Goal: Information Seeking & Learning: Learn about a topic

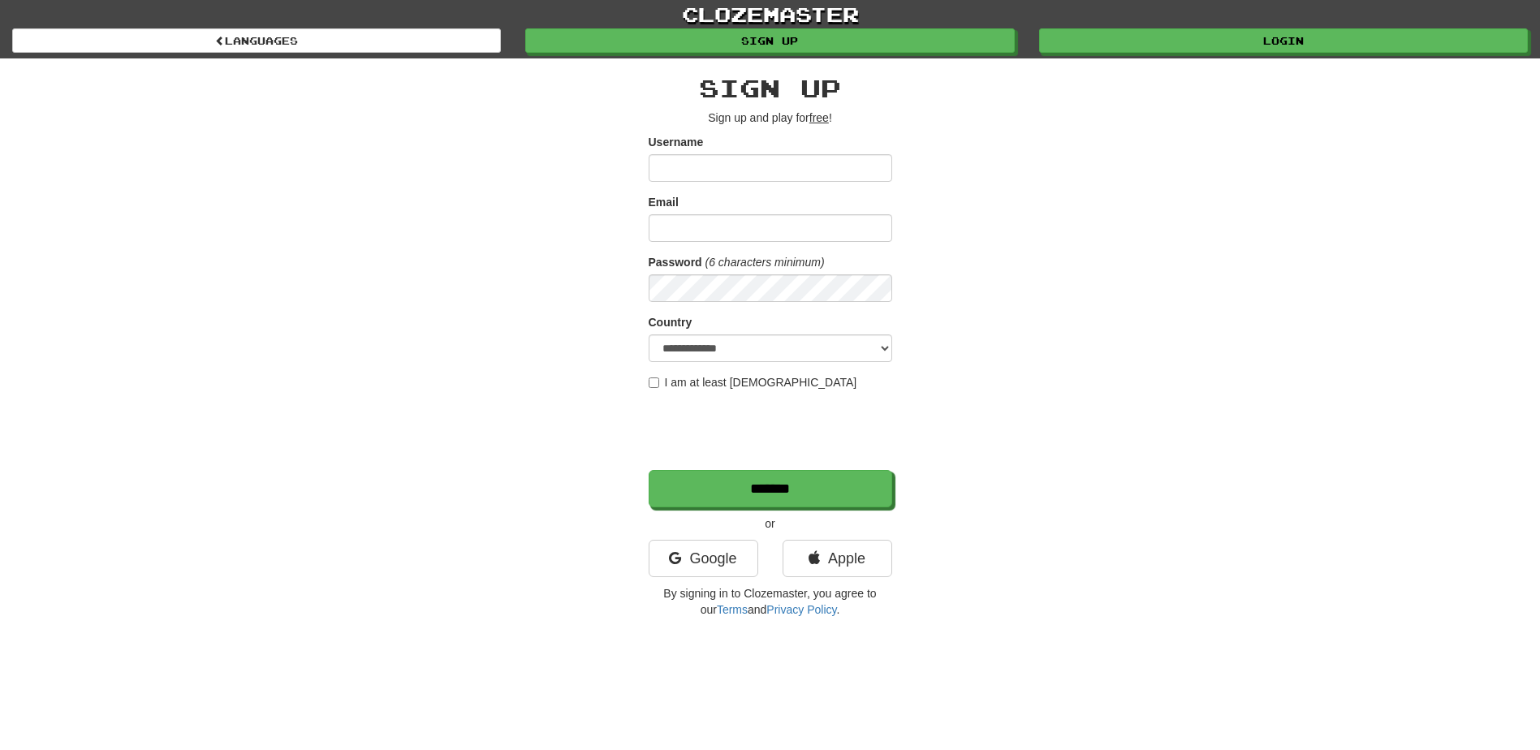
type input "*********"
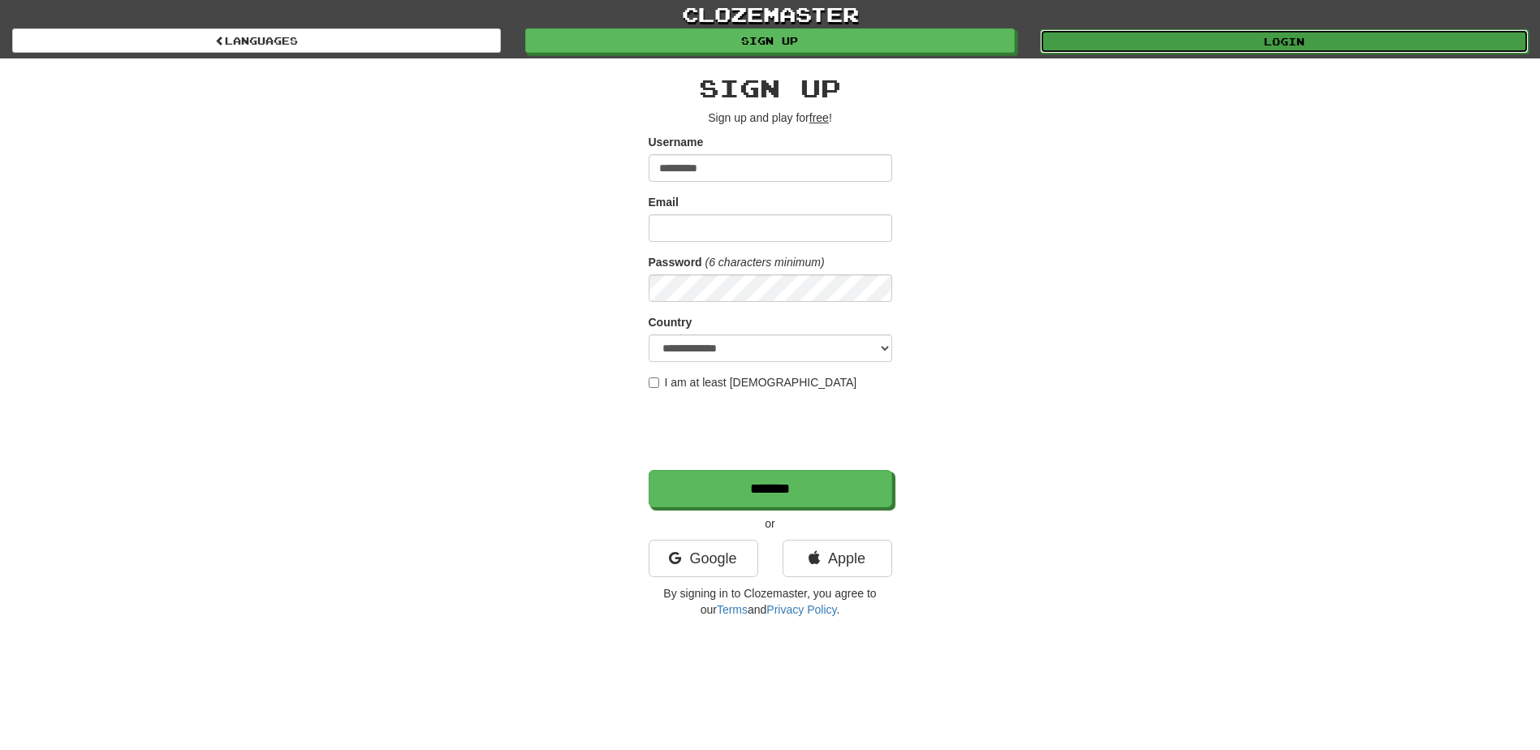
drag, startPoint x: 0, startPoint y: 0, endPoint x: 1233, endPoint y: 41, distance: 1233.9
click at [1233, 41] on link "Login" at bounding box center [1284, 41] width 489 height 24
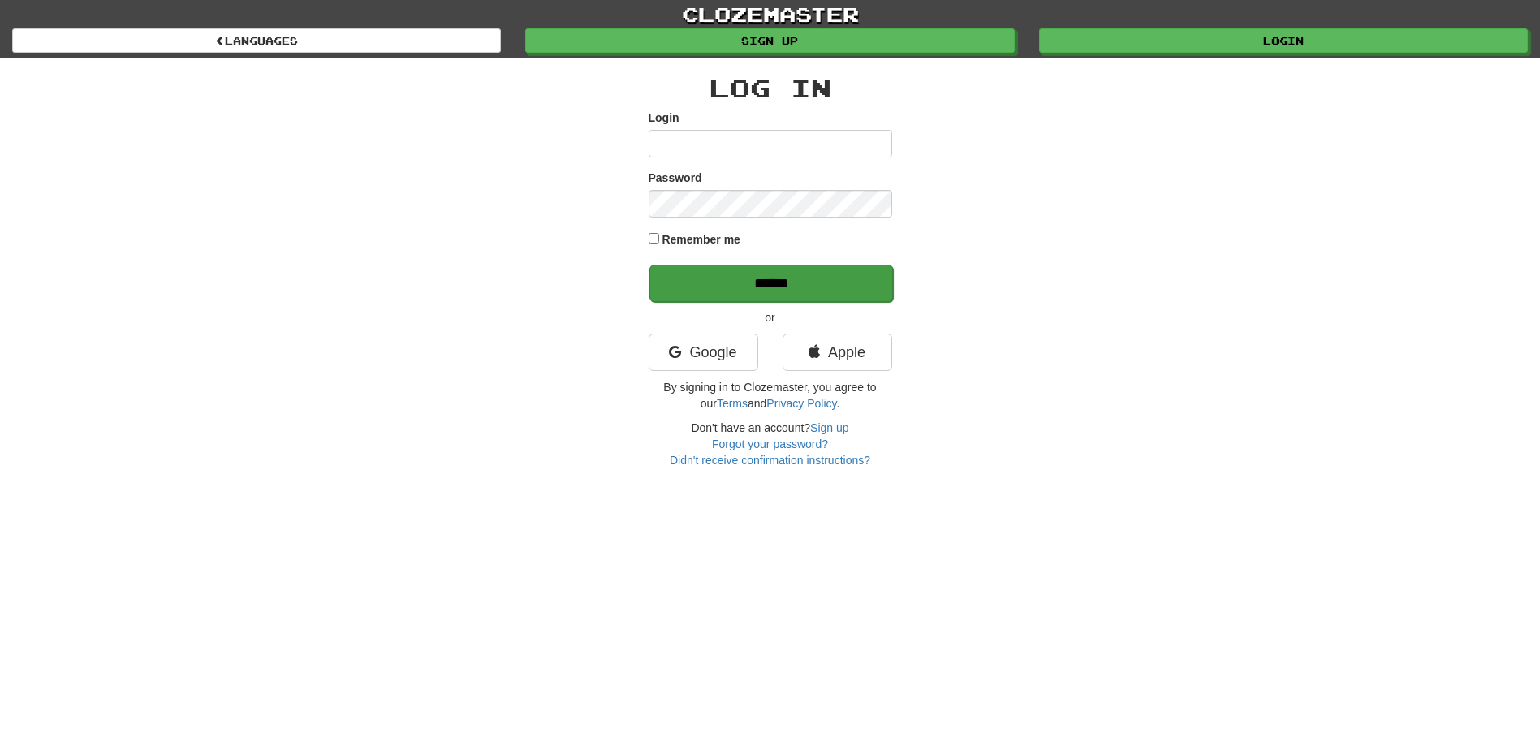
type input "*********"
click at [789, 283] on input "******" at bounding box center [771, 283] width 244 height 37
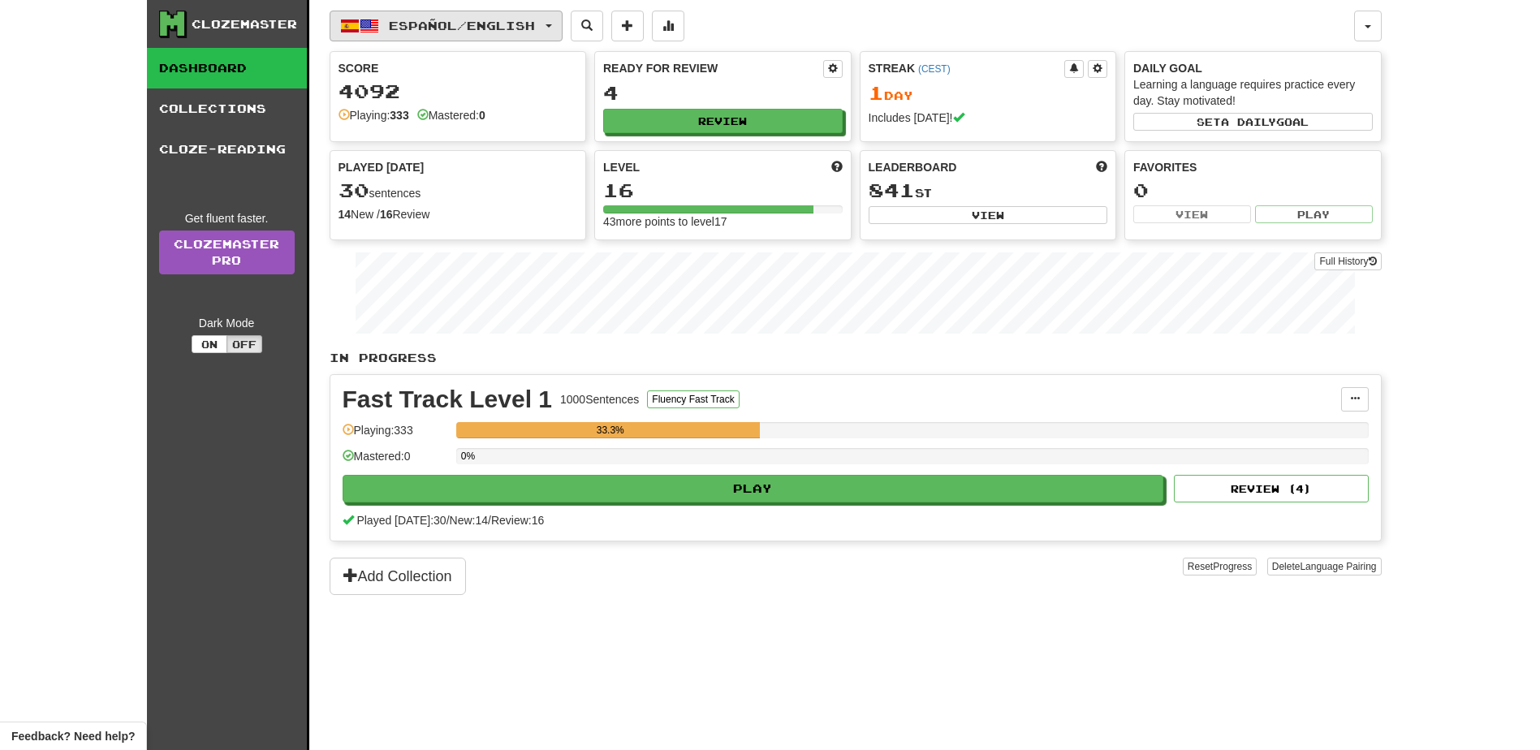
click at [561, 28] on button "Español / English" at bounding box center [446, 26] width 233 height 31
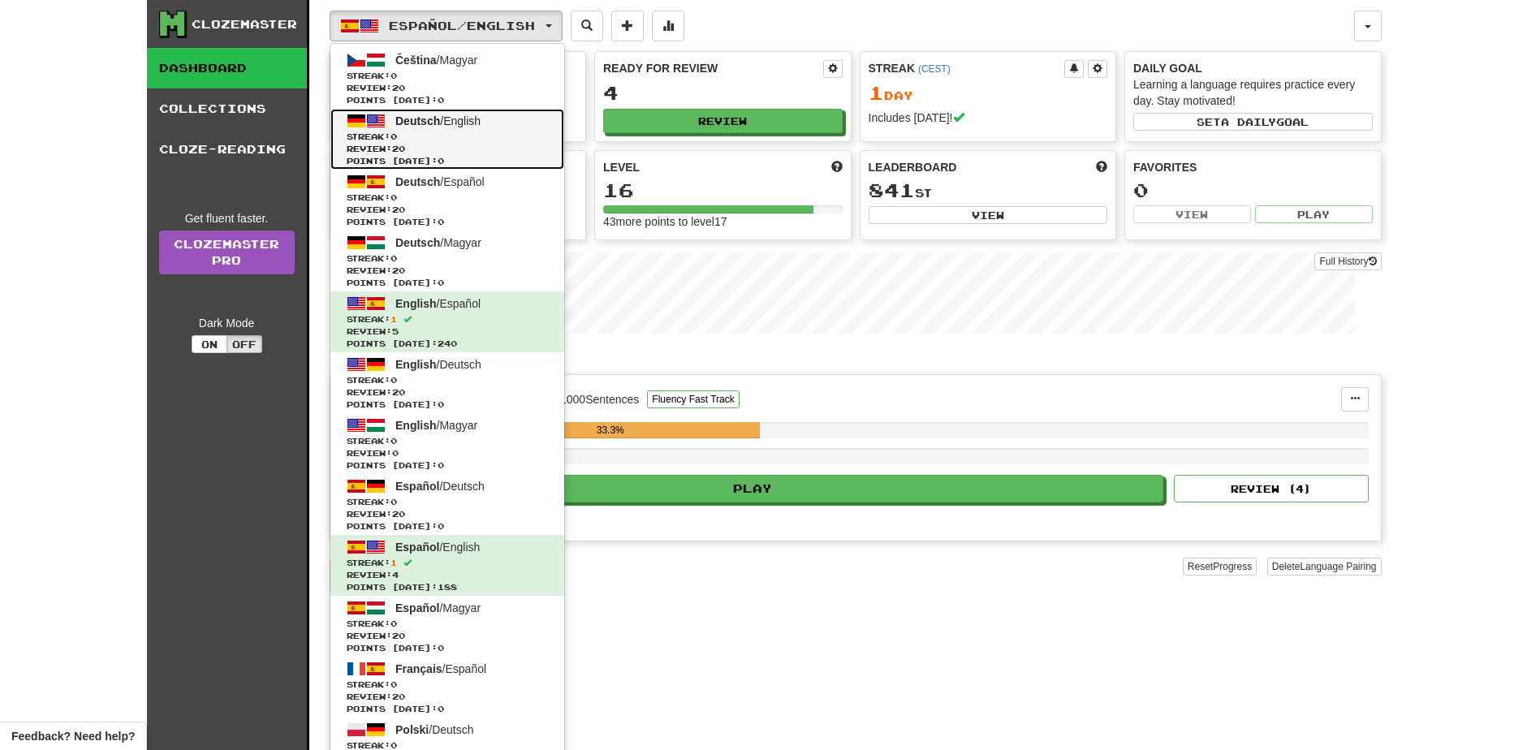
click at [496, 119] on link "Deutsch / English Streak: 0 Review: 20 Points today: 0" at bounding box center [447, 139] width 234 height 61
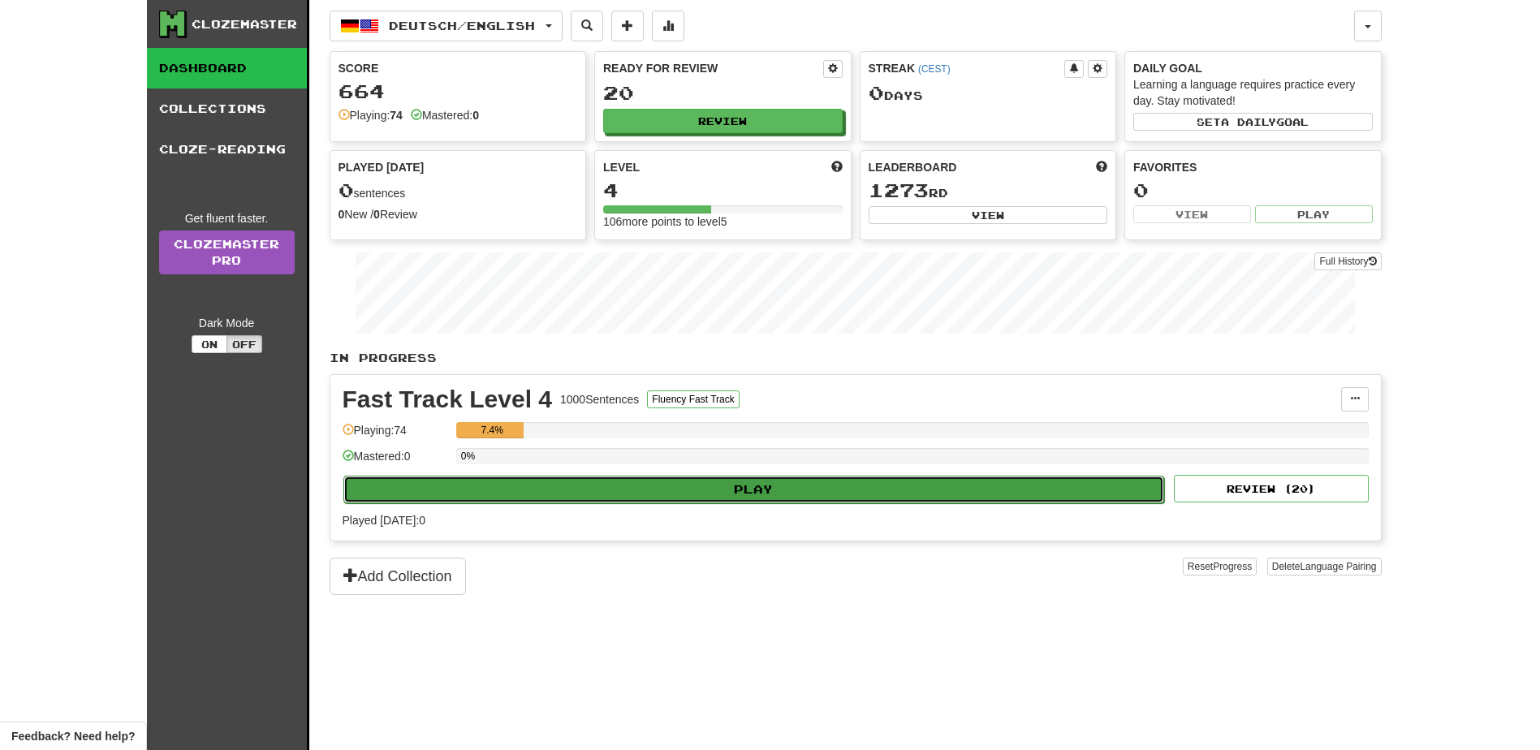
click at [761, 490] on button "Play" at bounding box center [754, 490] width 822 height 28
select select "**"
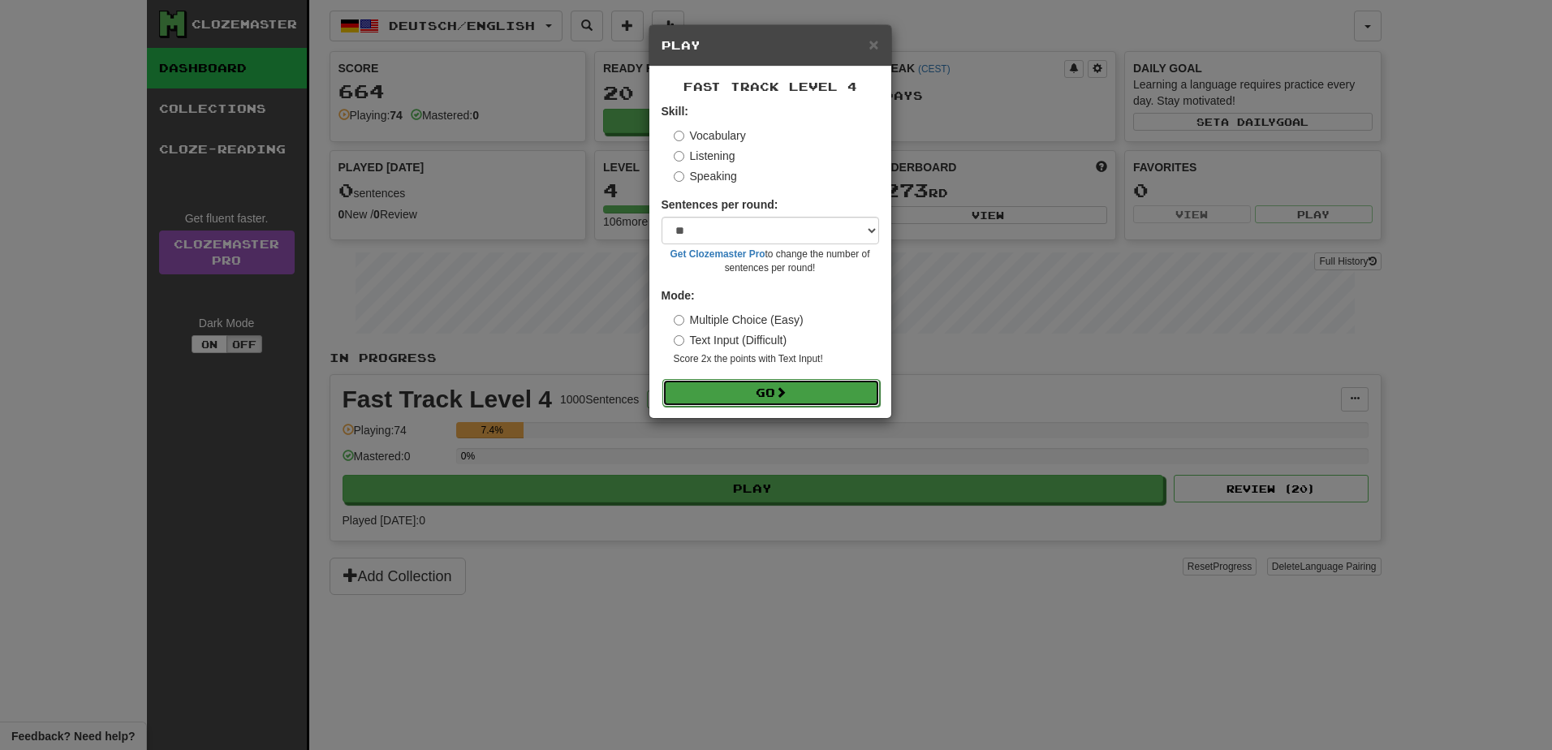
drag, startPoint x: 799, startPoint y: 386, endPoint x: 800, endPoint y: 378, distance: 8.2
click at [800, 386] on button "Go" at bounding box center [771, 392] width 218 height 28
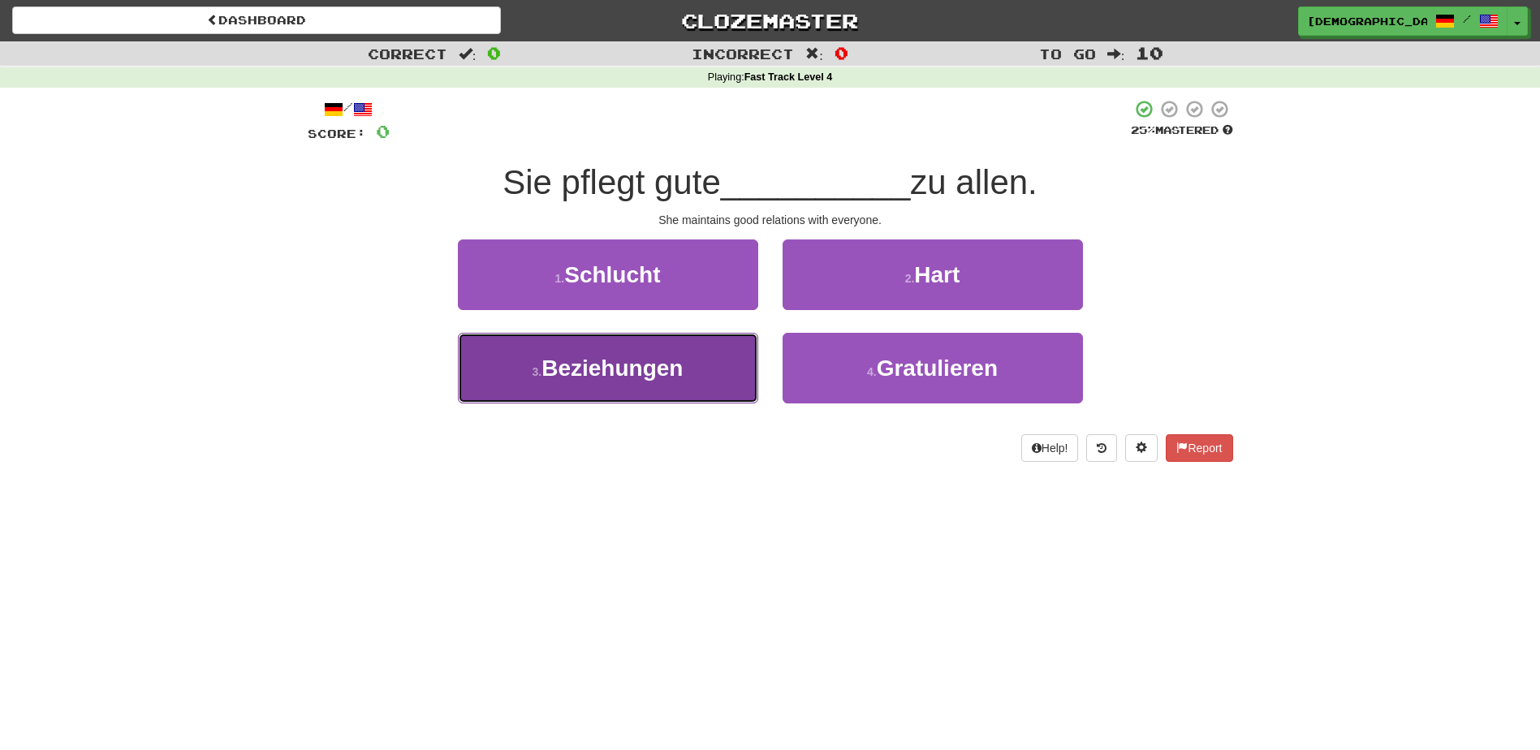
click at [704, 369] on button "3 . Beziehungen" at bounding box center [608, 368] width 300 height 71
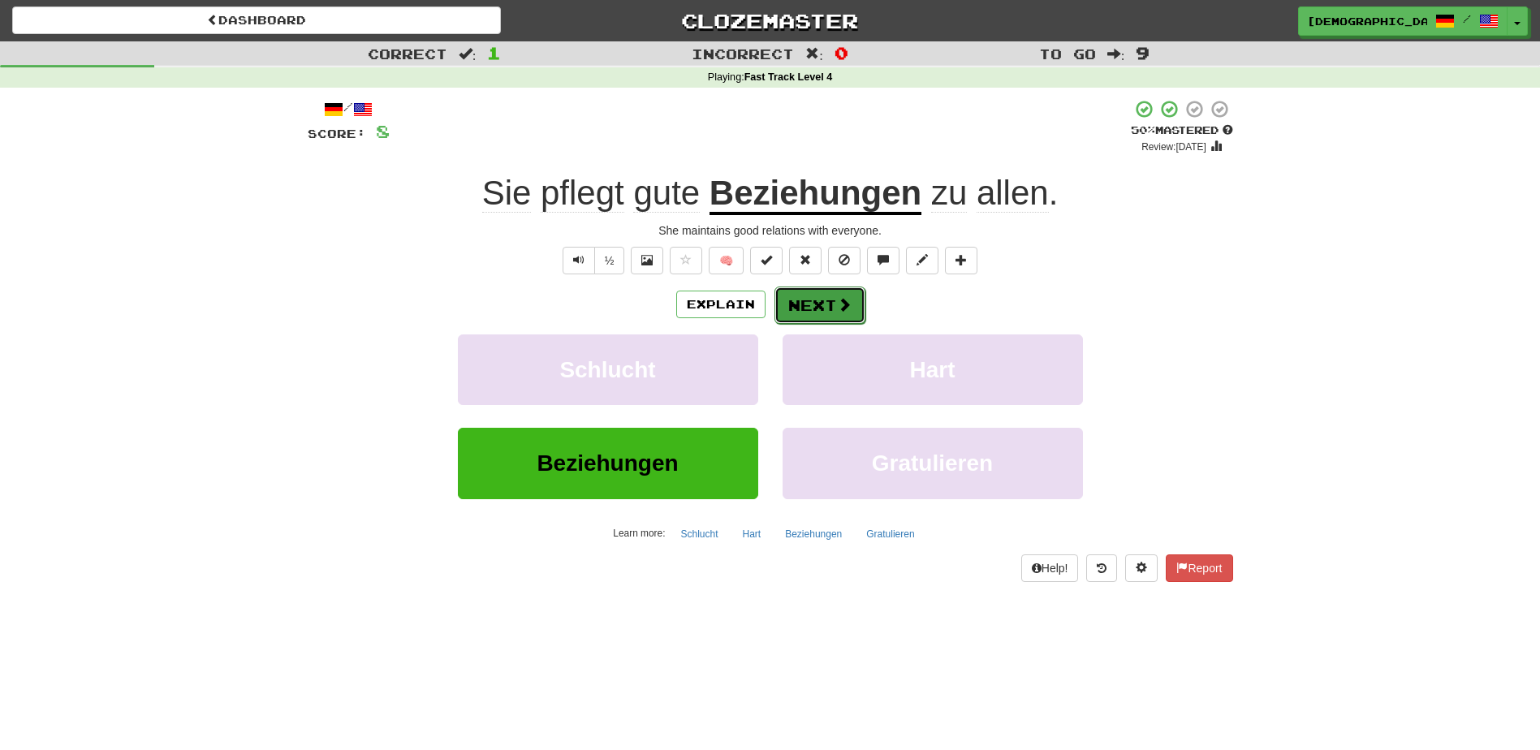
click at [812, 309] on button "Next" at bounding box center [819, 305] width 91 height 37
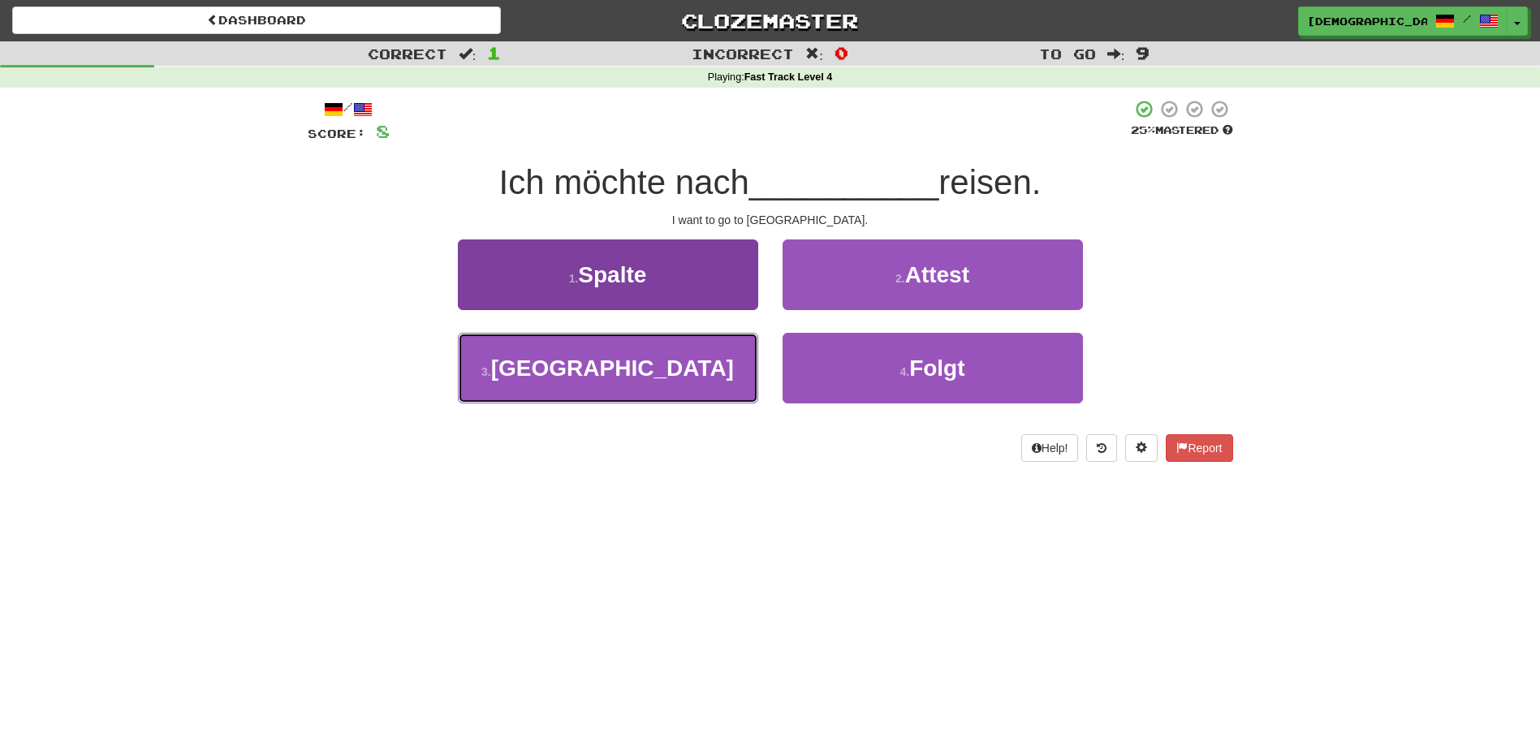
click at [658, 365] on button "3 . Korea" at bounding box center [608, 368] width 300 height 71
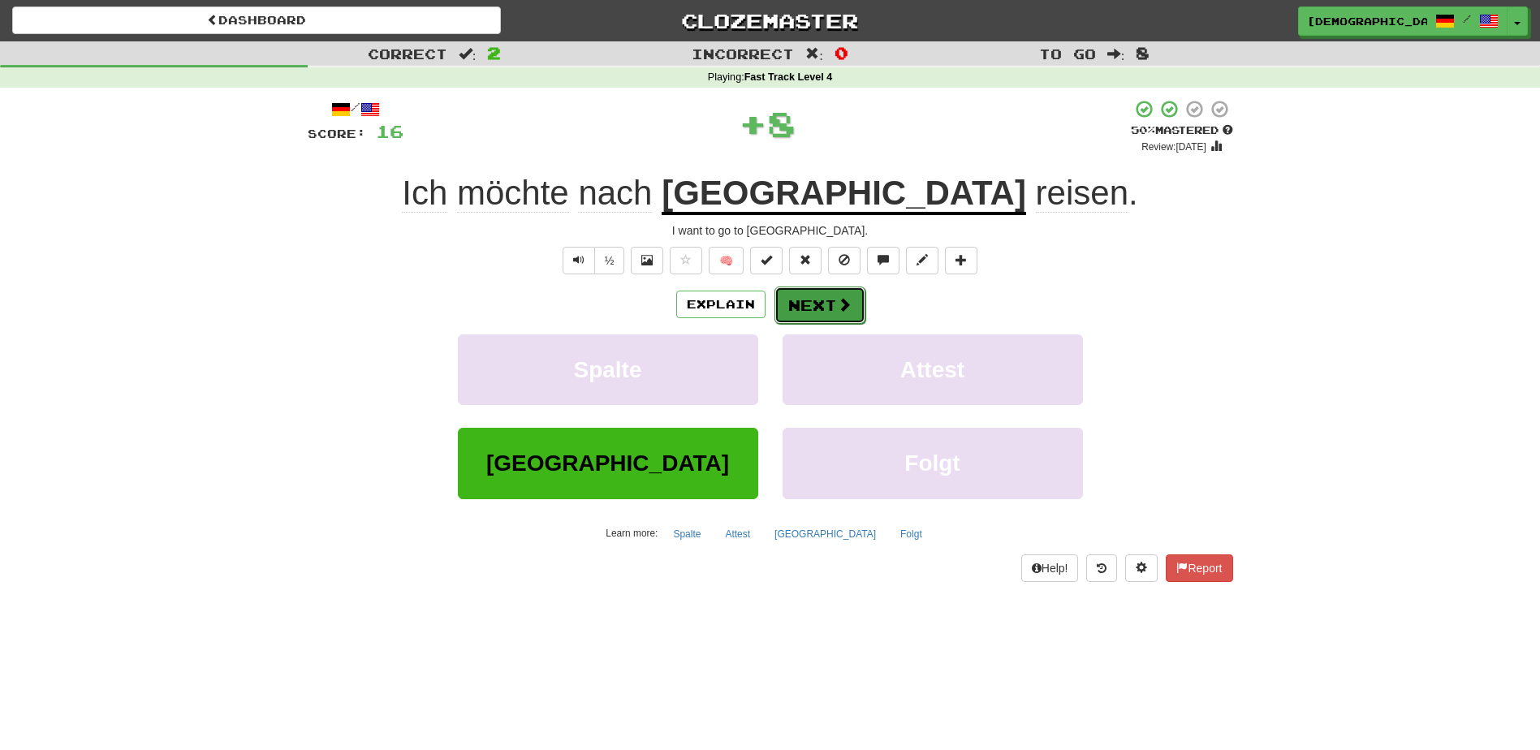
click at [812, 309] on button "Next" at bounding box center [819, 305] width 91 height 37
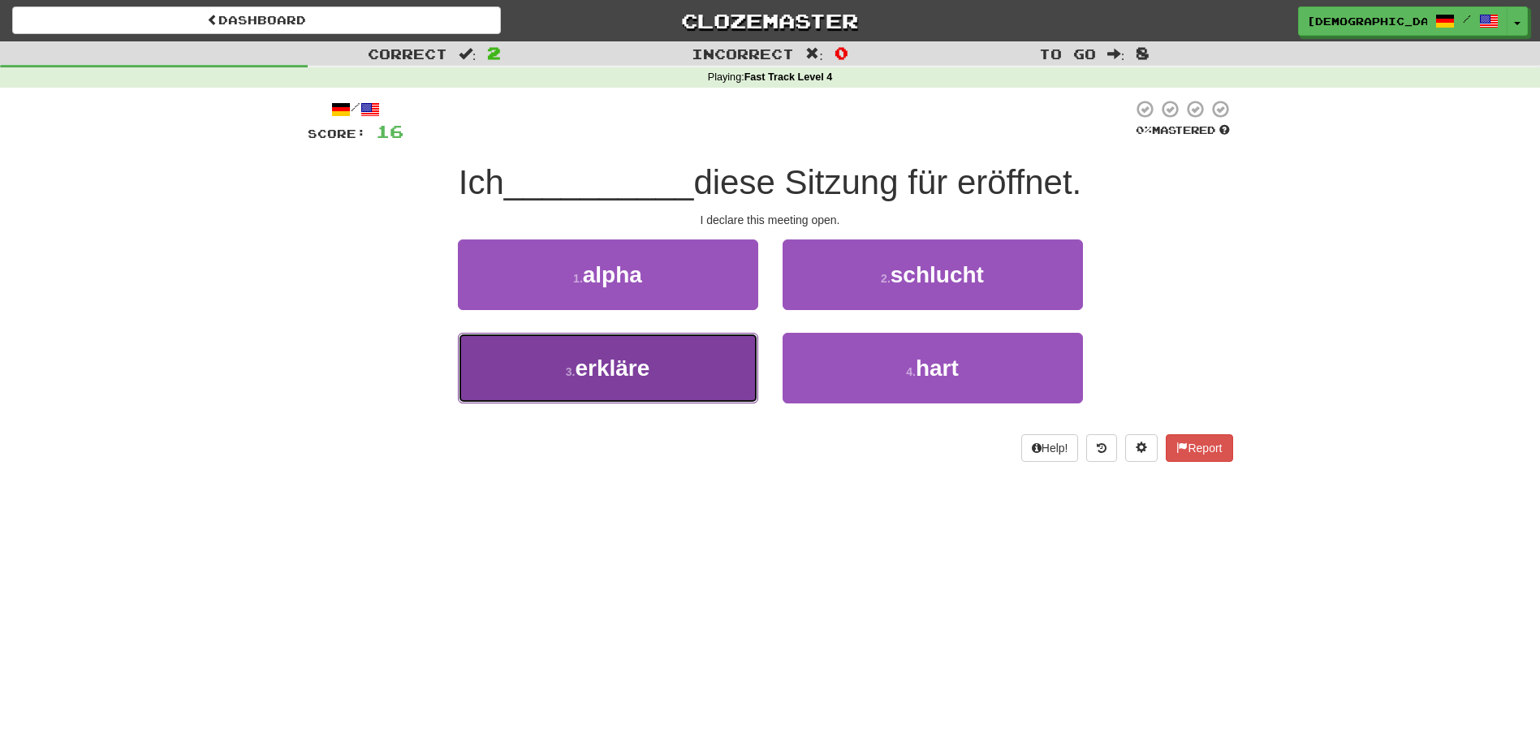
click at [662, 381] on button "3 . erkläre" at bounding box center [608, 368] width 300 height 71
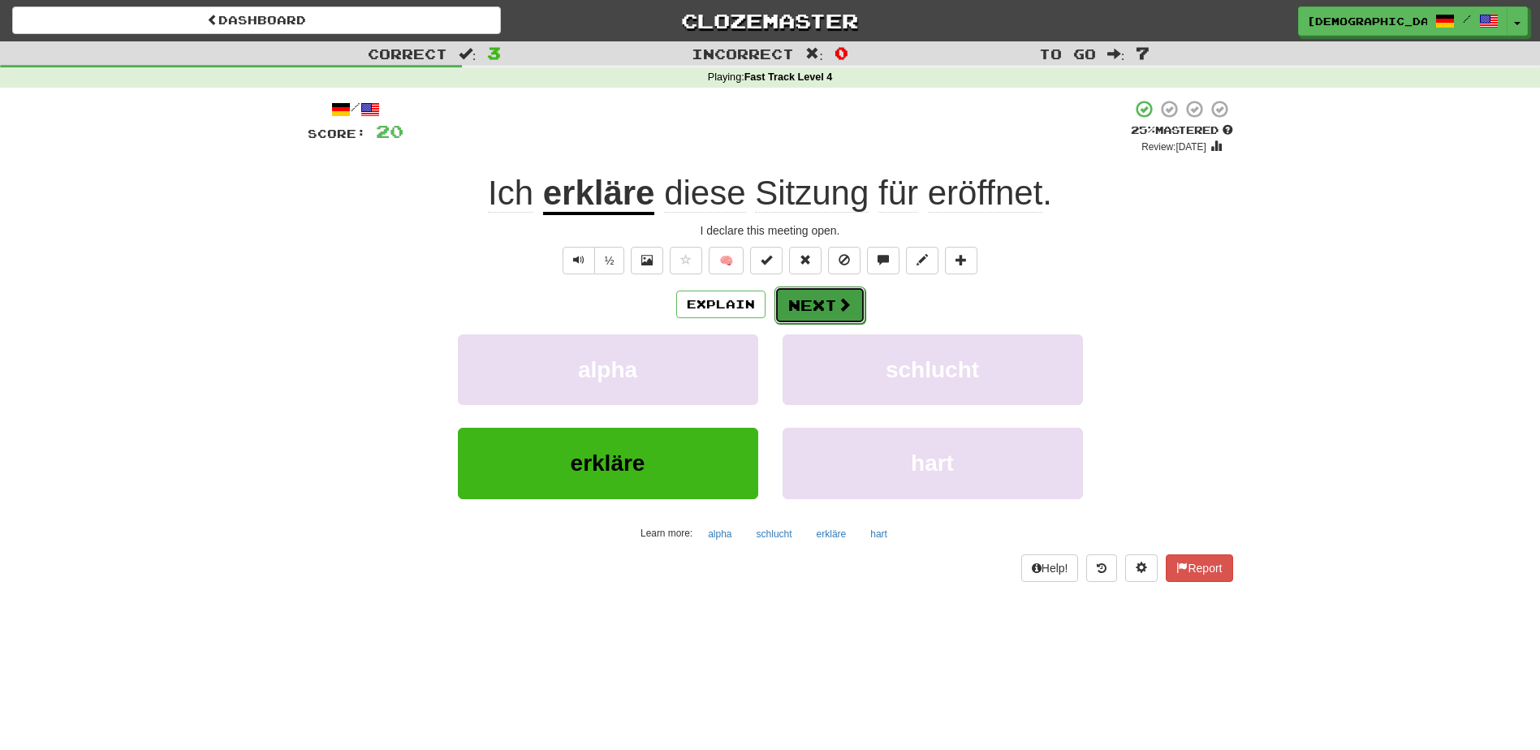
click at [816, 309] on button "Next" at bounding box center [819, 305] width 91 height 37
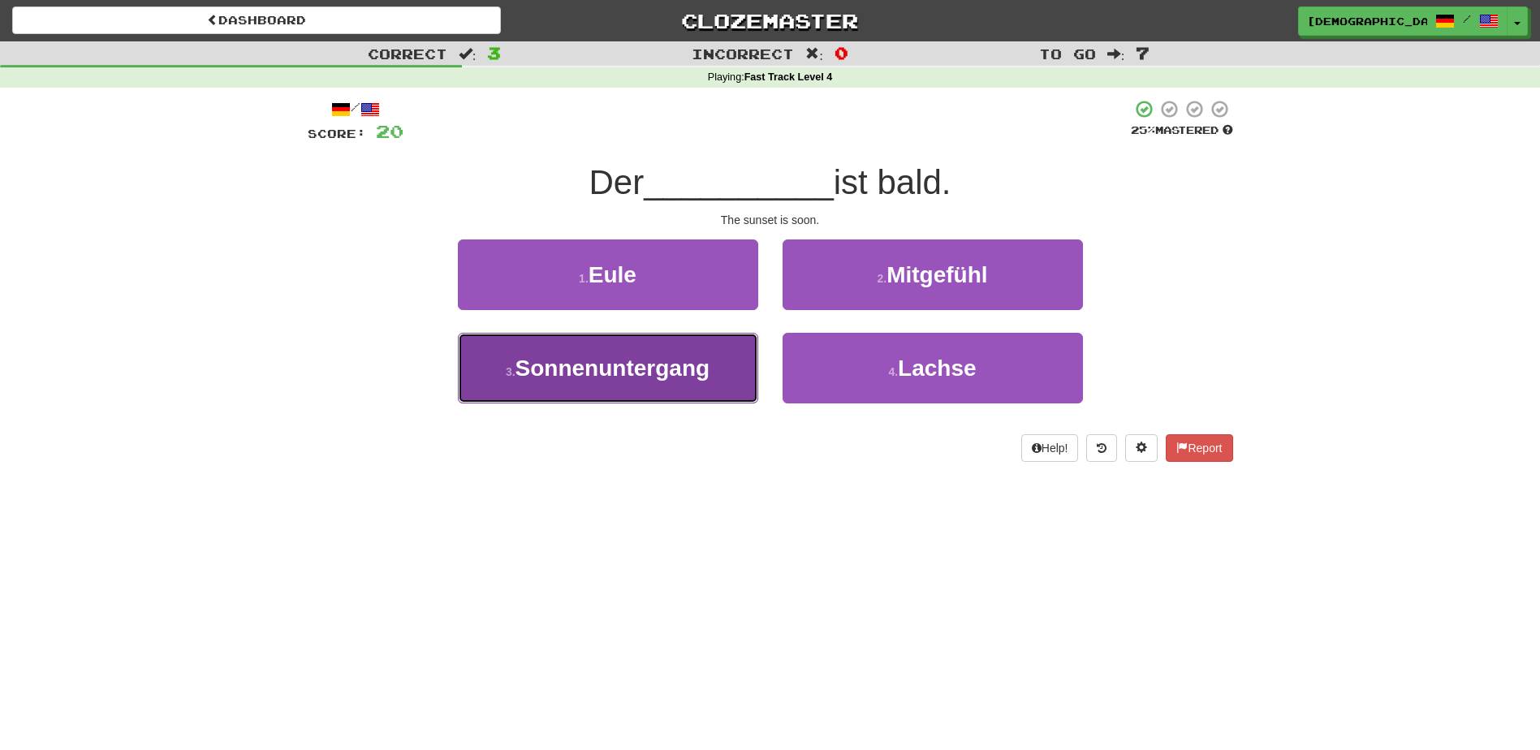
click at [684, 370] on span "Sonnenuntergang" at bounding box center [613, 368] width 195 height 25
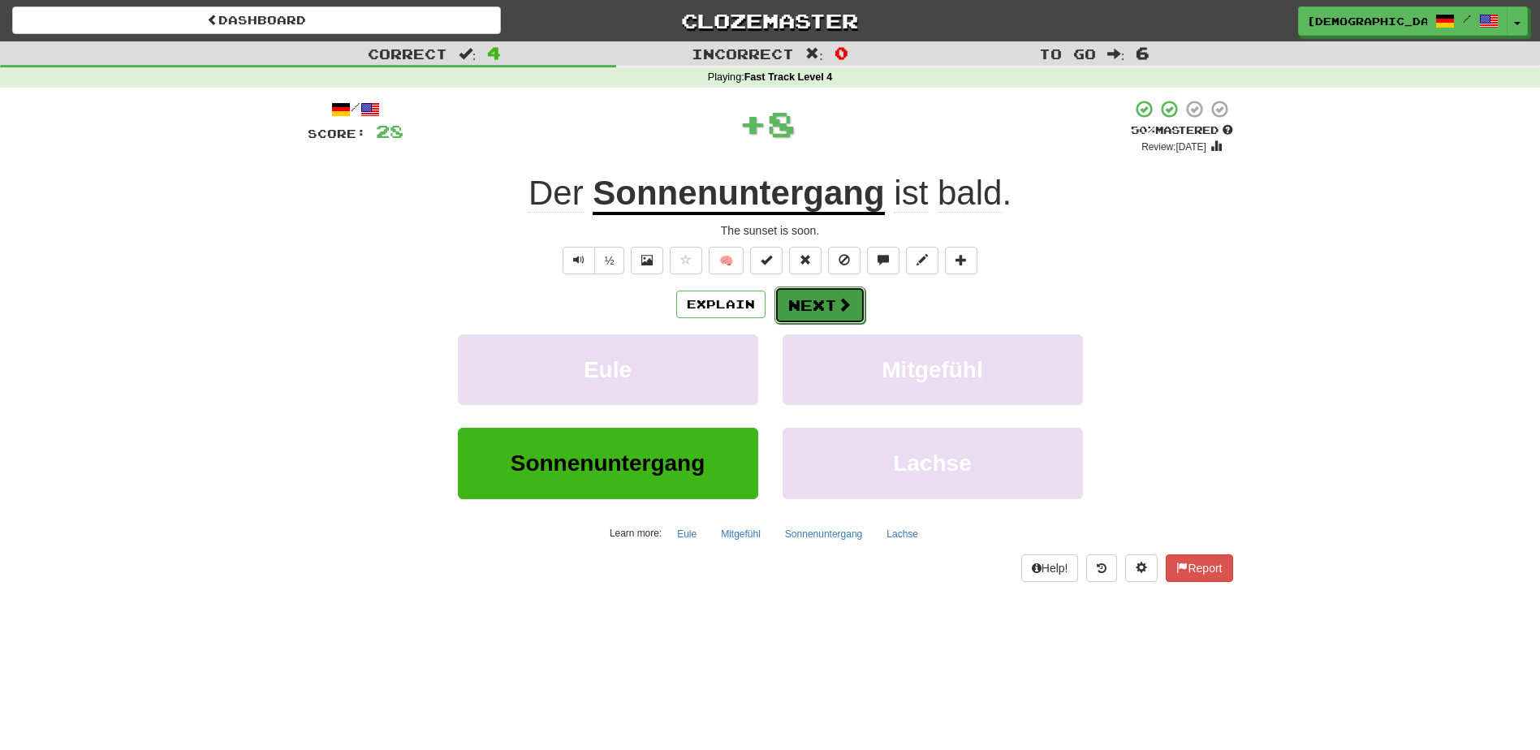
click at [813, 309] on button "Next" at bounding box center [819, 305] width 91 height 37
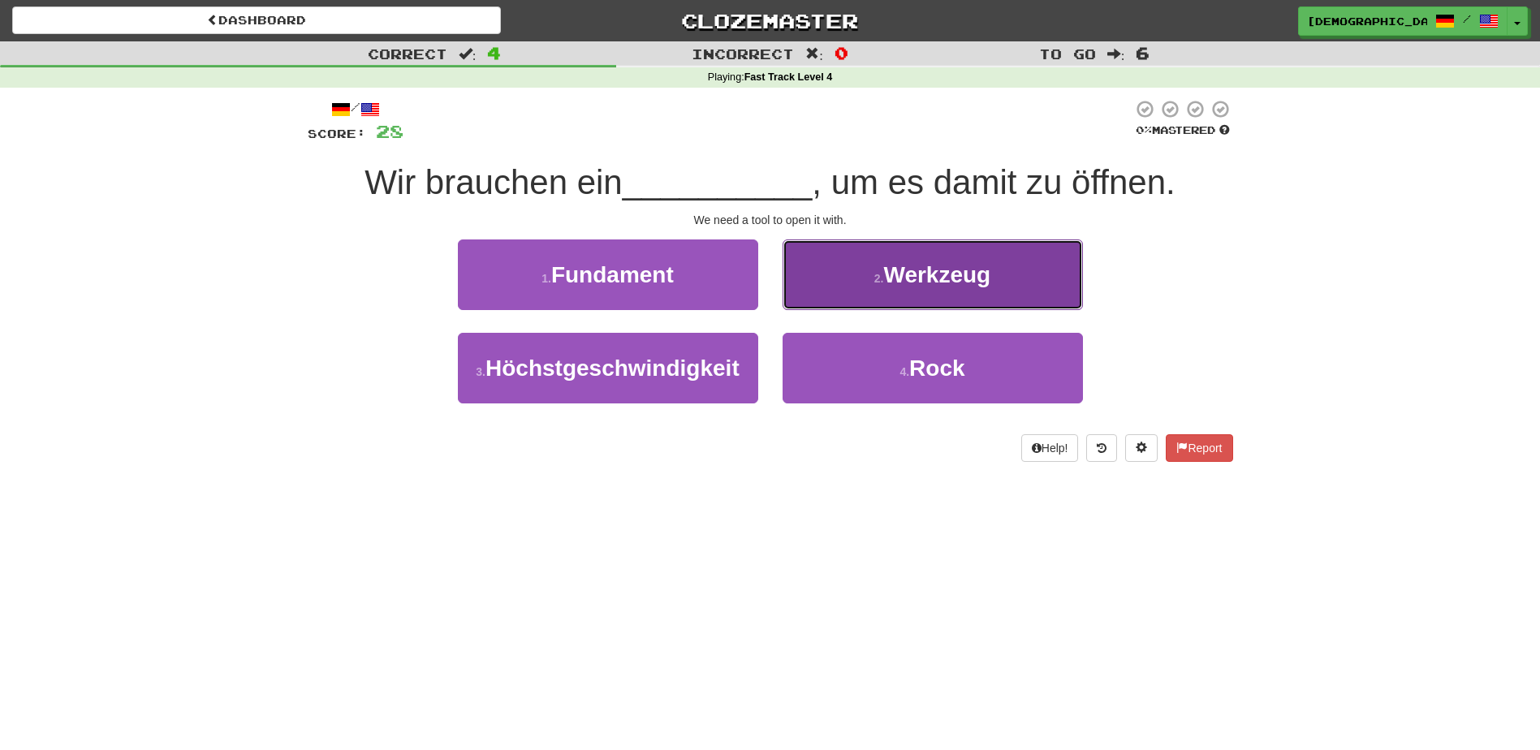
click at [948, 285] on span "Werkzeug" at bounding box center [936, 274] width 107 height 25
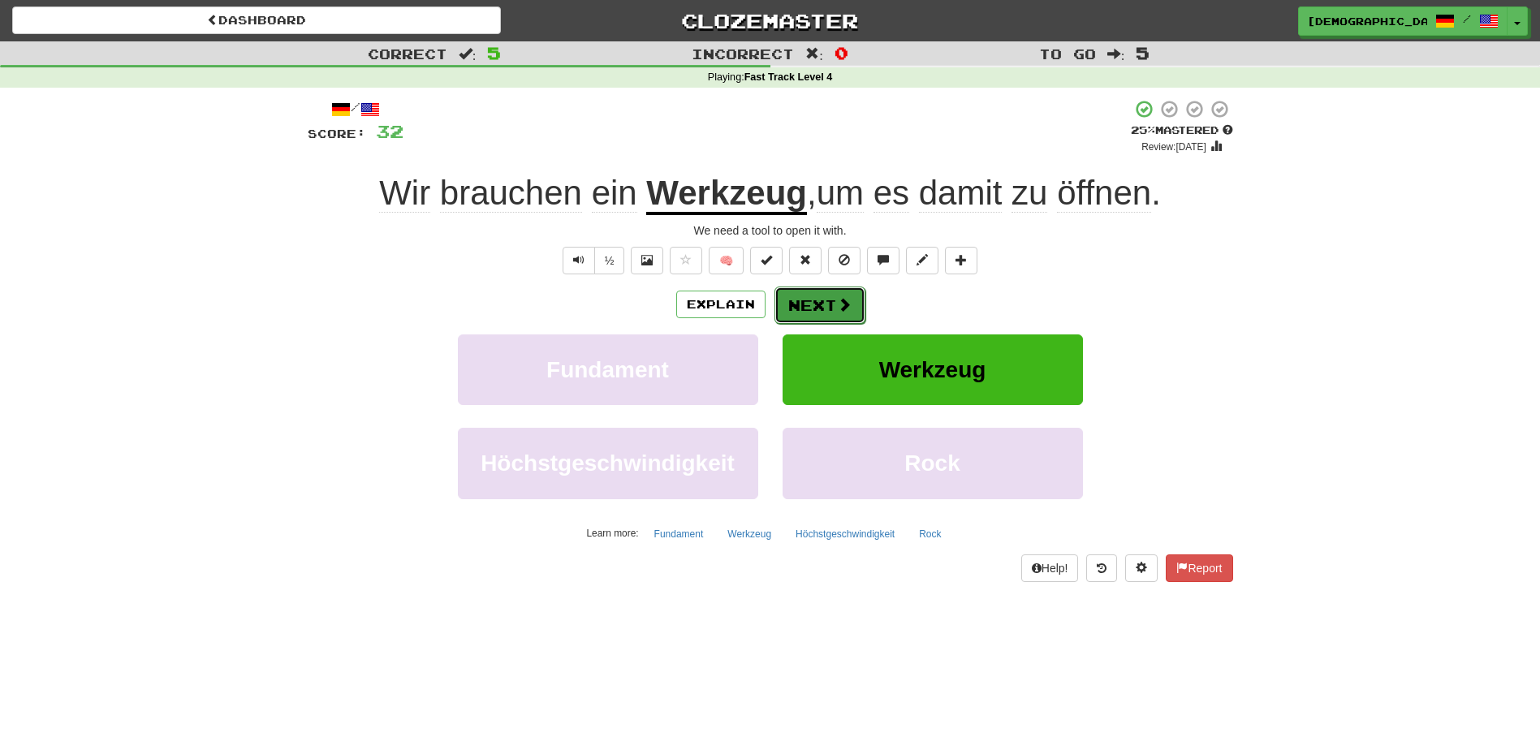
click at [829, 300] on button "Next" at bounding box center [819, 305] width 91 height 37
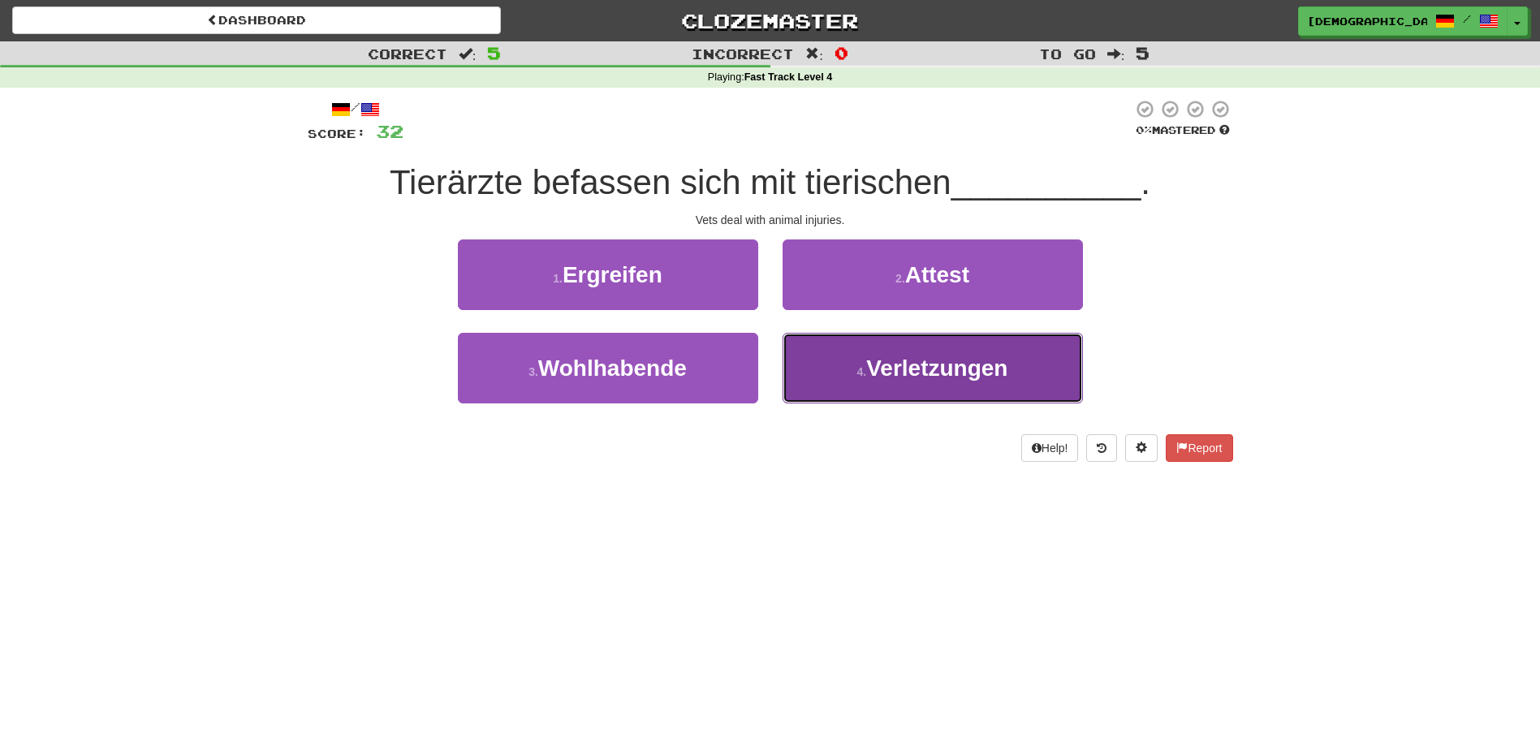
click at [916, 364] on span "Verletzungen" at bounding box center [936, 368] width 141 height 25
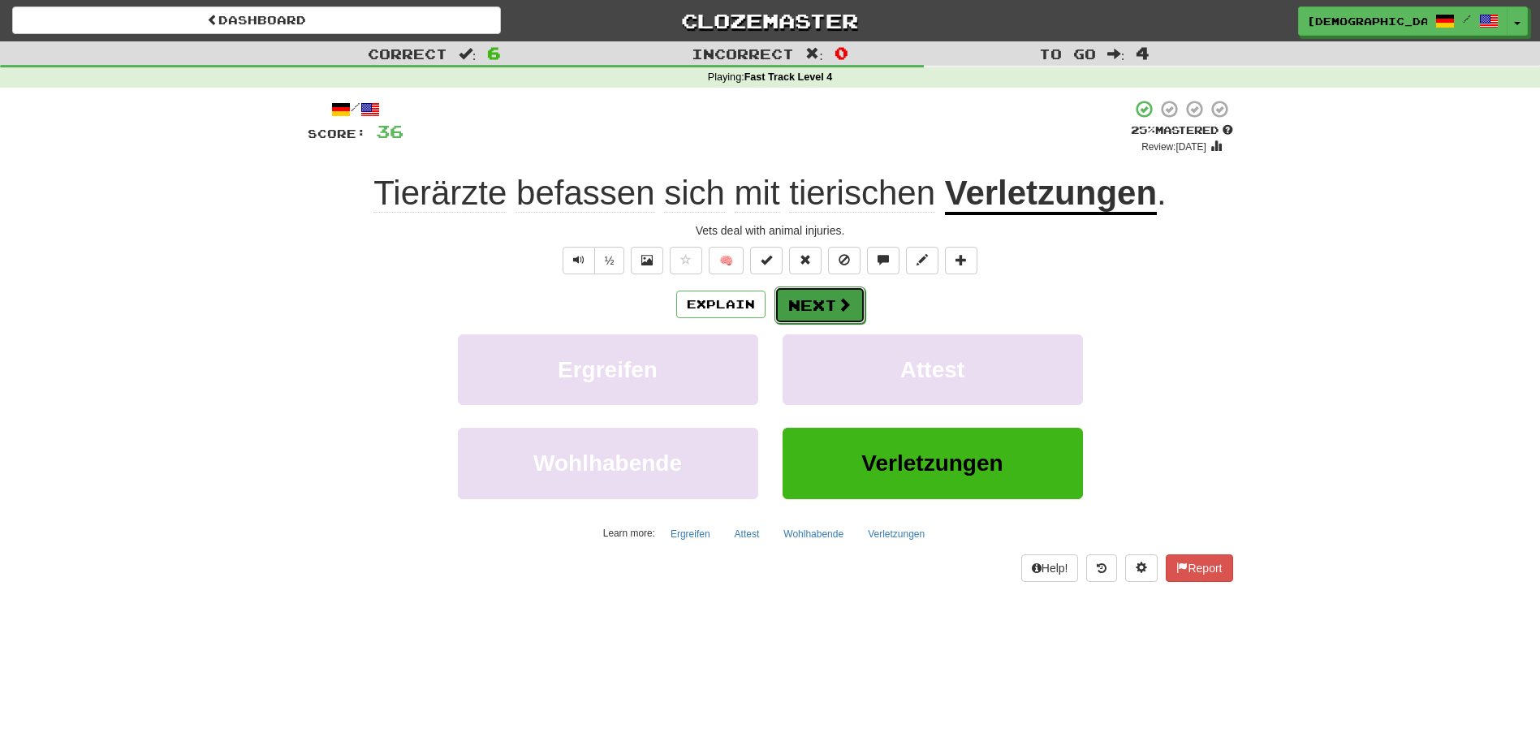
click at [822, 309] on button "Next" at bounding box center [819, 305] width 91 height 37
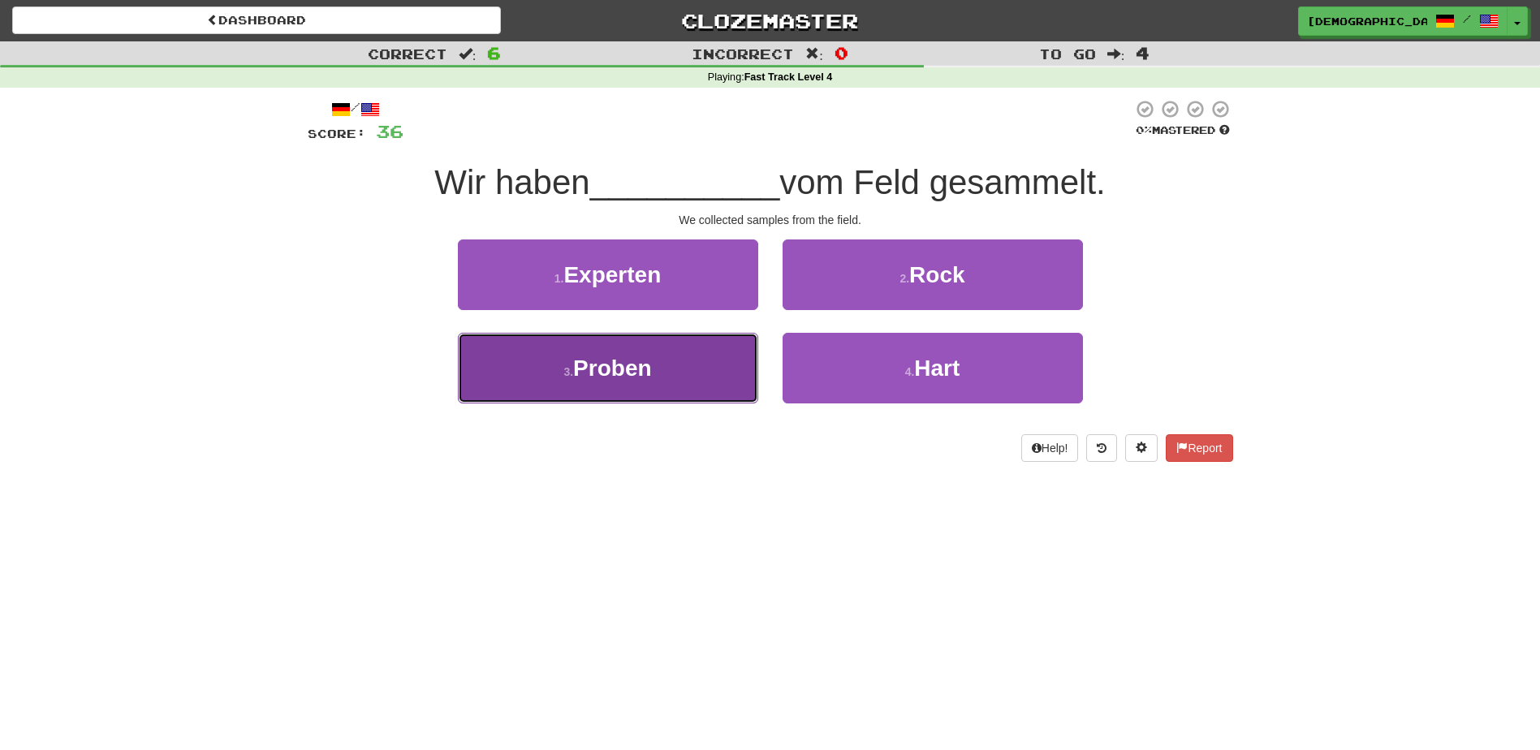
click at [643, 369] on span "Proben" at bounding box center [612, 368] width 78 height 25
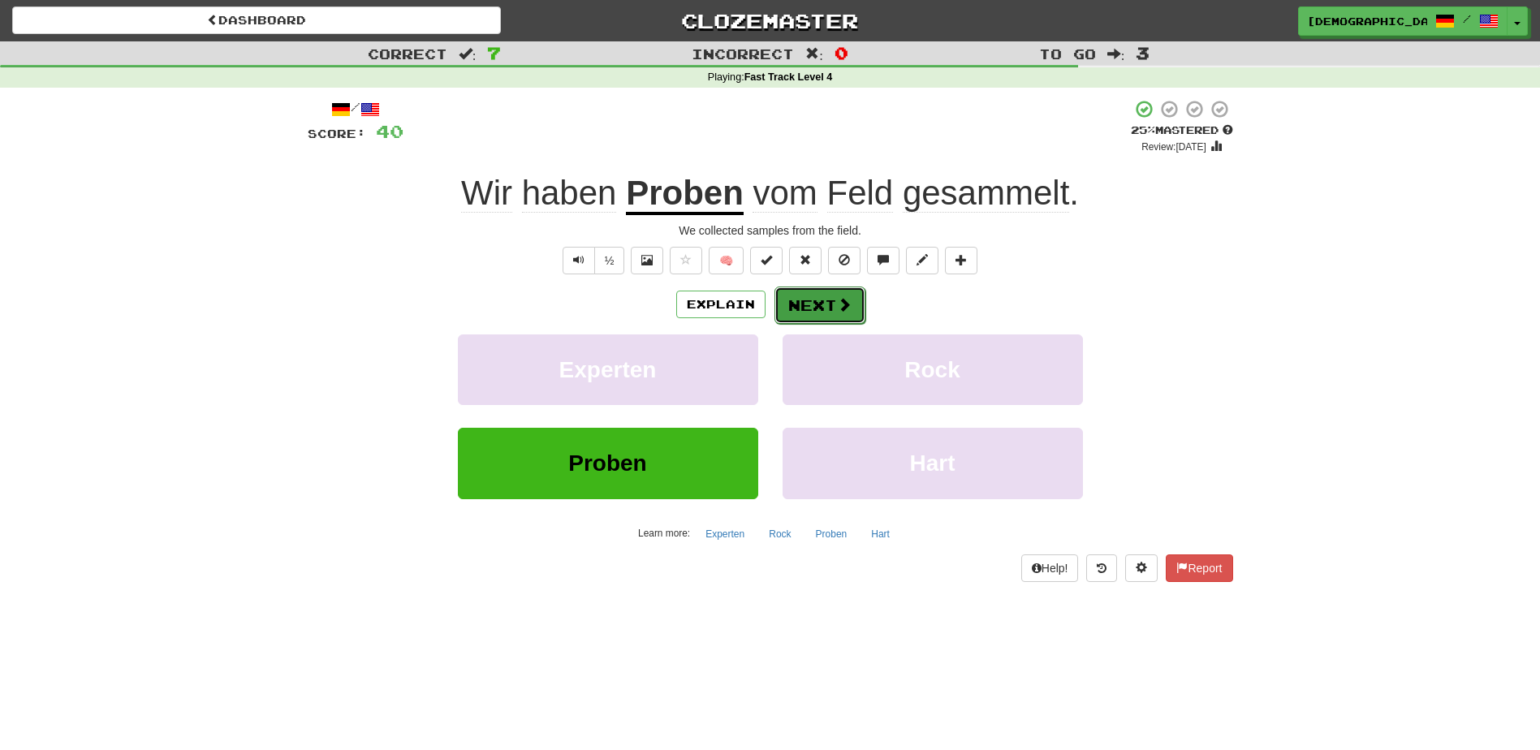
click at [817, 306] on button "Next" at bounding box center [819, 305] width 91 height 37
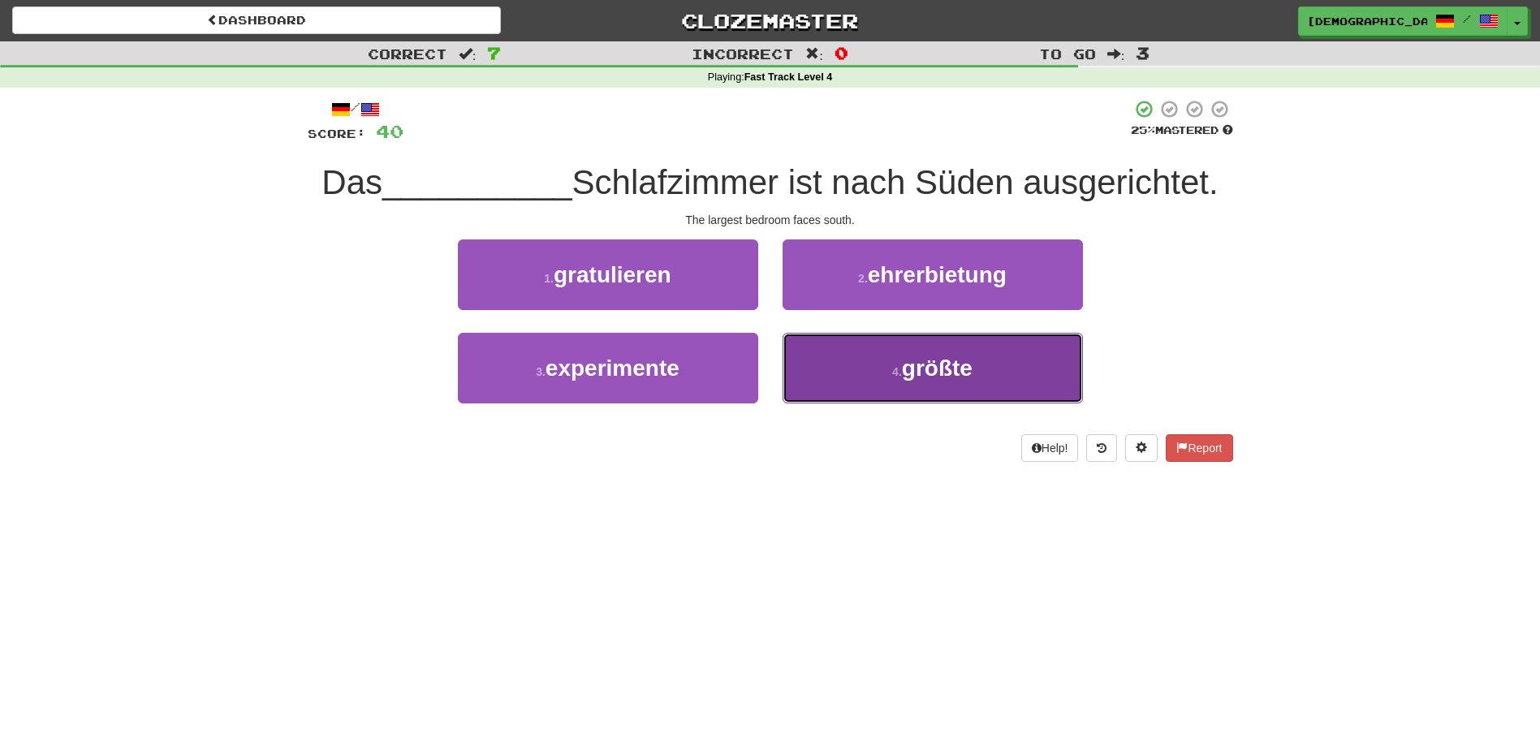
click at [959, 375] on span "größte" at bounding box center [937, 368] width 71 height 25
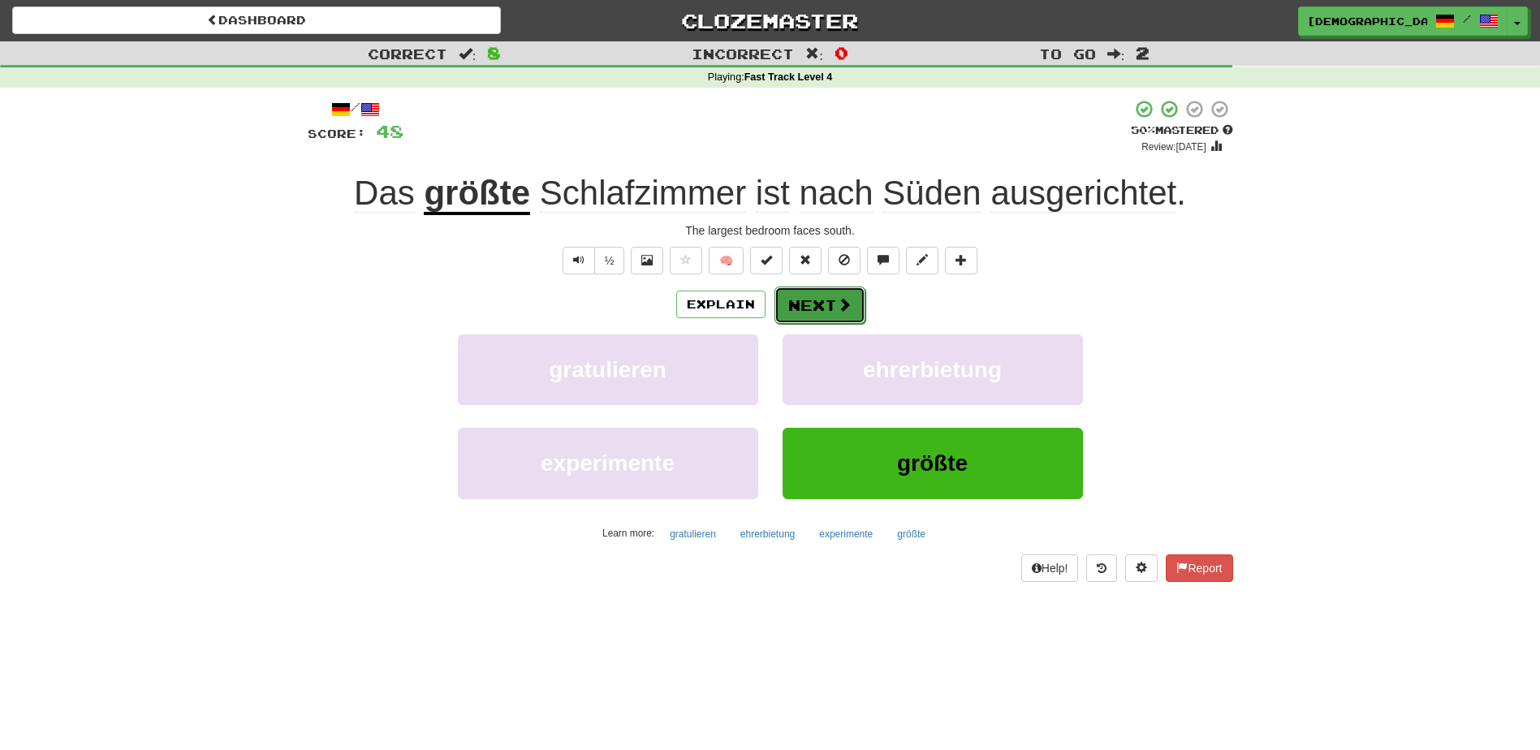
click at [828, 302] on button "Next" at bounding box center [819, 305] width 91 height 37
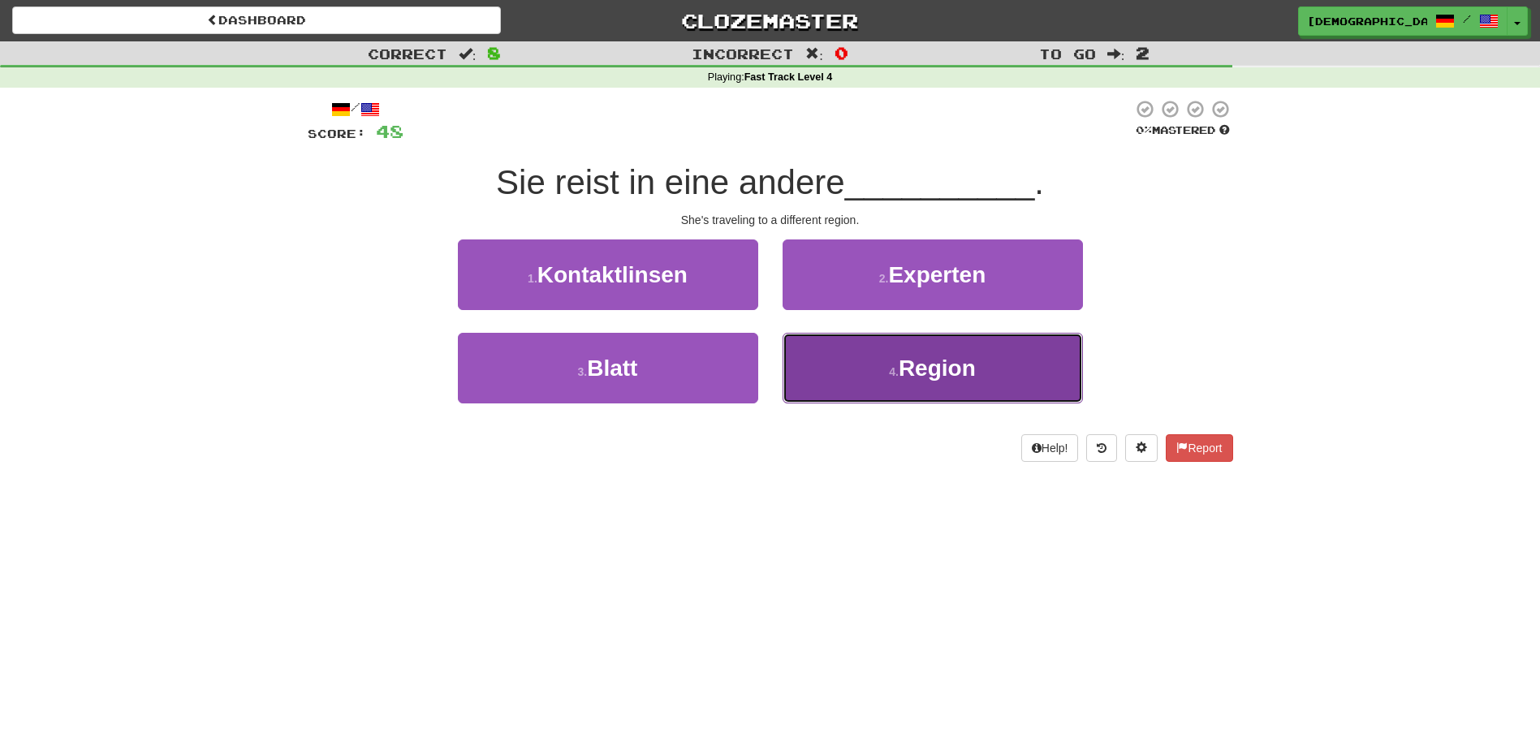
click at [951, 371] on span "Region" at bounding box center [937, 368] width 77 height 25
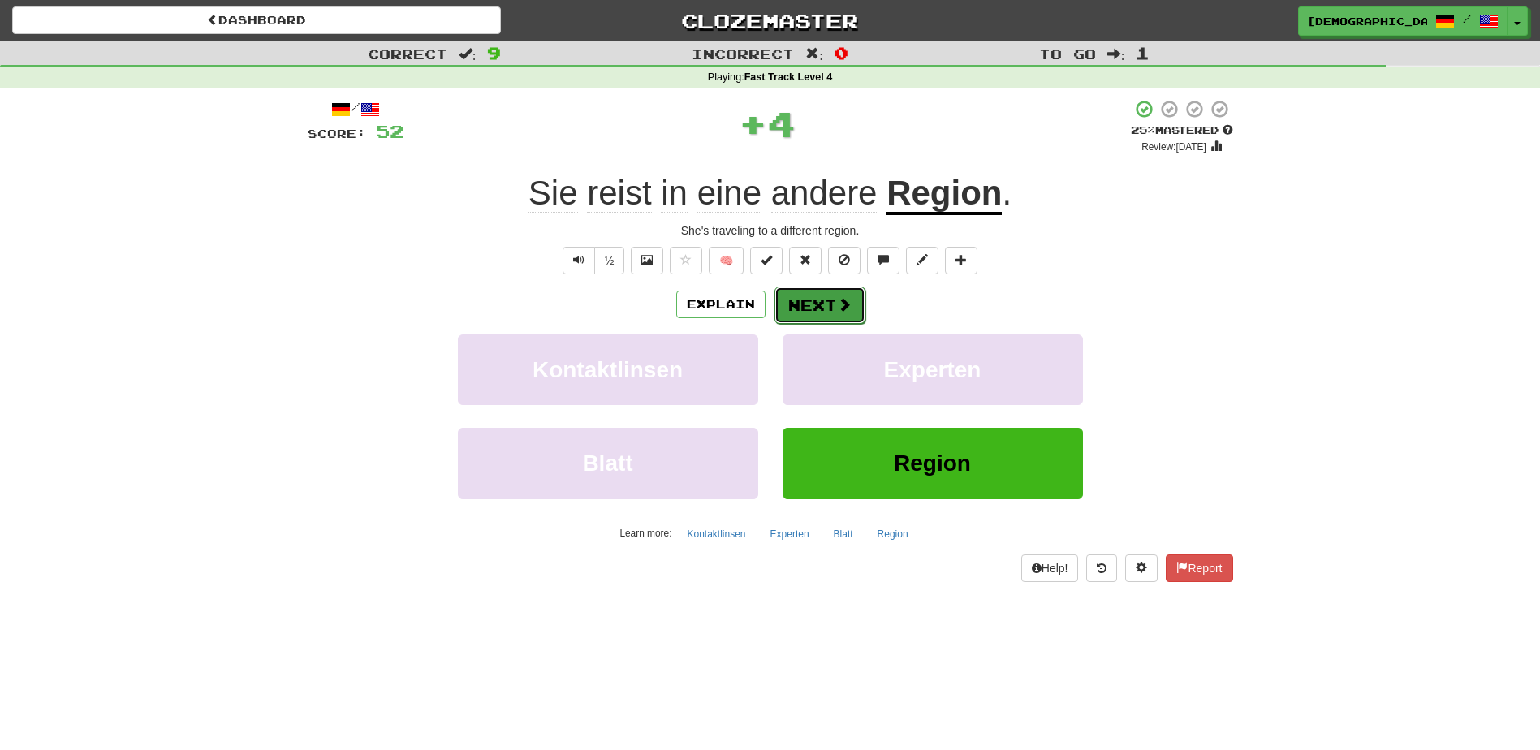
click at [817, 299] on button "Next" at bounding box center [819, 305] width 91 height 37
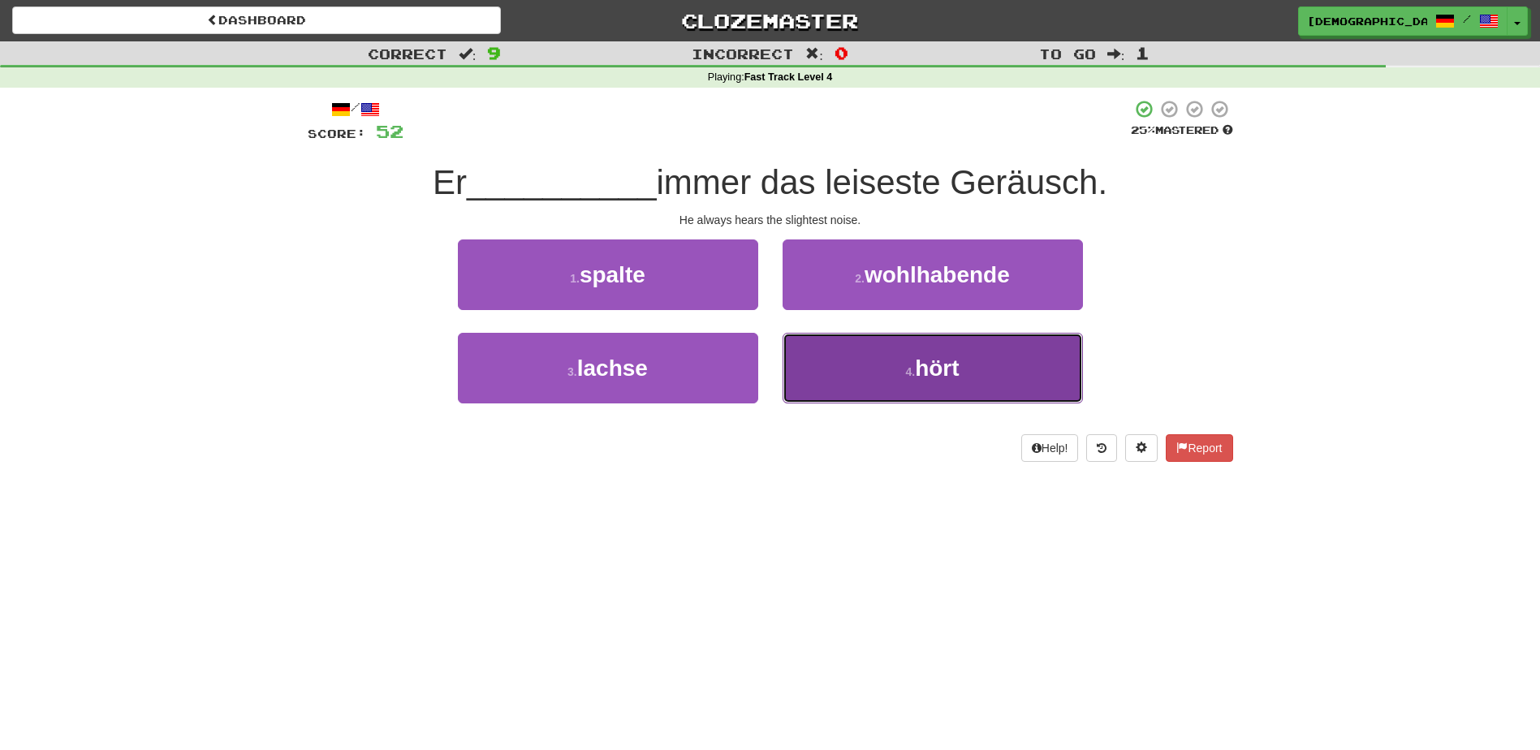
click at [940, 369] on span "hört" at bounding box center [937, 368] width 44 height 25
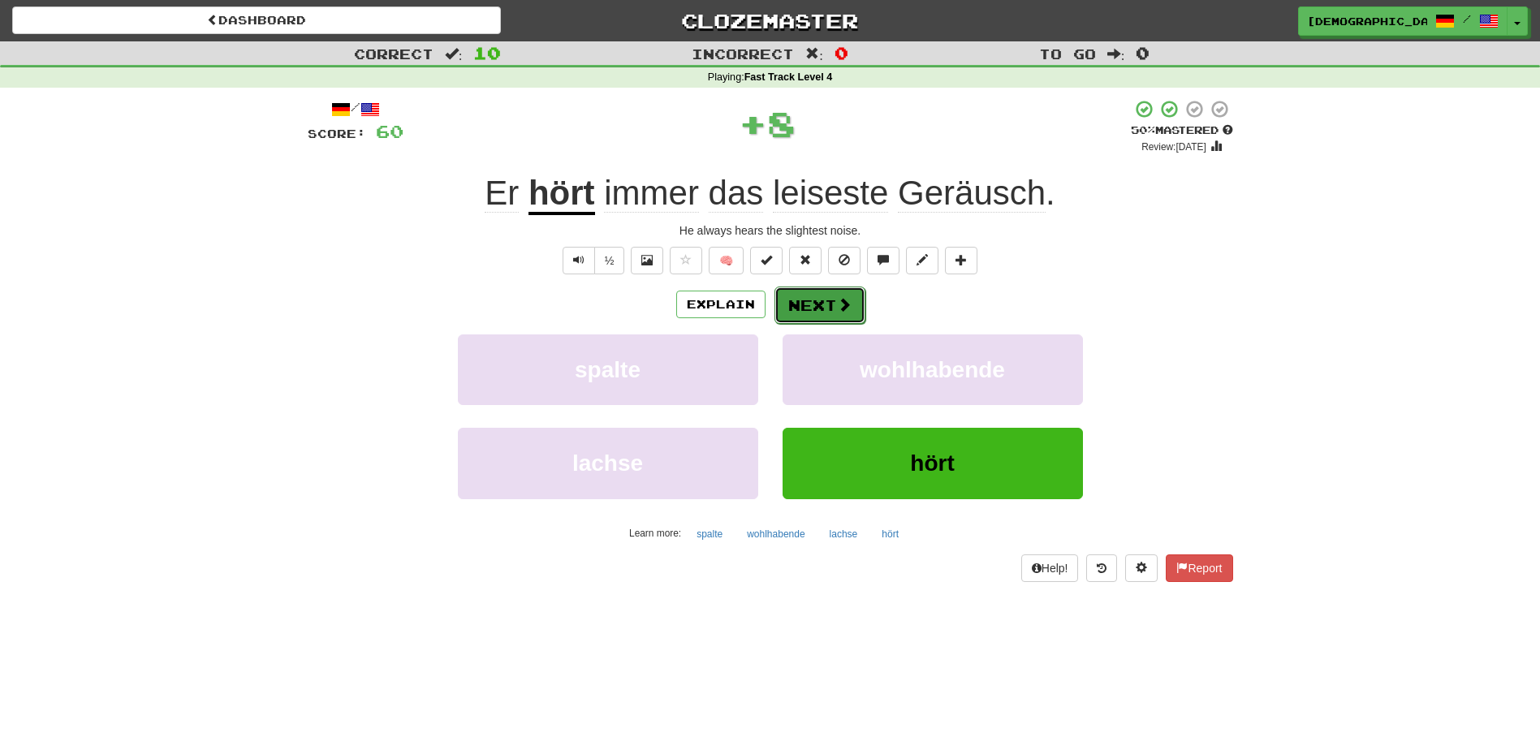
click at [826, 305] on button "Next" at bounding box center [819, 305] width 91 height 37
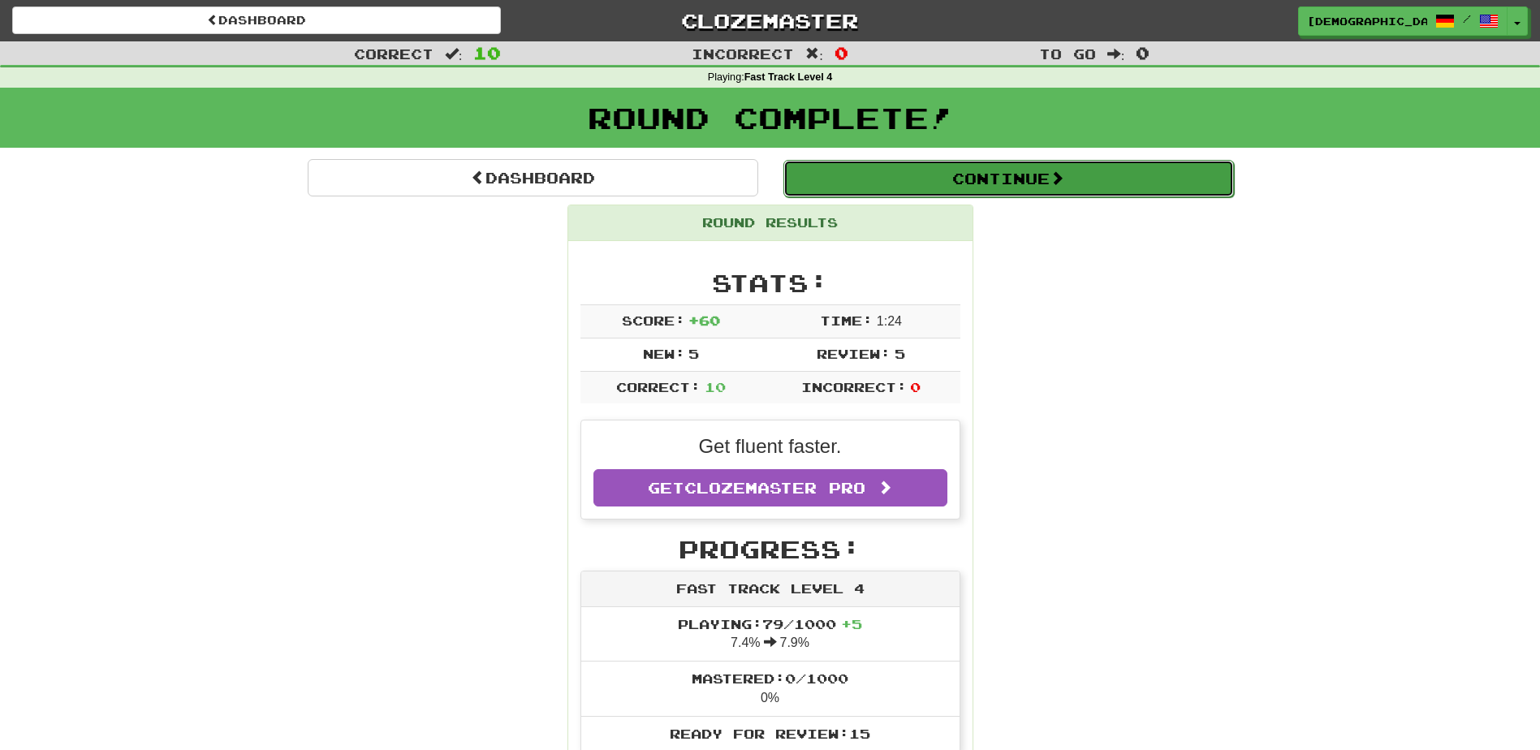
click at [895, 180] on button "Continue" at bounding box center [1008, 178] width 451 height 37
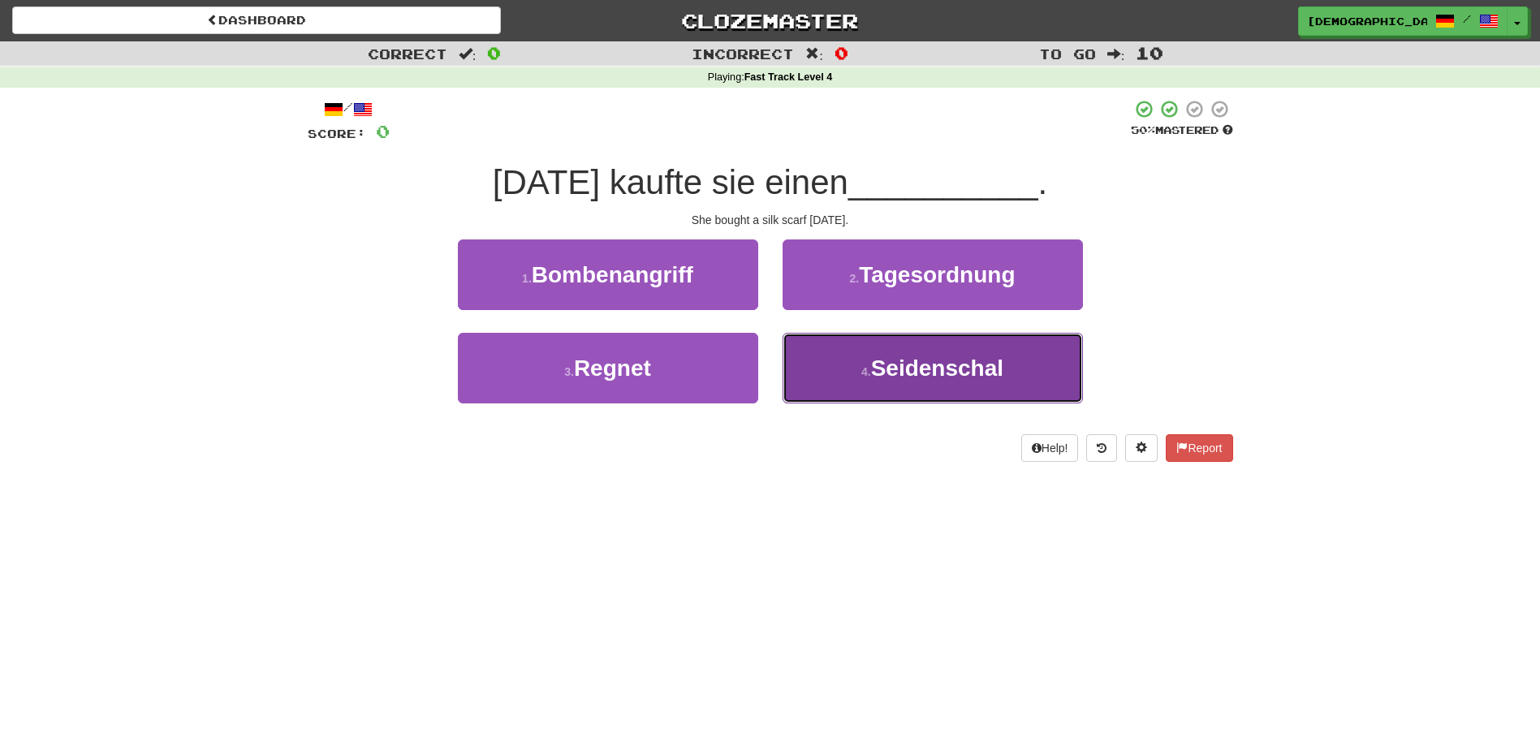
click at [894, 360] on span "Seidenschal" at bounding box center [937, 368] width 132 height 25
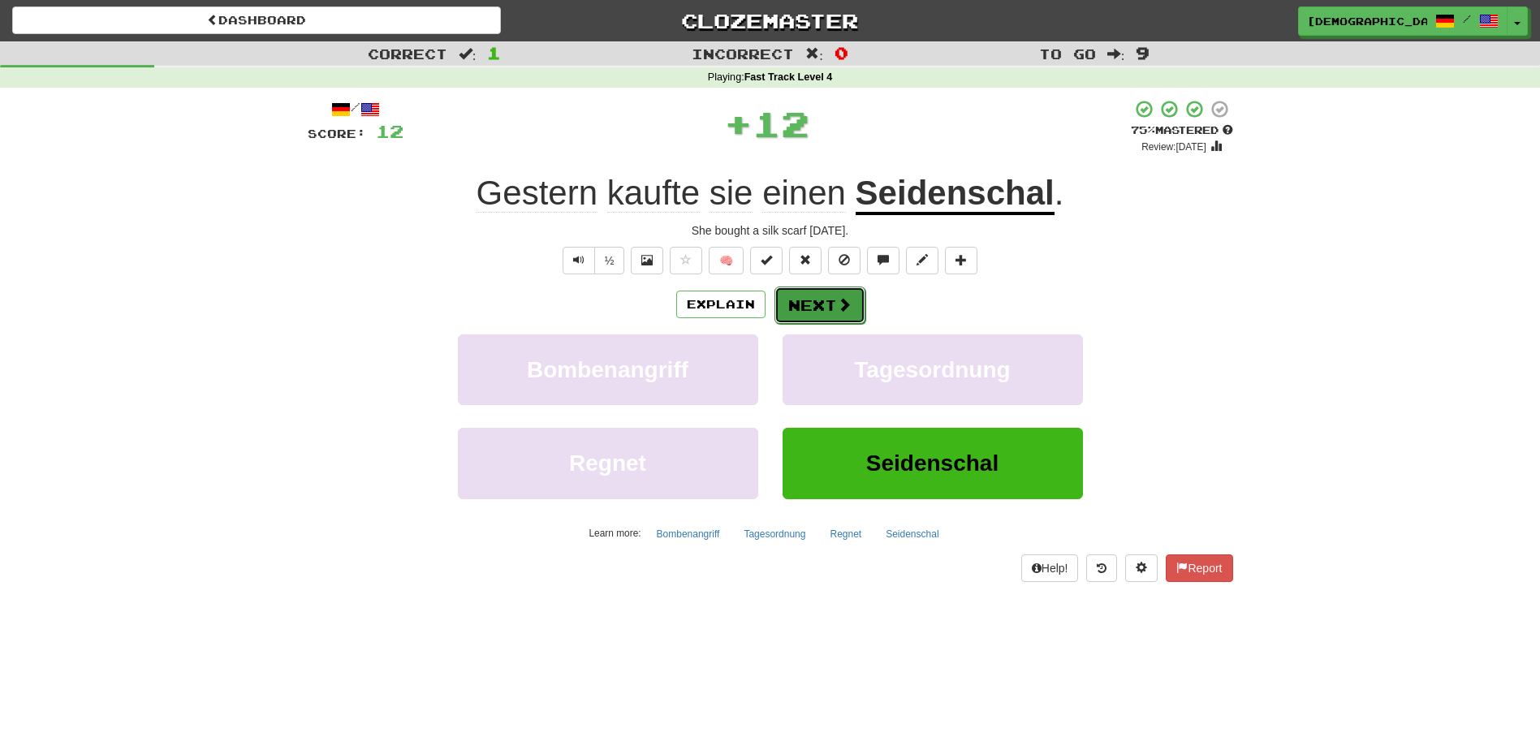
click at [831, 302] on button "Next" at bounding box center [819, 305] width 91 height 37
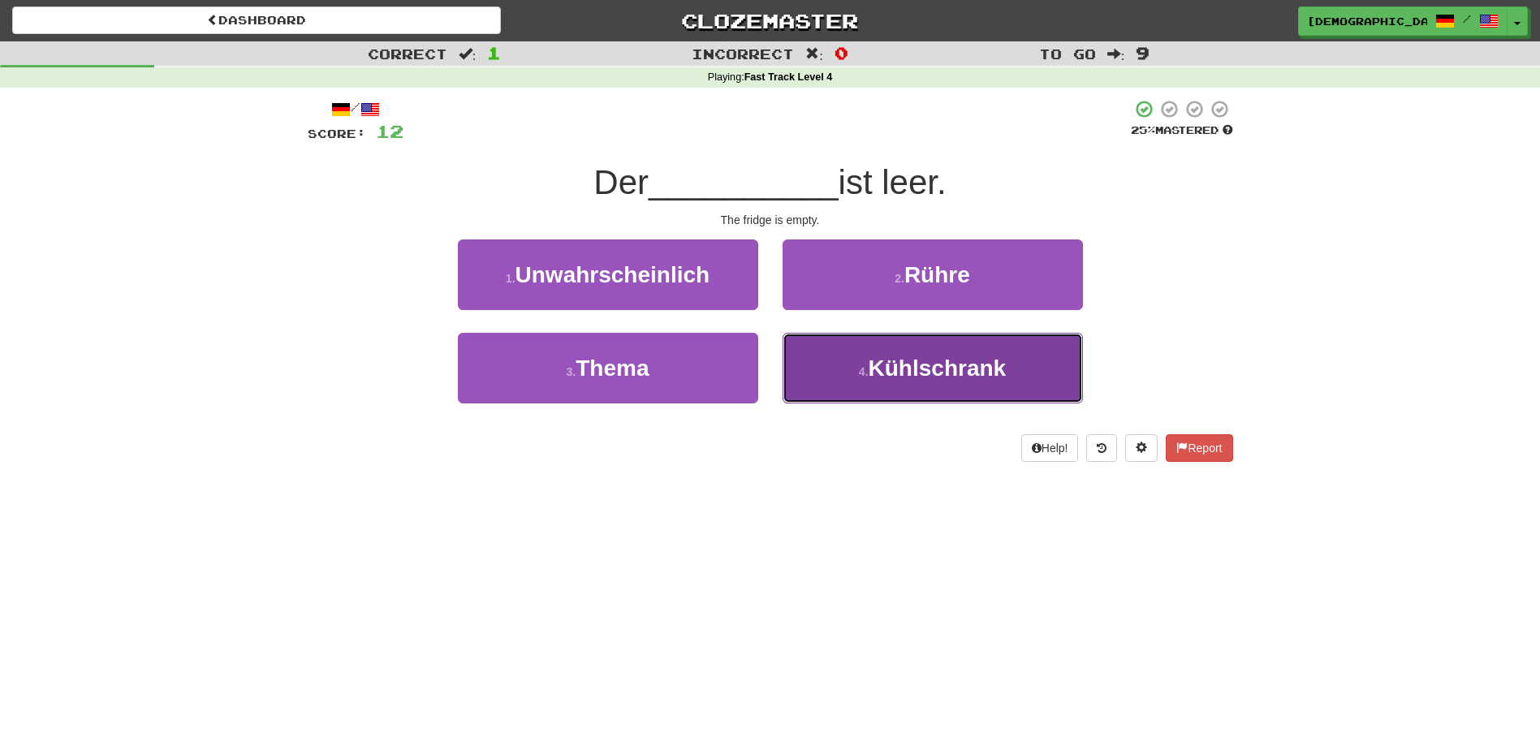
click at [914, 360] on span "Kühlschrank" at bounding box center [938, 368] width 138 height 25
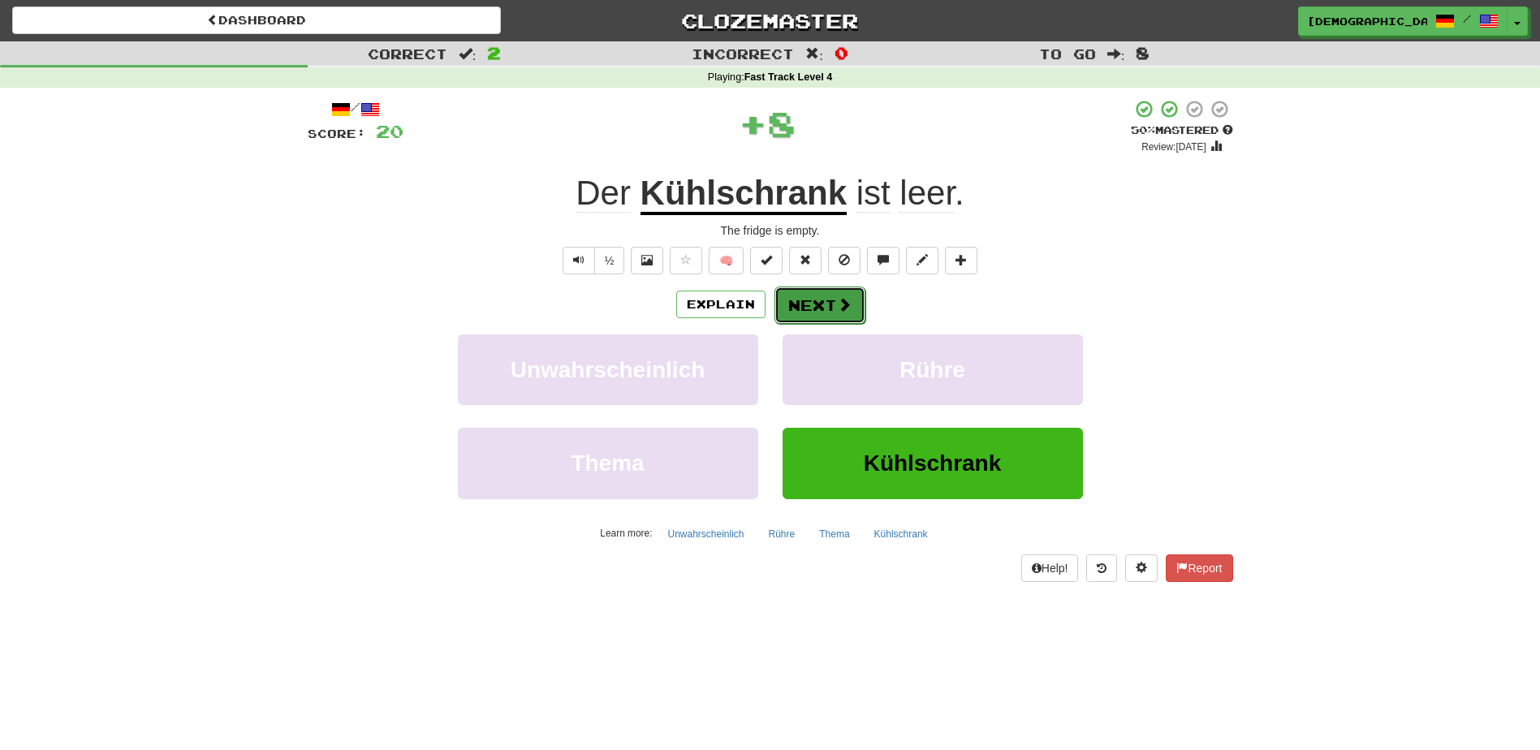
click at [809, 309] on button "Next" at bounding box center [819, 305] width 91 height 37
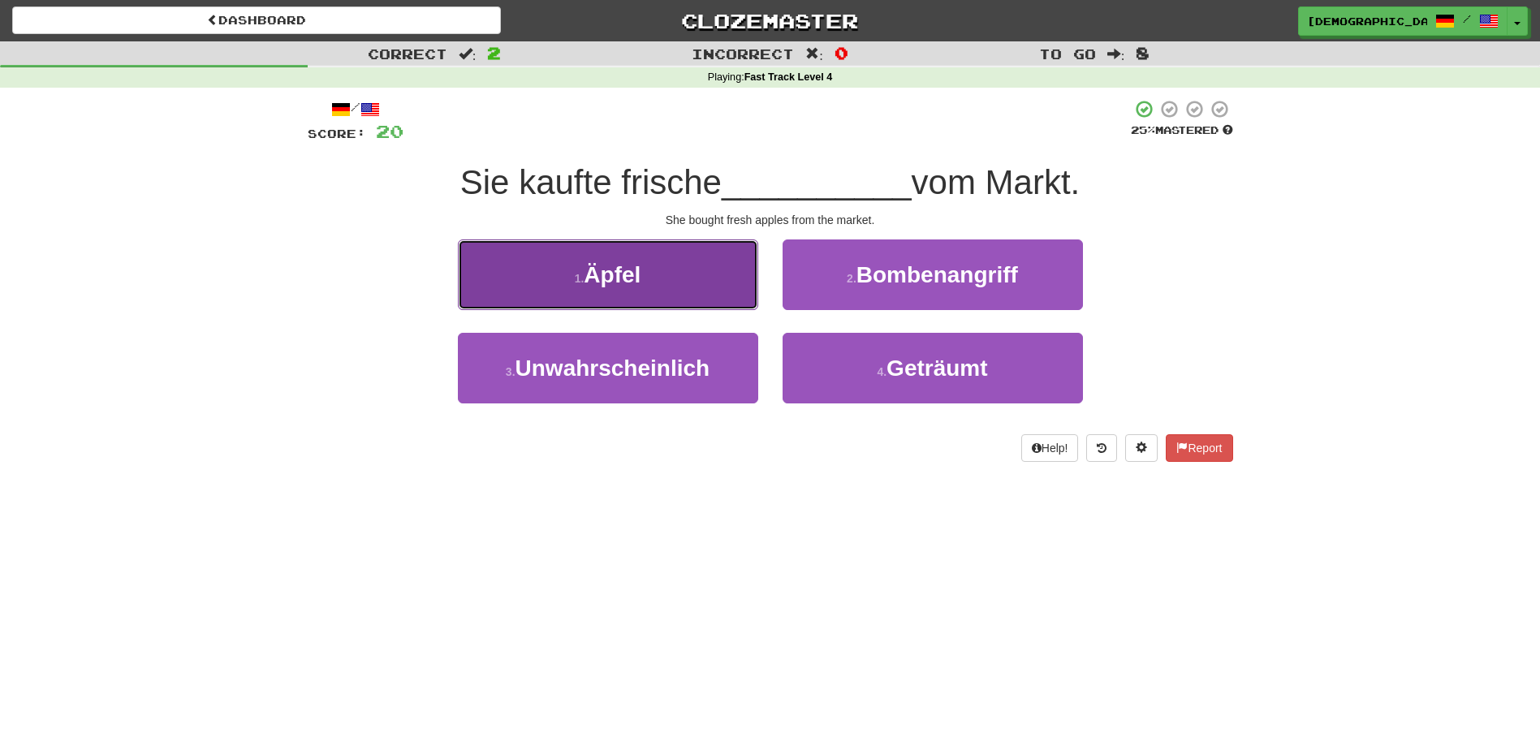
click at [688, 290] on button "1 . Äpfel" at bounding box center [608, 274] width 300 height 71
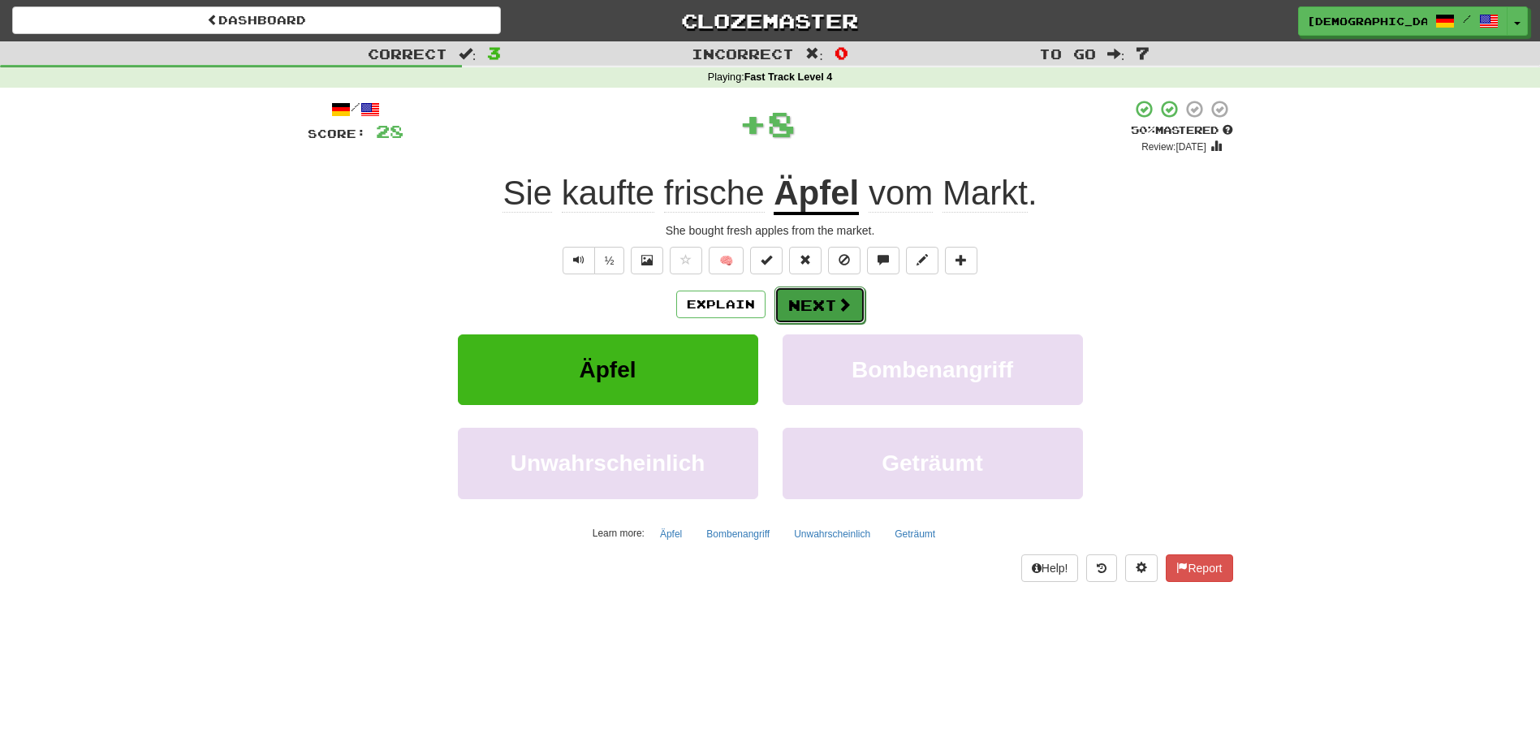
click at [817, 313] on button "Next" at bounding box center [819, 305] width 91 height 37
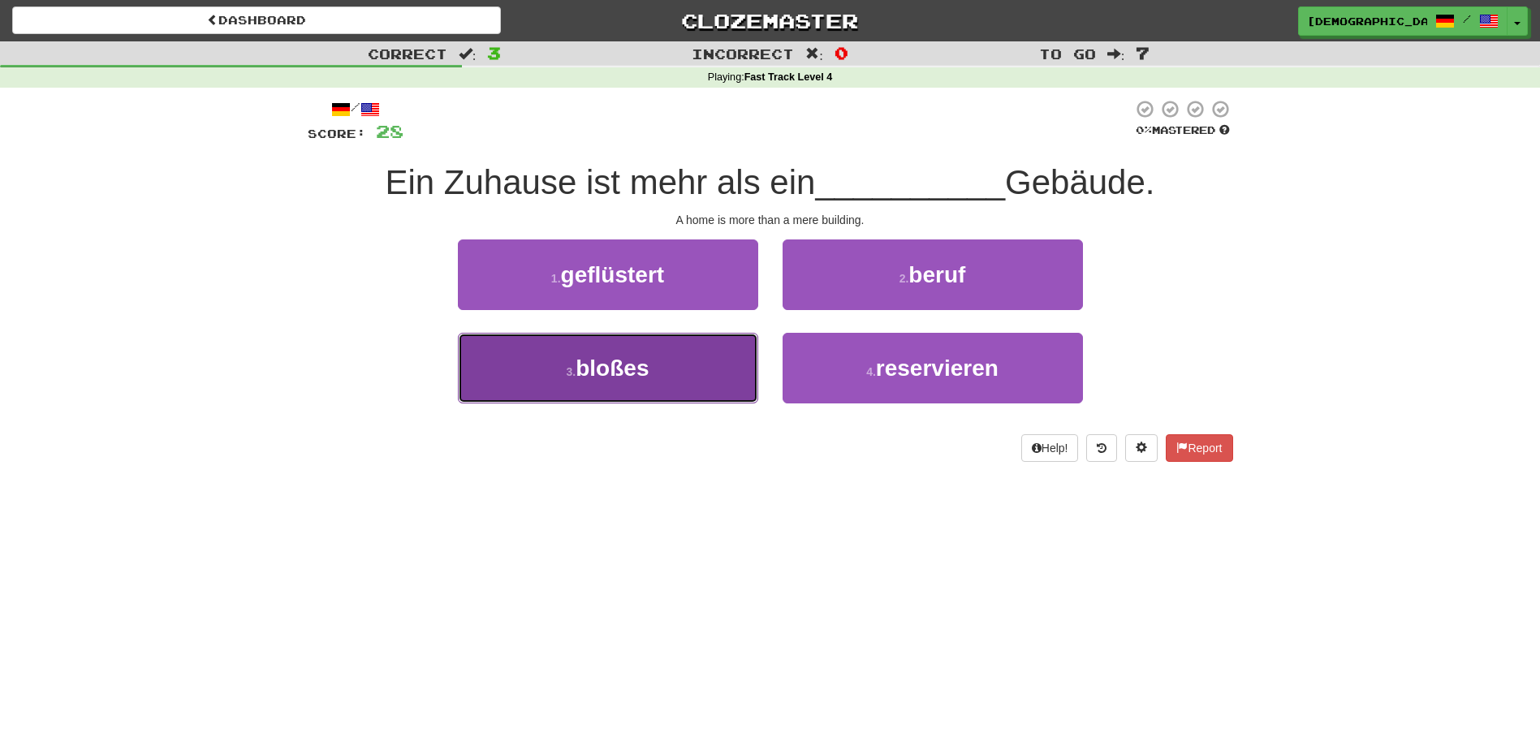
click at [703, 373] on button "3 . bloßes" at bounding box center [608, 368] width 300 height 71
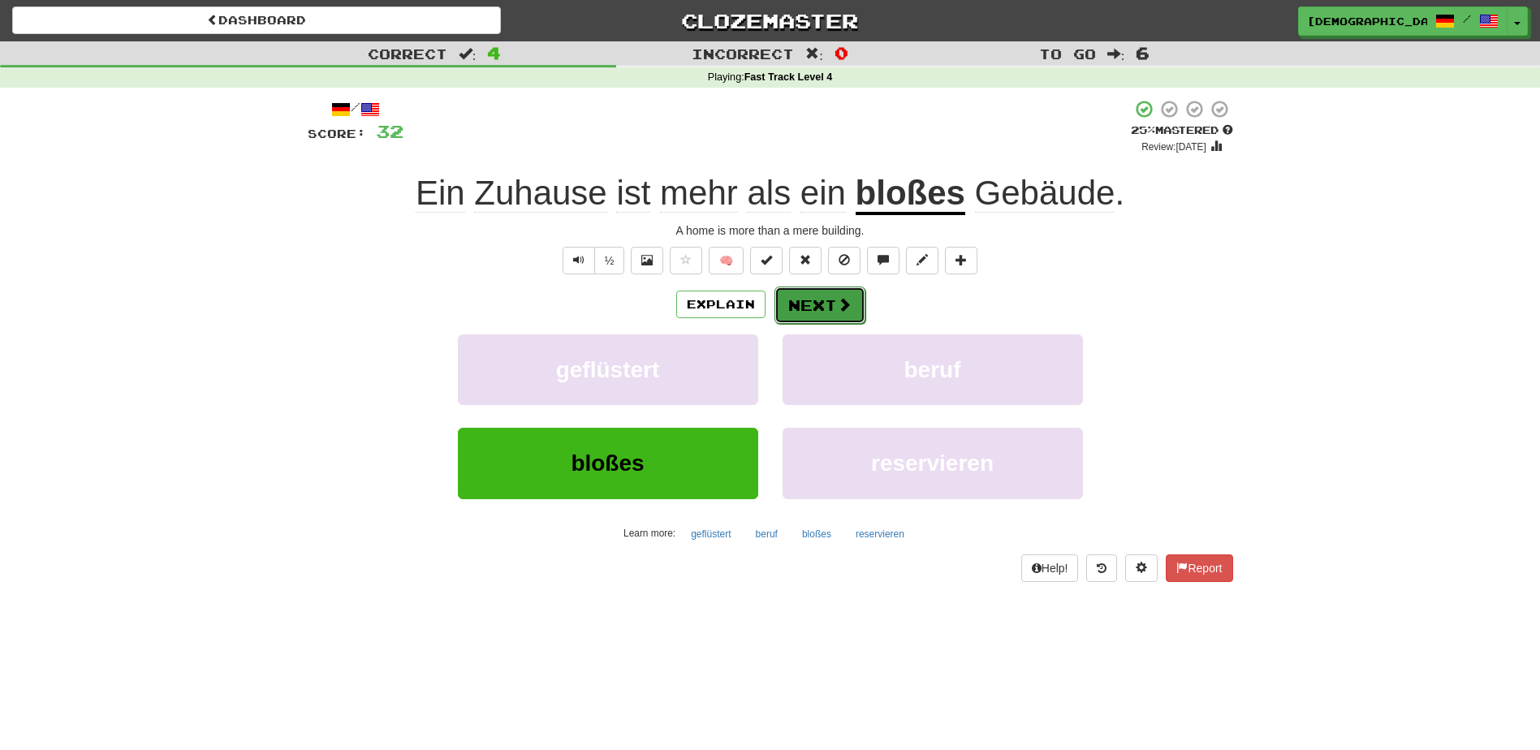
click at [812, 300] on button "Next" at bounding box center [819, 305] width 91 height 37
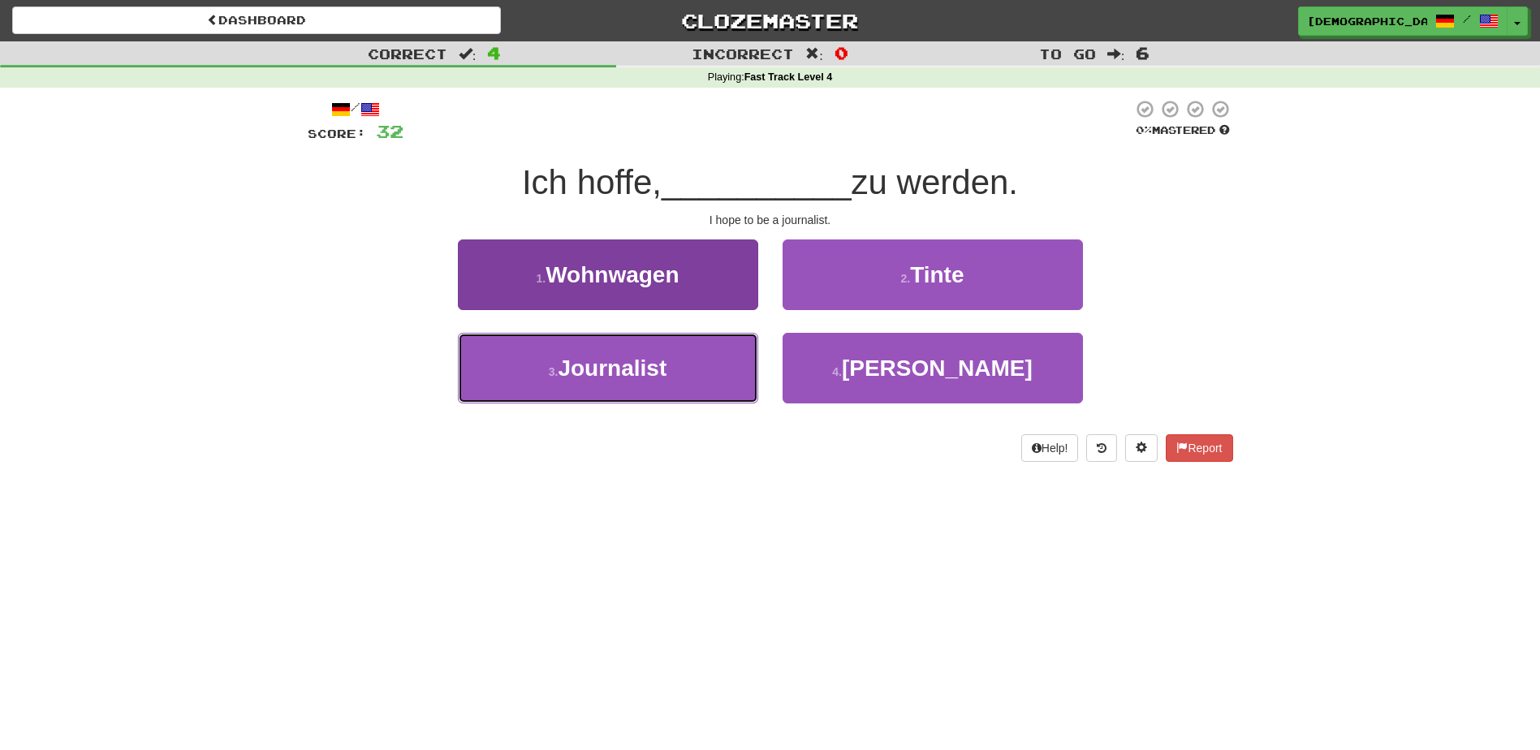
click at [662, 370] on span "Journalist" at bounding box center [612, 368] width 109 height 25
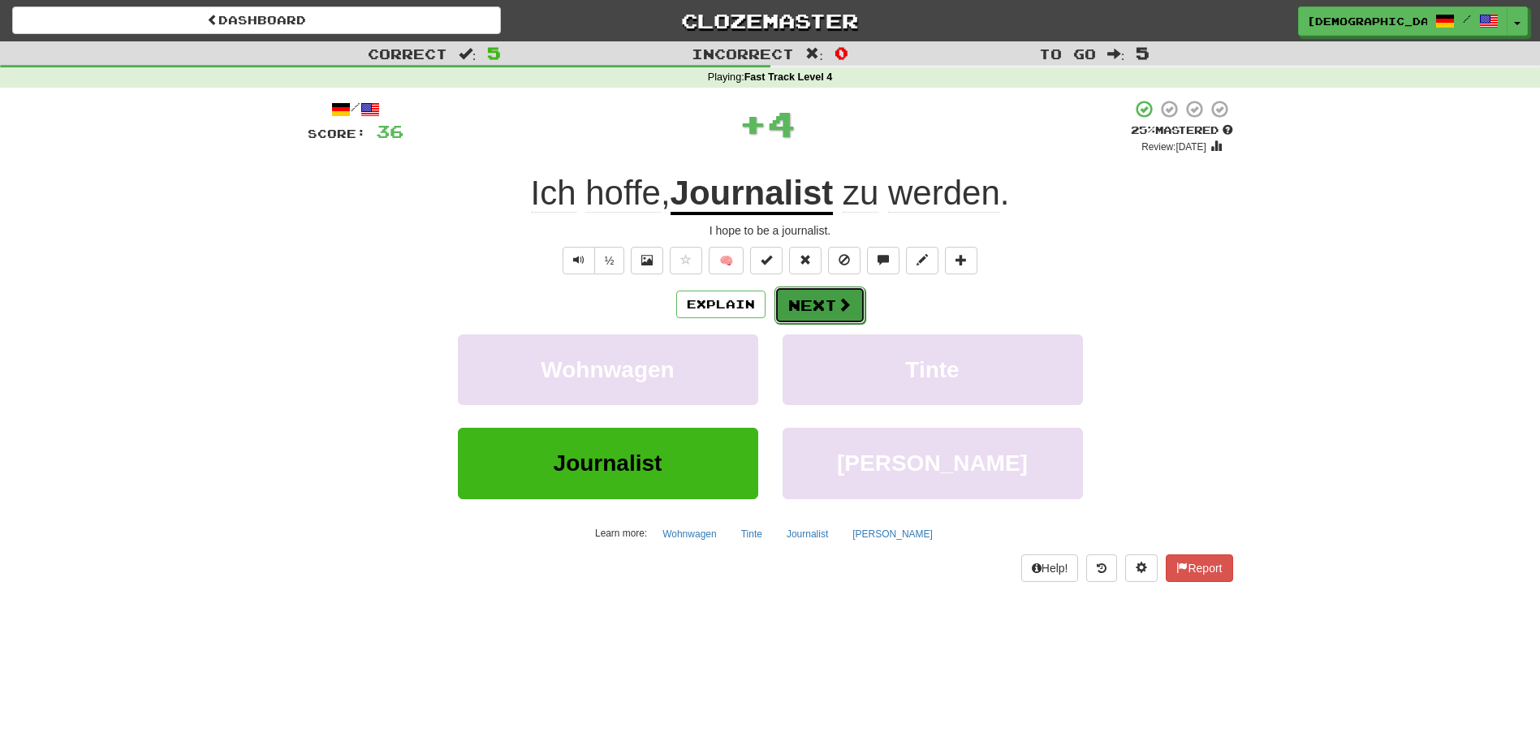
click at [812, 316] on button "Next" at bounding box center [819, 305] width 91 height 37
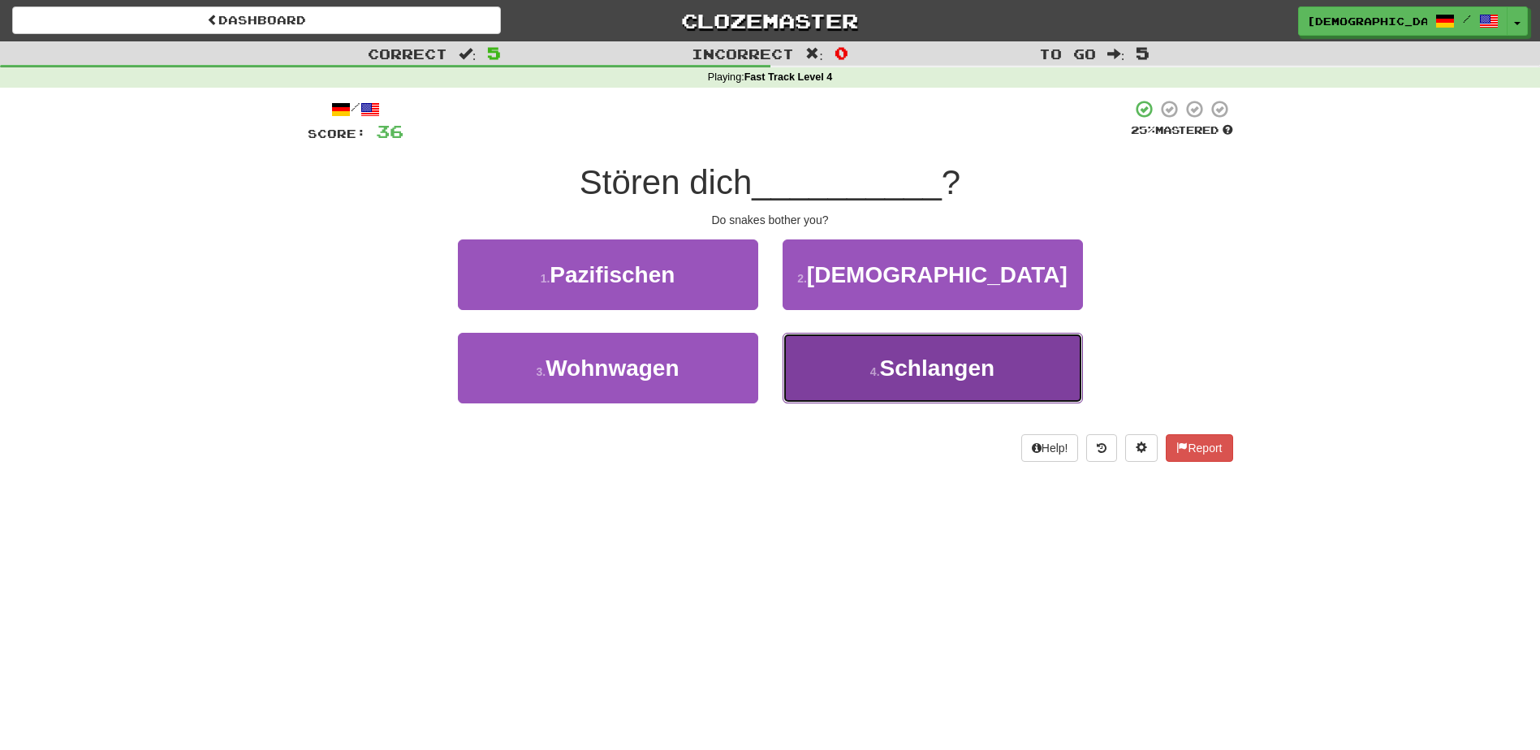
click at [930, 353] on button "4 . Schlangen" at bounding box center [933, 368] width 300 height 71
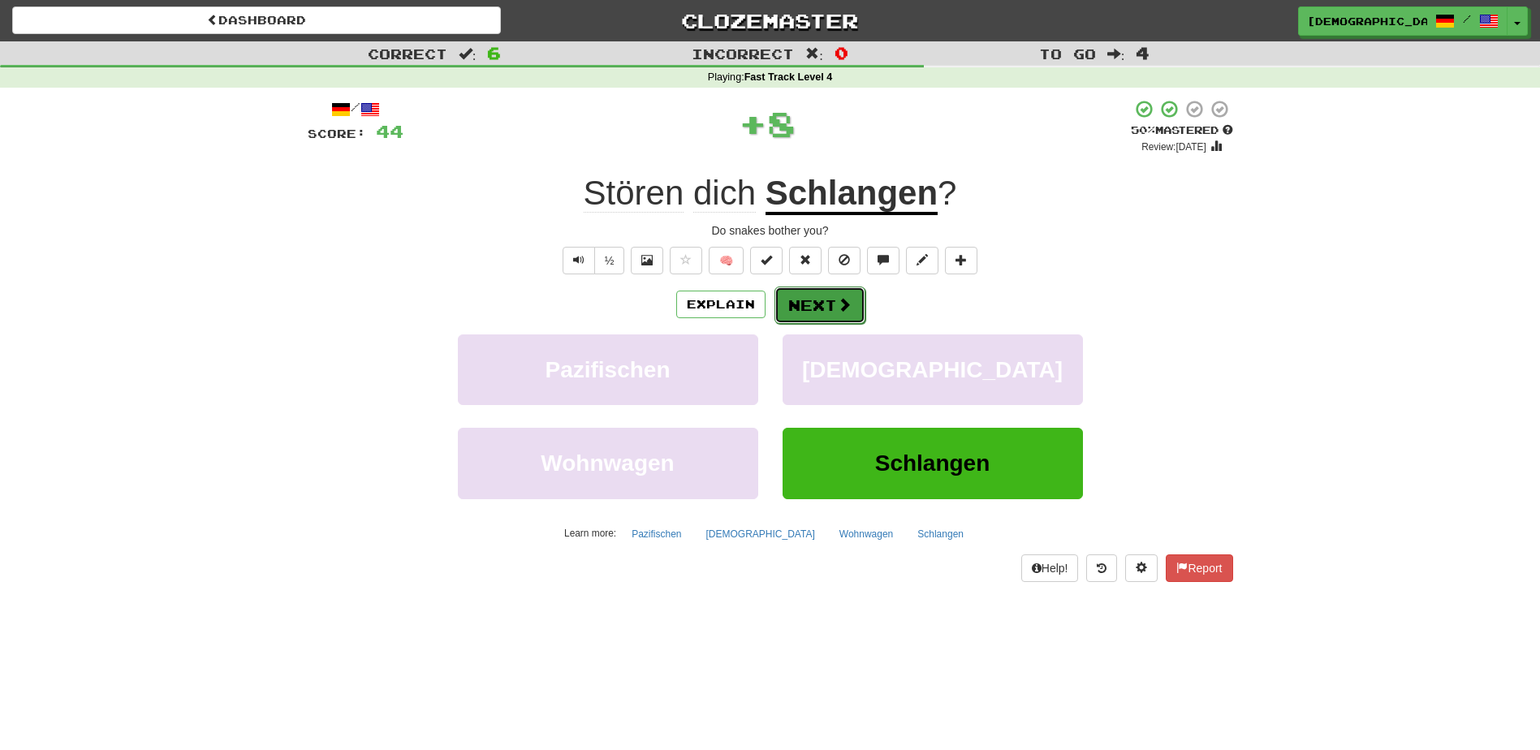
click at [834, 308] on button "Next" at bounding box center [819, 305] width 91 height 37
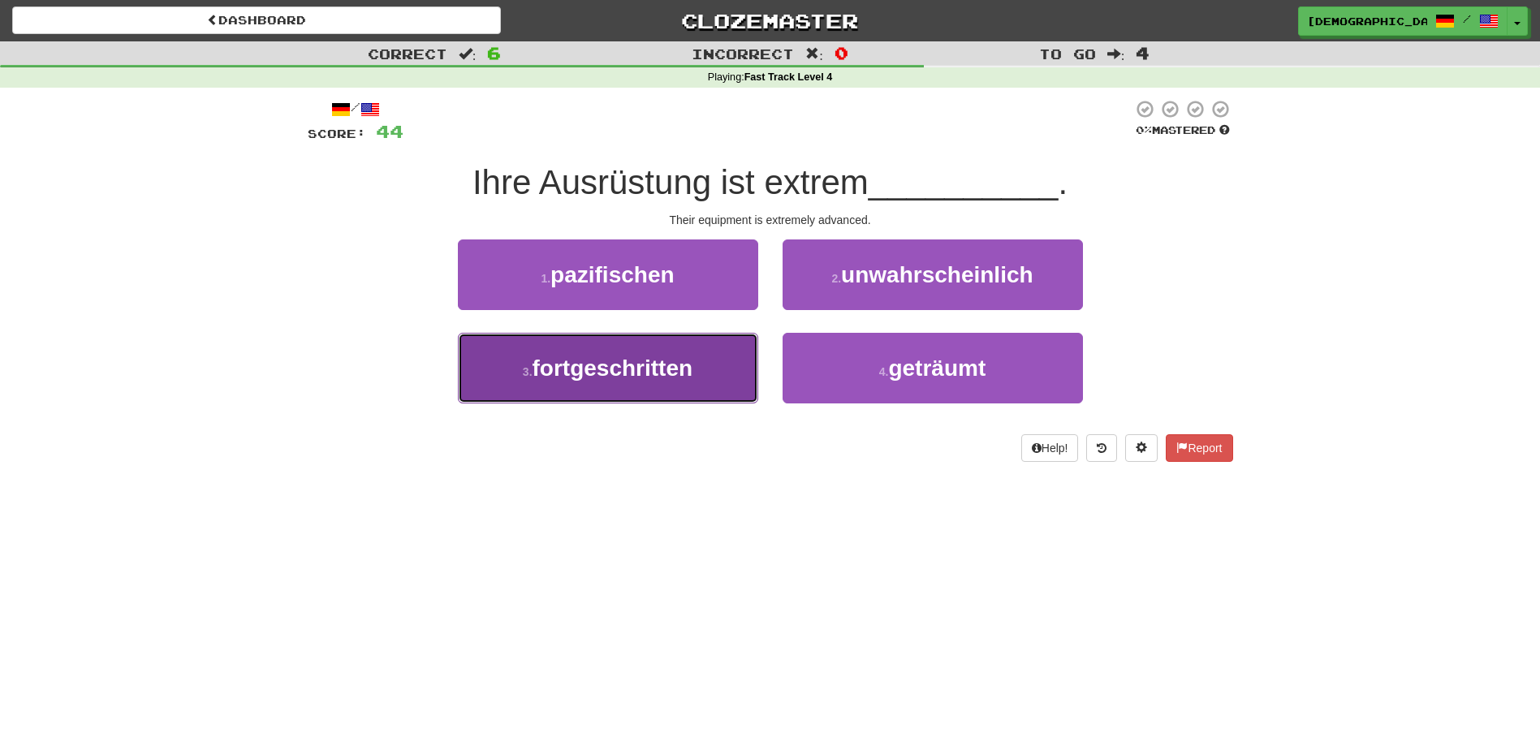
click at [677, 370] on span "fortgeschritten" at bounding box center [613, 368] width 161 height 25
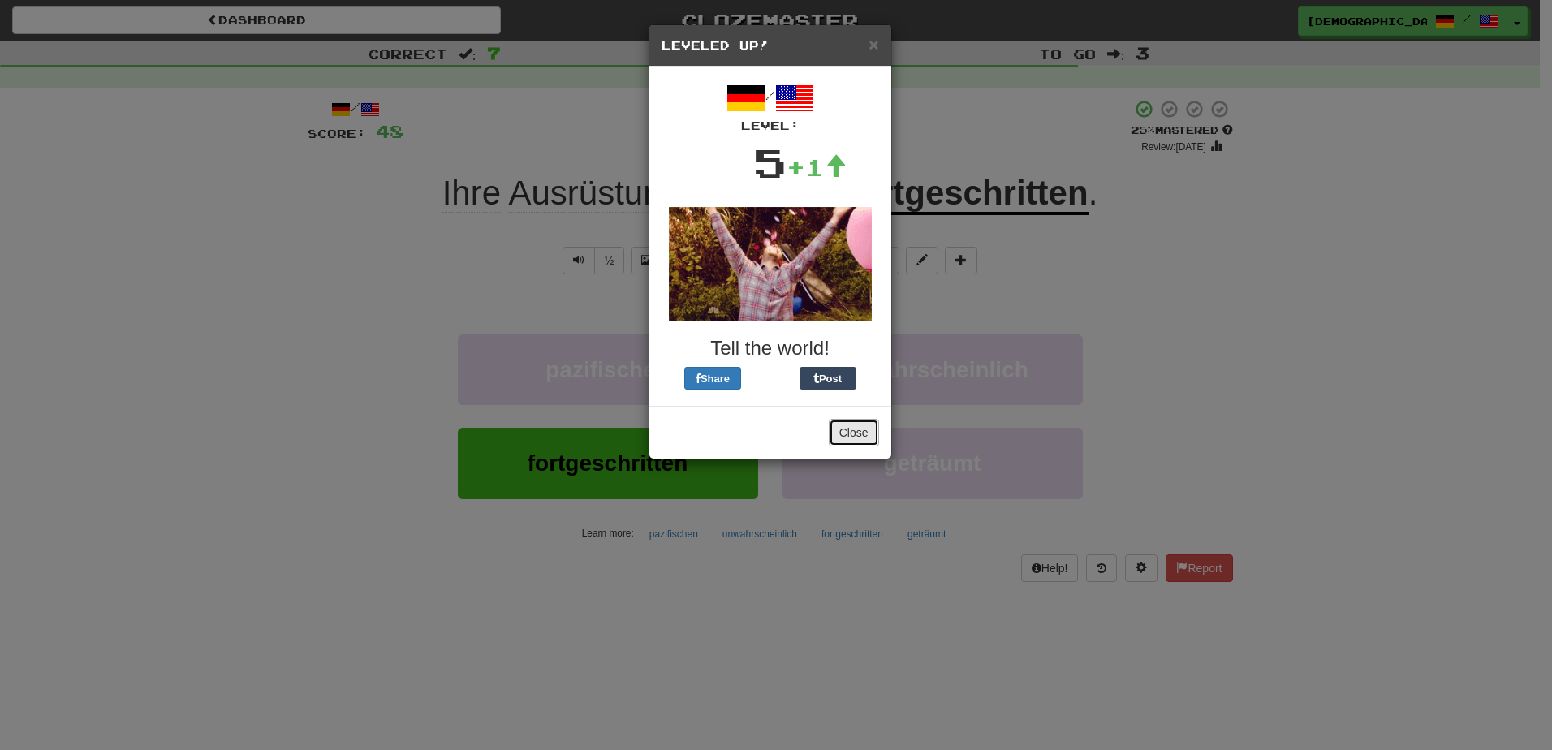
click at [849, 425] on button "Close" at bounding box center [854, 433] width 50 height 28
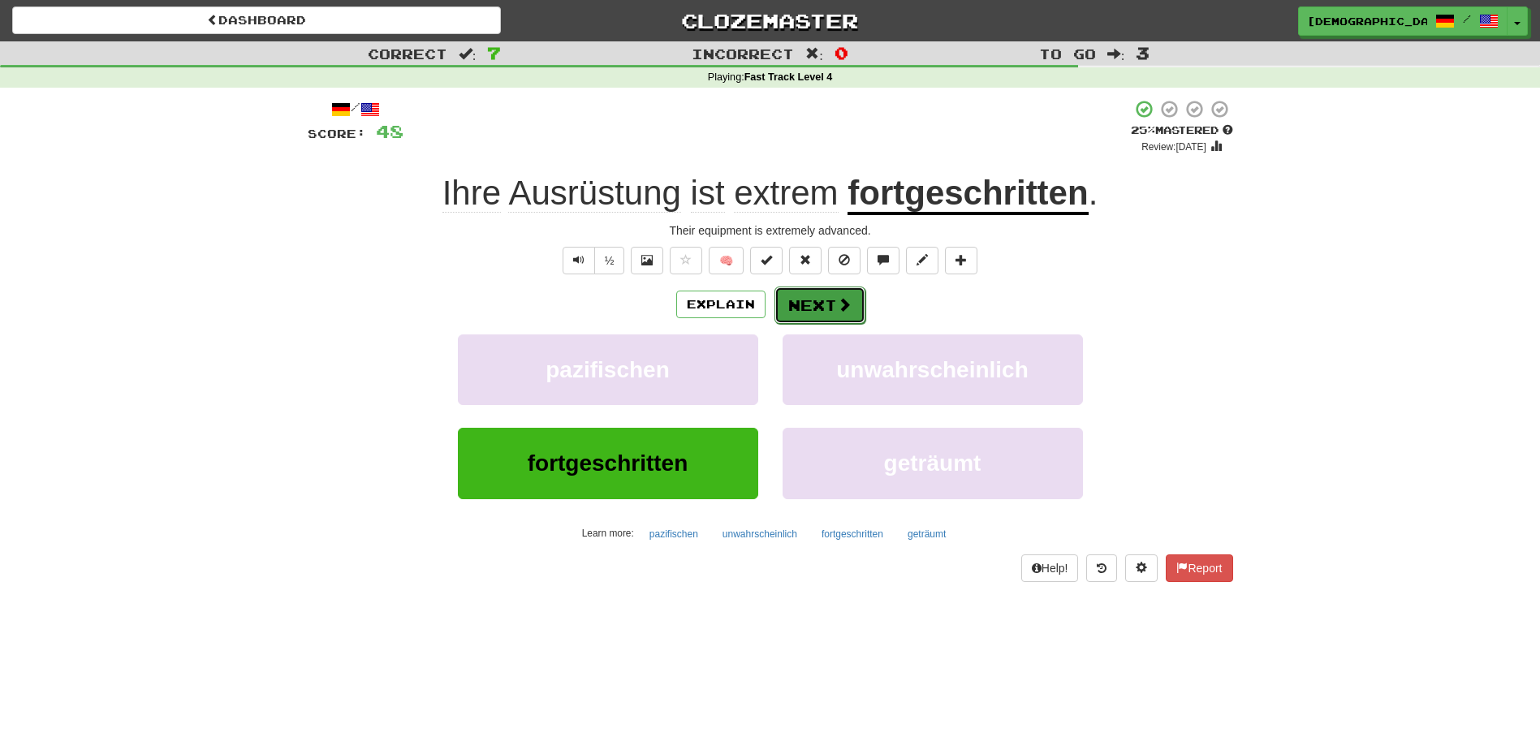
click at [817, 305] on button "Next" at bounding box center [819, 305] width 91 height 37
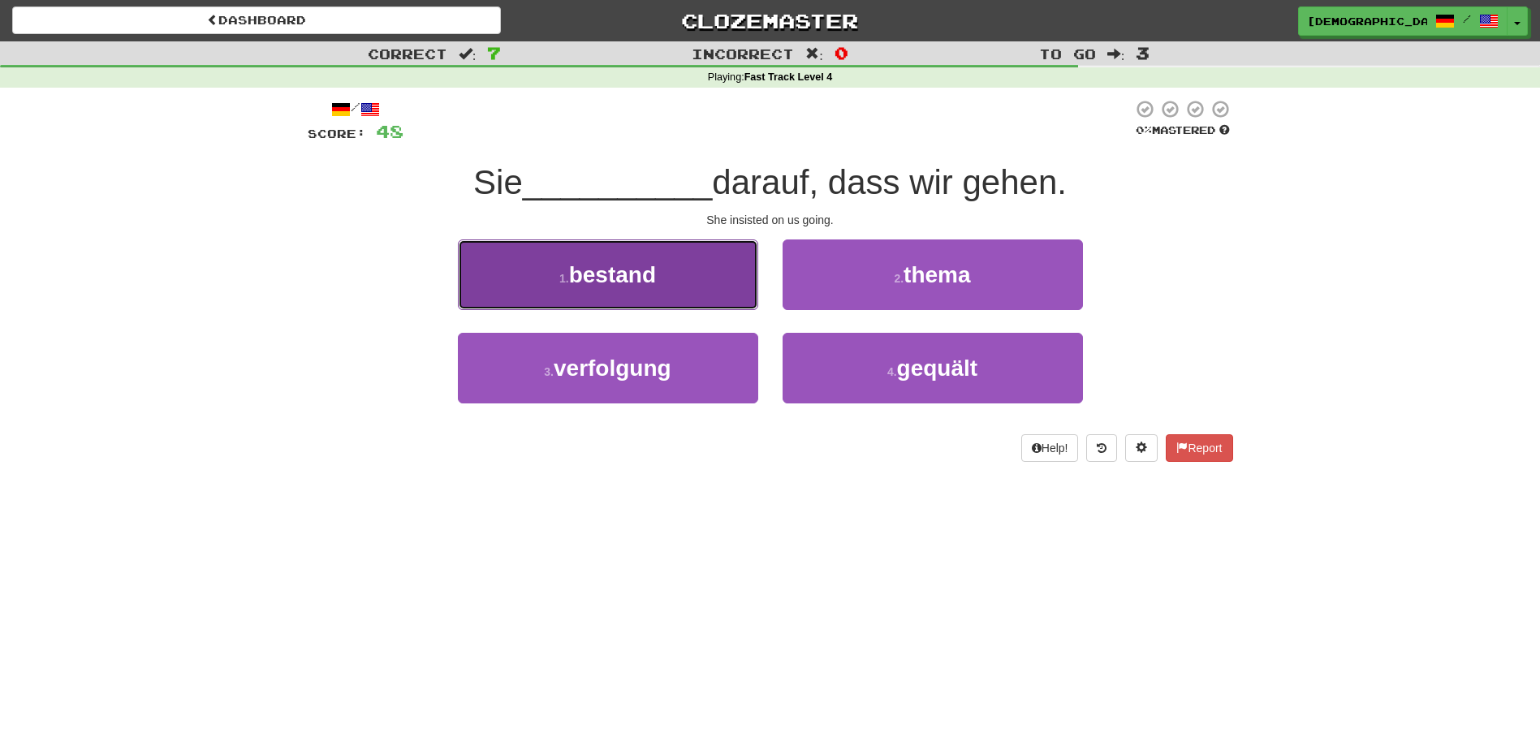
click at [672, 272] on button "1 . bestand" at bounding box center [608, 274] width 300 height 71
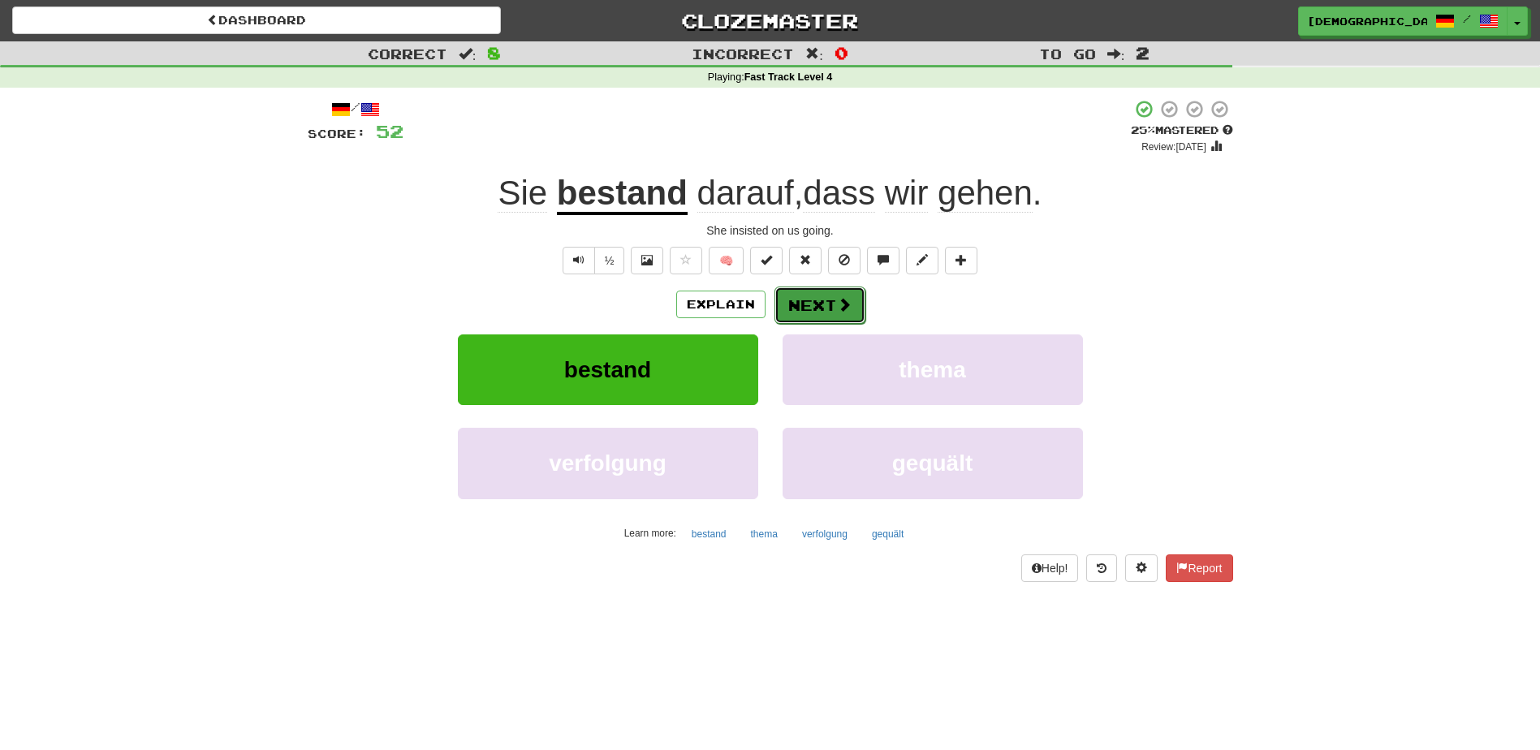
click at [830, 304] on button "Next" at bounding box center [819, 305] width 91 height 37
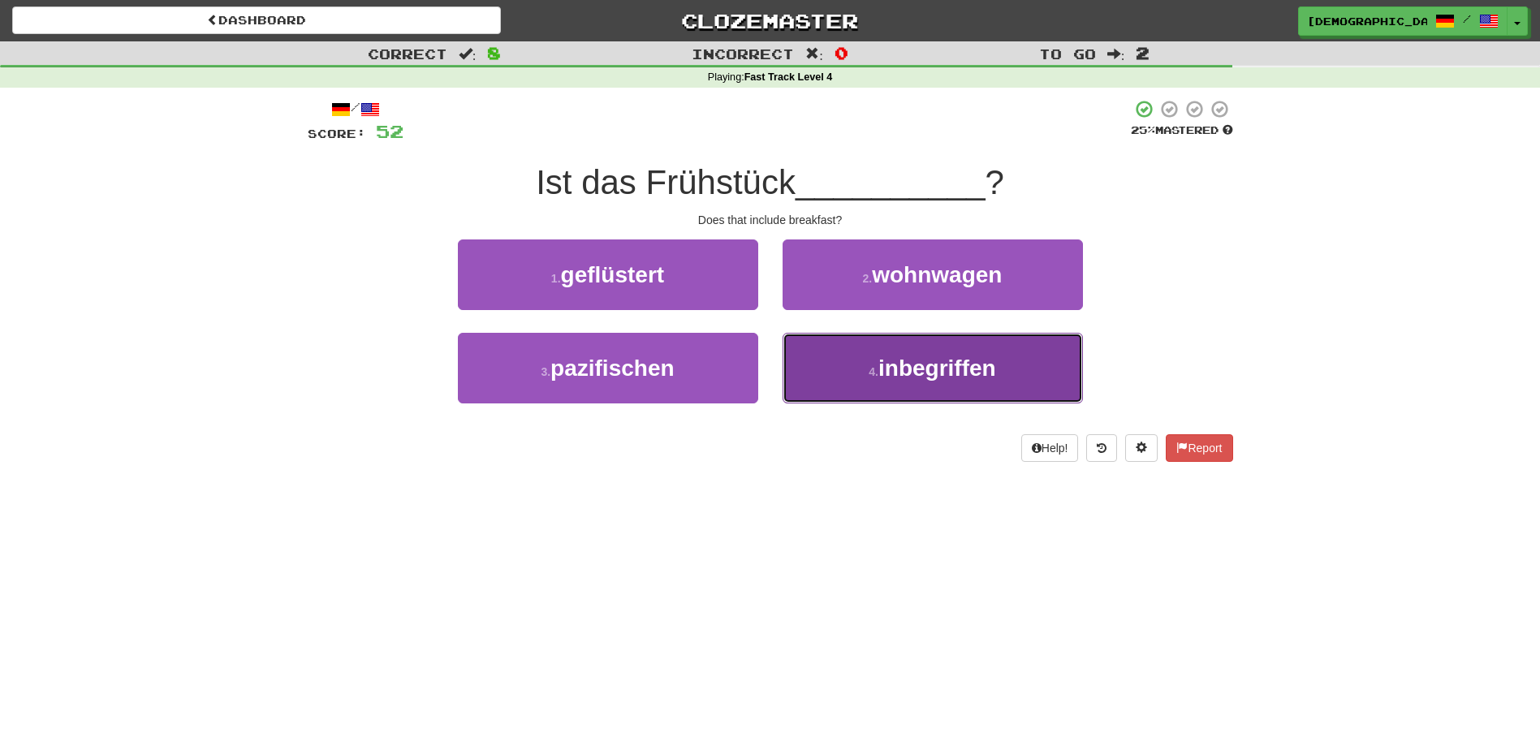
click at [919, 365] on span "inbegriffen" at bounding box center [937, 368] width 118 height 25
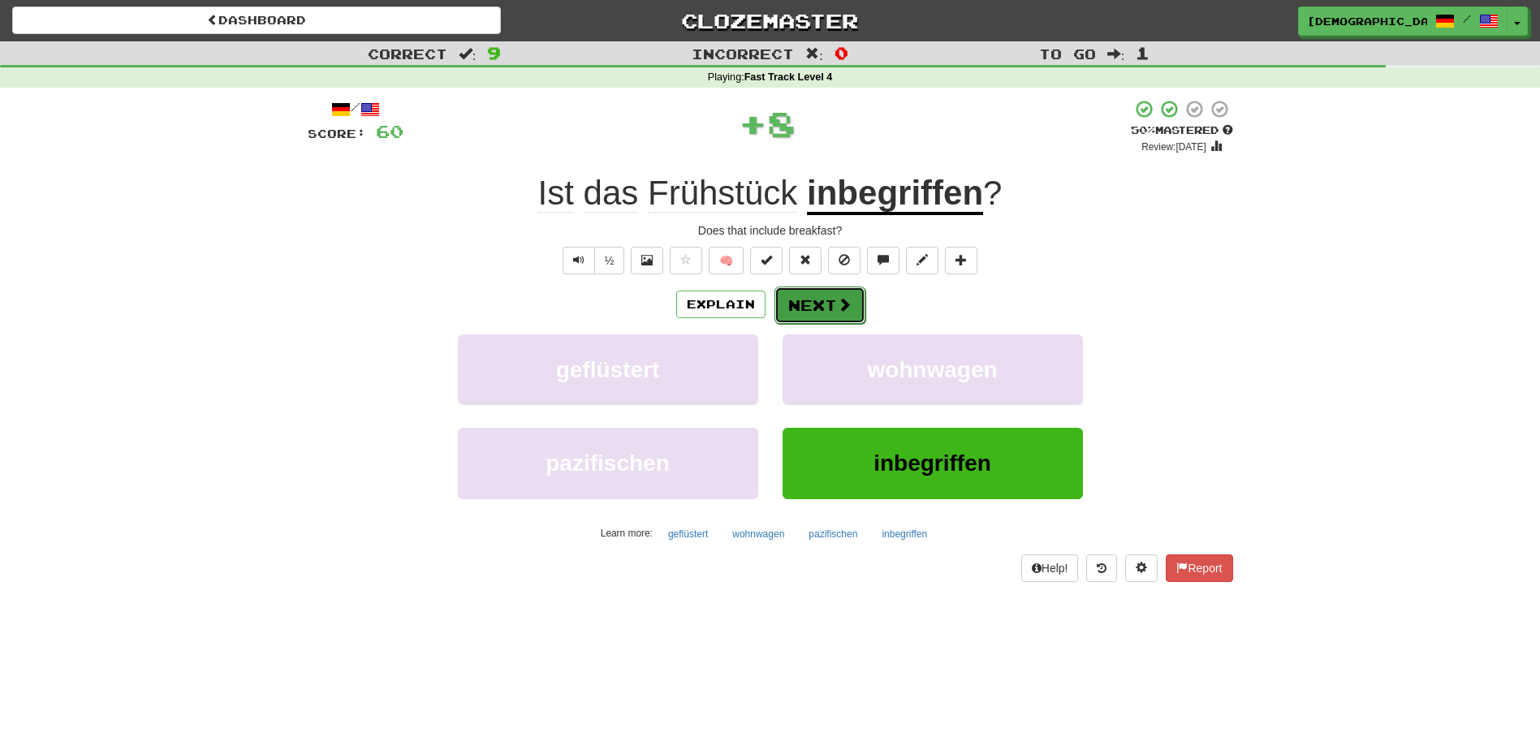
click at [805, 301] on button "Next" at bounding box center [819, 305] width 91 height 37
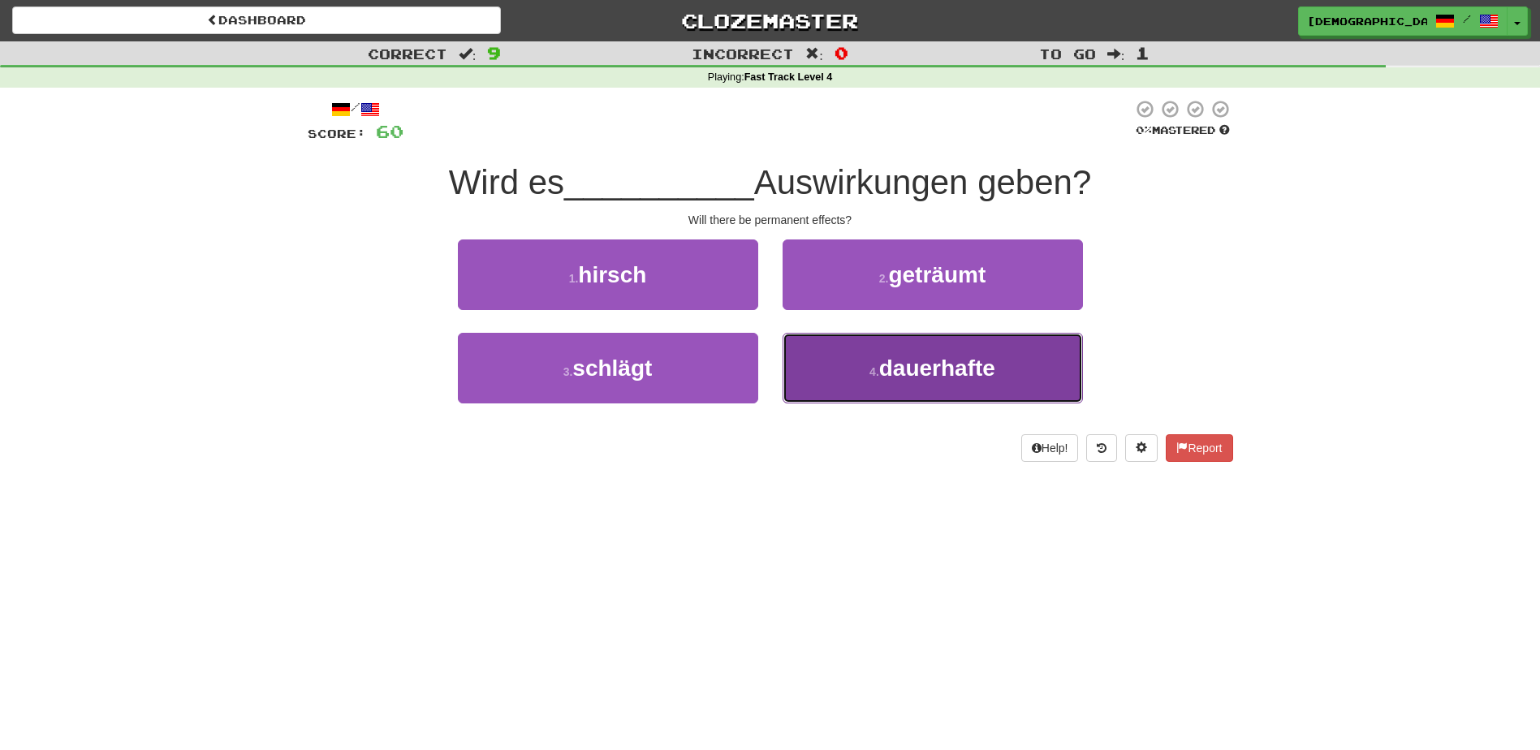
click at [904, 365] on span "dauerhafte" at bounding box center [937, 368] width 116 height 25
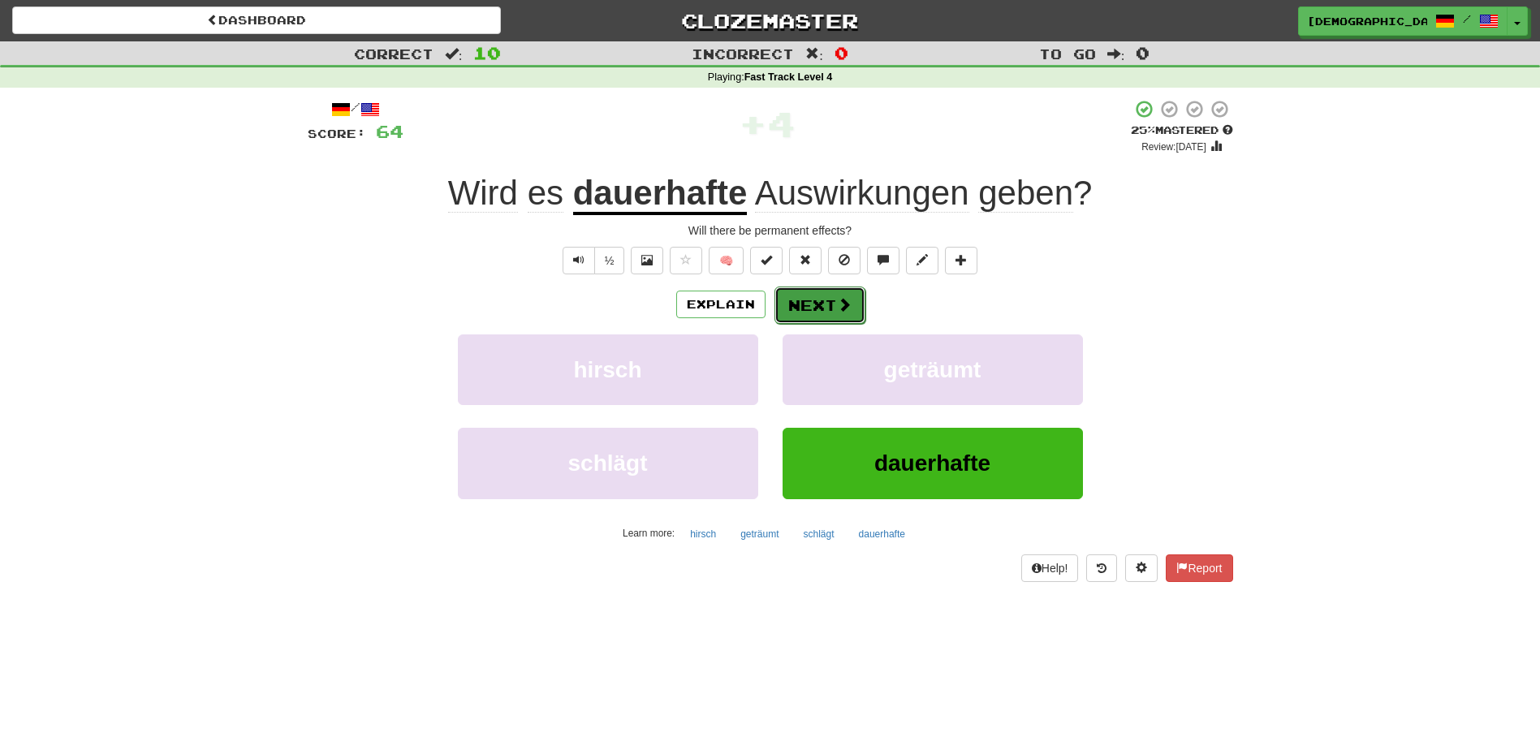
click at [821, 297] on button "Next" at bounding box center [819, 305] width 91 height 37
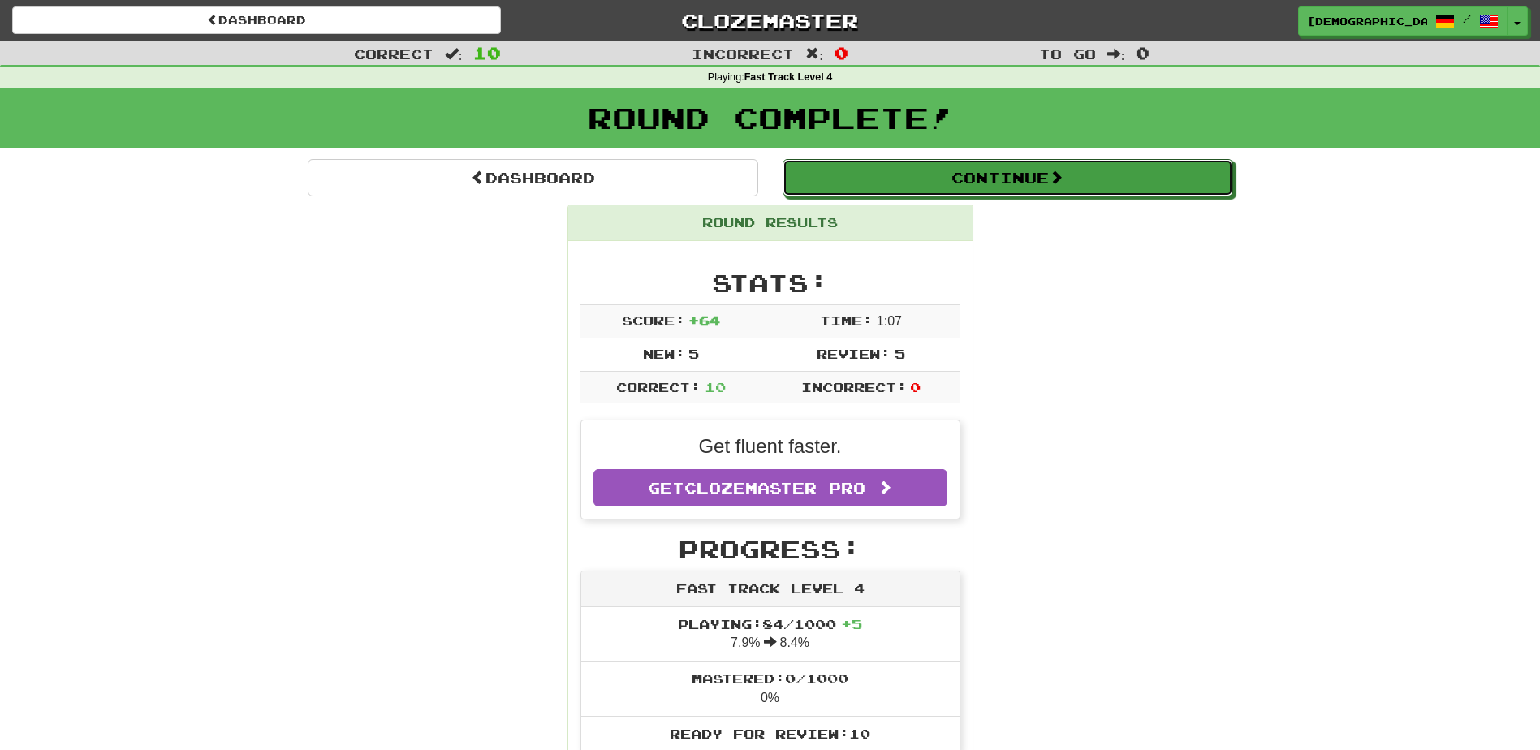
click at [943, 179] on button "Continue" at bounding box center [1008, 177] width 451 height 37
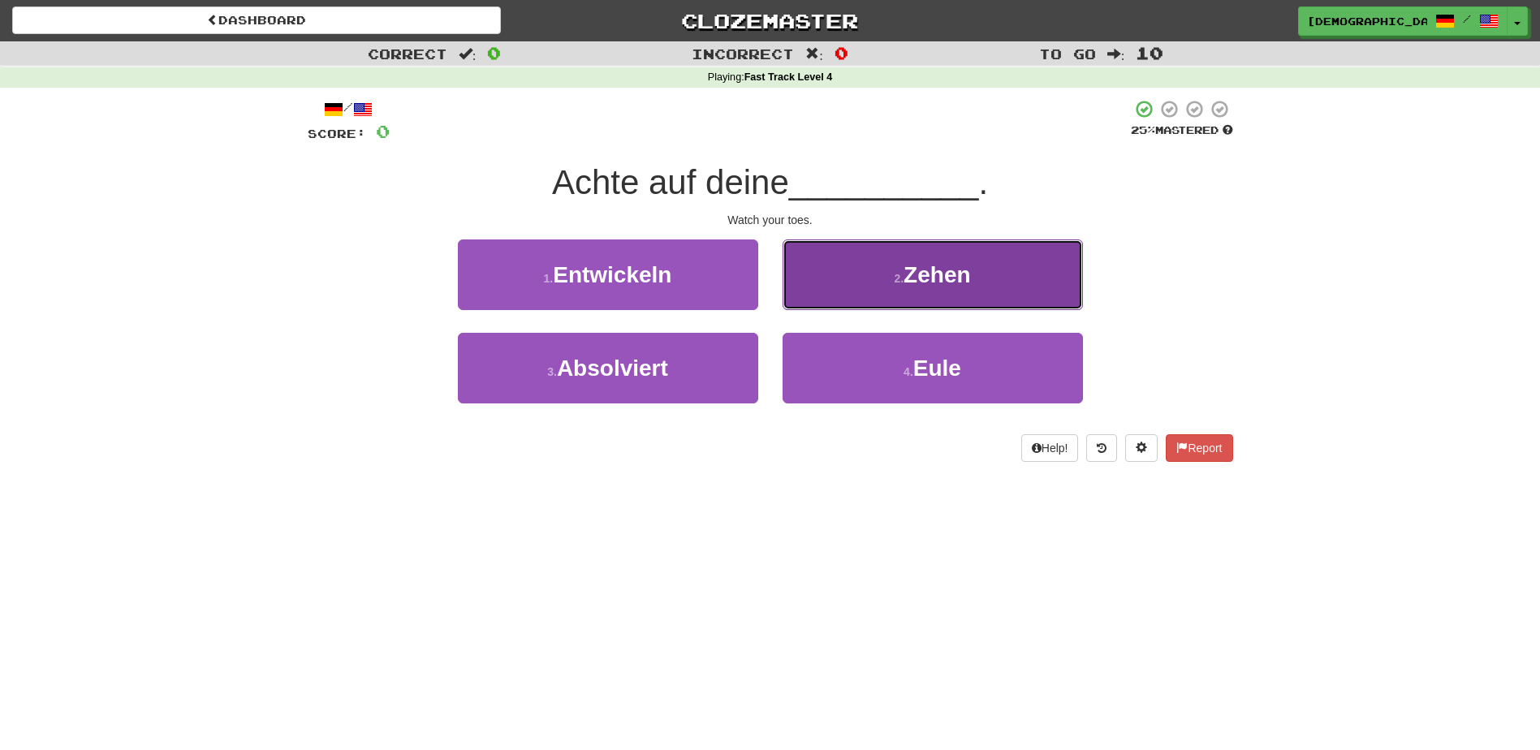
click at [934, 292] on button "2 . Zehen" at bounding box center [933, 274] width 300 height 71
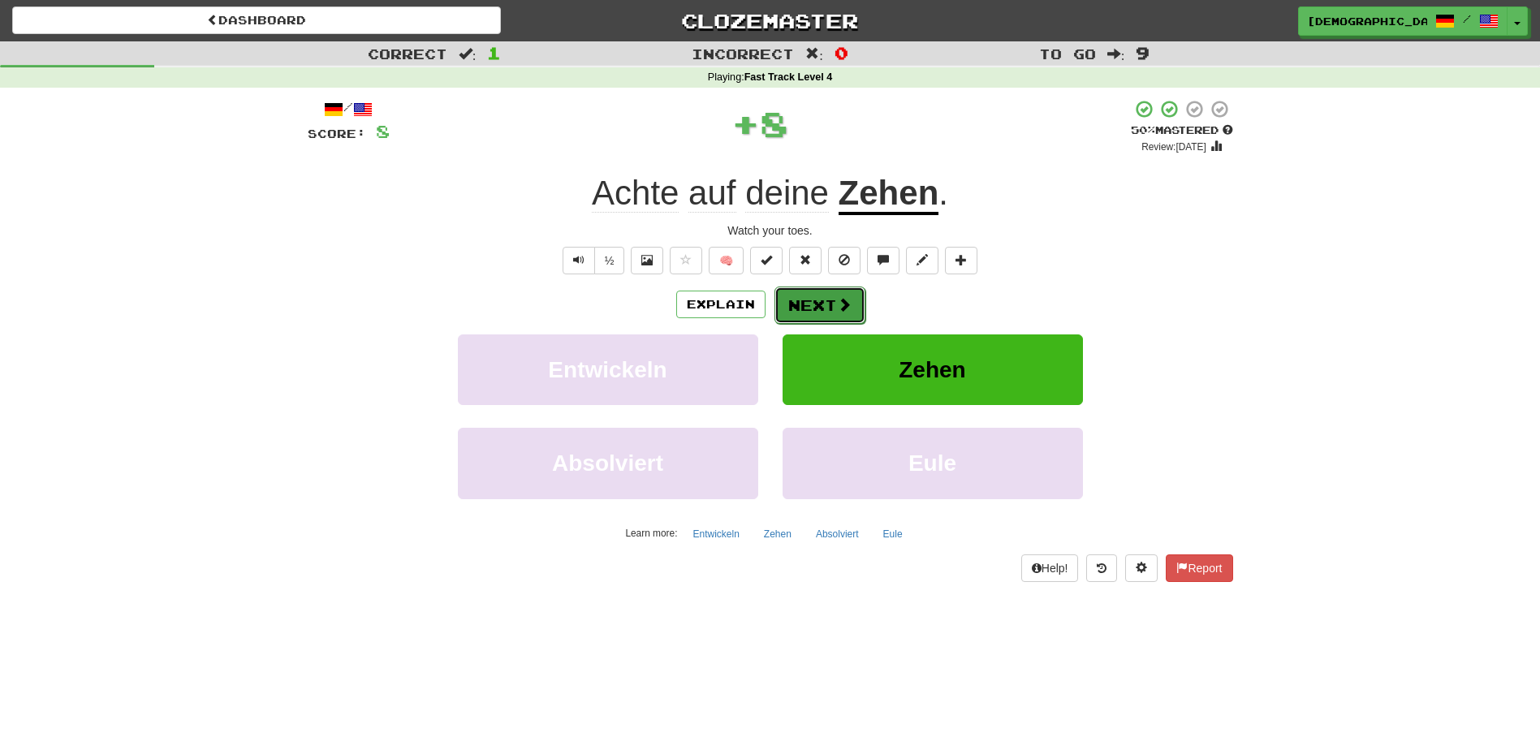
click at [831, 321] on button "Next" at bounding box center [819, 305] width 91 height 37
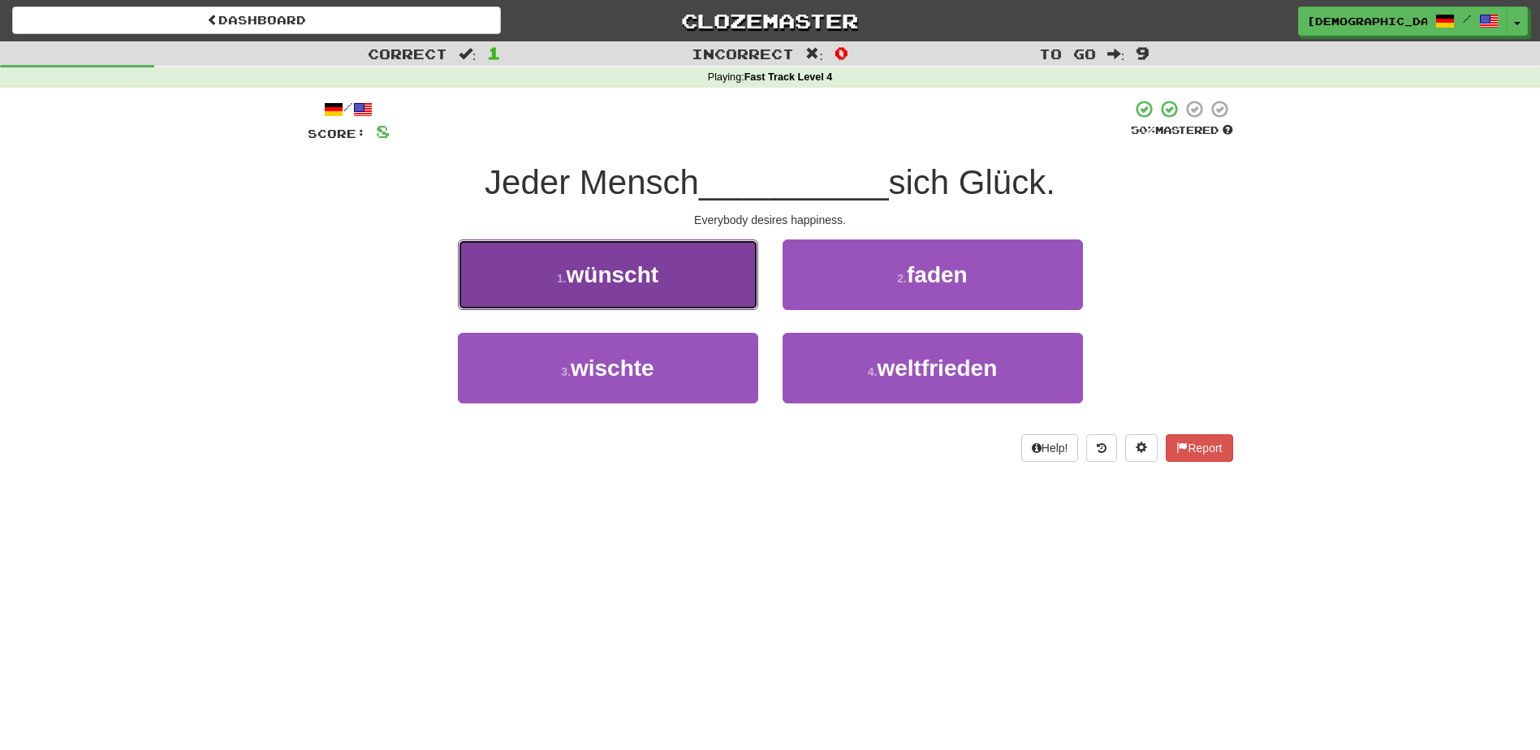
click at [677, 259] on button "1 . wünscht" at bounding box center [608, 274] width 300 height 71
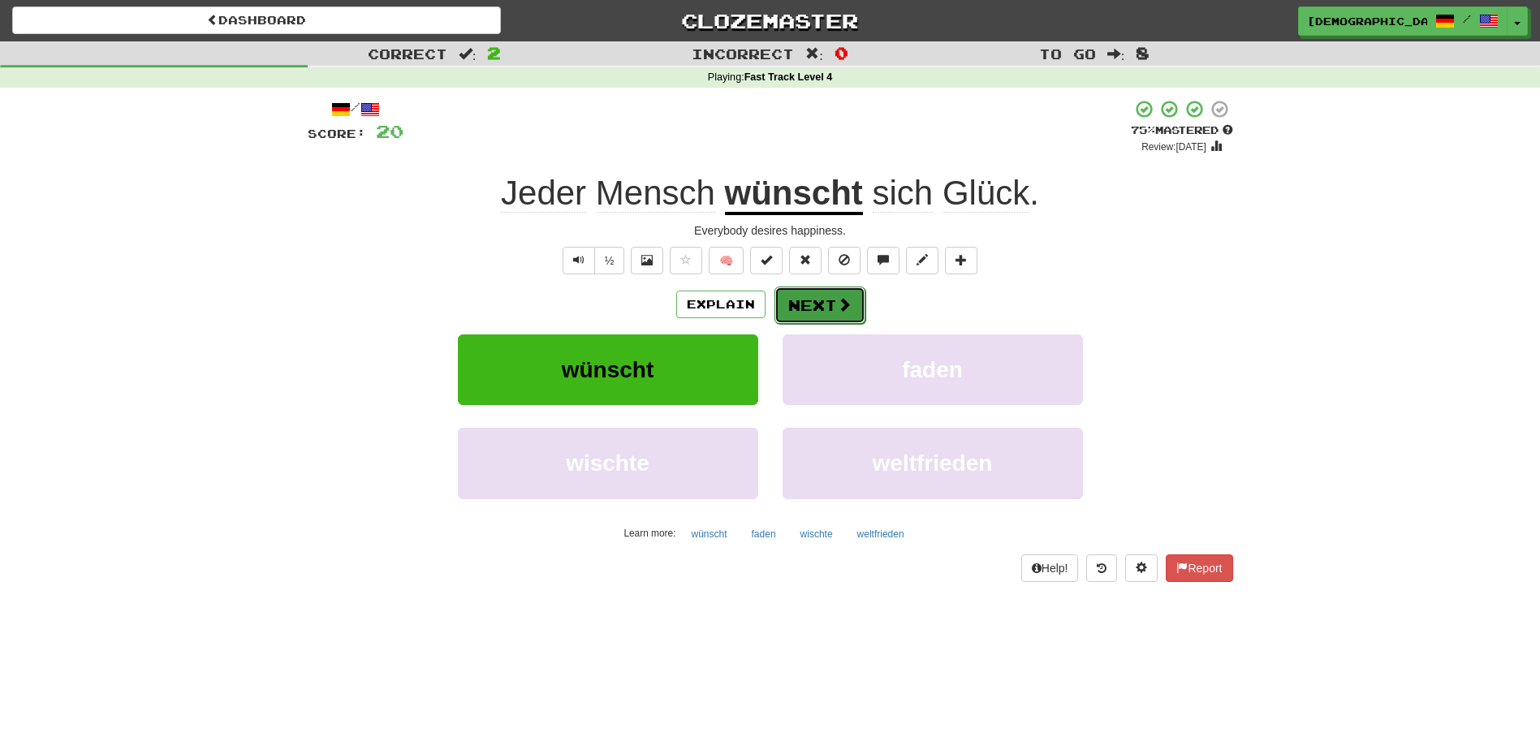
click at [815, 307] on button "Next" at bounding box center [819, 305] width 91 height 37
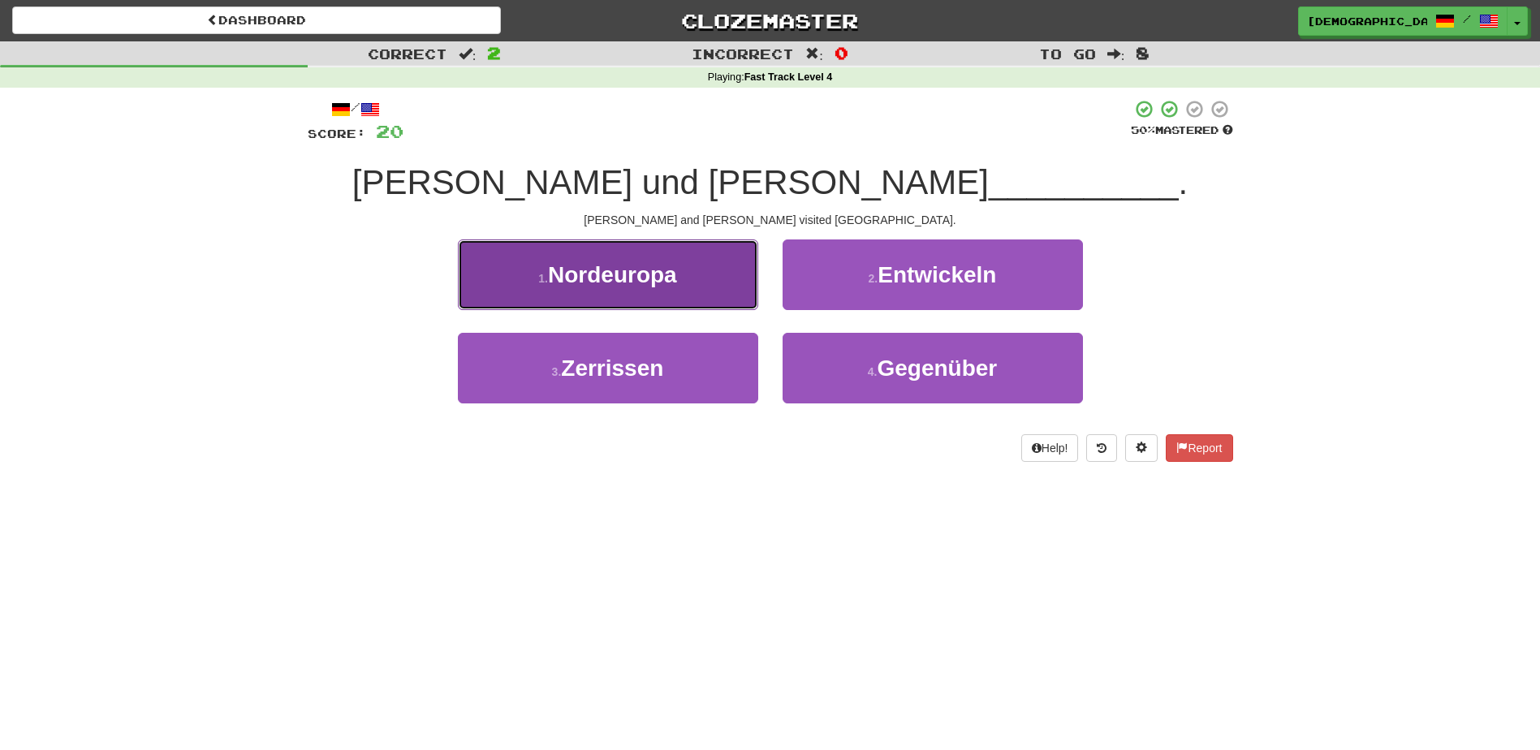
click at [701, 290] on button "1 . Nordeuropa" at bounding box center [608, 274] width 300 height 71
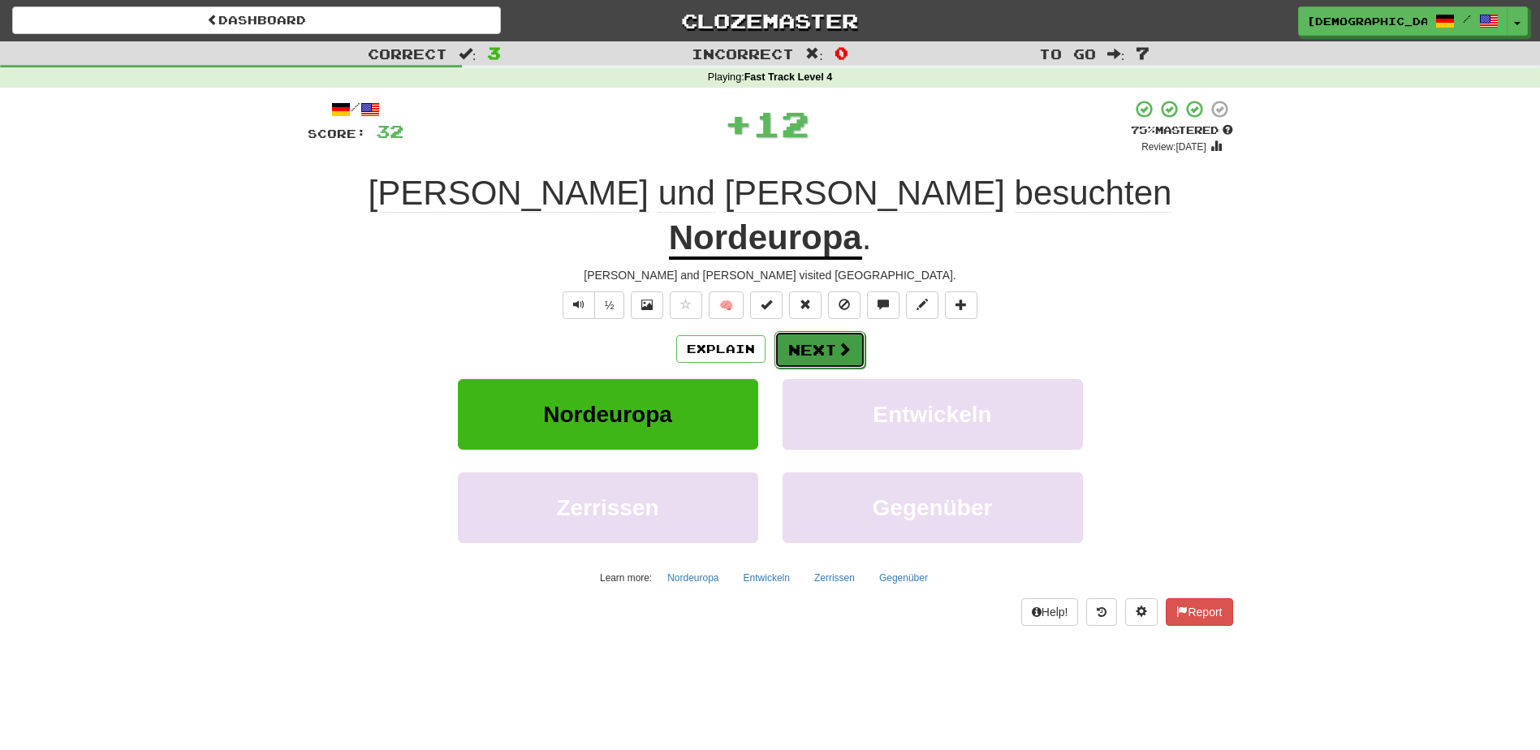
click at [824, 331] on button "Next" at bounding box center [819, 349] width 91 height 37
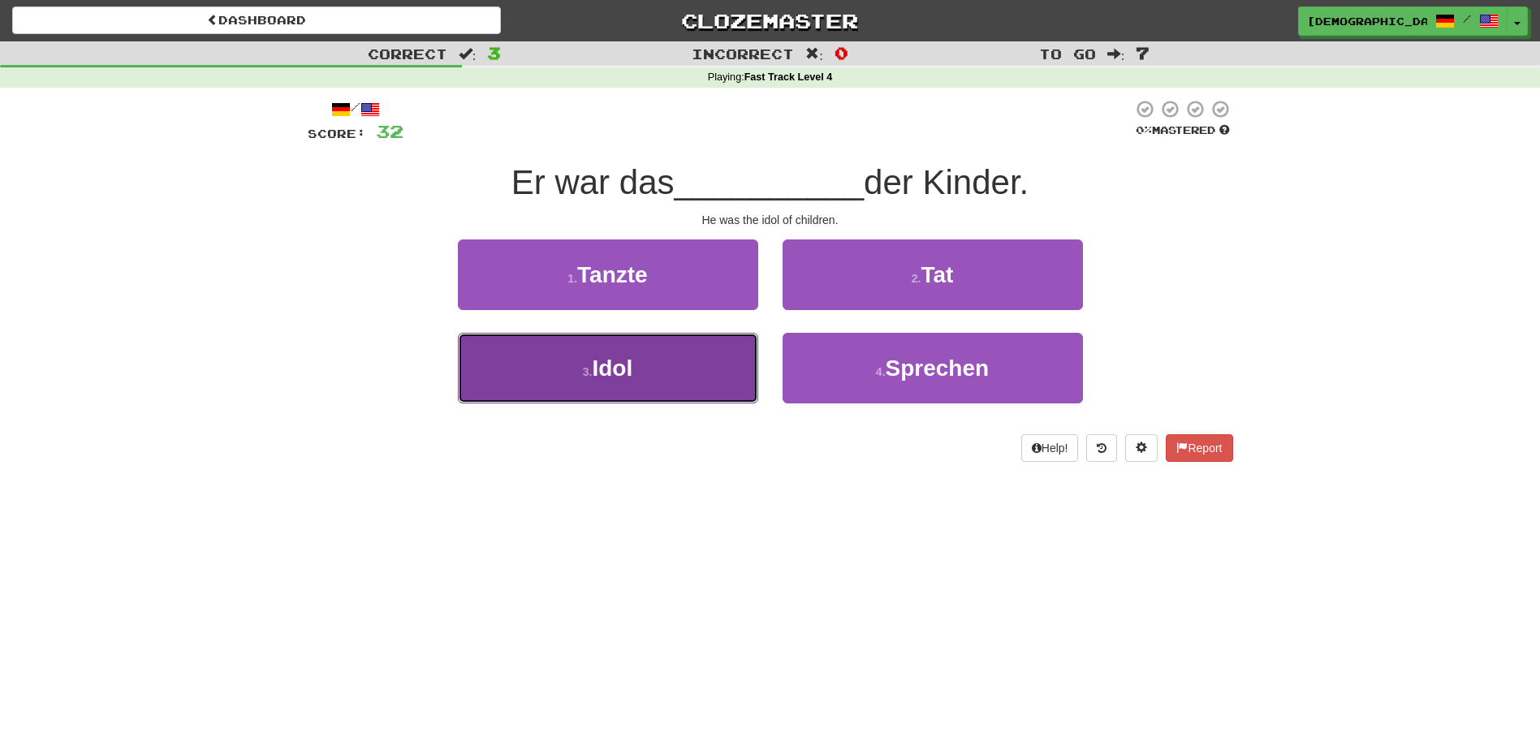
click at [685, 375] on button "3 . Idol" at bounding box center [608, 368] width 300 height 71
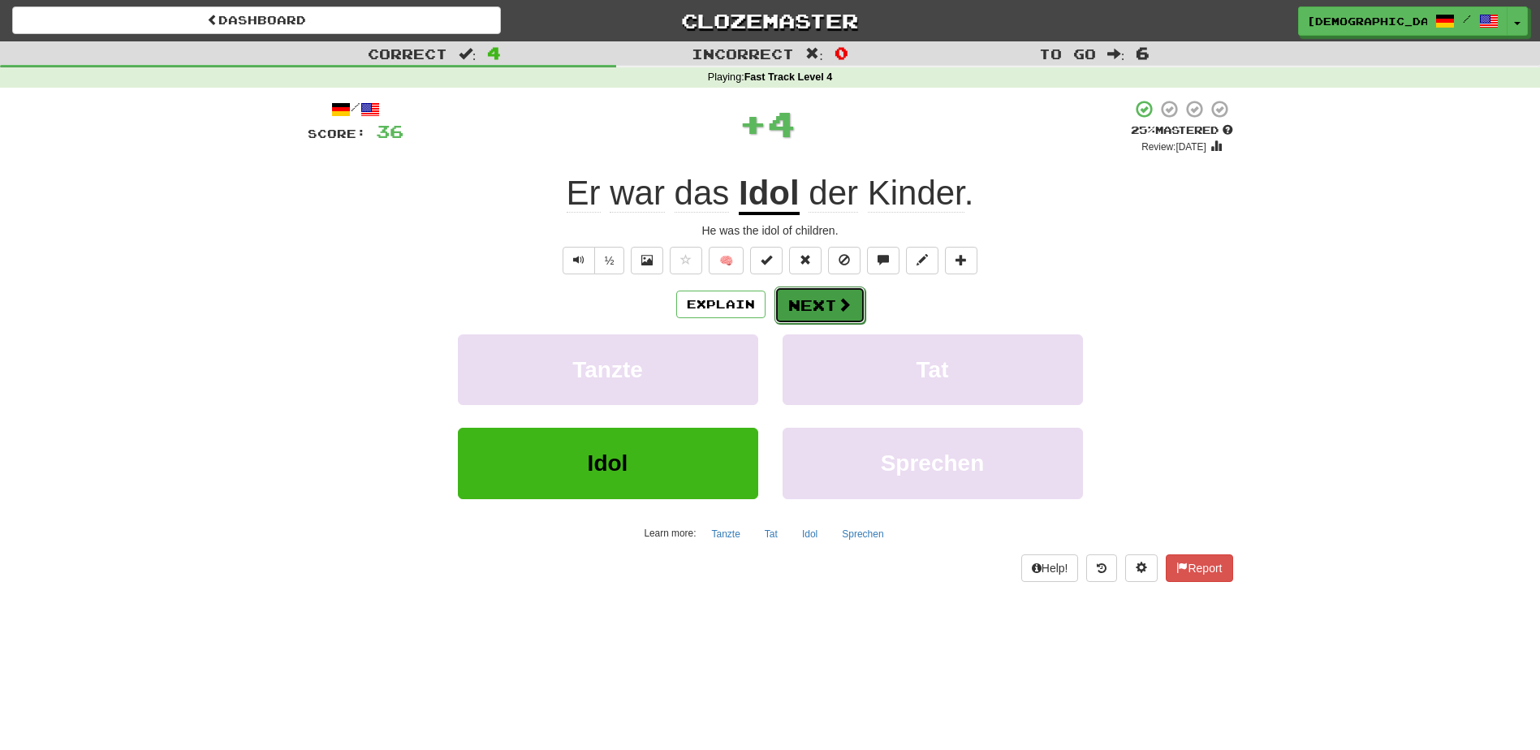
click at [805, 291] on button "Next" at bounding box center [819, 305] width 91 height 37
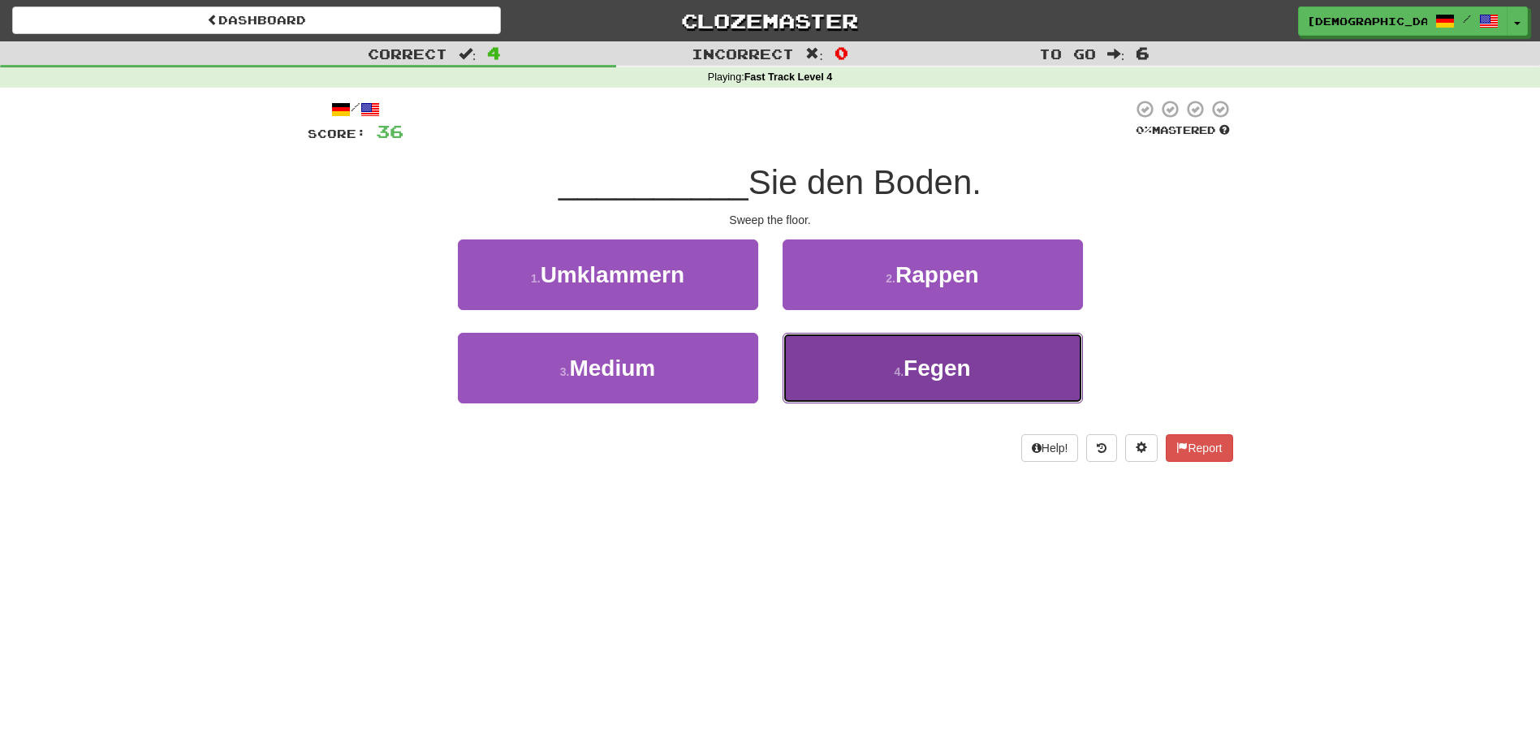
click at [946, 369] on span "Fegen" at bounding box center [937, 368] width 67 height 25
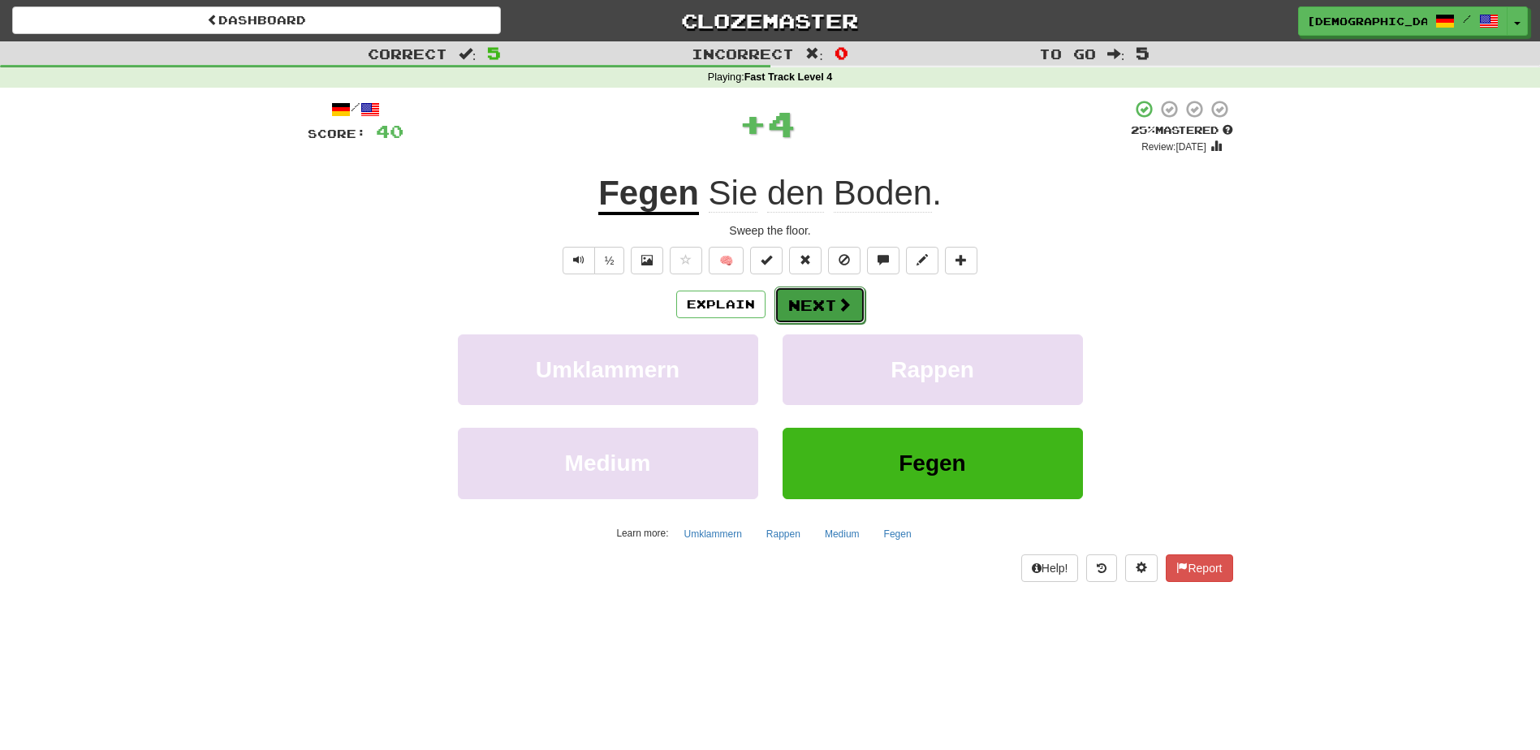
click at [825, 304] on button "Next" at bounding box center [819, 305] width 91 height 37
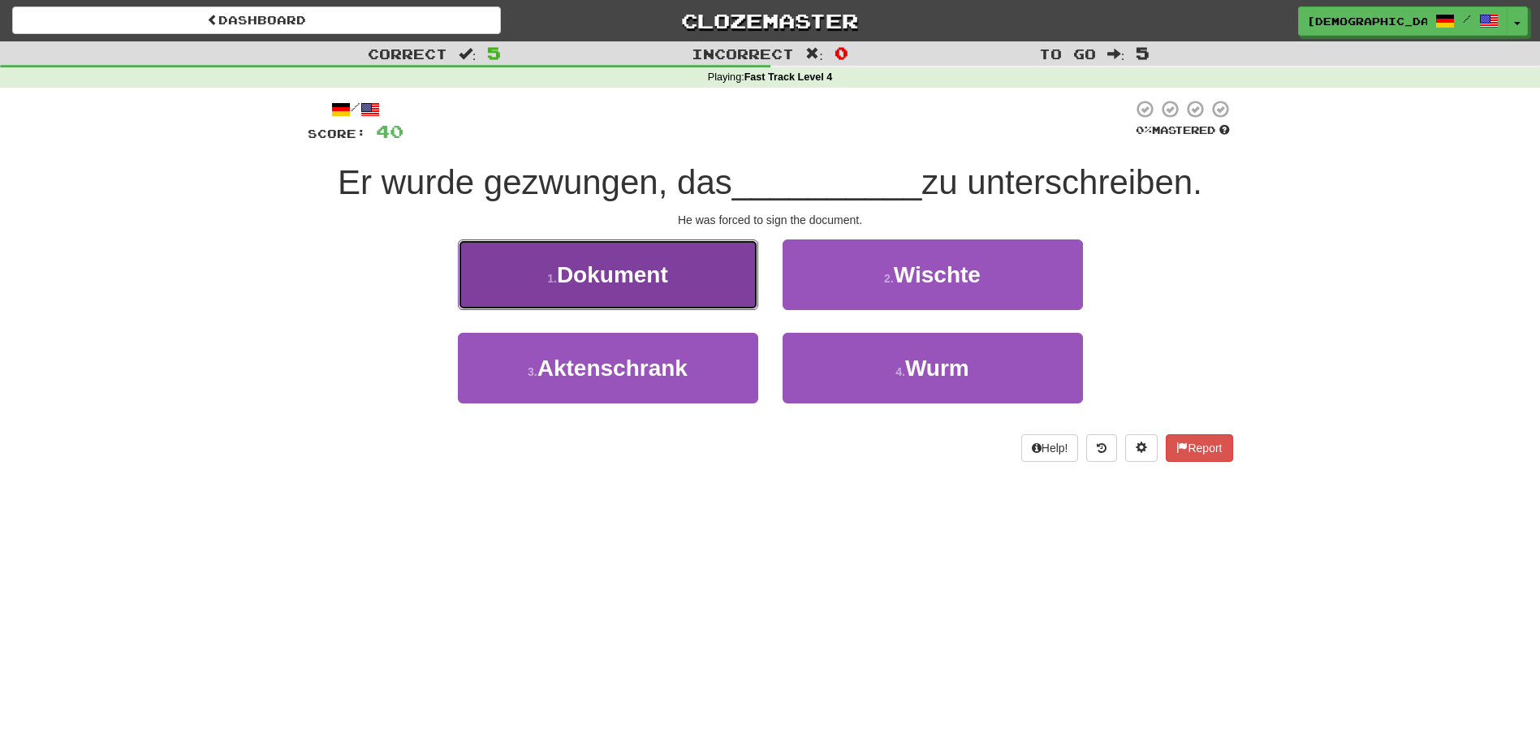
click at [674, 290] on button "1 . Dokument" at bounding box center [608, 274] width 300 height 71
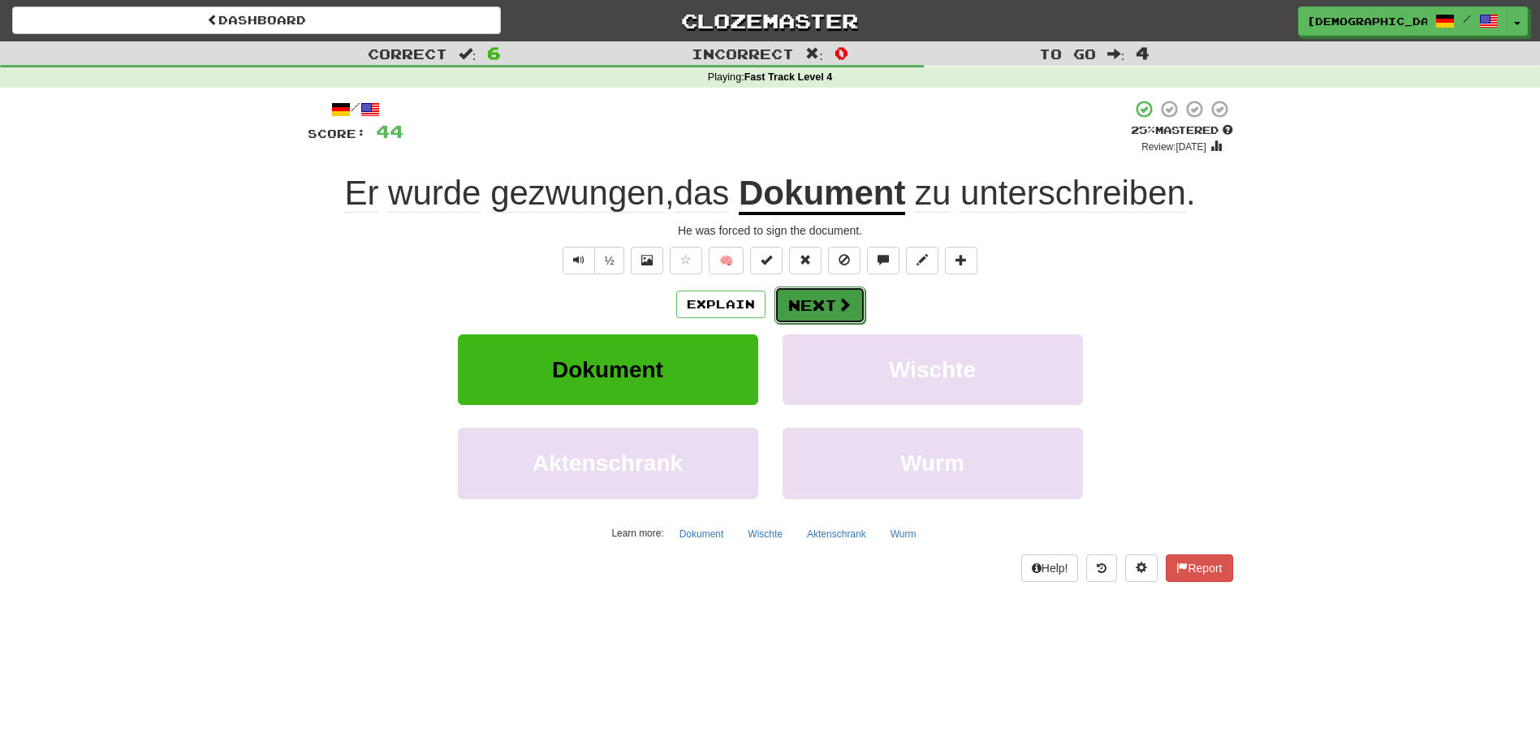
click at [828, 311] on button "Next" at bounding box center [819, 305] width 91 height 37
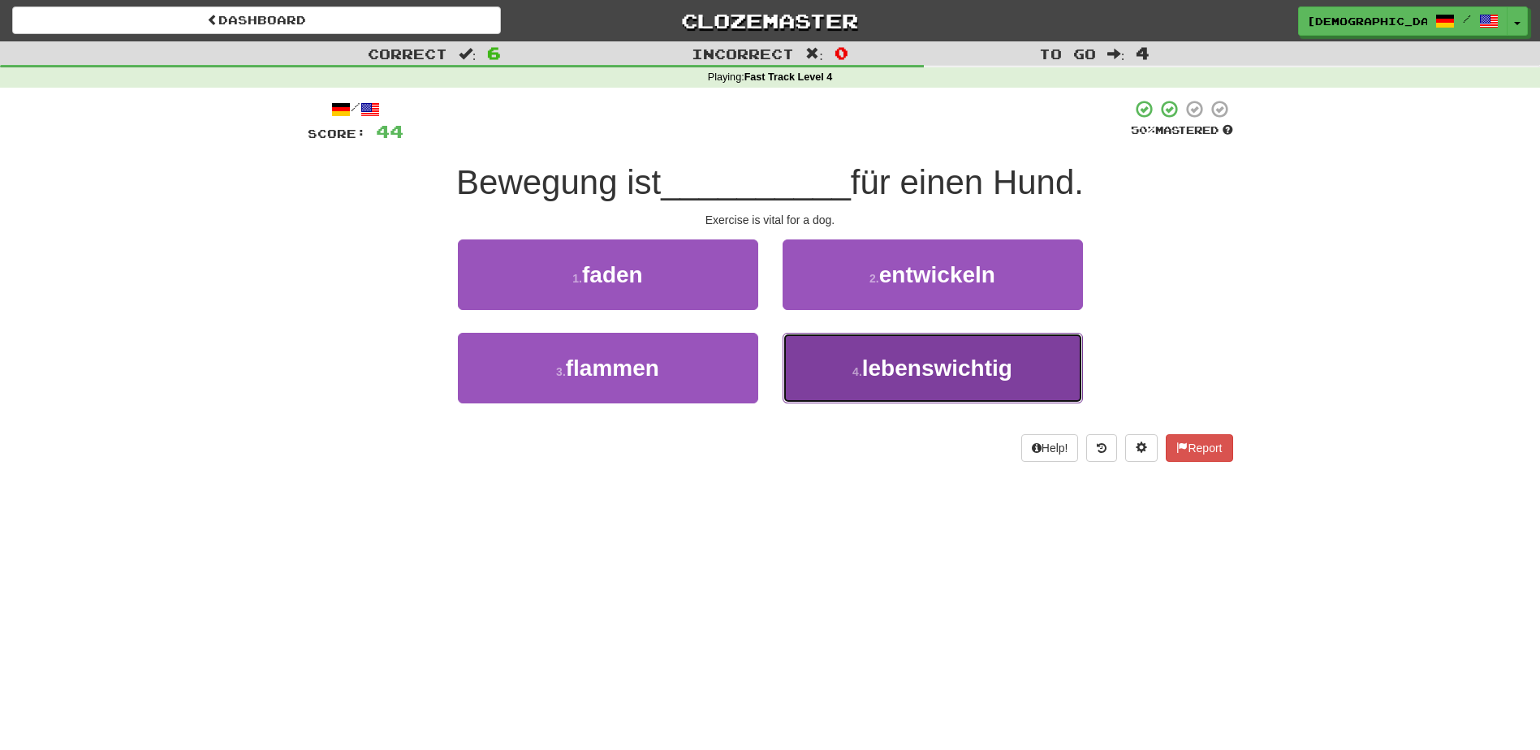
click at [920, 370] on span "lebenswichtig" at bounding box center [937, 368] width 150 height 25
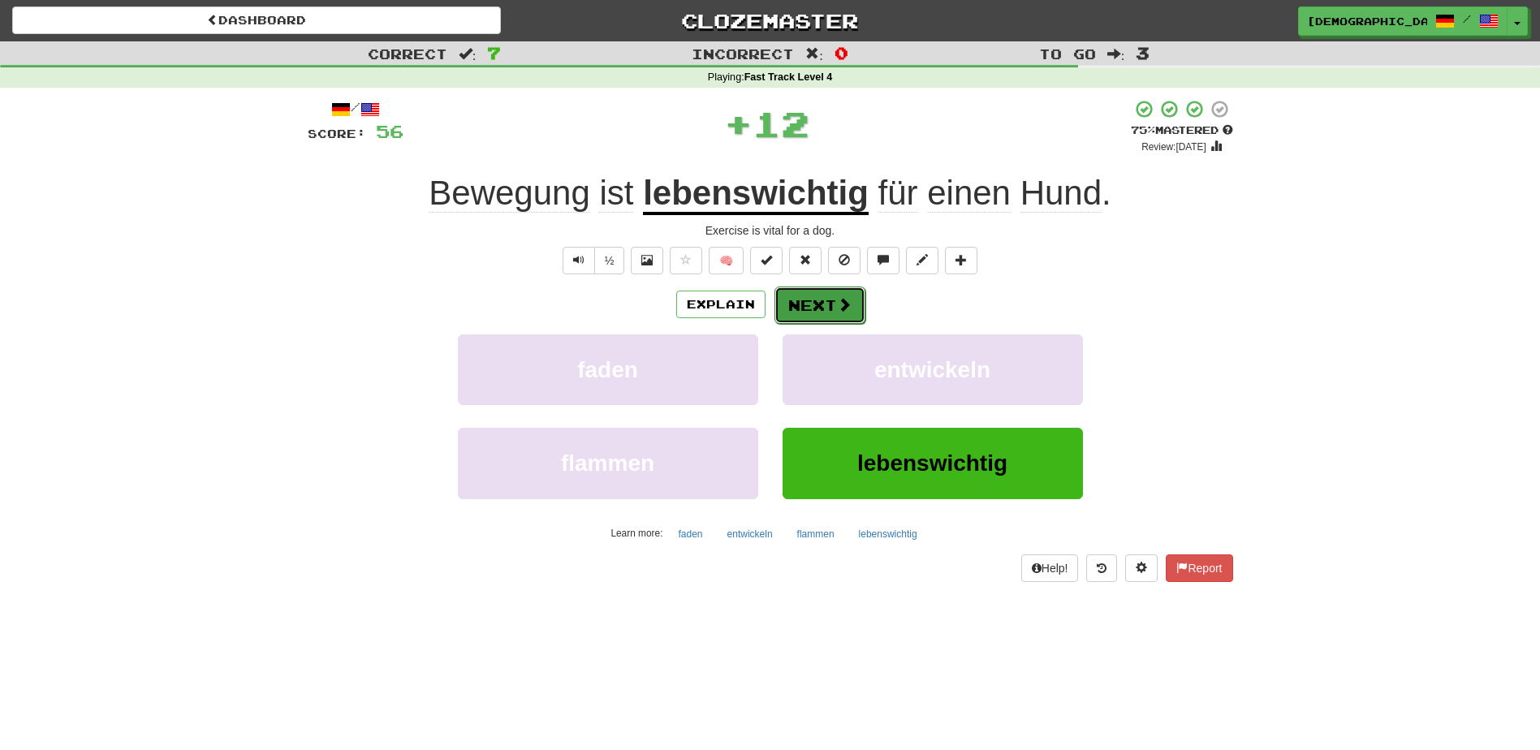
click at [823, 304] on button "Next" at bounding box center [819, 305] width 91 height 37
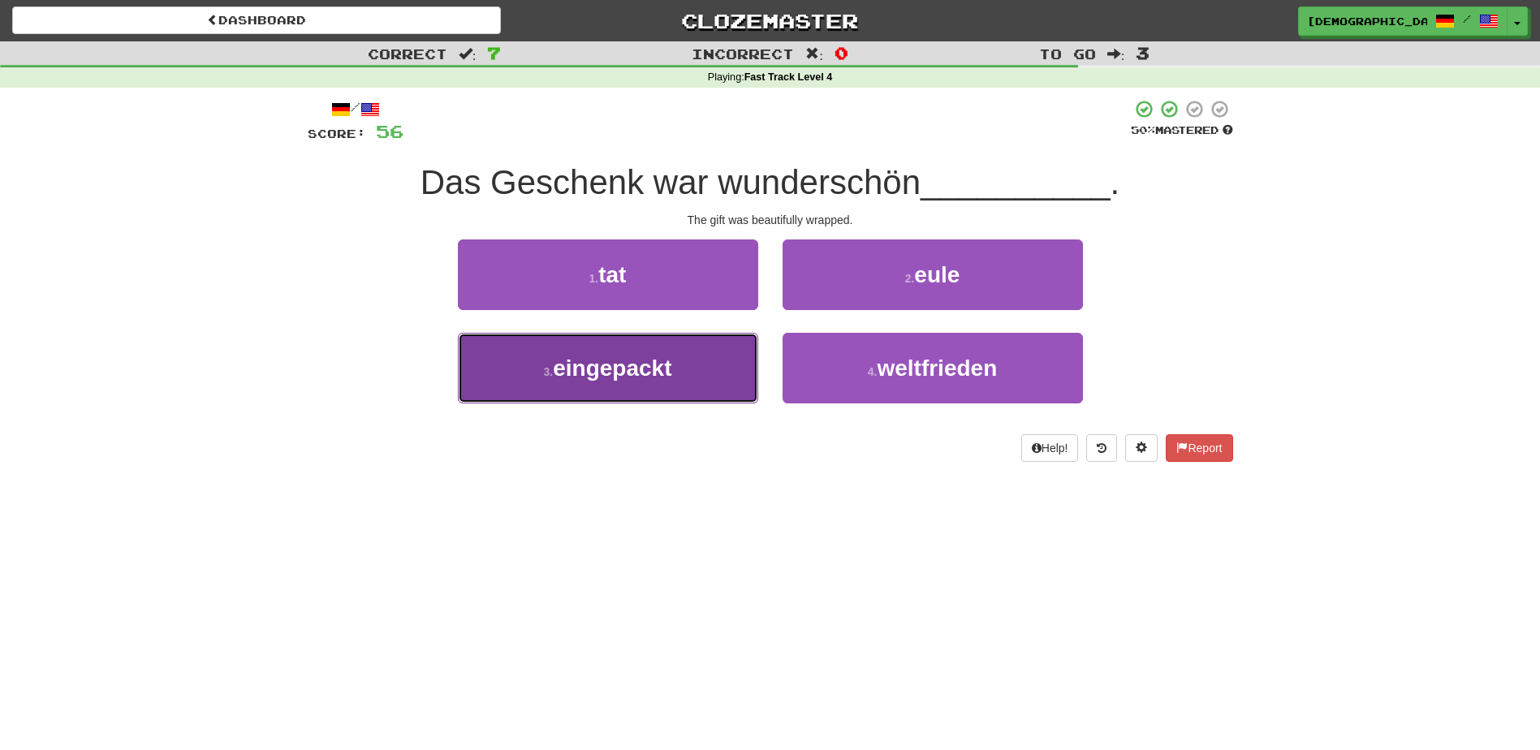
click at [722, 353] on button "3 . eingepackt" at bounding box center [608, 368] width 300 height 71
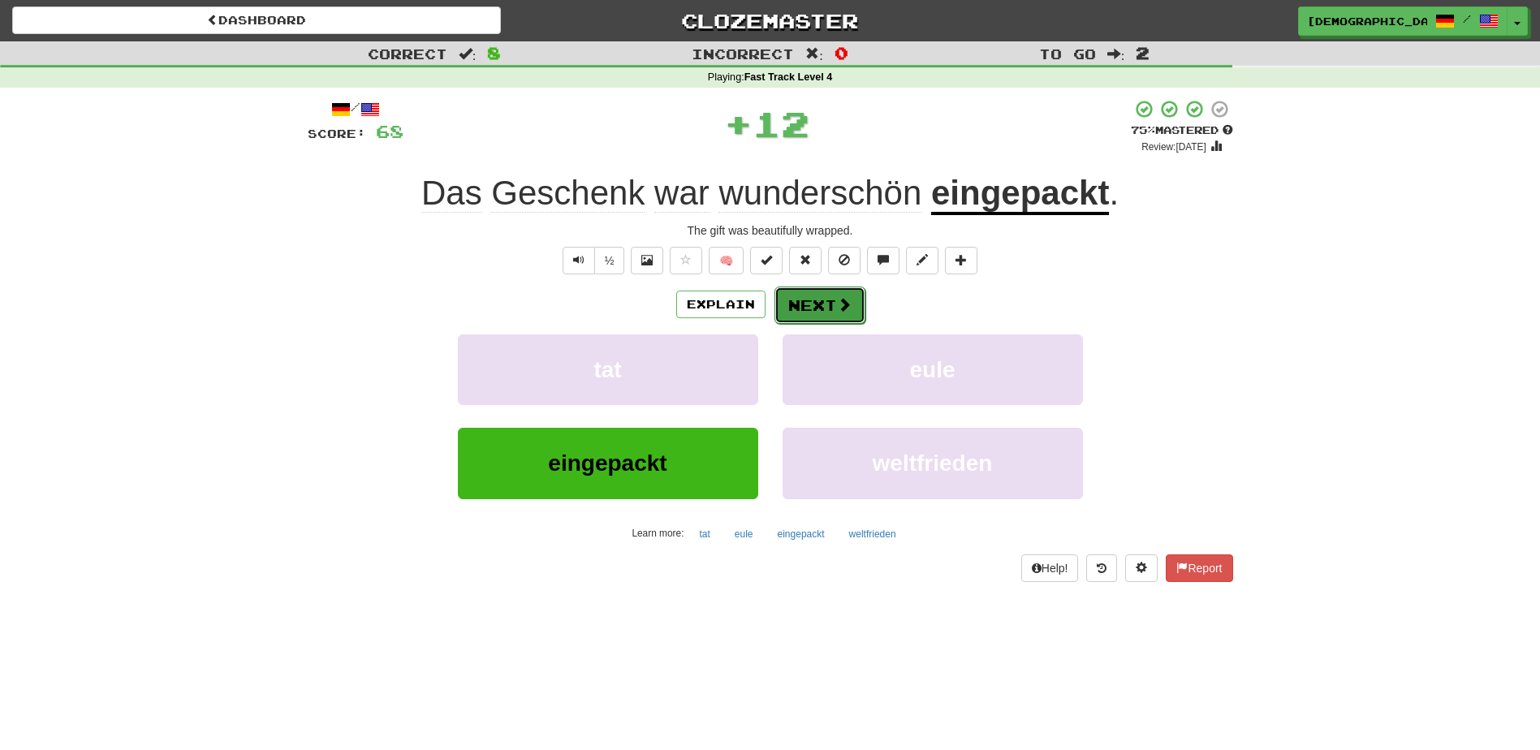
click at [812, 304] on button "Next" at bounding box center [819, 305] width 91 height 37
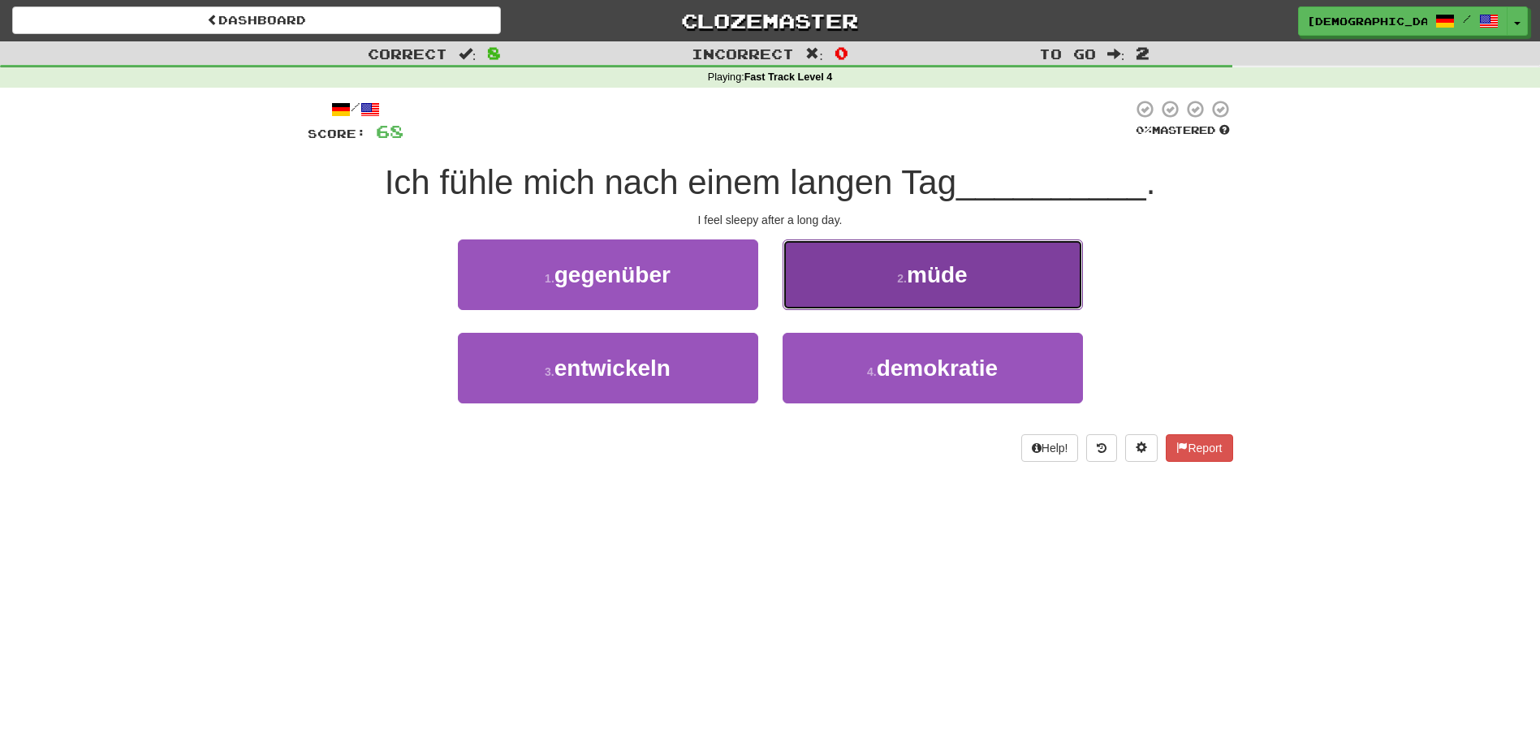
click at [926, 298] on button "2 . müde" at bounding box center [933, 274] width 300 height 71
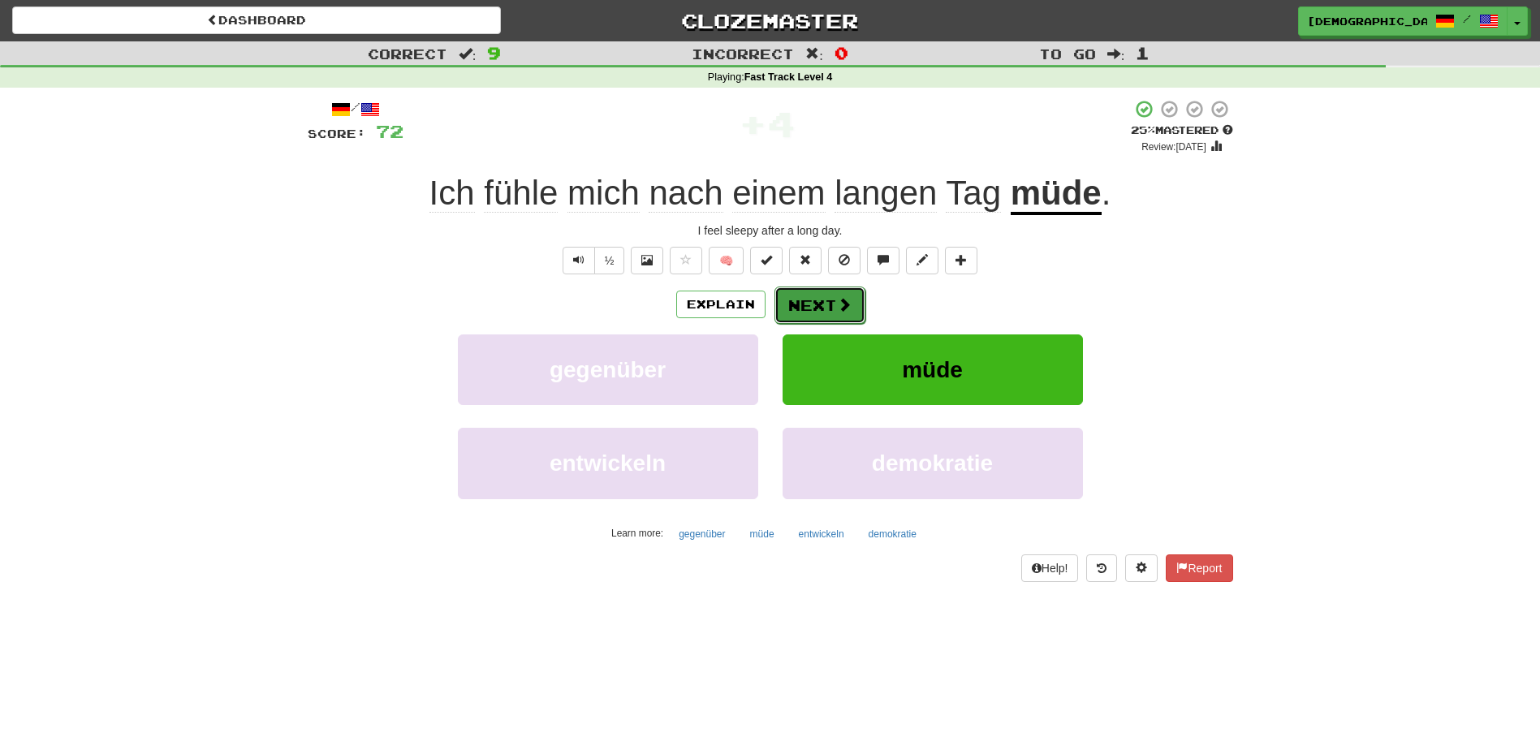
click at [816, 303] on button "Next" at bounding box center [819, 305] width 91 height 37
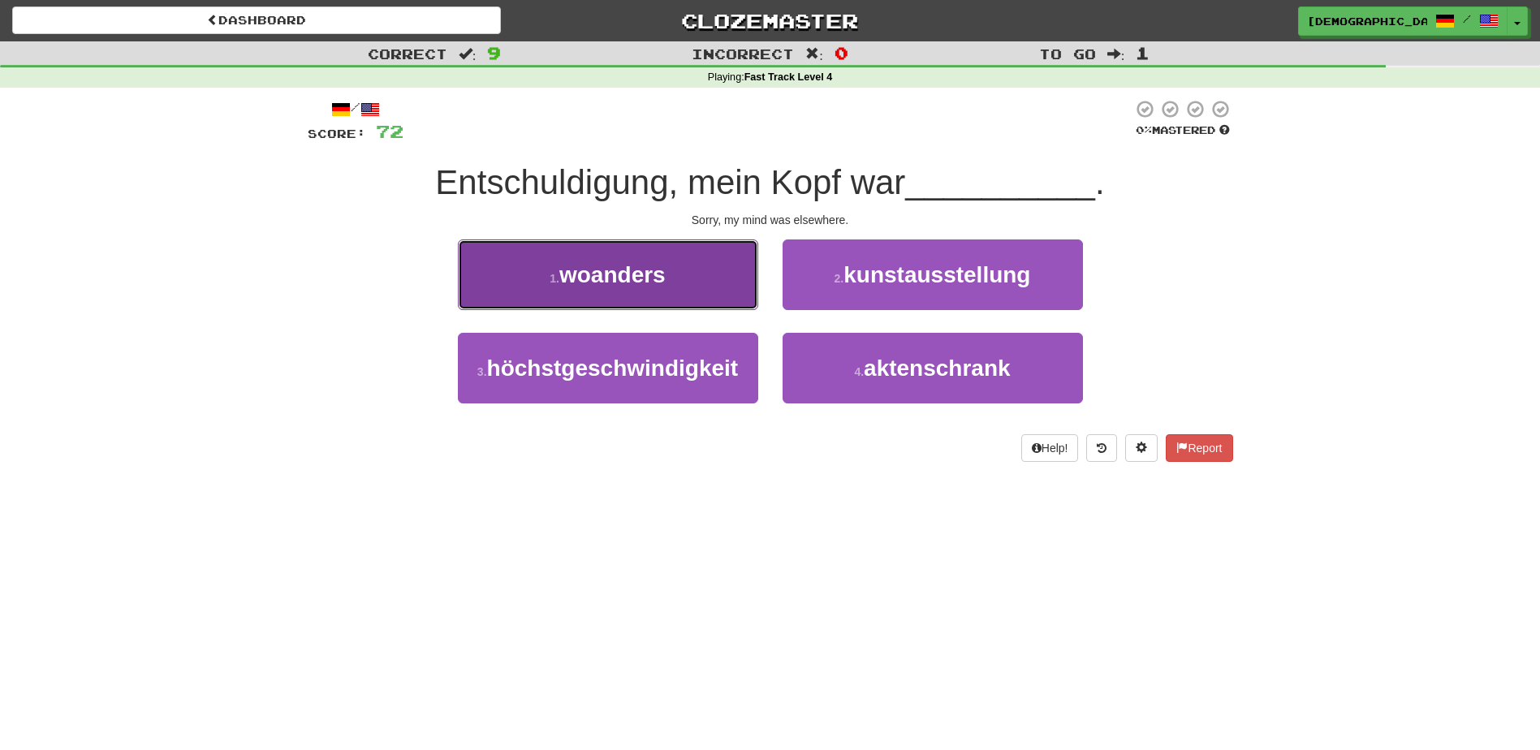
click at [725, 285] on button "1 . woanders" at bounding box center [608, 274] width 300 height 71
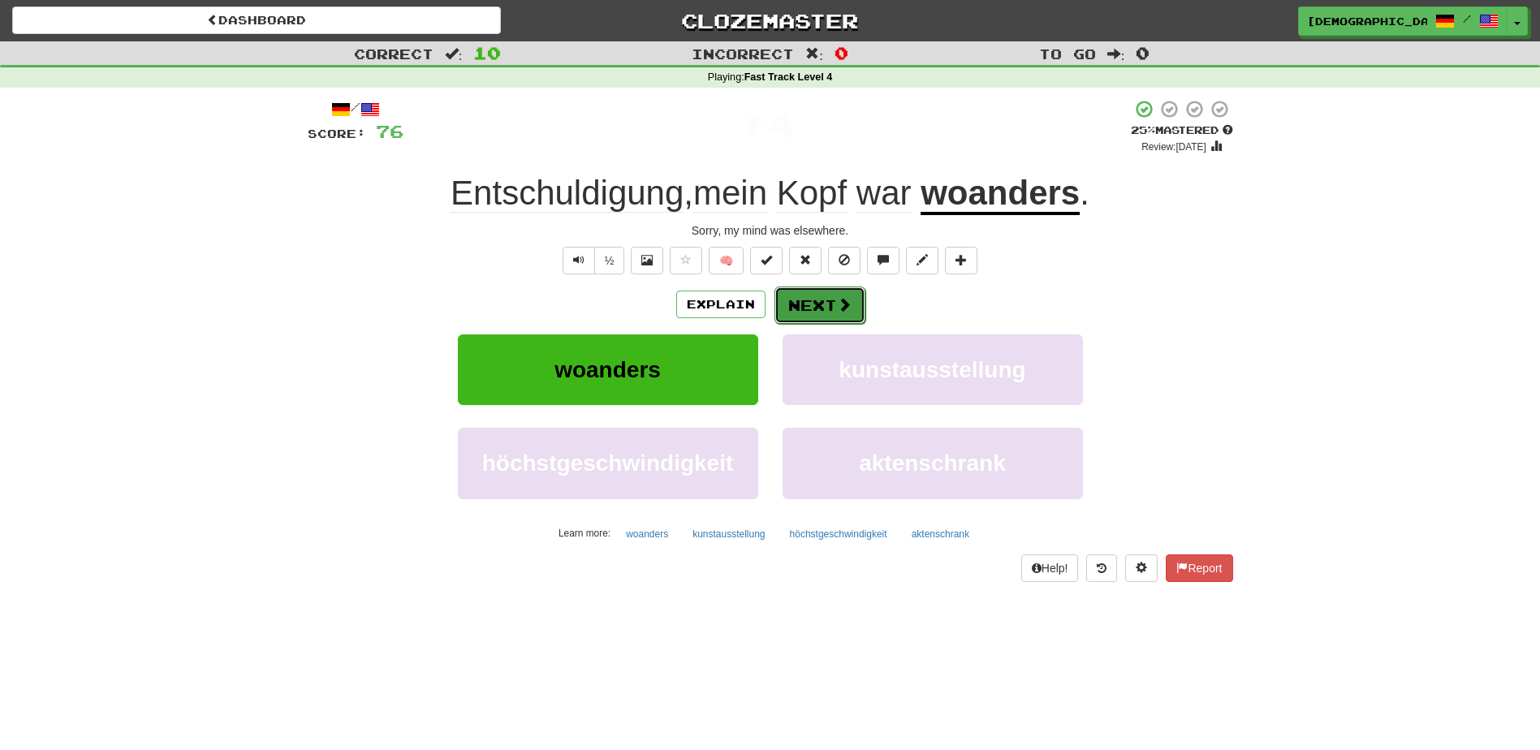
click at [823, 300] on button "Next" at bounding box center [819, 305] width 91 height 37
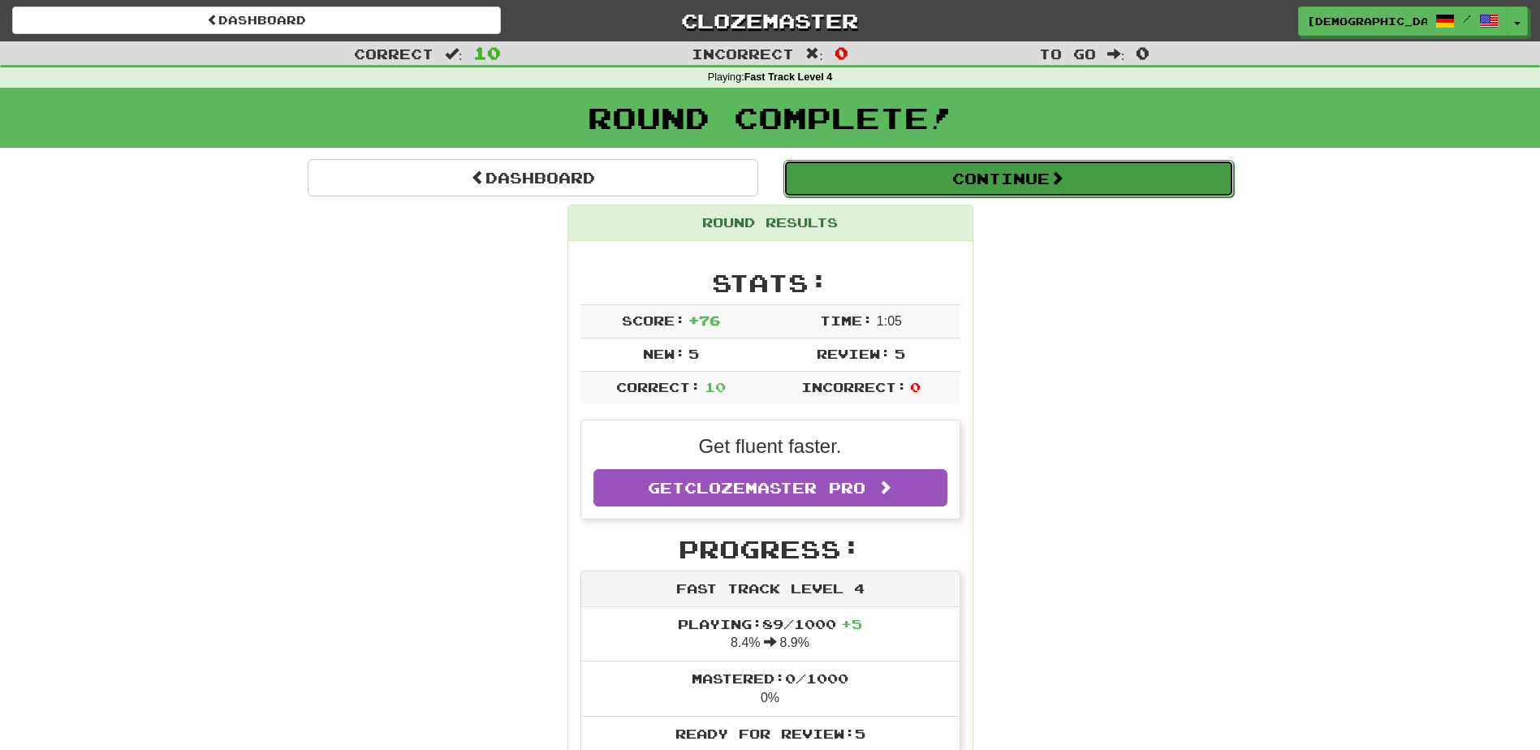
click at [962, 170] on button "Continue" at bounding box center [1008, 178] width 451 height 37
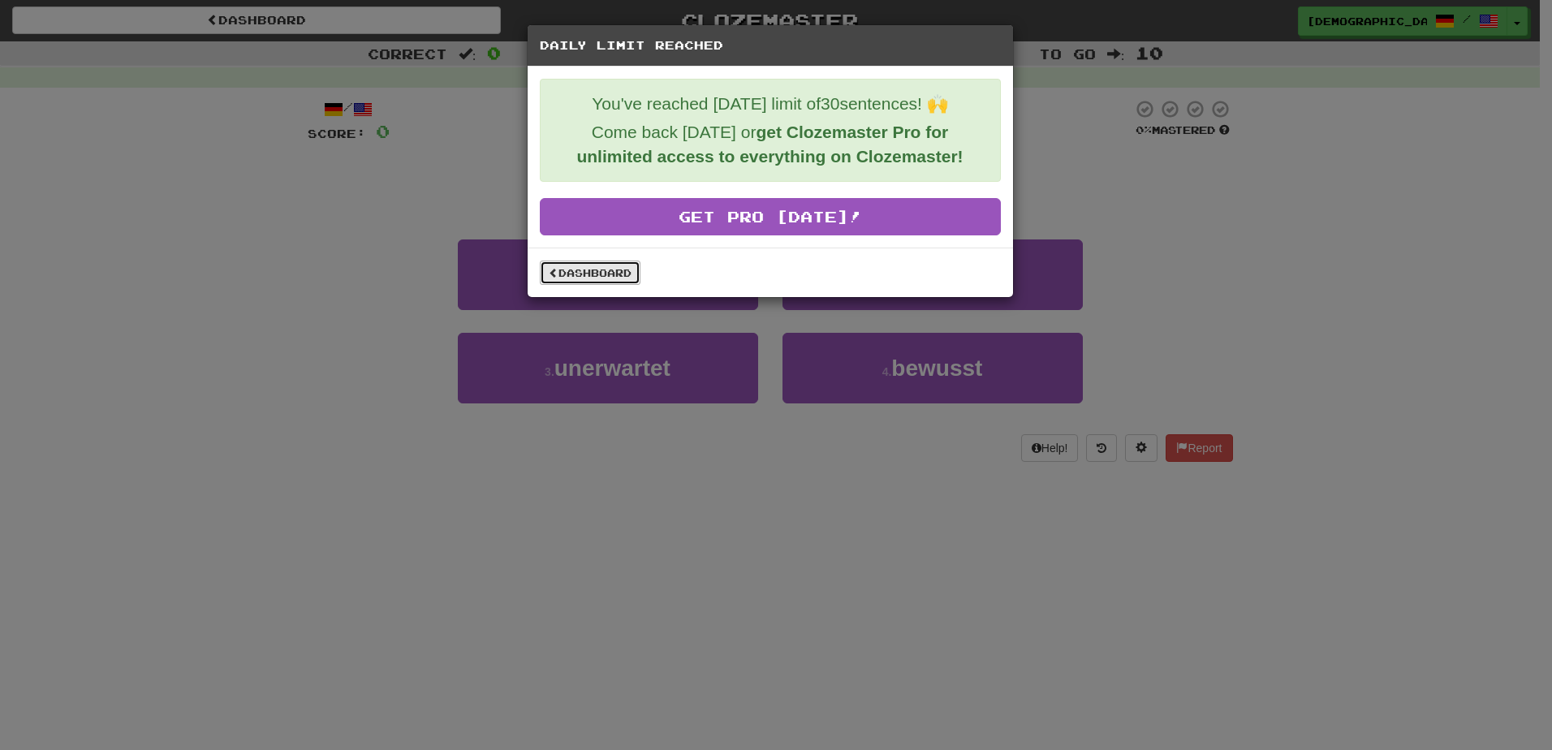
click at [623, 271] on link "Dashboard" at bounding box center [590, 273] width 101 height 24
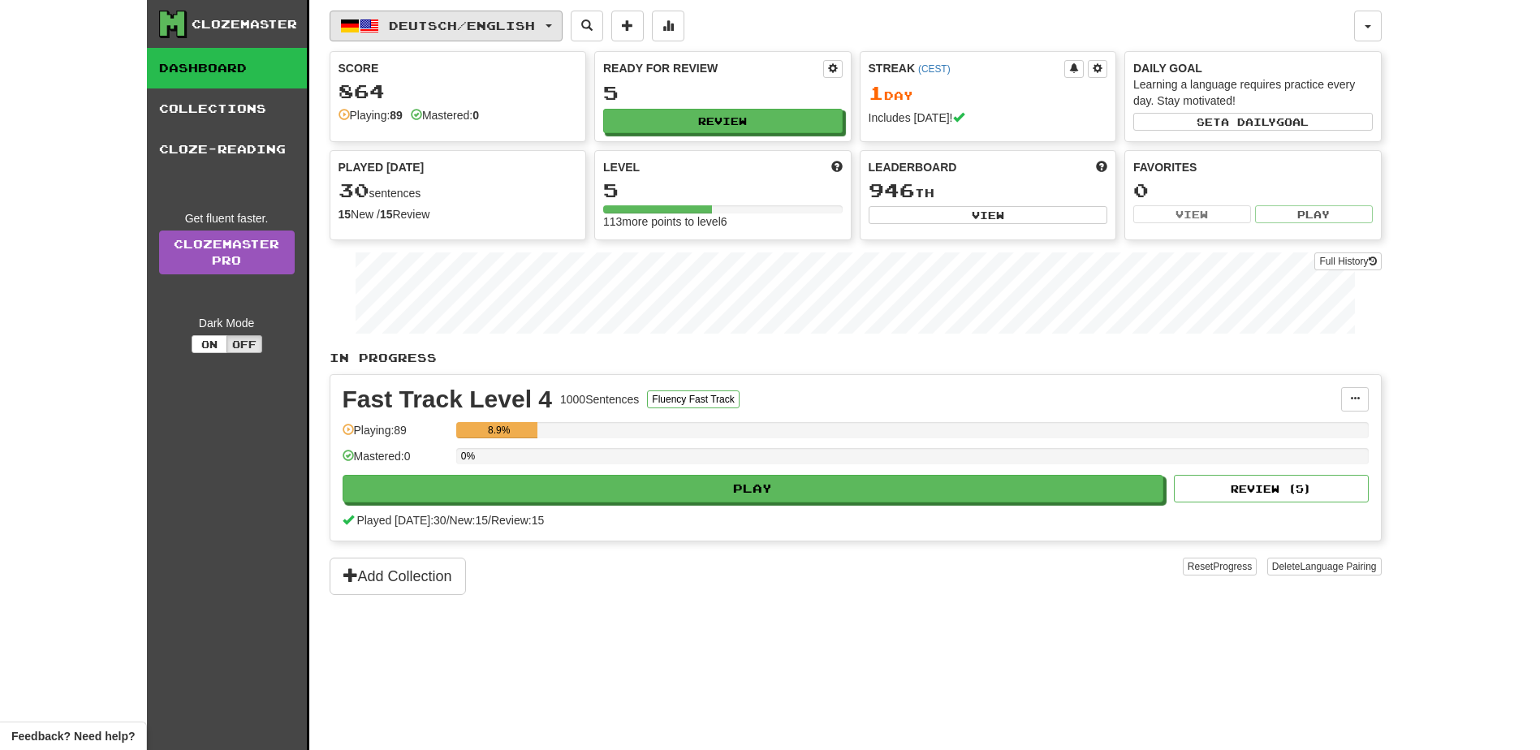
click at [552, 24] on span "button" at bounding box center [549, 25] width 6 height 3
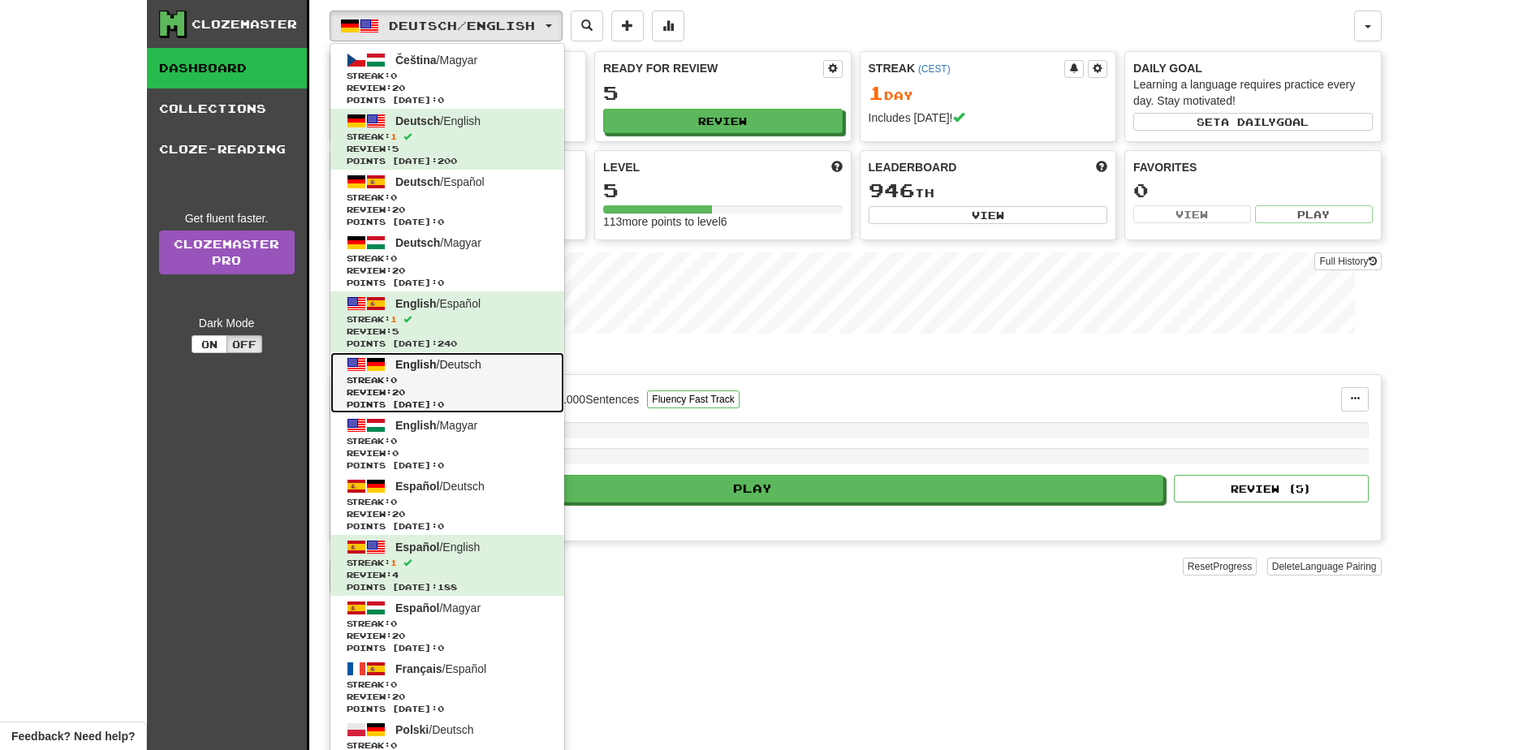
click at [461, 365] on span "English / Deutsch" at bounding box center [438, 364] width 86 height 13
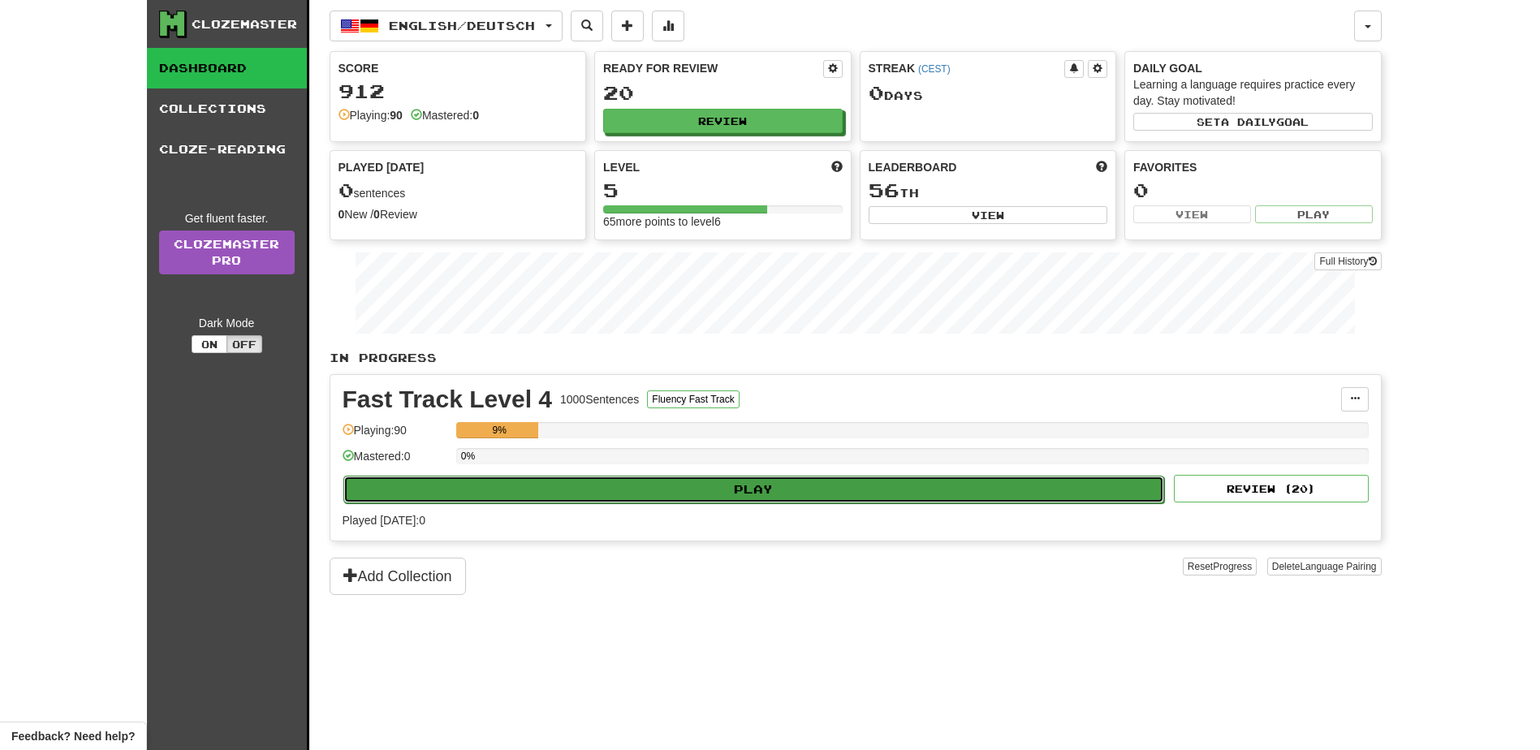
click at [717, 490] on button "Play" at bounding box center [754, 490] width 822 height 28
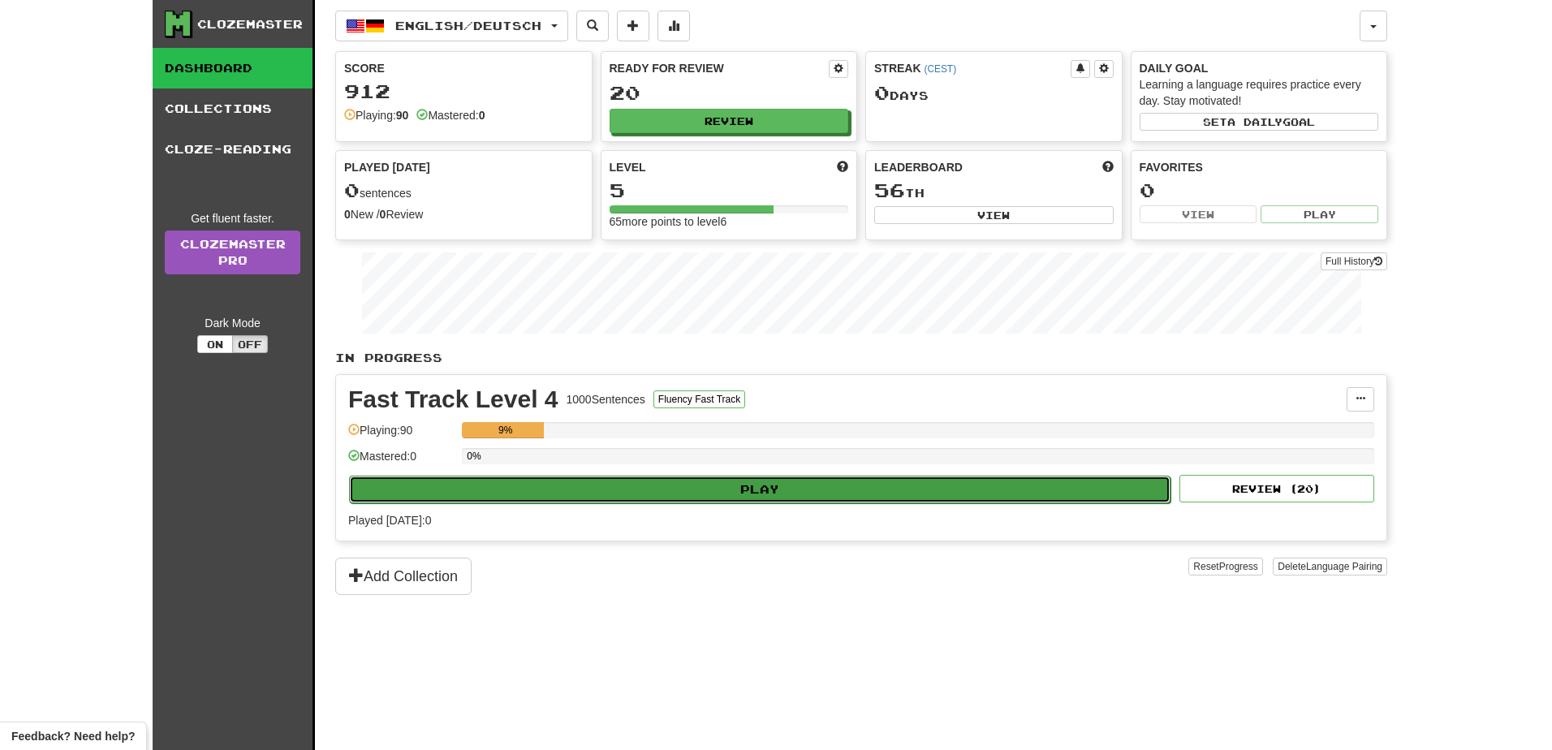
select select "**"
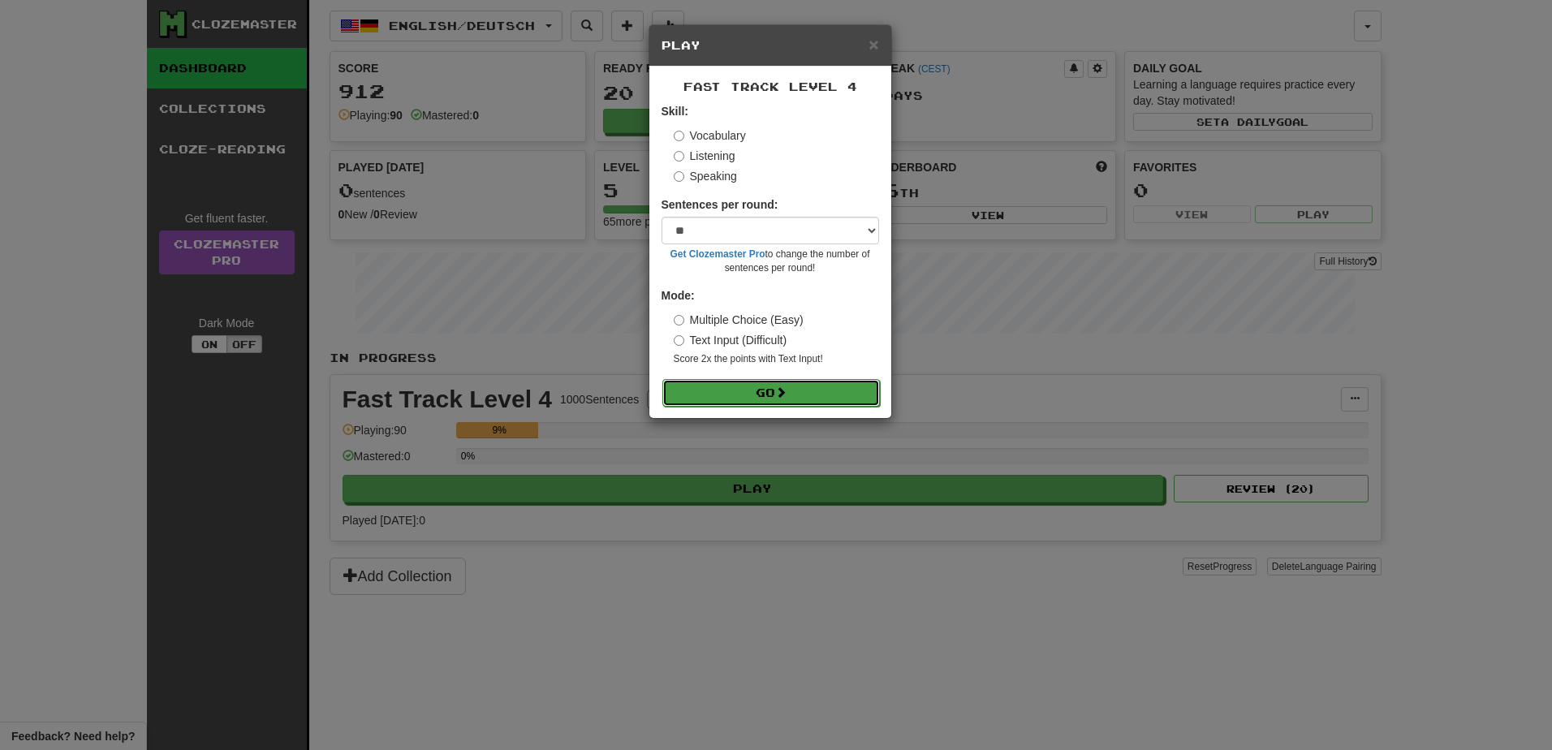
click at [787, 398] on span at bounding box center [780, 391] width 11 height 11
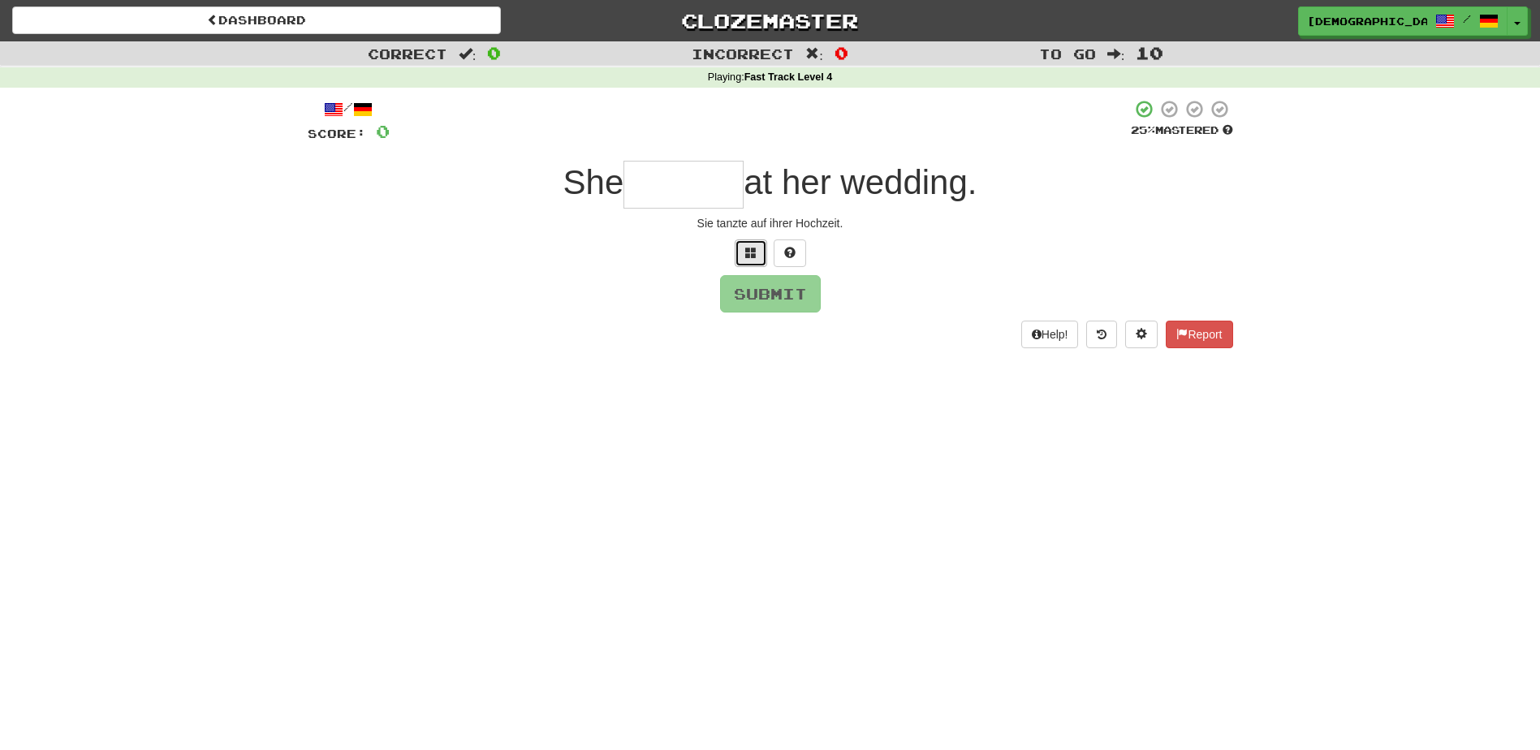
click at [747, 252] on span at bounding box center [750, 252] width 11 height 11
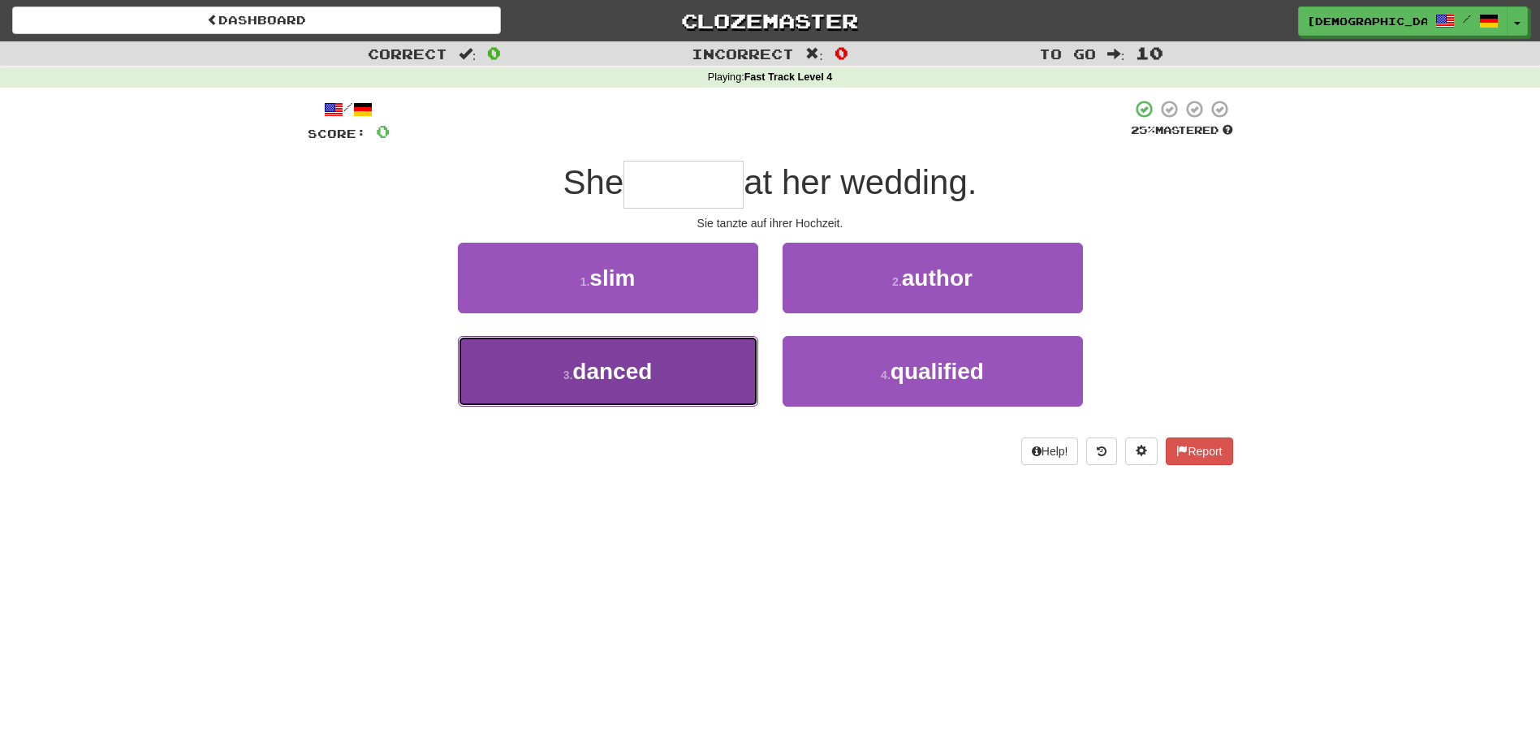
click at [667, 369] on button "3 . danced" at bounding box center [608, 371] width 300 height 71
type input "******"
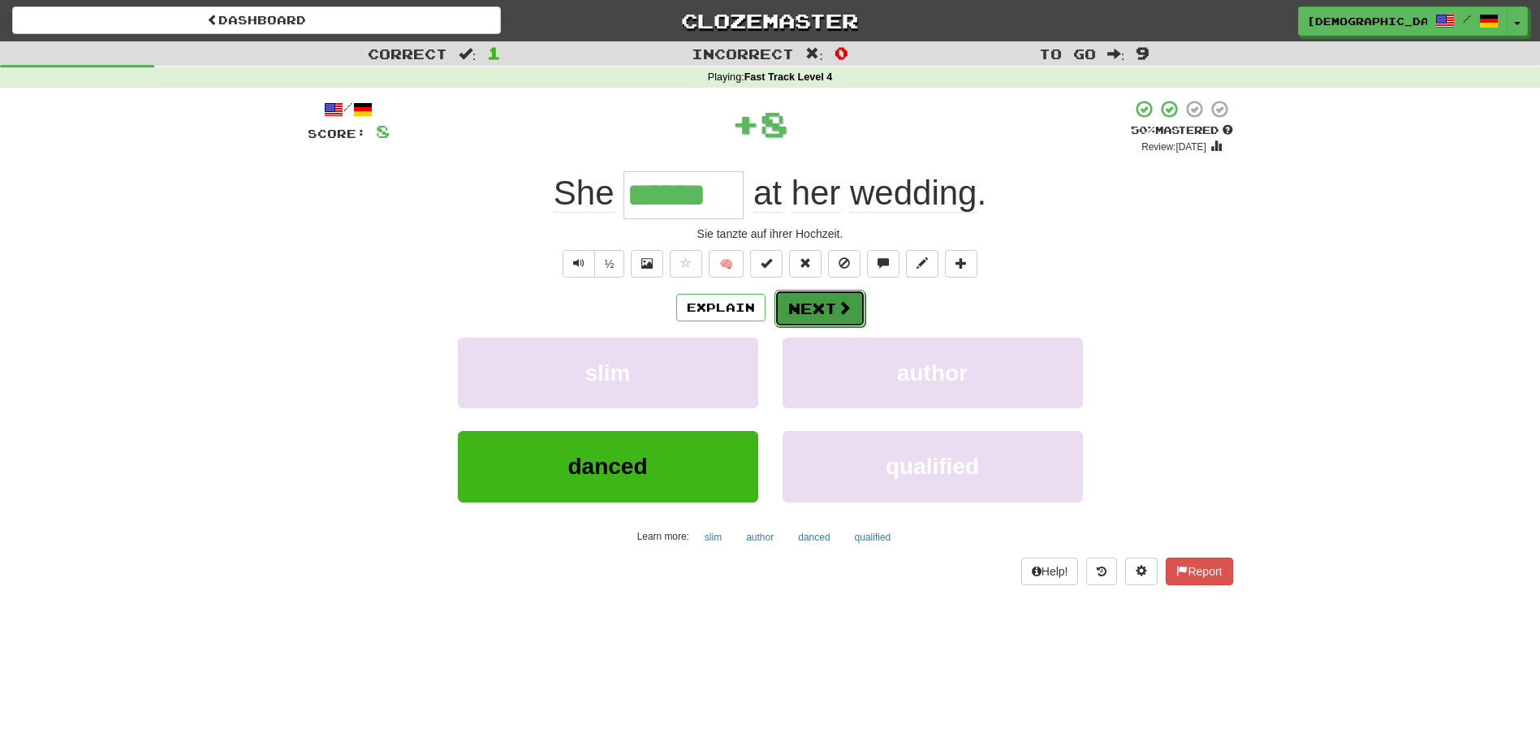
click at [797, 311] on button "Next" at bounding box center [819, 308] width 91 height 37
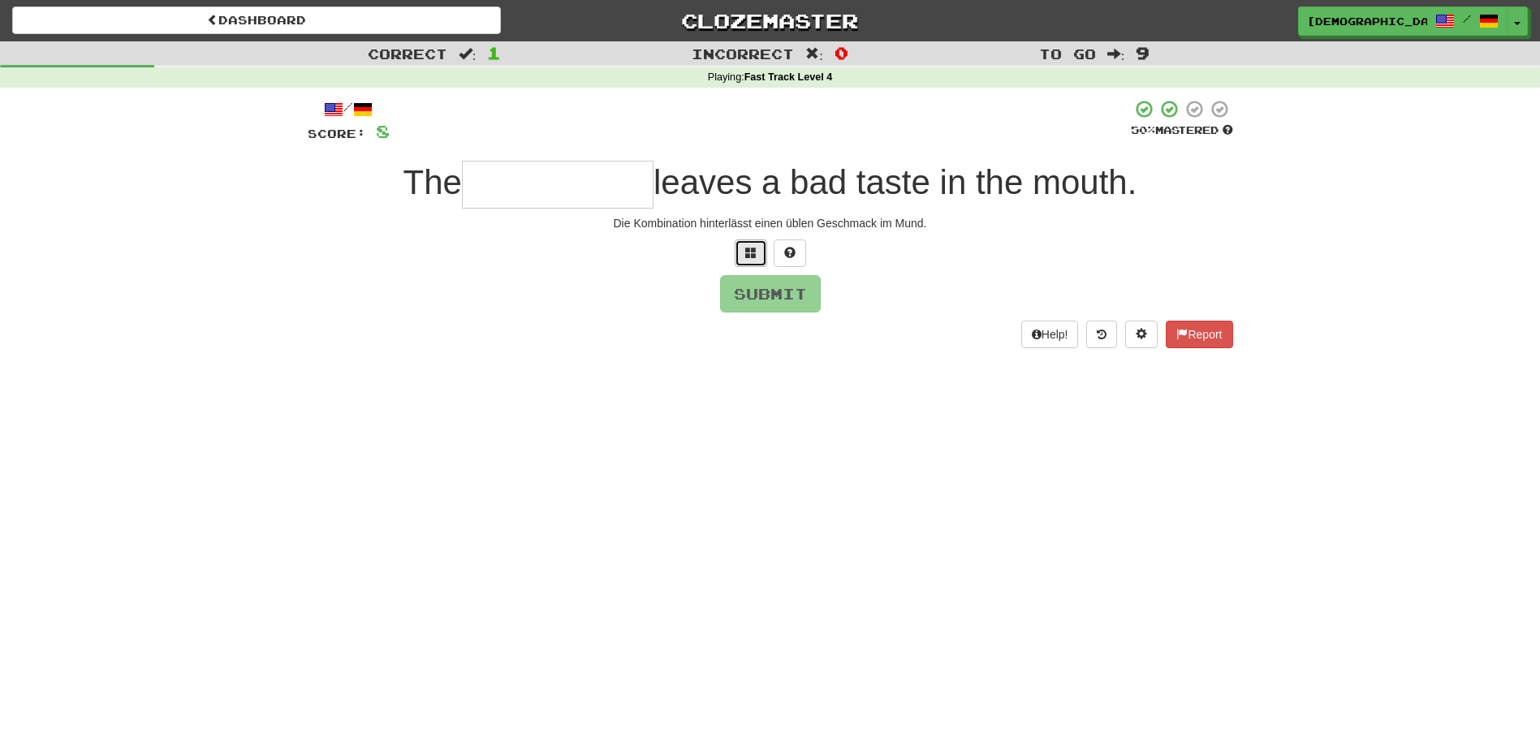
click at [757, 258] on button at bounding box center [751, 253] width 32 height 28
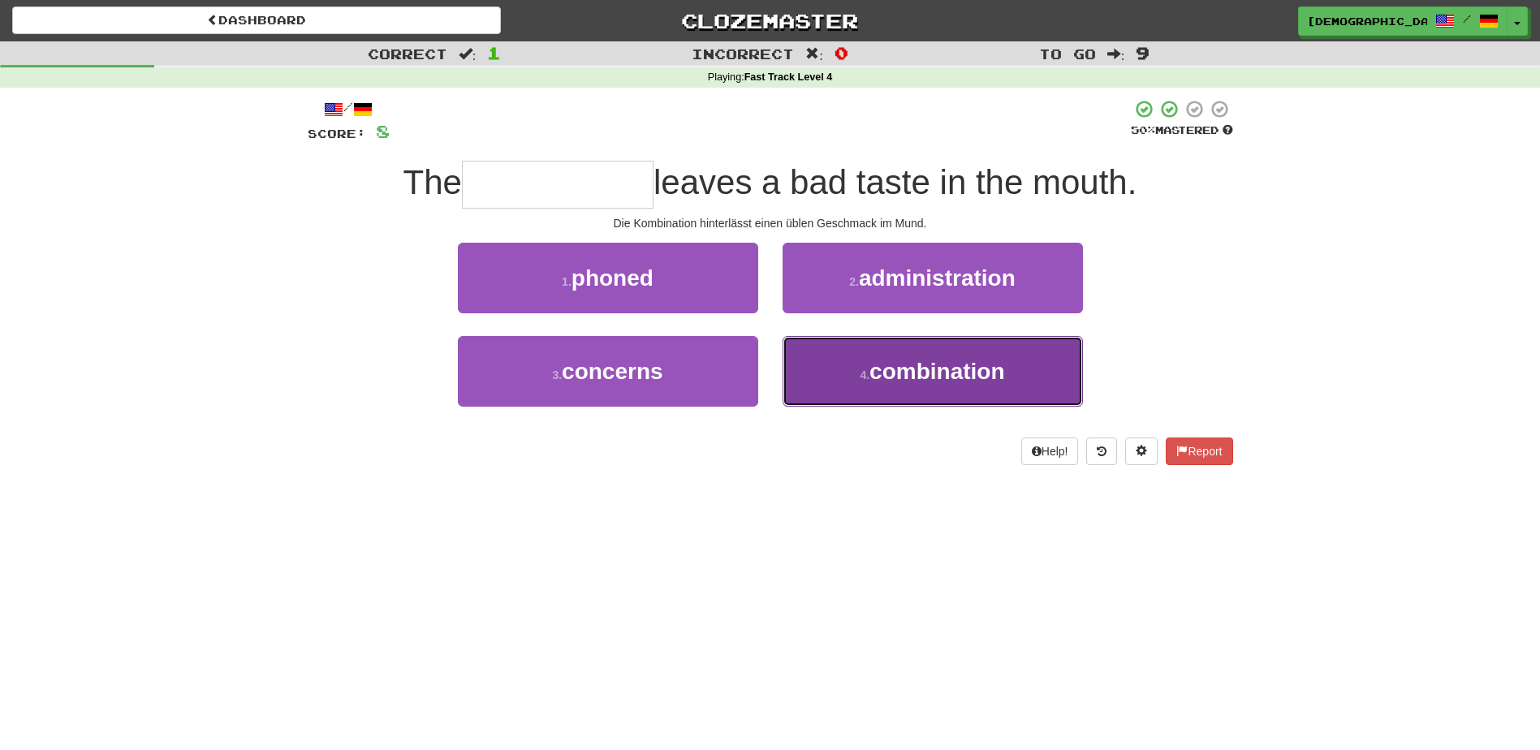
click at [946, 371] on span "combination" at bounding box center [936, 371] width 135 height 25
type input "**********"
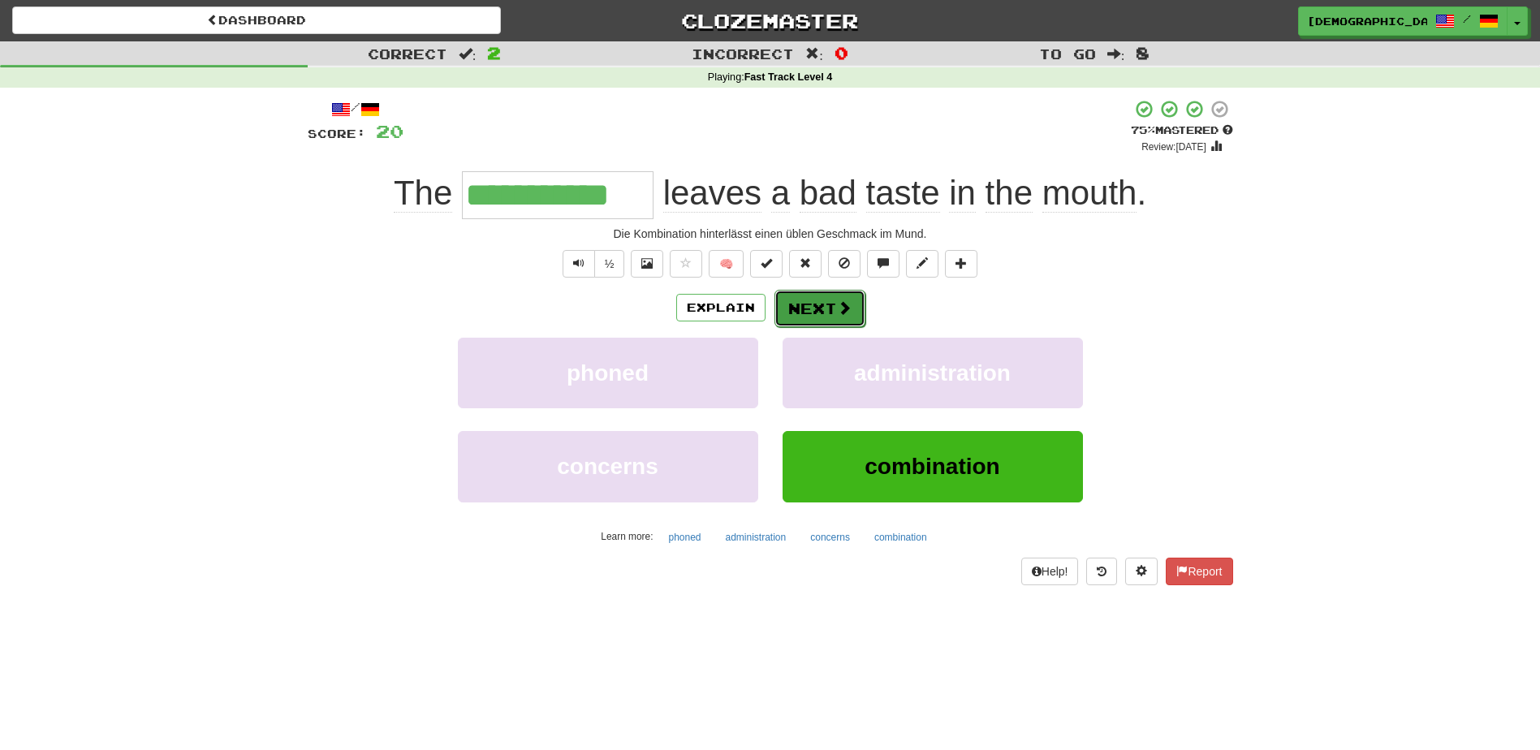
click at [804, 308] on button "Next" at bounding box center [819, 308] width 91 height 37
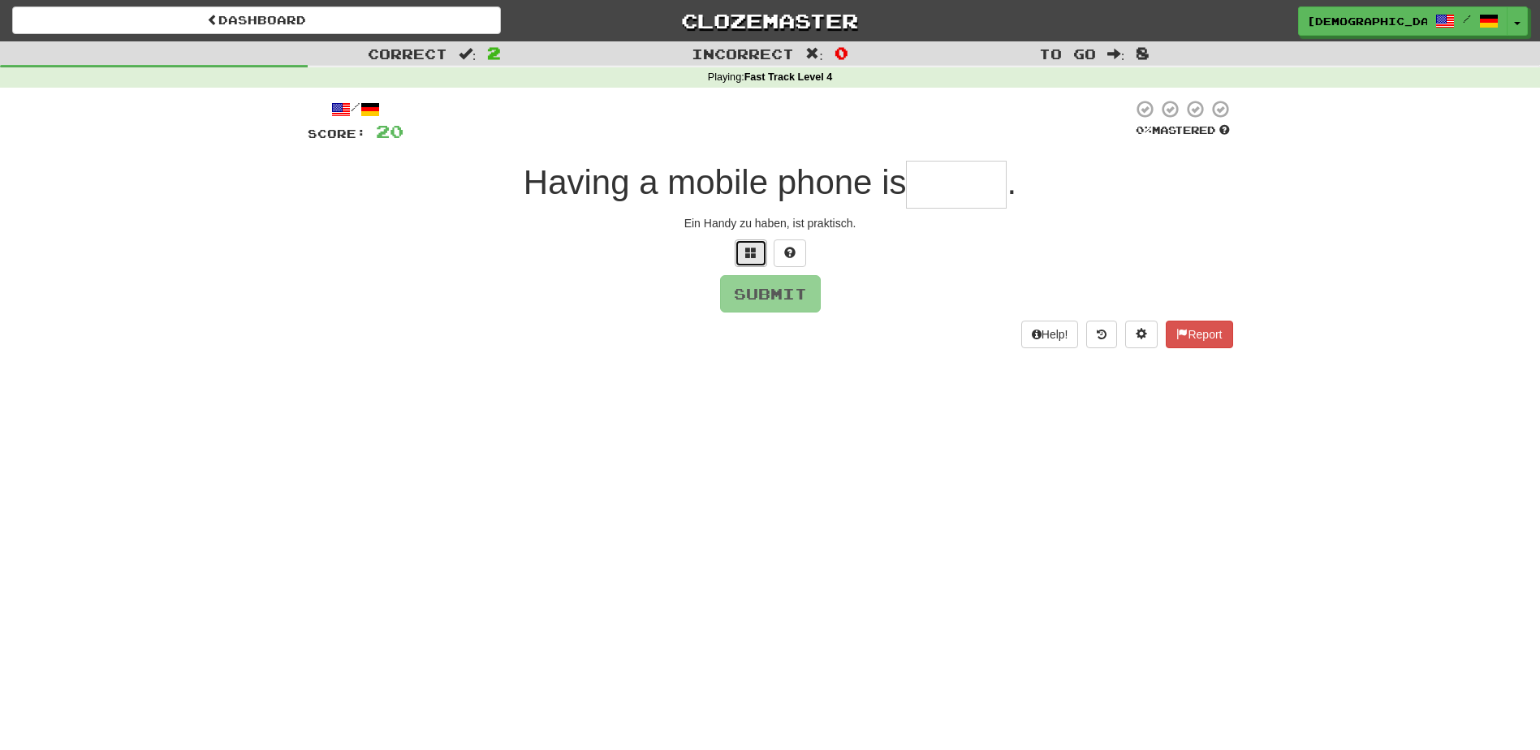
click at [748, 261] on button at bounding box center [751, 253] width 32 height 28
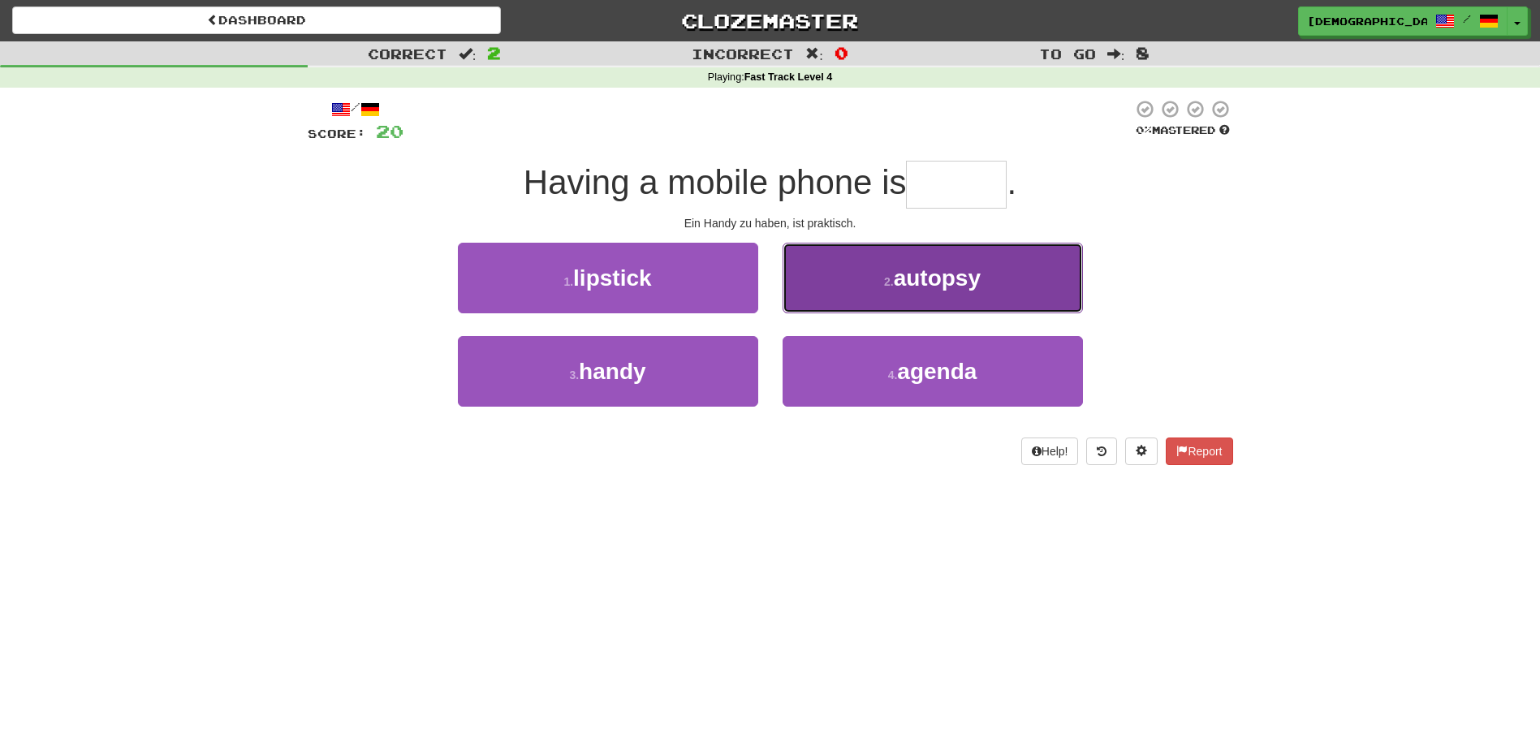
click at [956, 289] on span "autopsy" at bounding box center [937, 277] width 87 height 25
type input "*****"
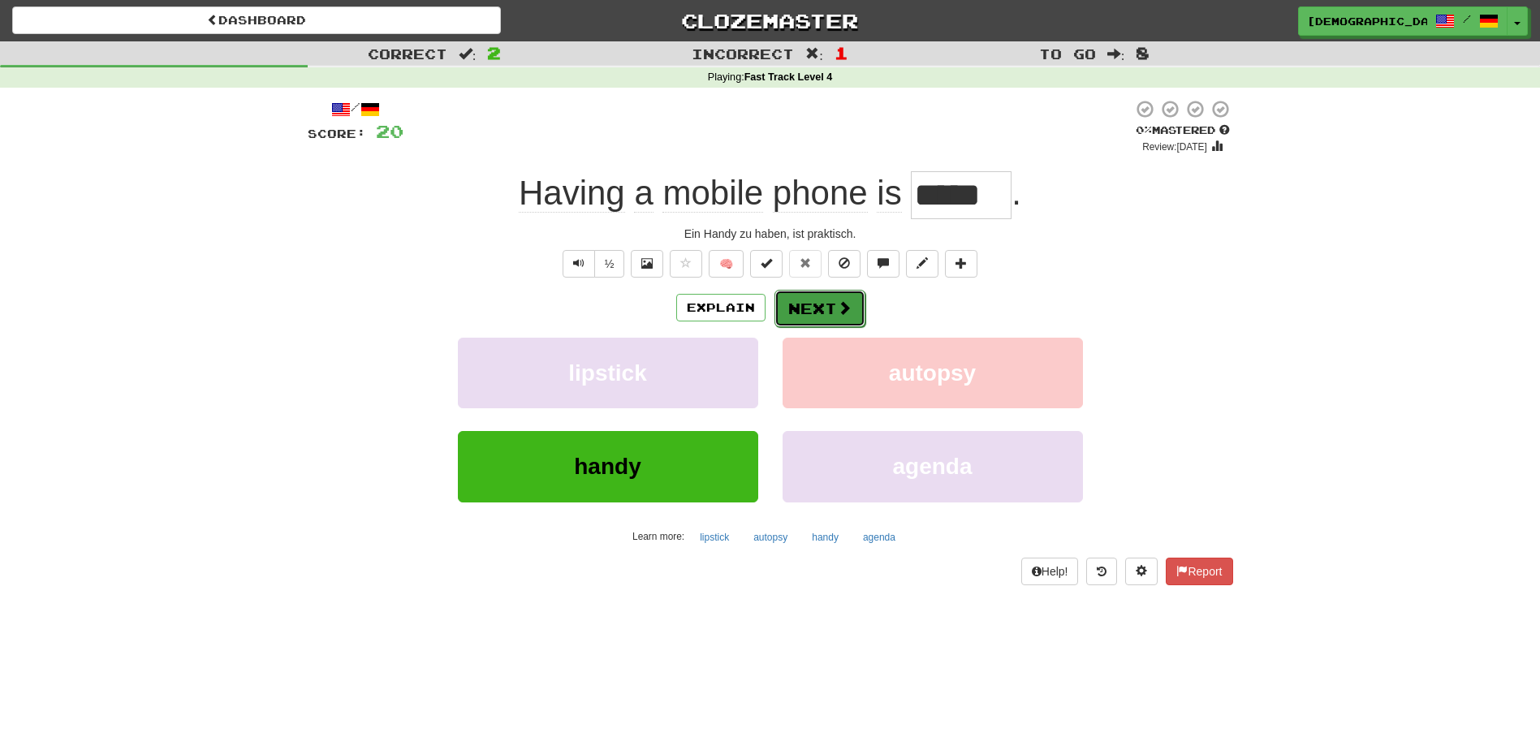
click at [818, 298] on button "Next" at bounding box center [819, 308] width 91 height 37
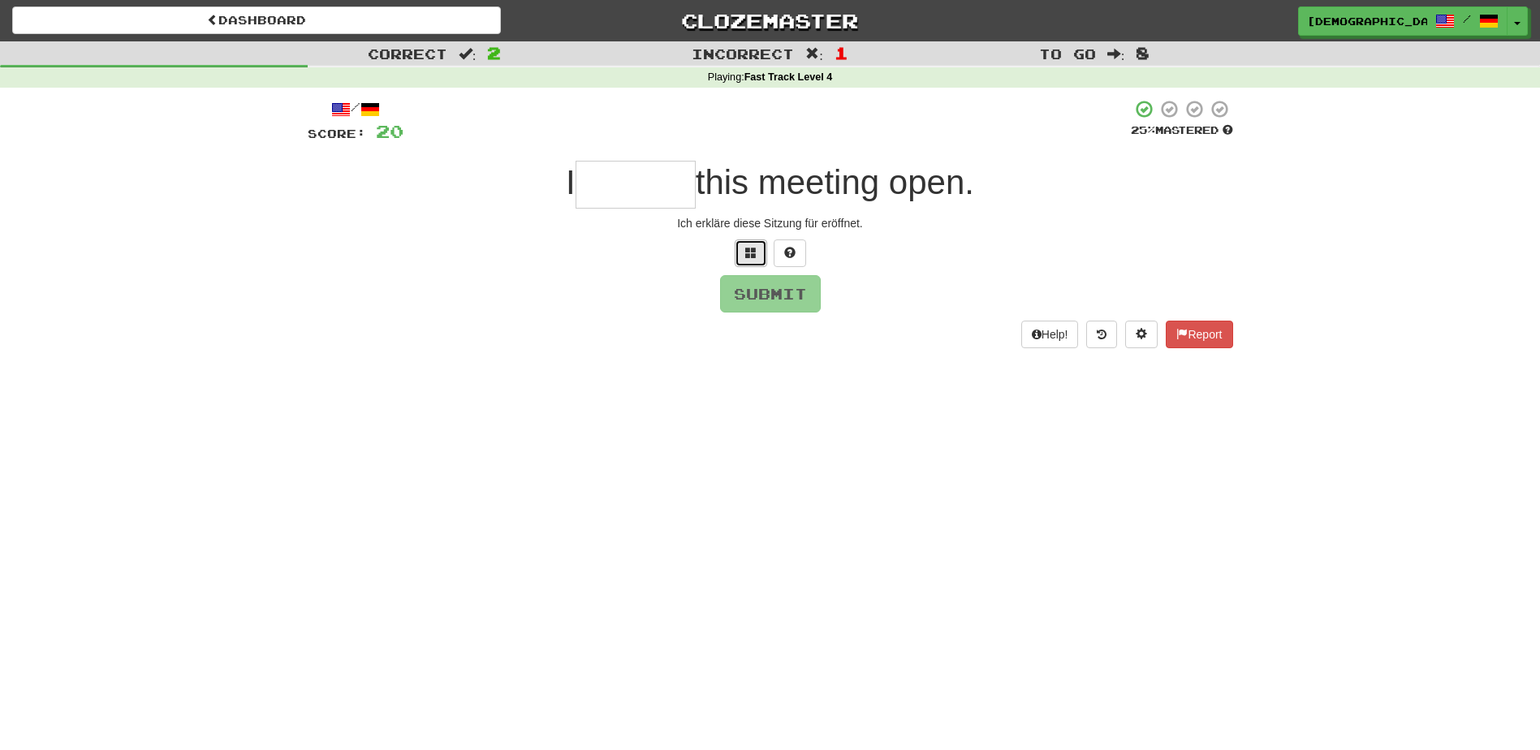
click at [749, 258] on span at bounding box center [750, 252] width 11 height 11
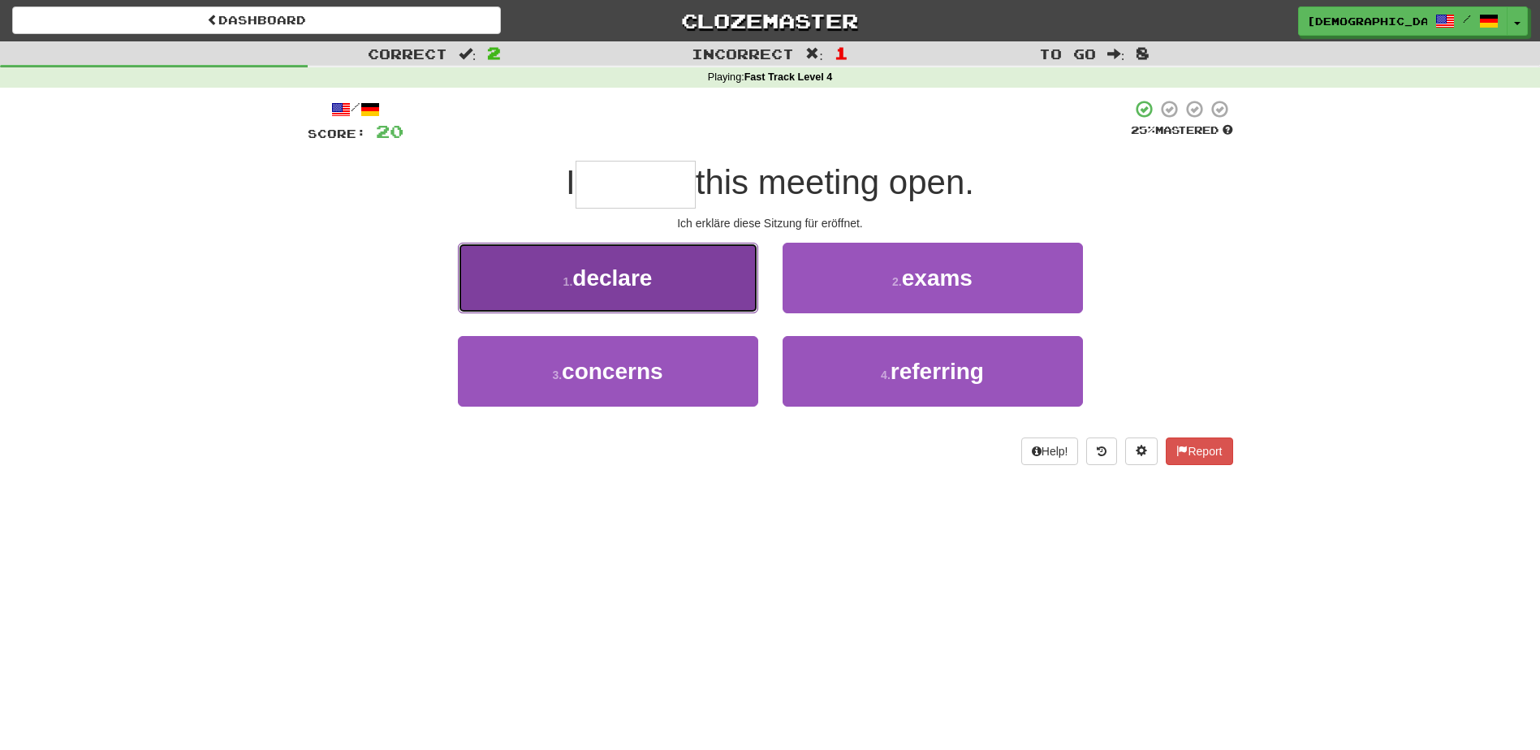
click at [700, 276] on button "1 . declare" at bounding box center [608, 278] width 300 height 71
type input "*******"
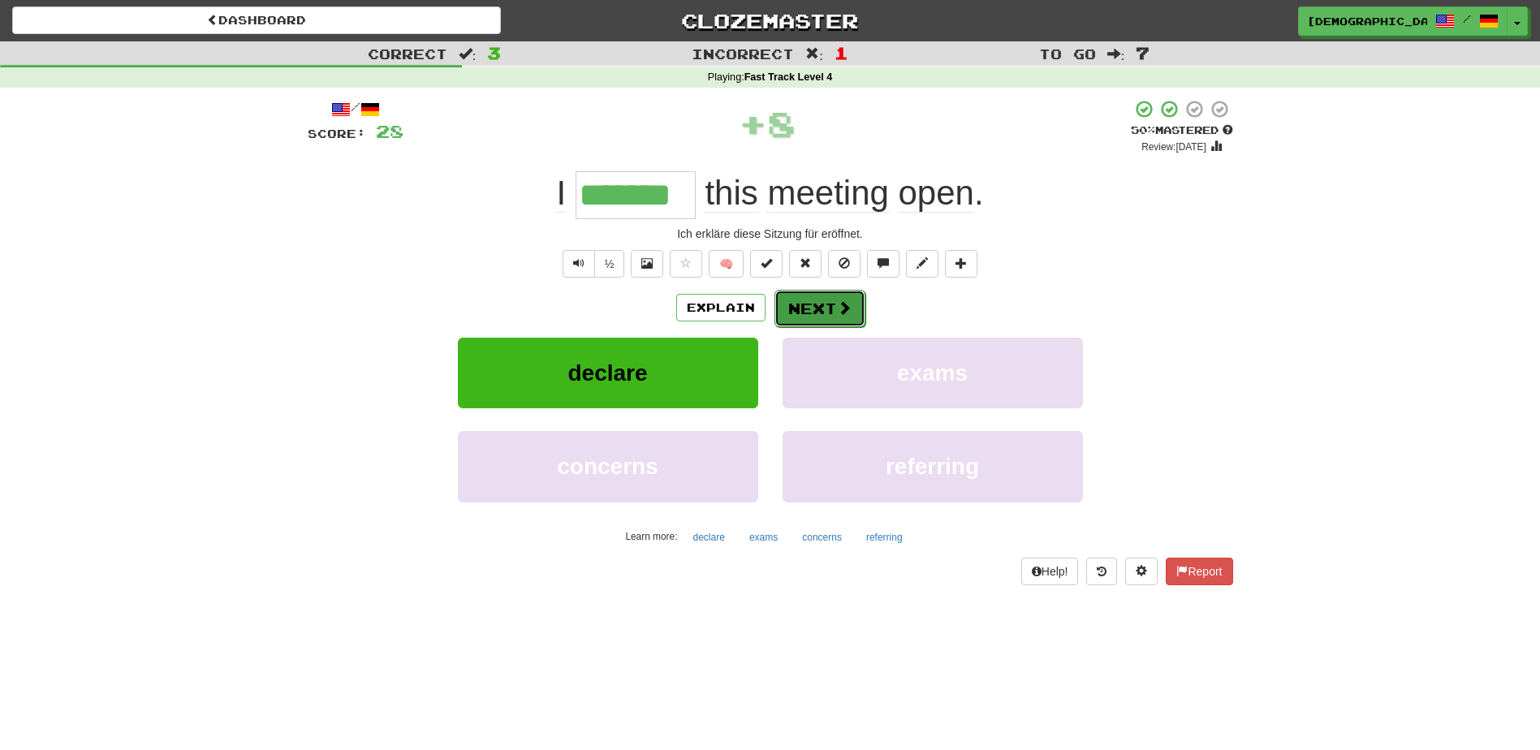
click at [818, 305] on button "Next" at bounding box center [819, 308] width 91 height 37
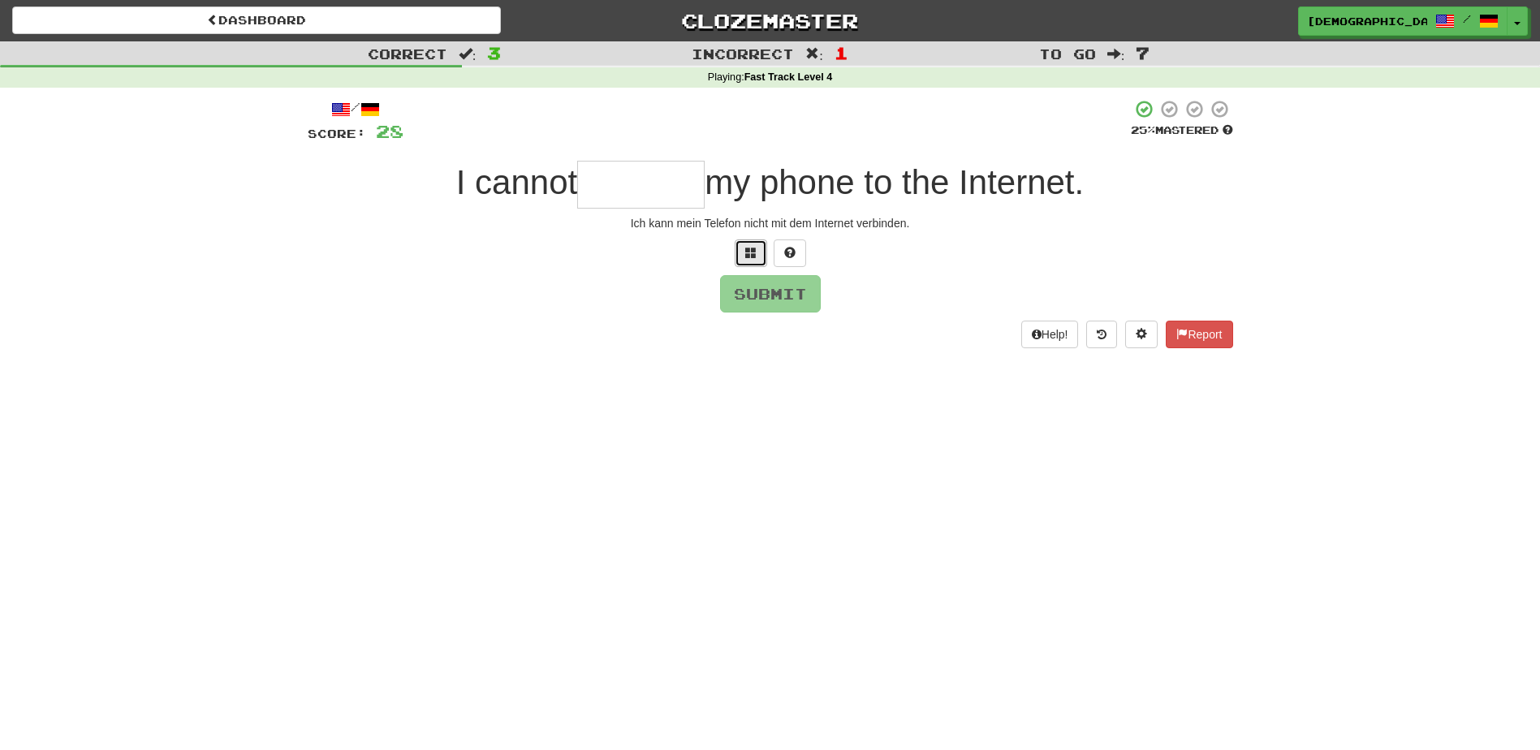
click at [753, 259] on button at bounding box center [751, 253] width 32 height 28
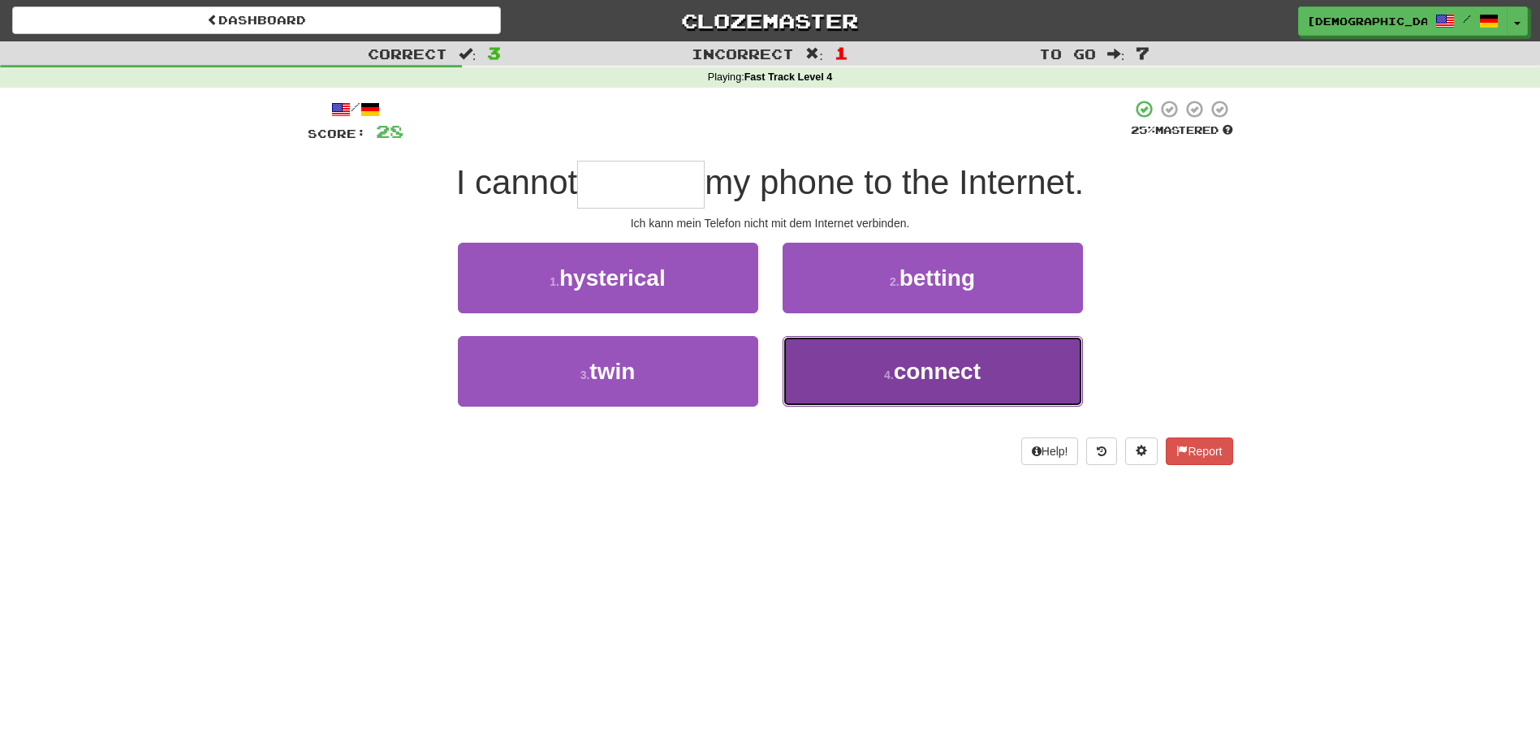
click at [941, 365] on span "connect" at bounding box center [937, 371] width 87 height 25
type input "*******"
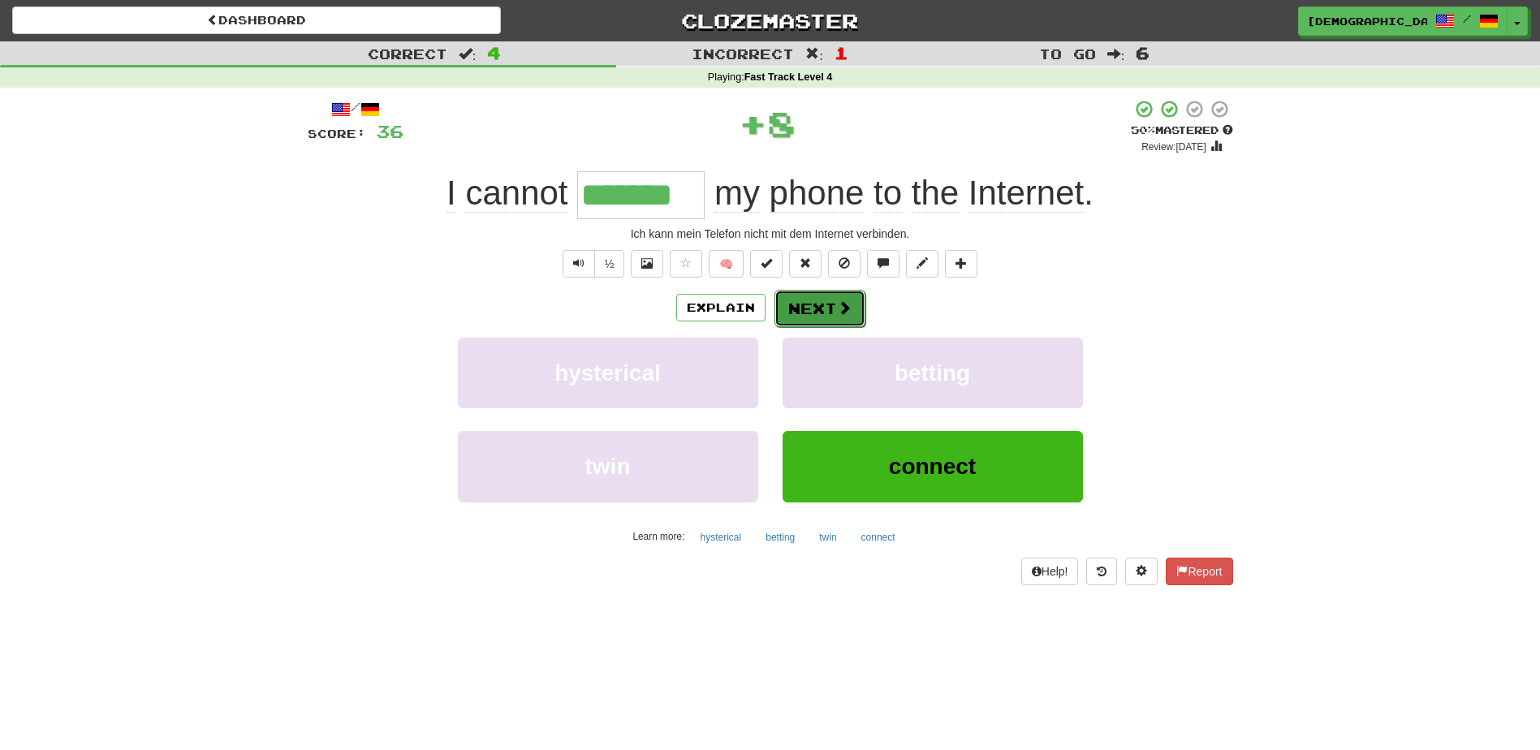
click at [813, 300] on button "Next" at bounding box center [819, 308] width 91 height 37
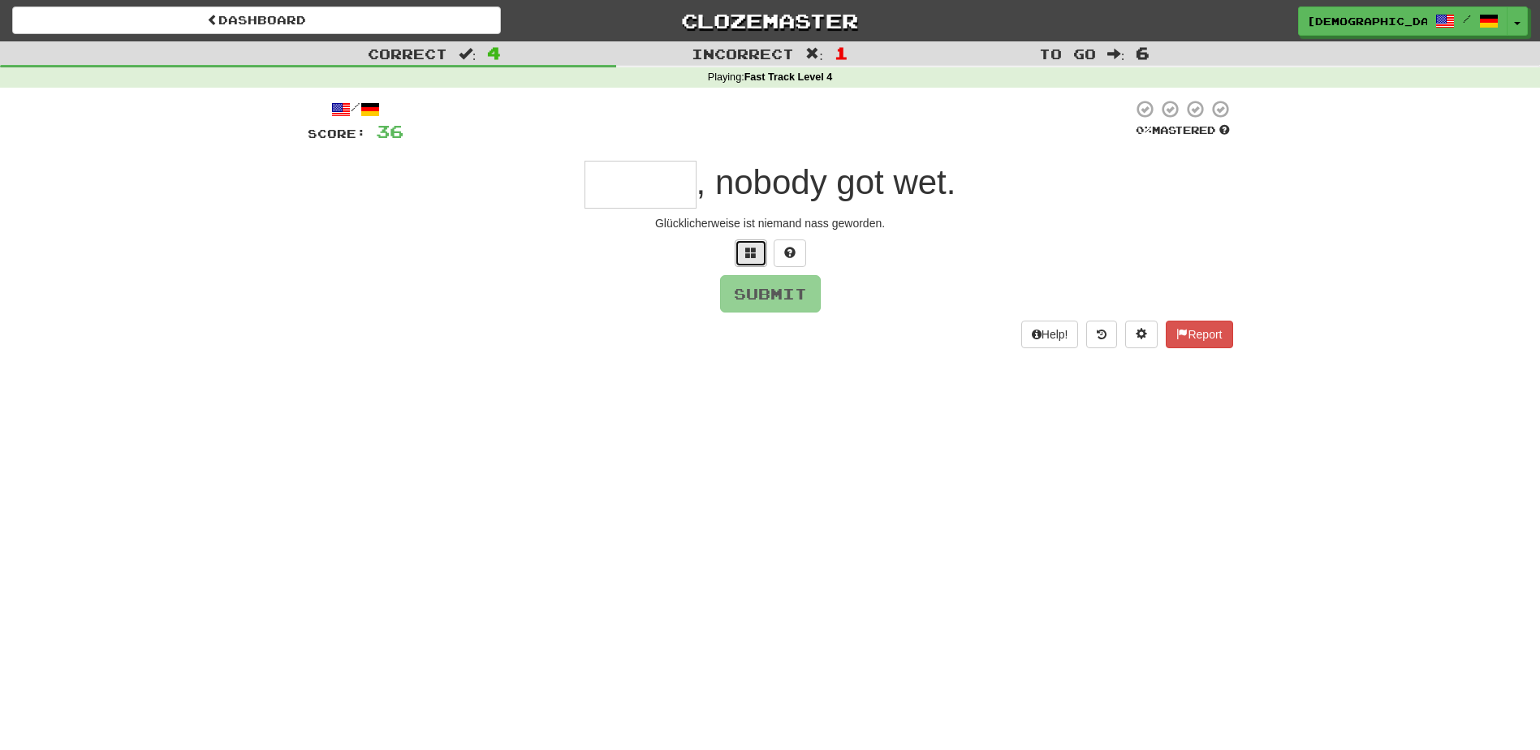
click at [750, 254] on span at bounding box center [750, 252] width 11 height 11
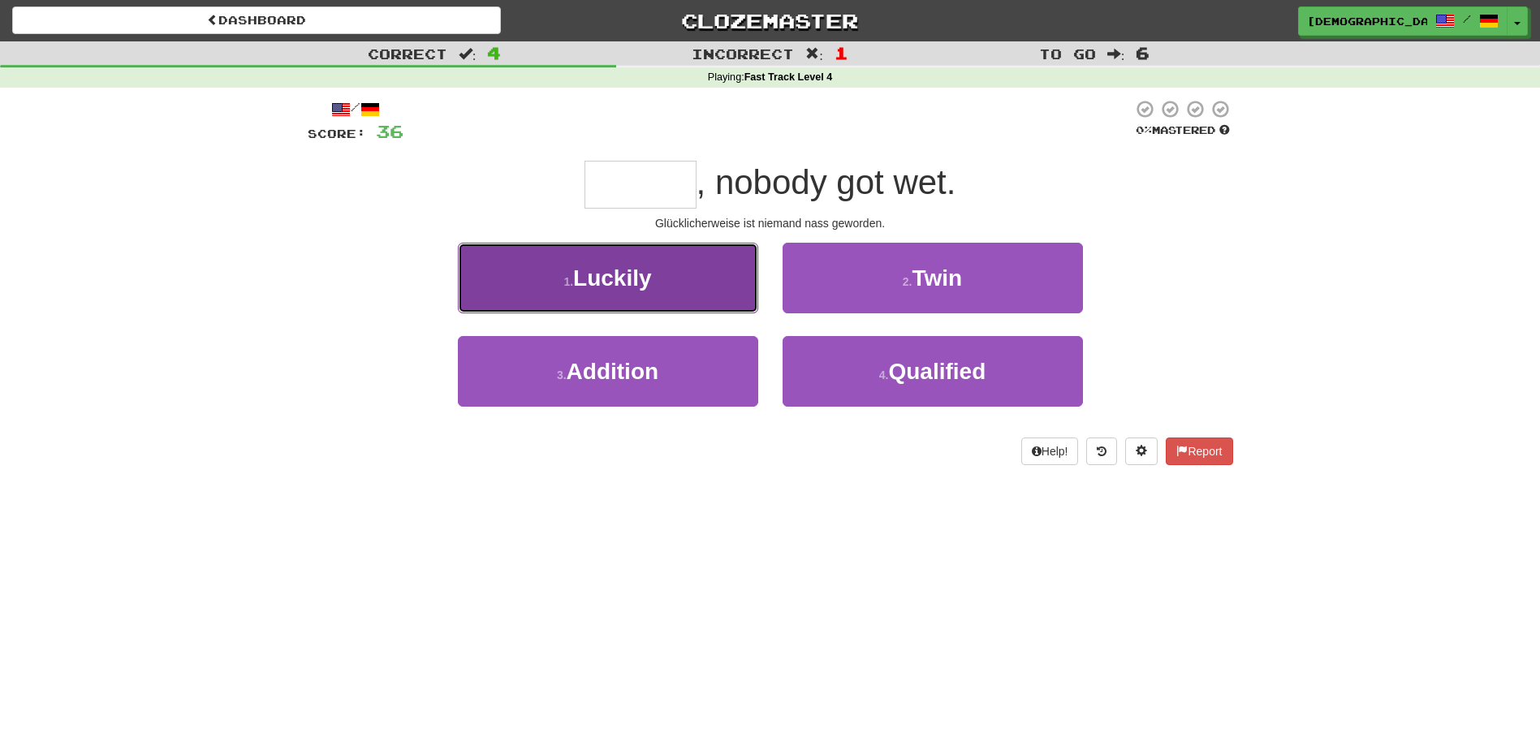
click at [710, 274] on button "1 . Luckily" at bounding box center [608, 278] width 300 height 71
type input "*******"
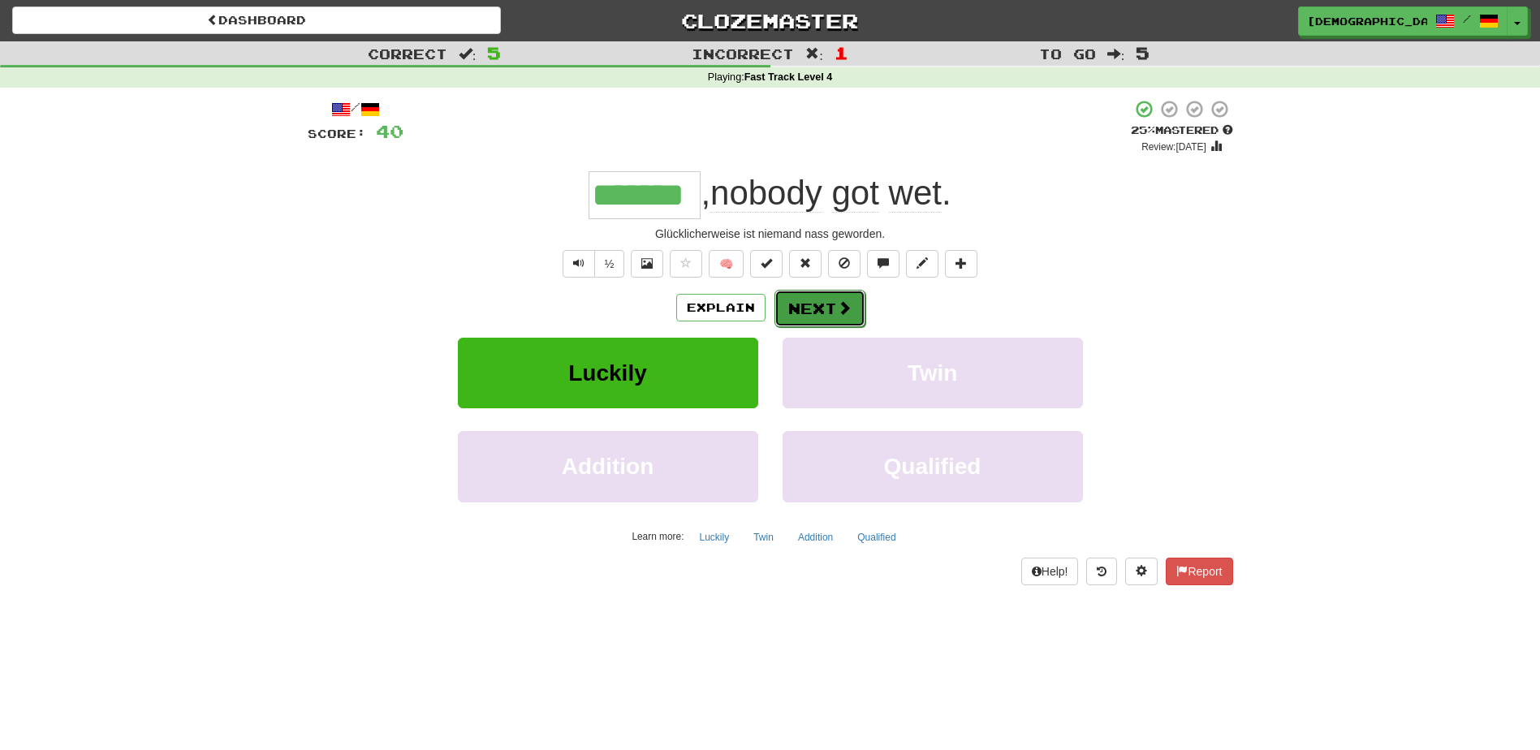
click at [820, 306] on button "Next" at bounding box center [819, 308] width 91 height 37
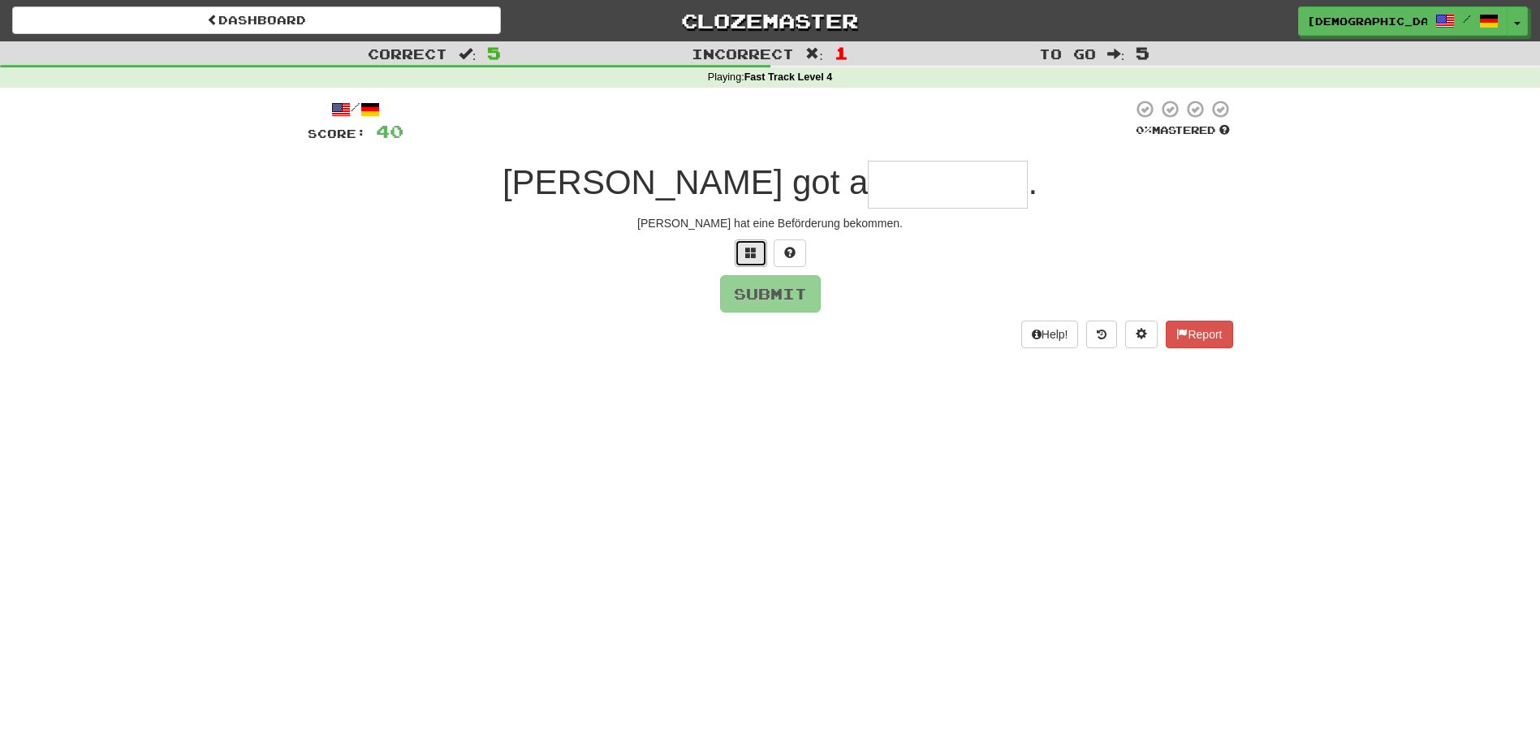
click at [750, 252] on span at bounding box center [750, 252] width 11 height 11
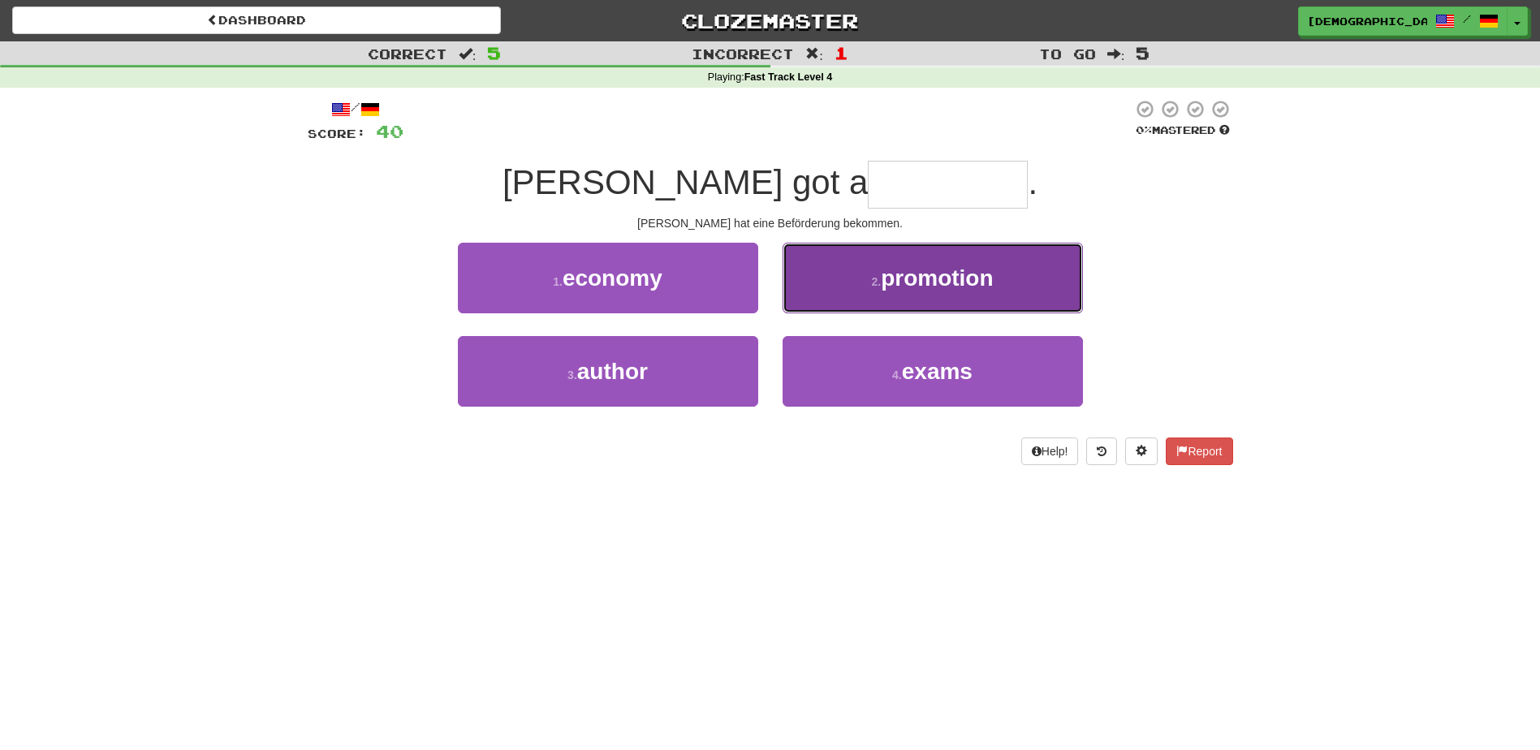
click at [925, 288] on span "promotion" at bounding box center [937, 277] width 112 height 25
type input "*********"
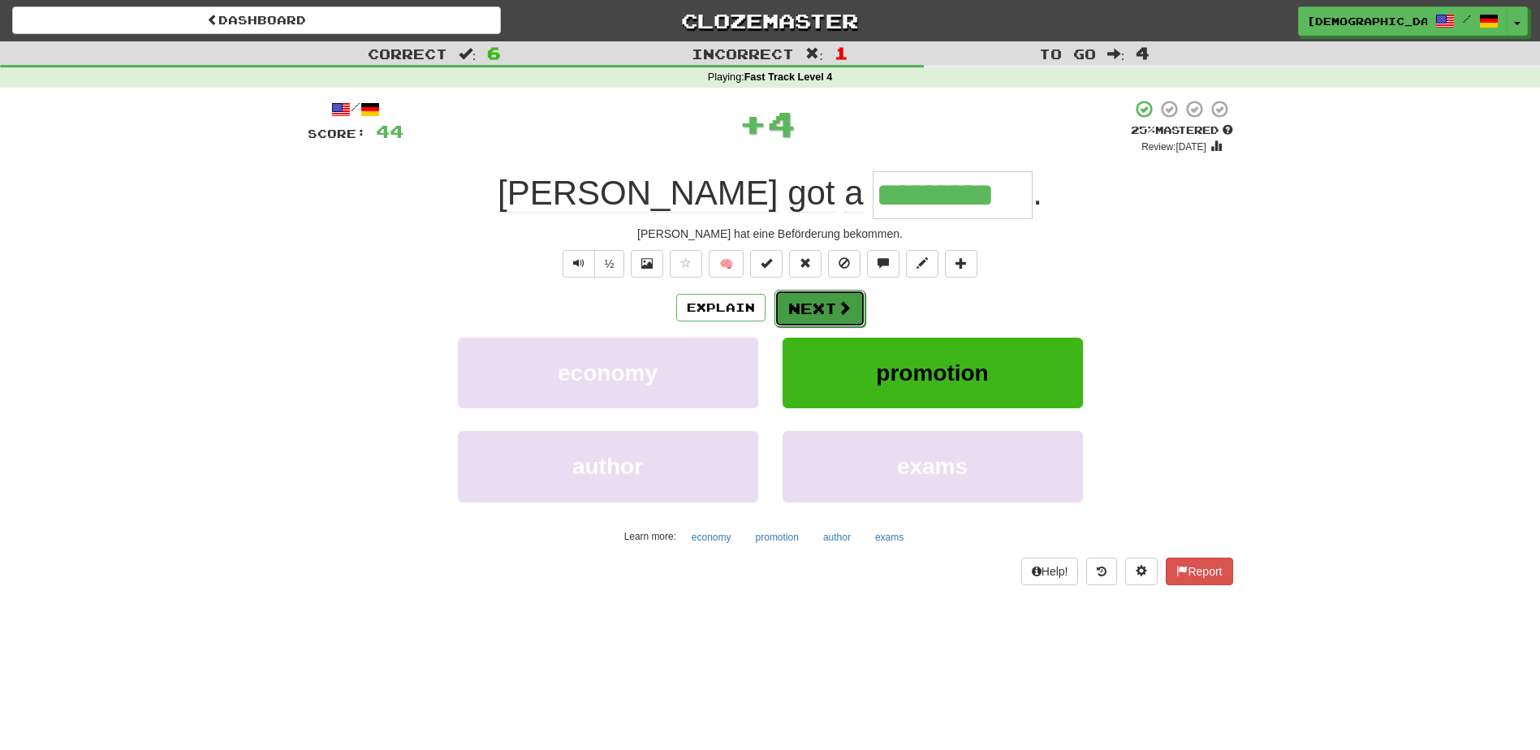
click at [826, 300] on button "Next" at bounding box center [819, 308] width 91 height 37
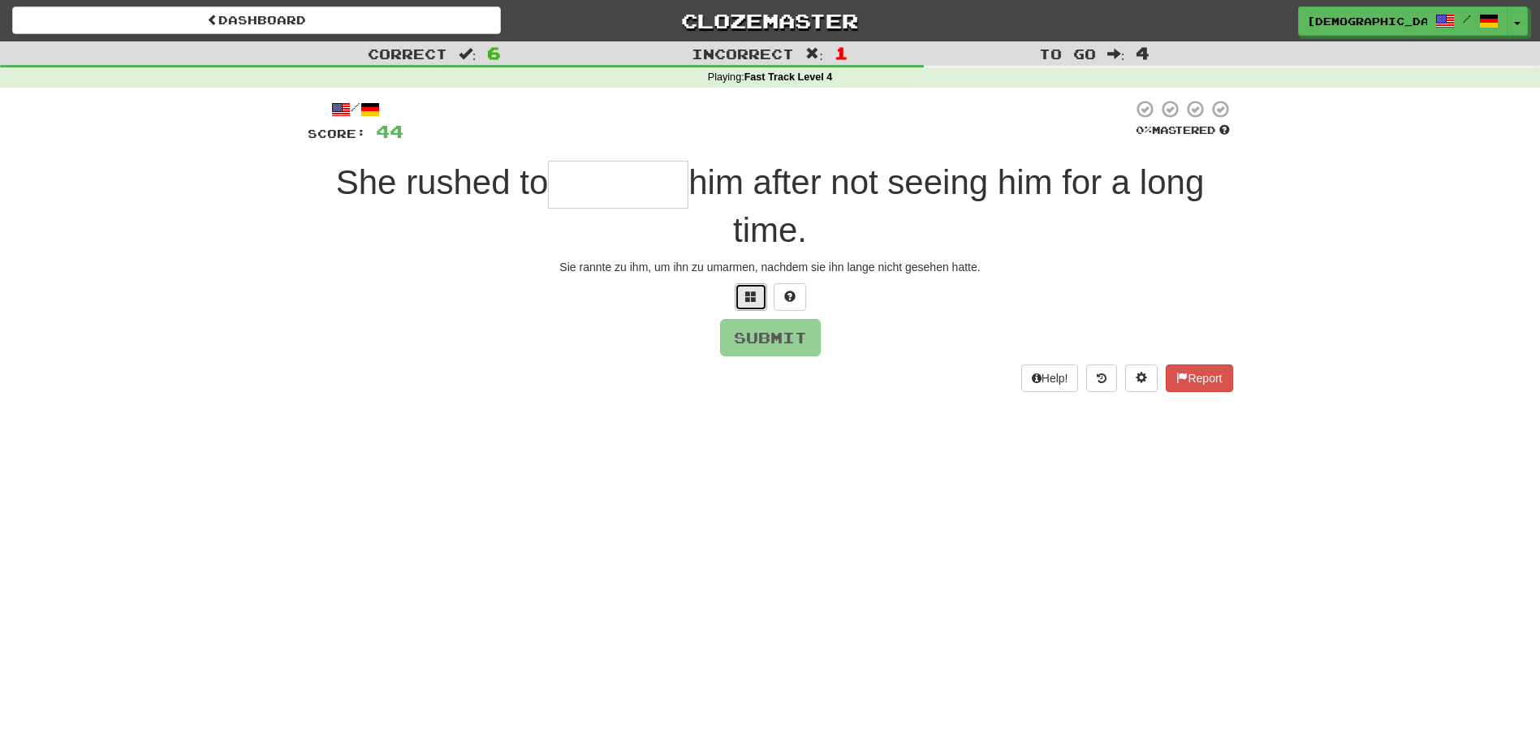
click at [754, 297] on span at bounding box center [750, 296] width 11 height 11
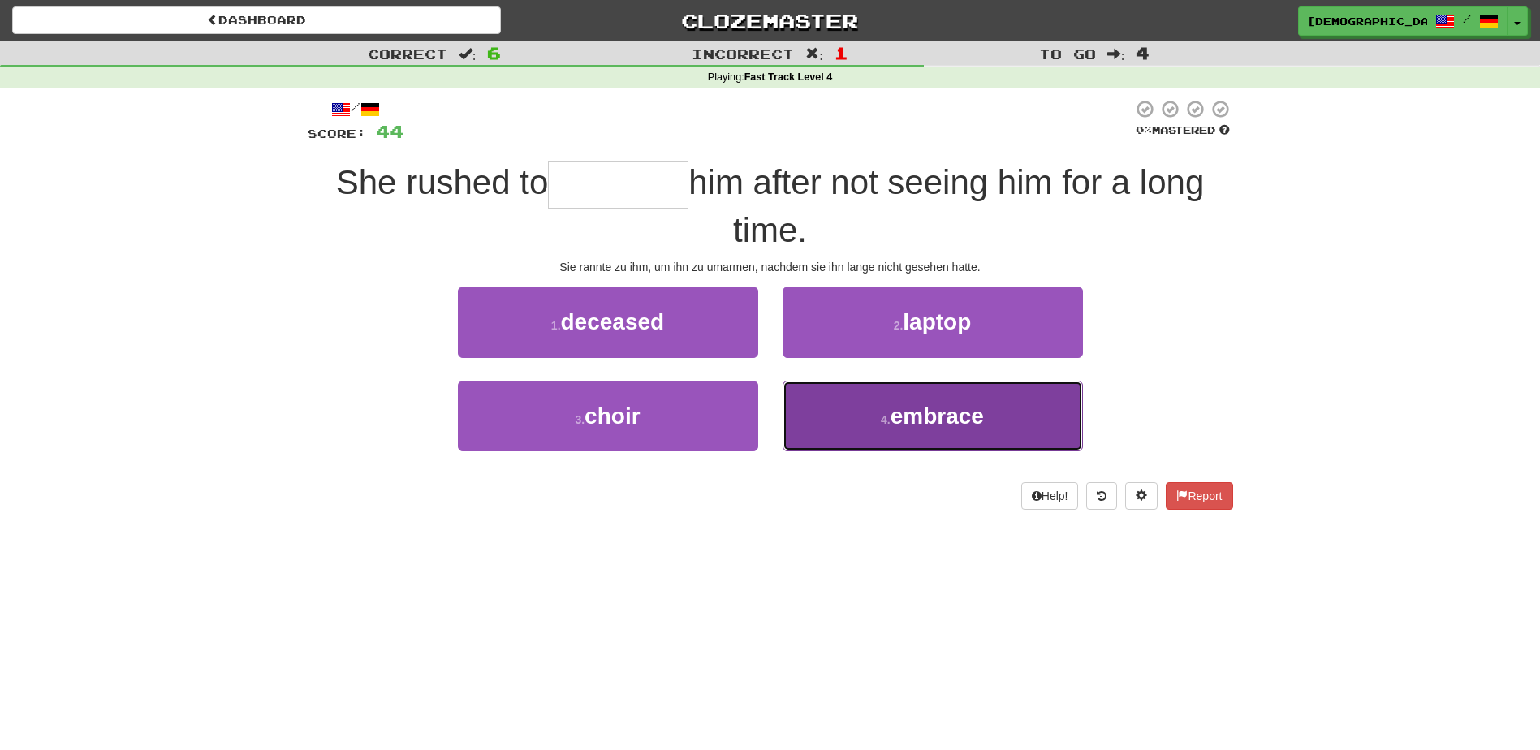
click at [921, 413] on span "embrace" at bounding box center [937, 415] width 93 height 25
type input "*******"
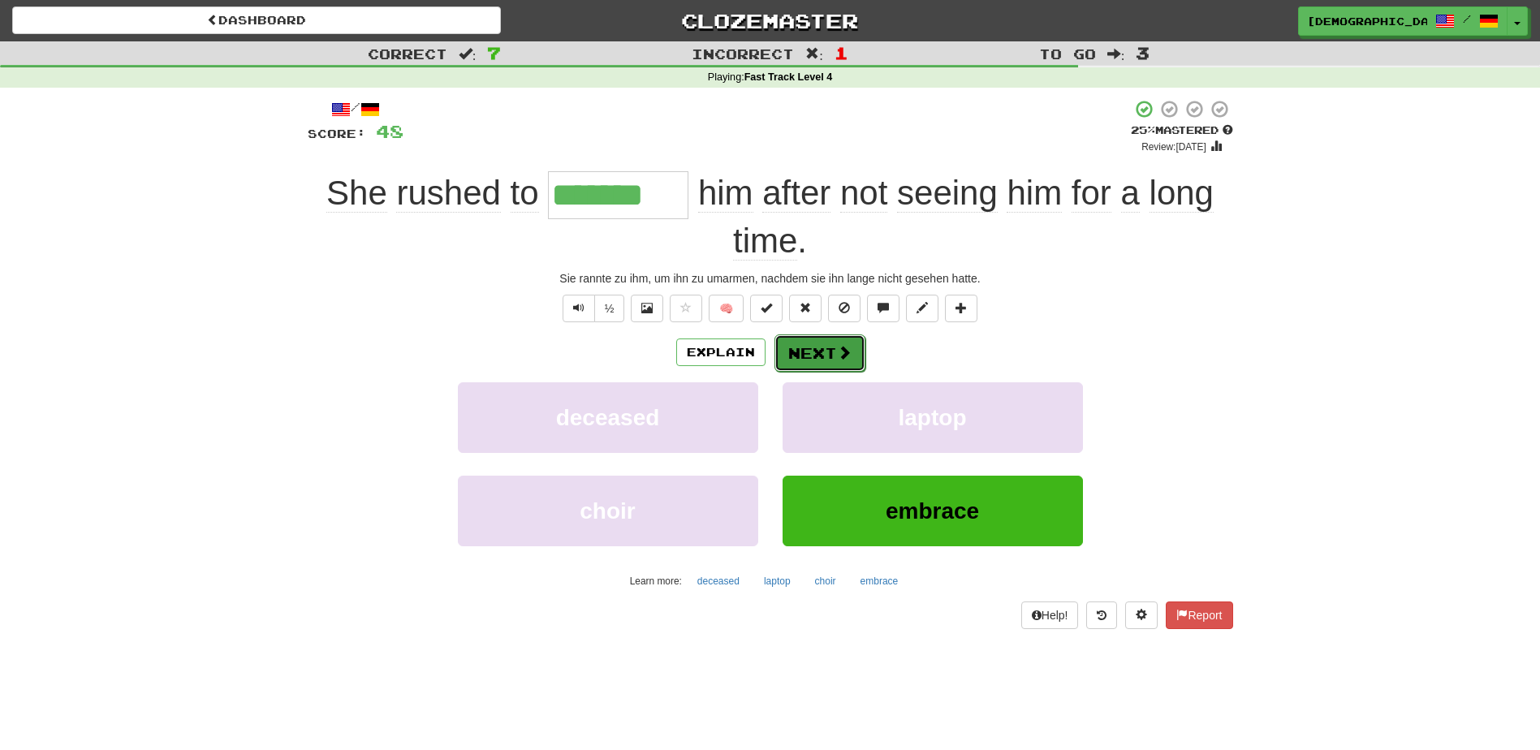
click at [818, 348] on button "Next" at bounding box center [819, 352] width 91 height 37
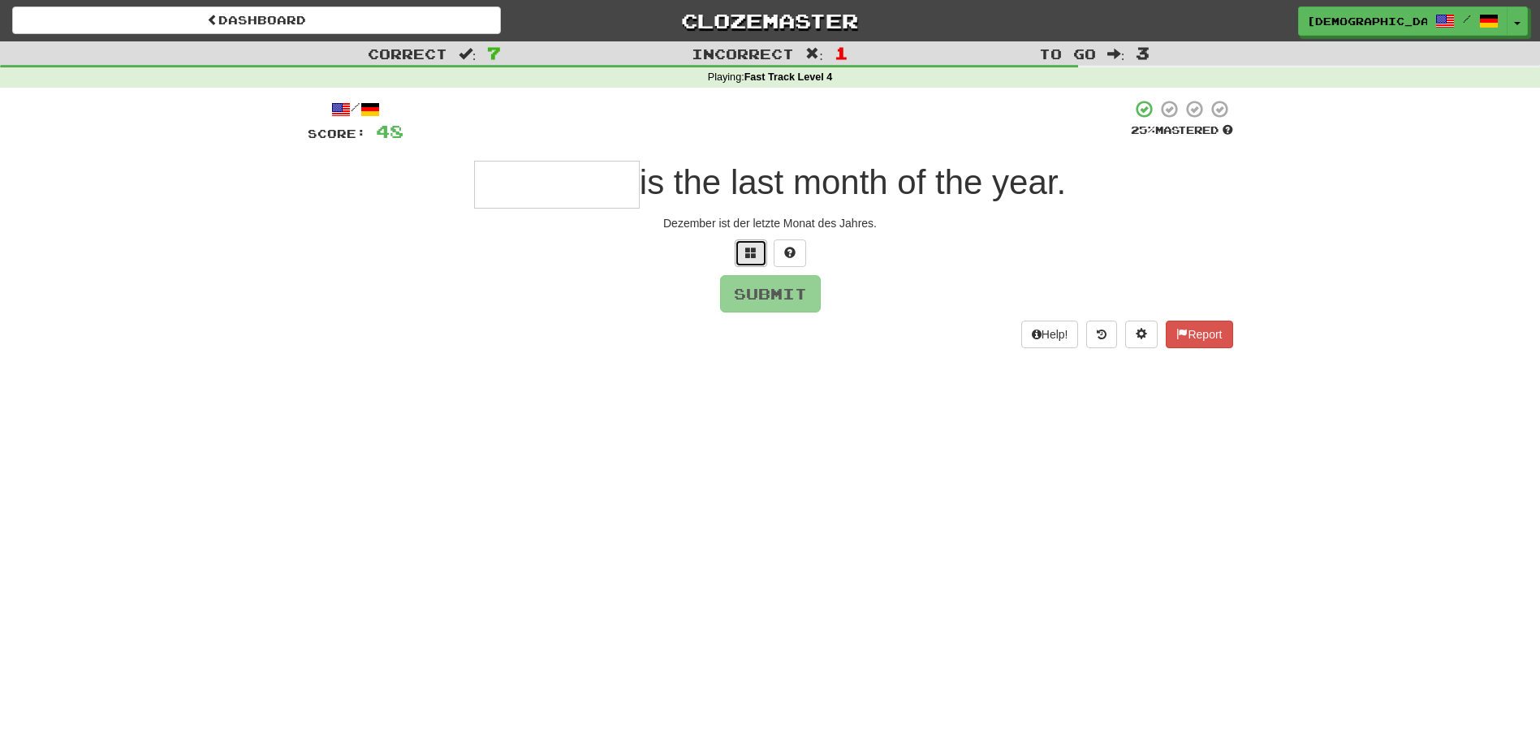
click at [756, 253] on span at bounding box center [750, 252] width 11 height 11
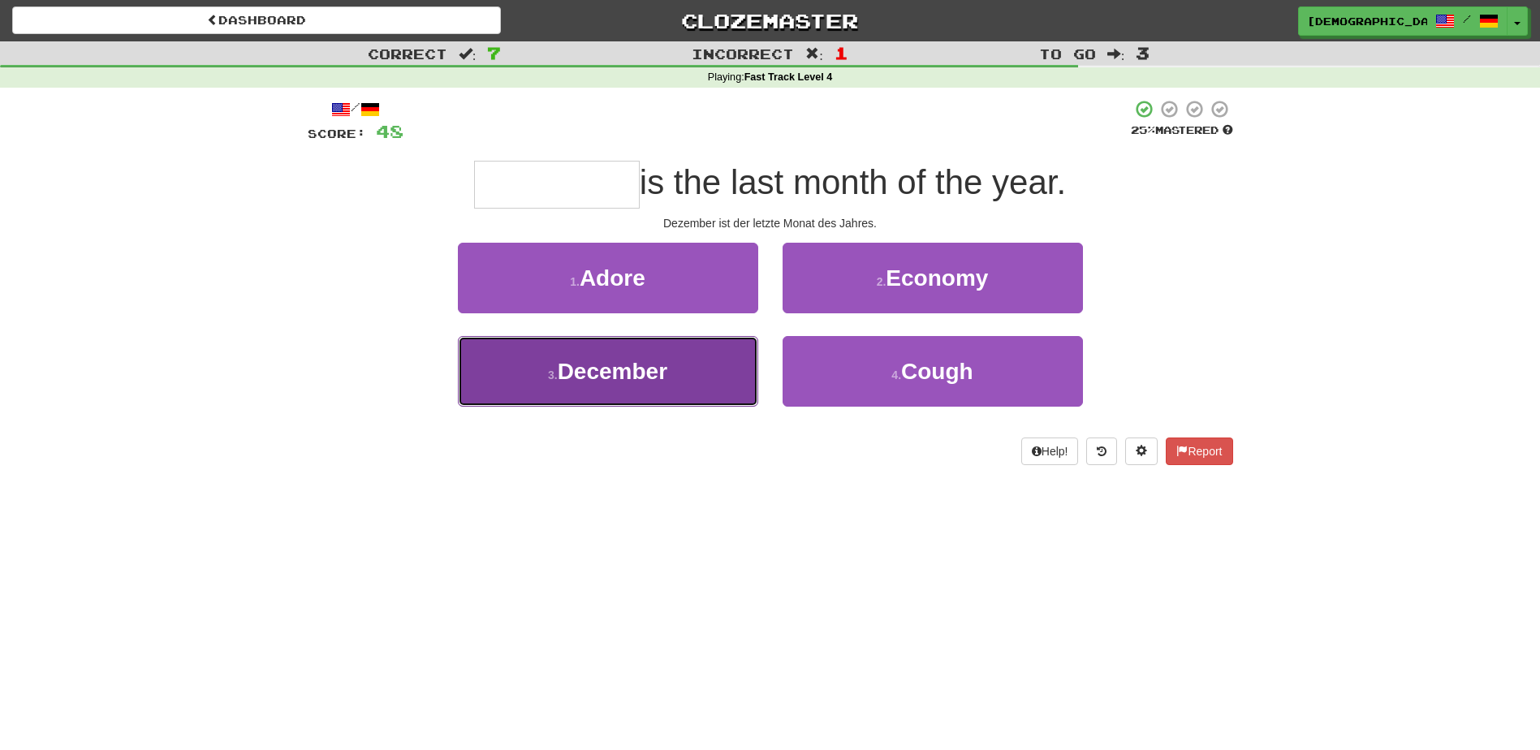
click at [697, 365] on button "3 . December" at bounding box center [608, 371] width 300 height 71
type input "********"
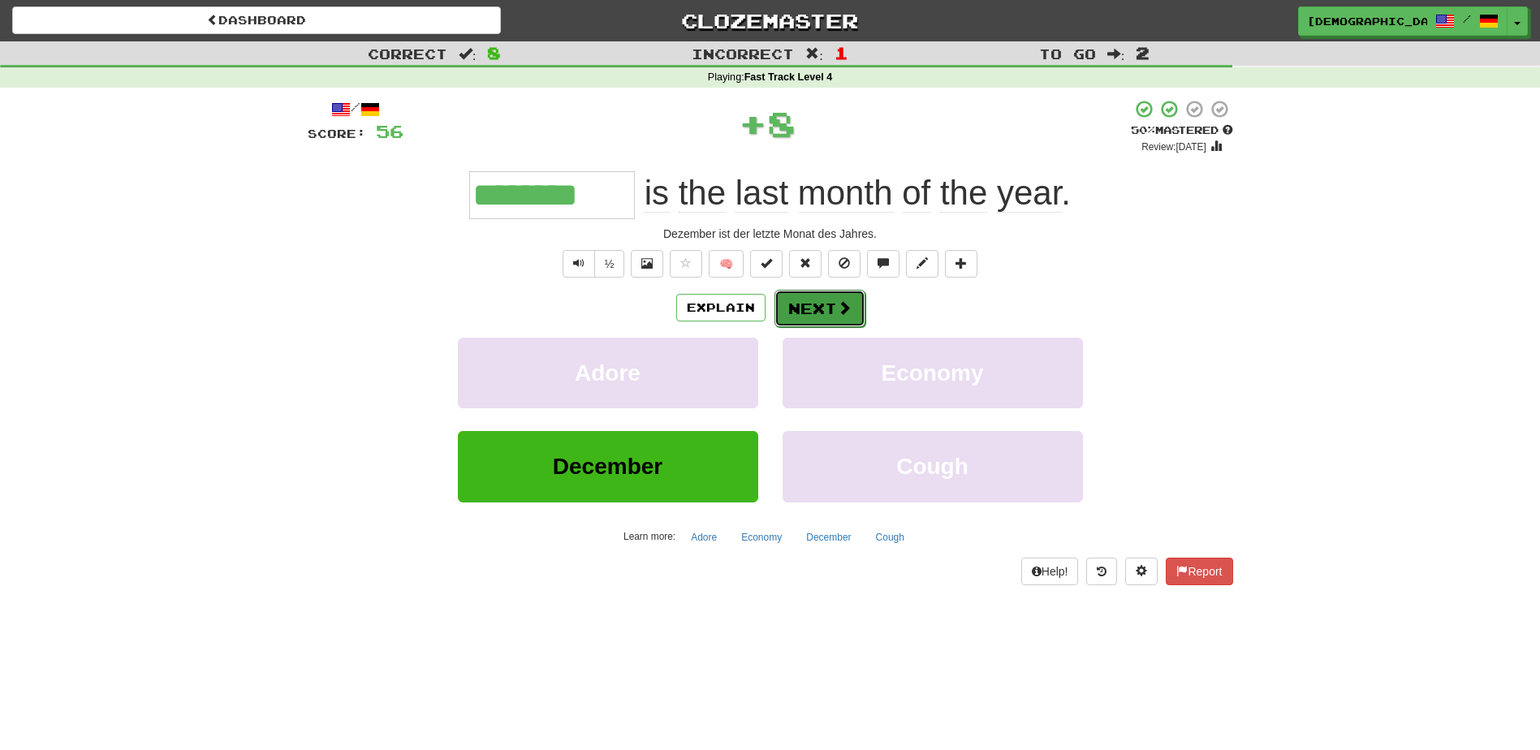
click at [799, 302] on button "Next" at bounding box center [819, 308] width 91 height 37
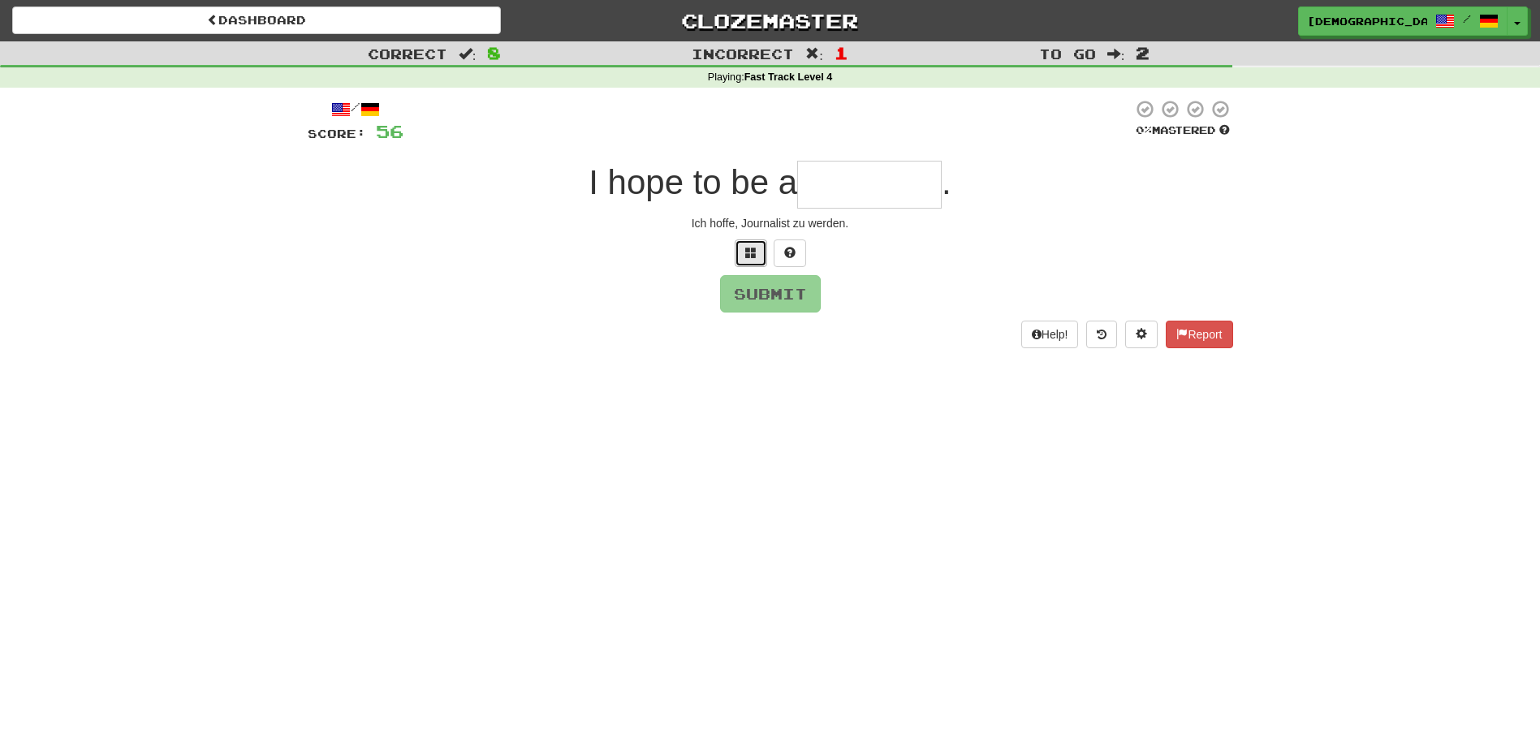
click at [751, 251] on span at bounding box center [750, 252] width 11 height 11
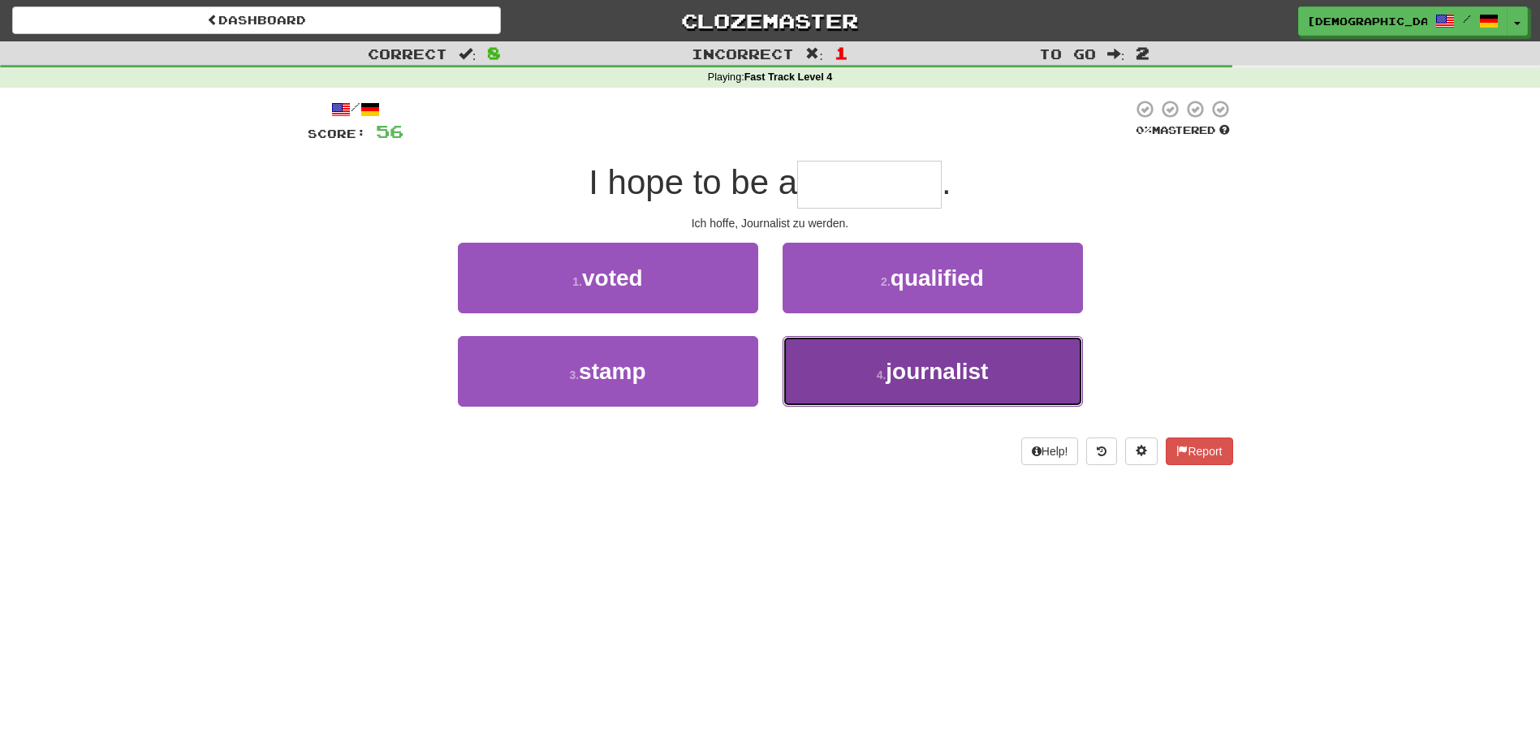
click at [908, 367] on span "journalist" at bounding box center [937, 371] width 102 height 25
type input "**********"
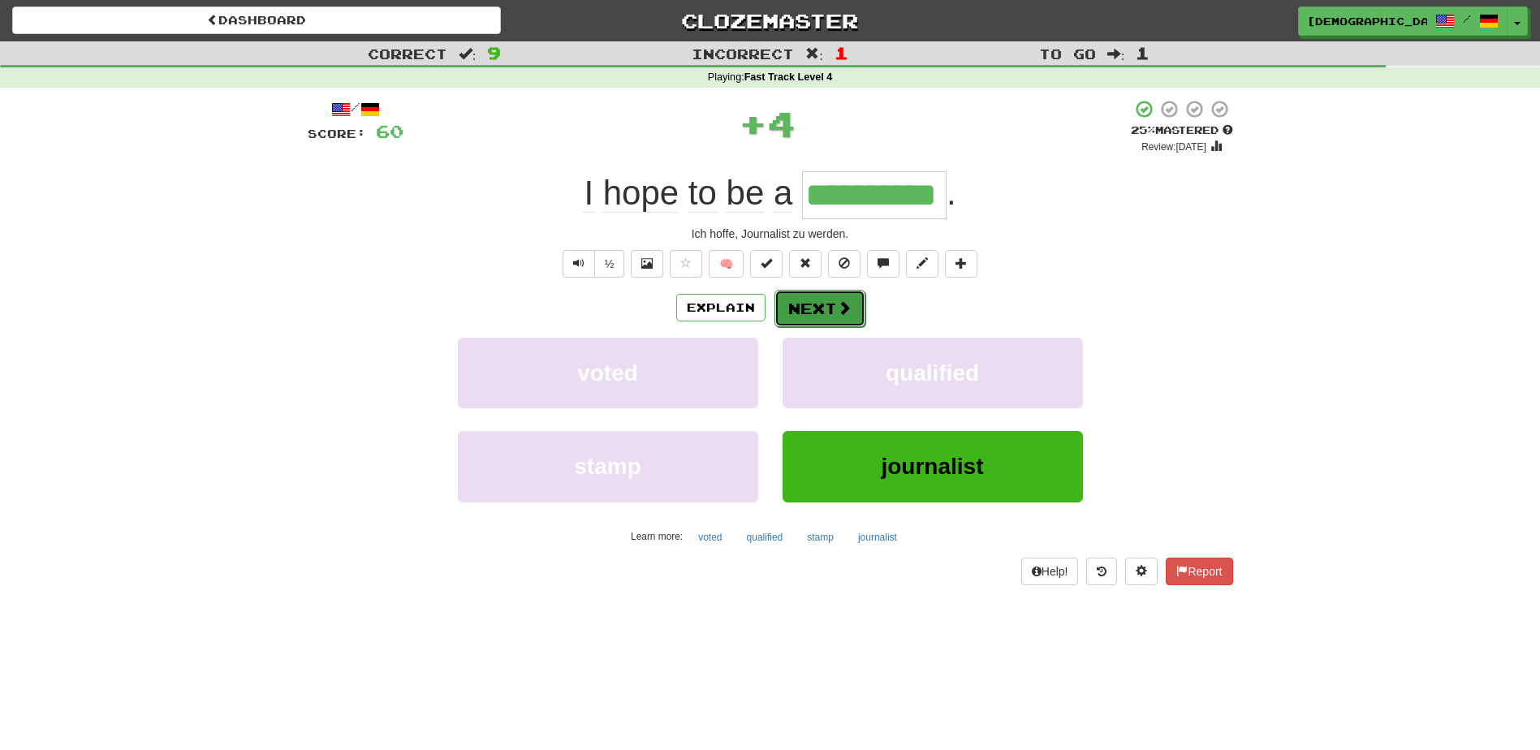
click at [813, 306] on button "Next" at bounding box center [819, 308] width 91 height 37
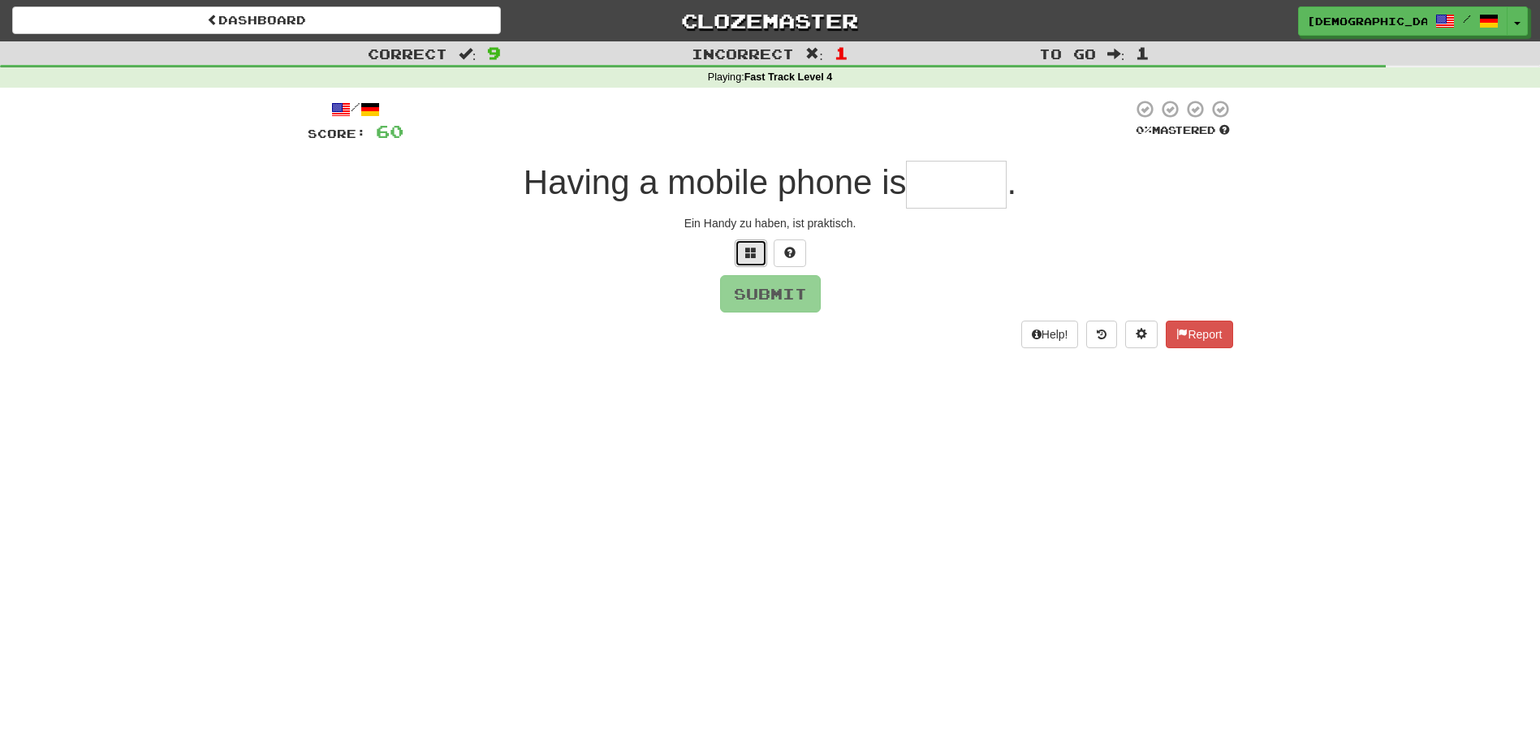
click at [749, 254] on span at bounding box center [750, 252] width 11 height 11
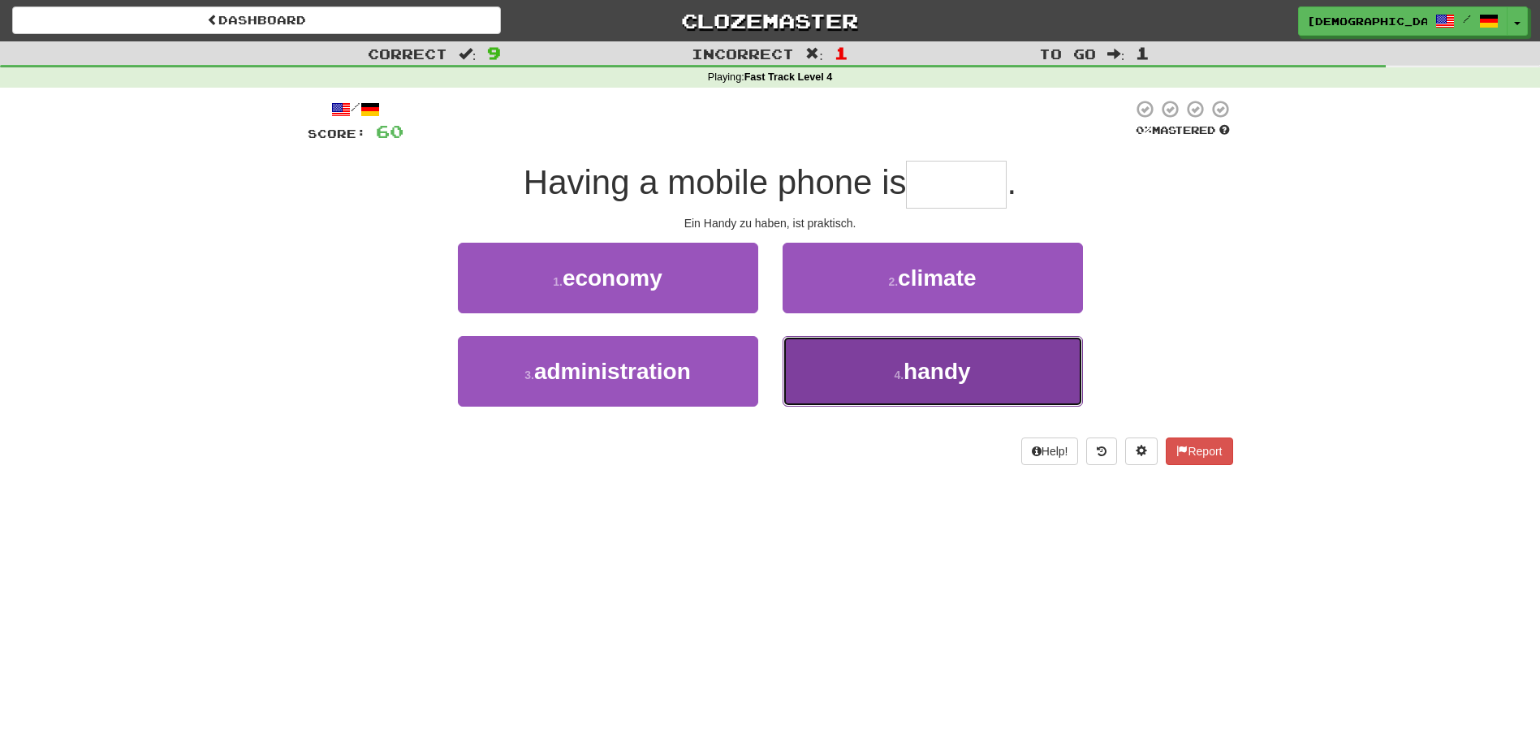
click at [915, 369] on span "handy" at bounding box center [937, 371] width 67 height 25
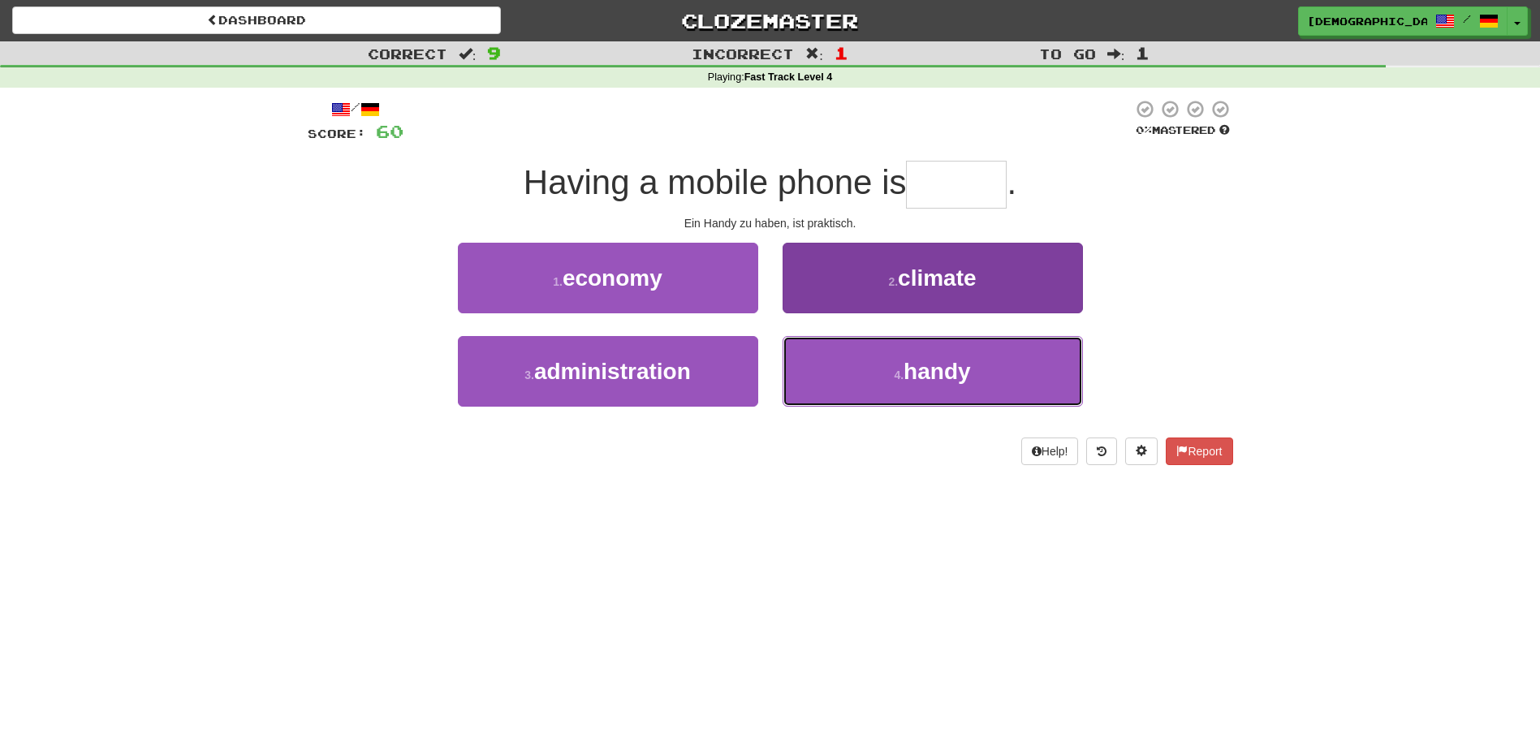
type input "*****"
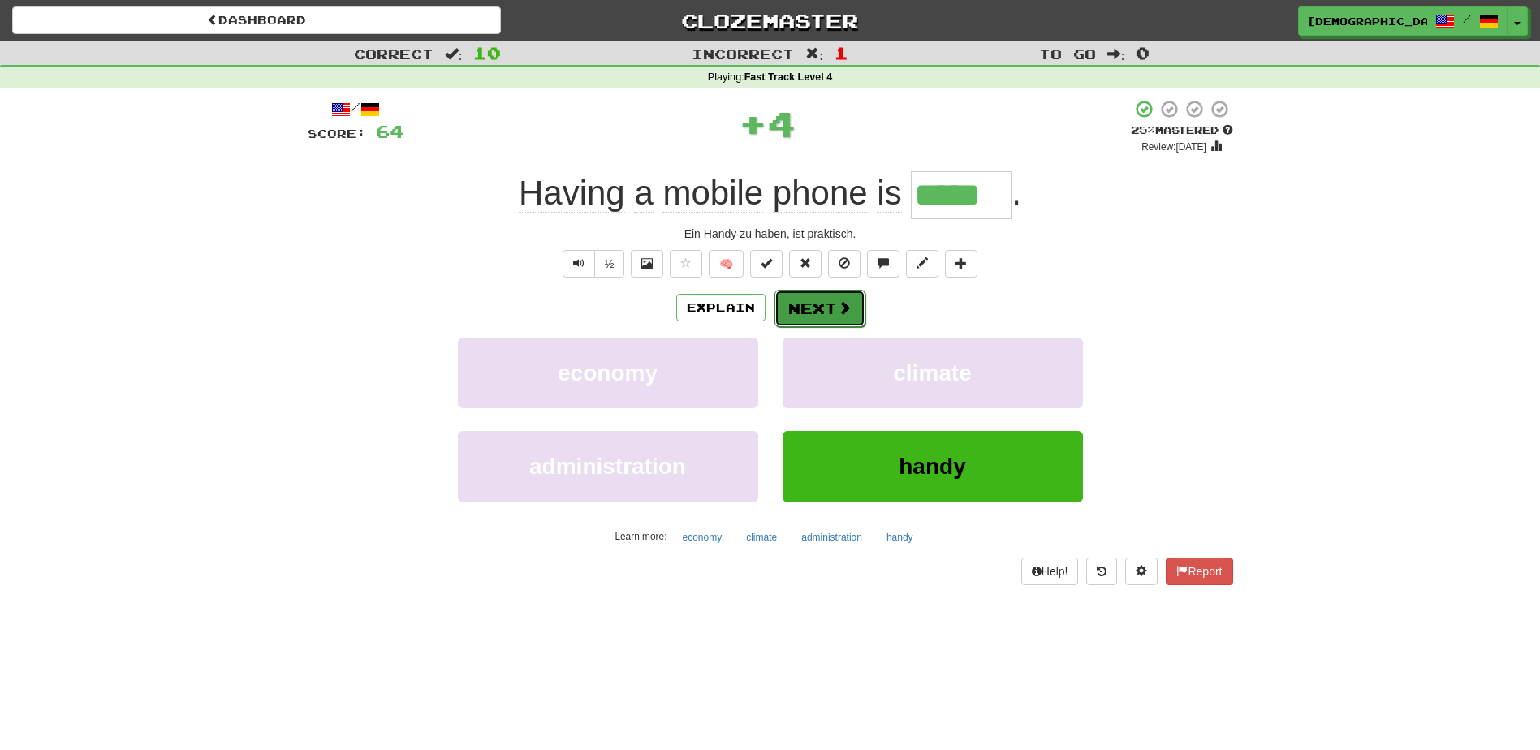
click at [818, 300] on button "Next" at bounding box center [819, 308] width 91 height 37
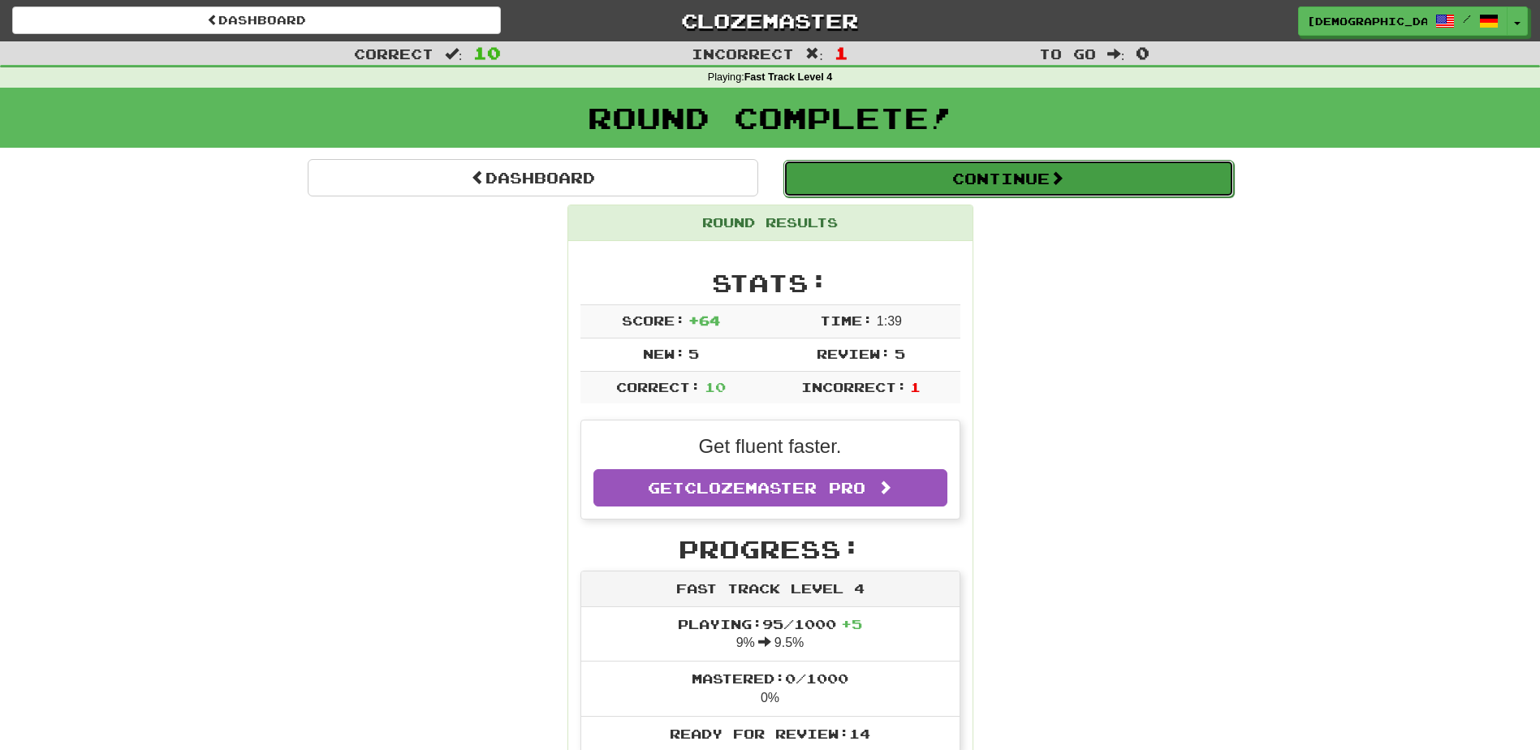
click at [975, 174] on button "Continue" at bounding box center [1008, 178] width 451 height 37
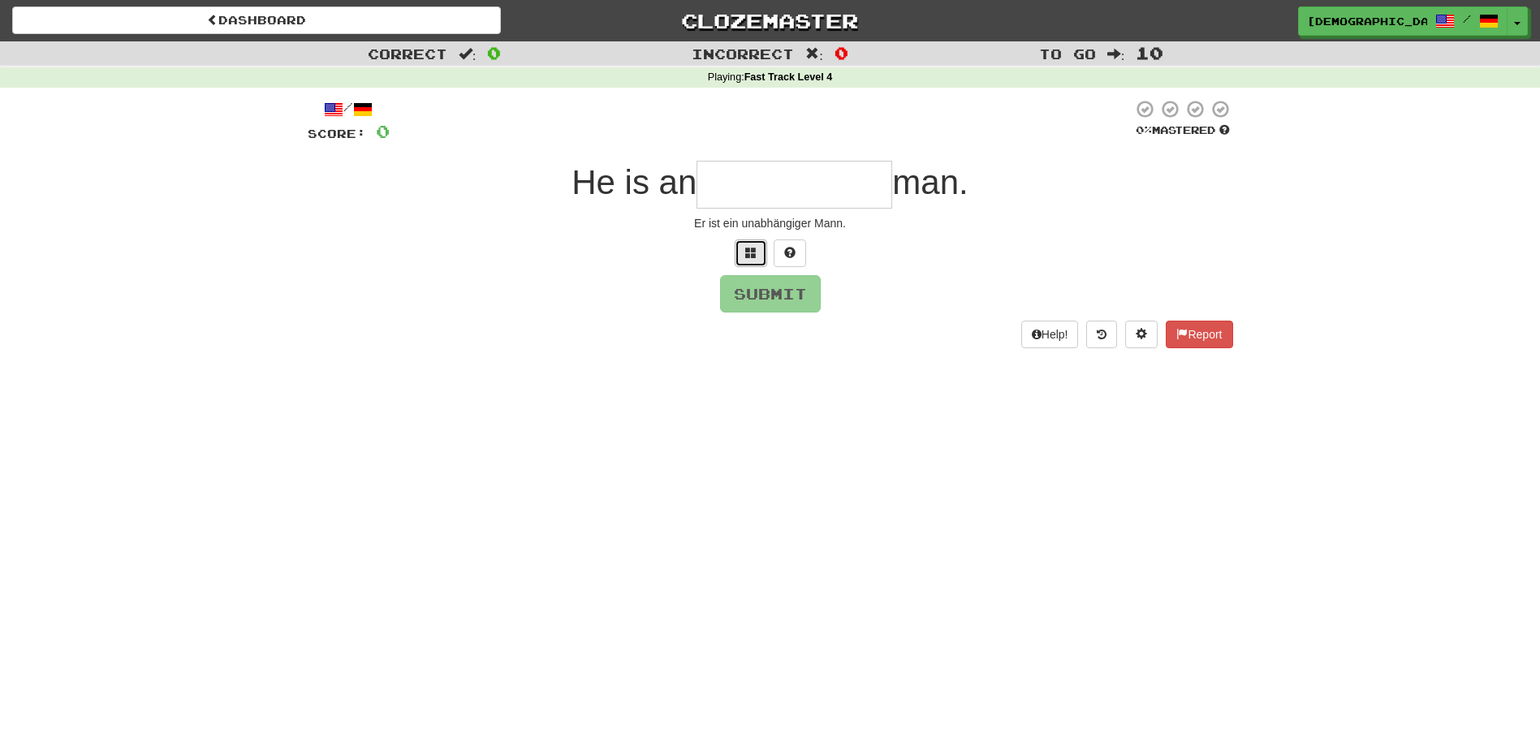
click at [757, 248] on button at bounding box center [751, 253] width 32 height 28
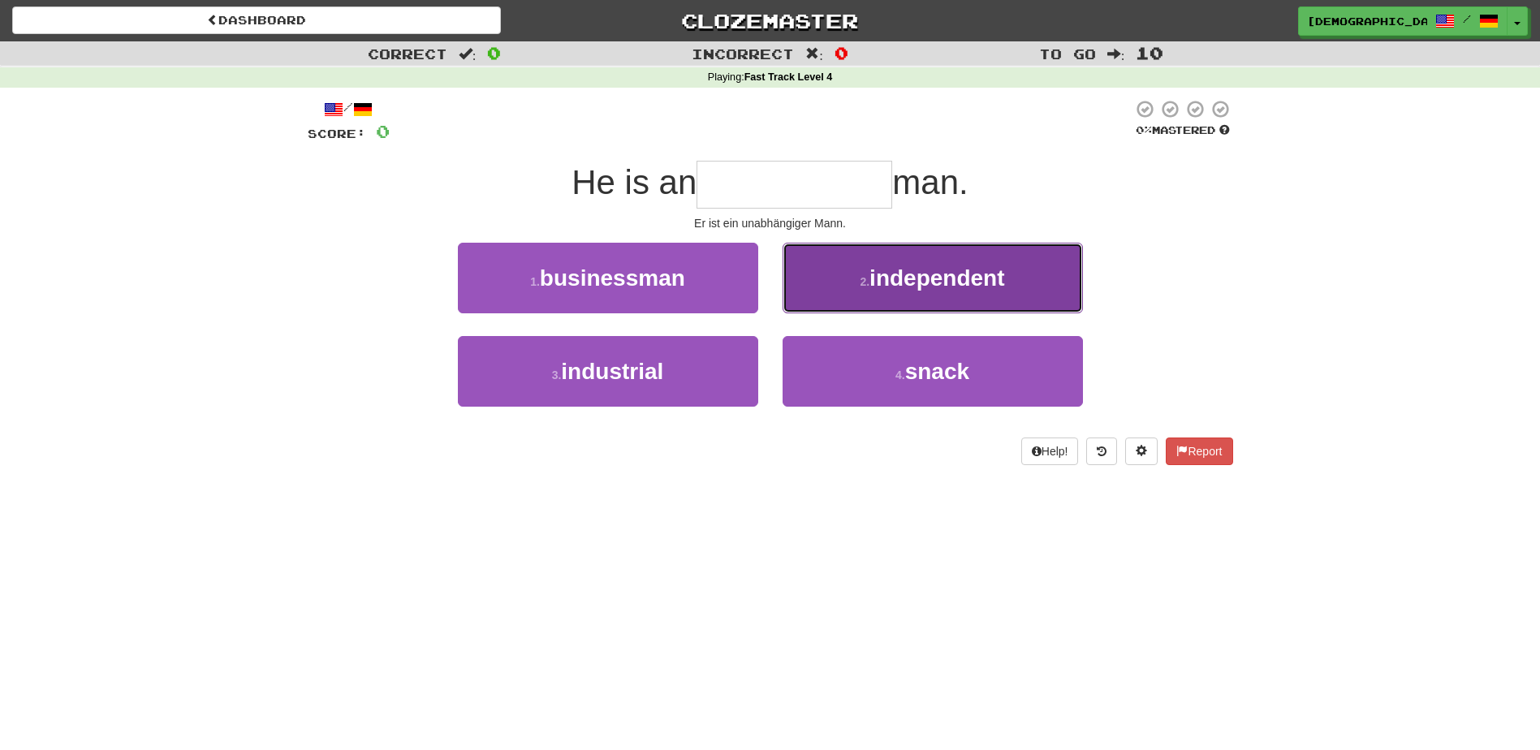
click at [901, 290] on span "independent" at bounding box center [936, 277] width 135 height 25
type input "**********"
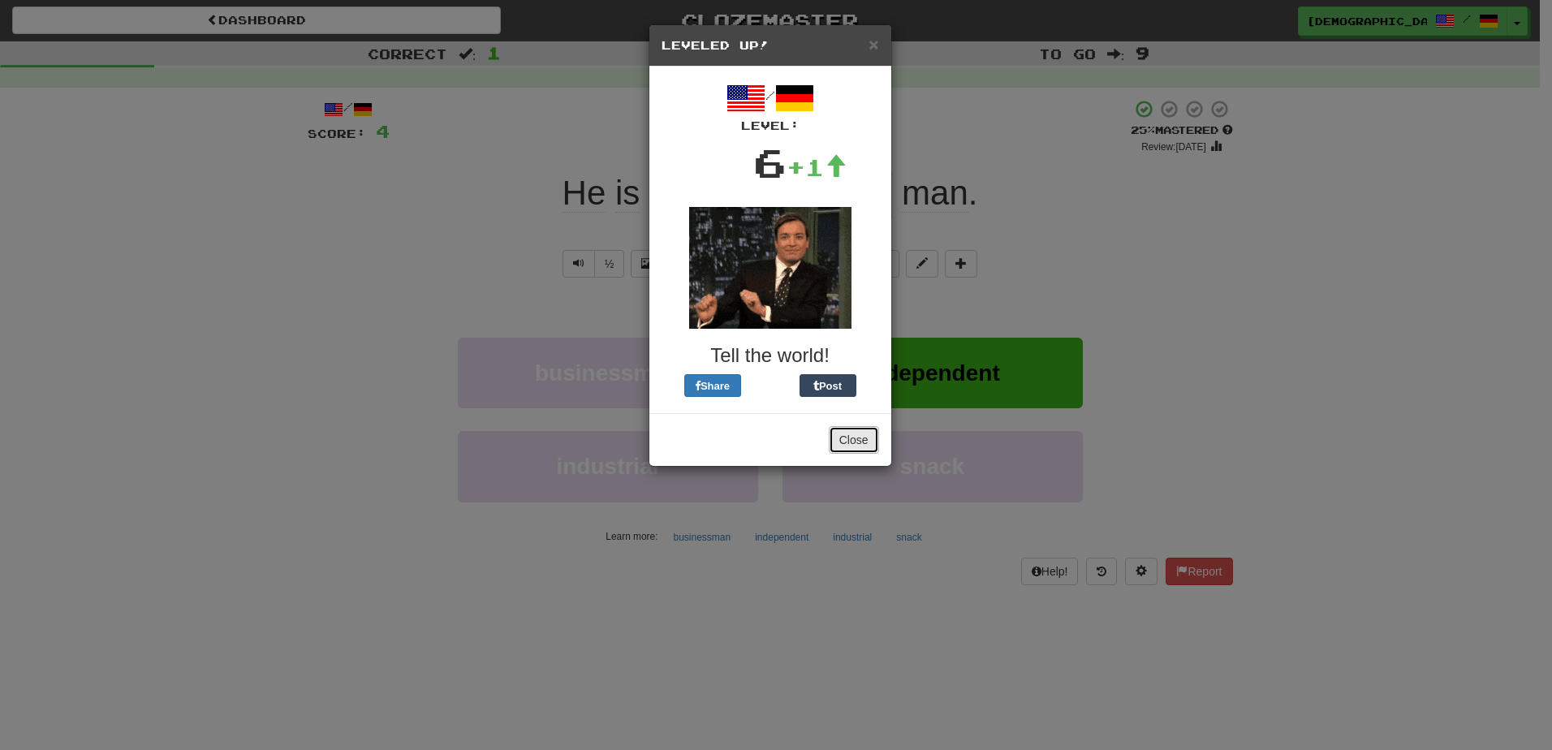
click at [851, 441] on button "Close" at bounding box center [854, 440] width 50 height 28
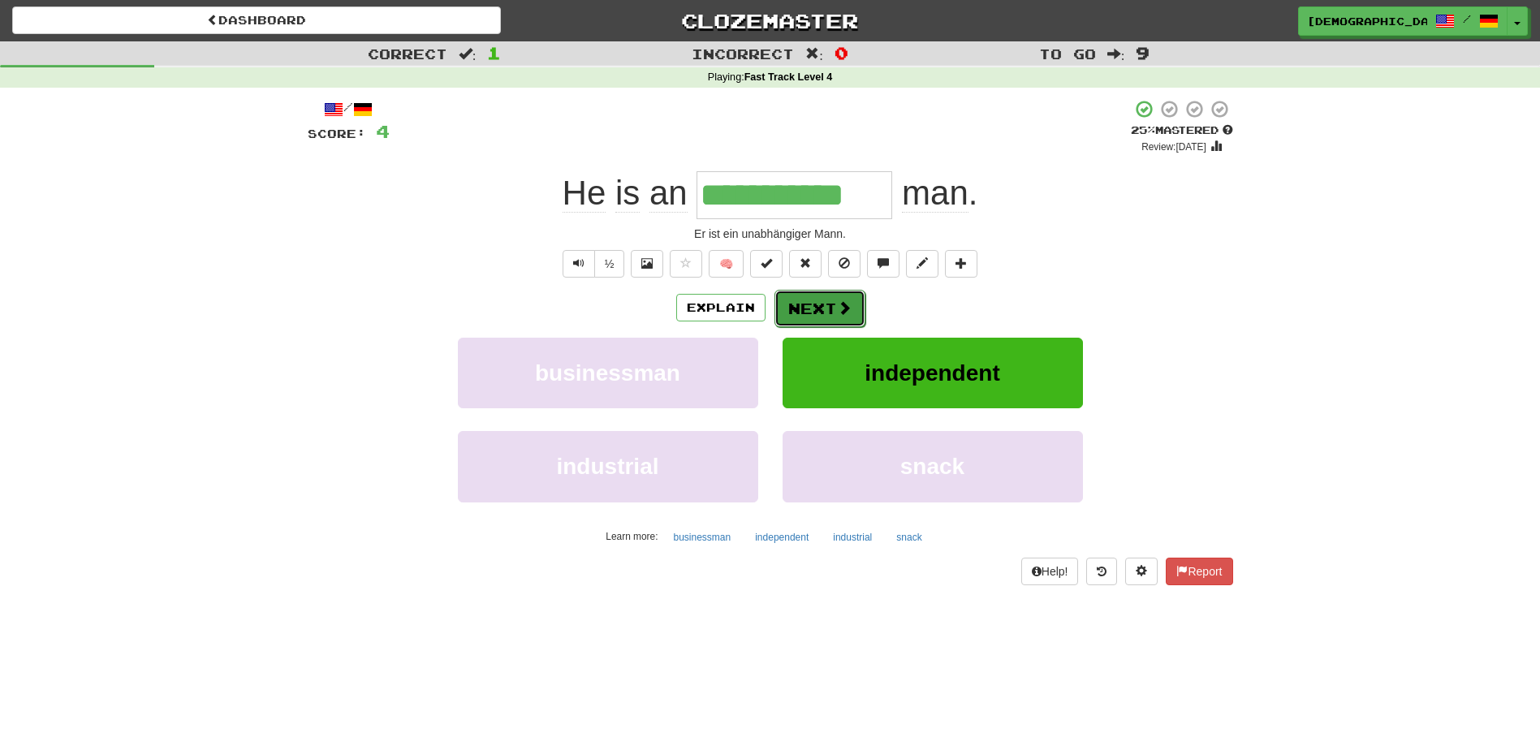
click at [813, 311] on button "Next" at bounding box center [819, 308] width 91 height 37
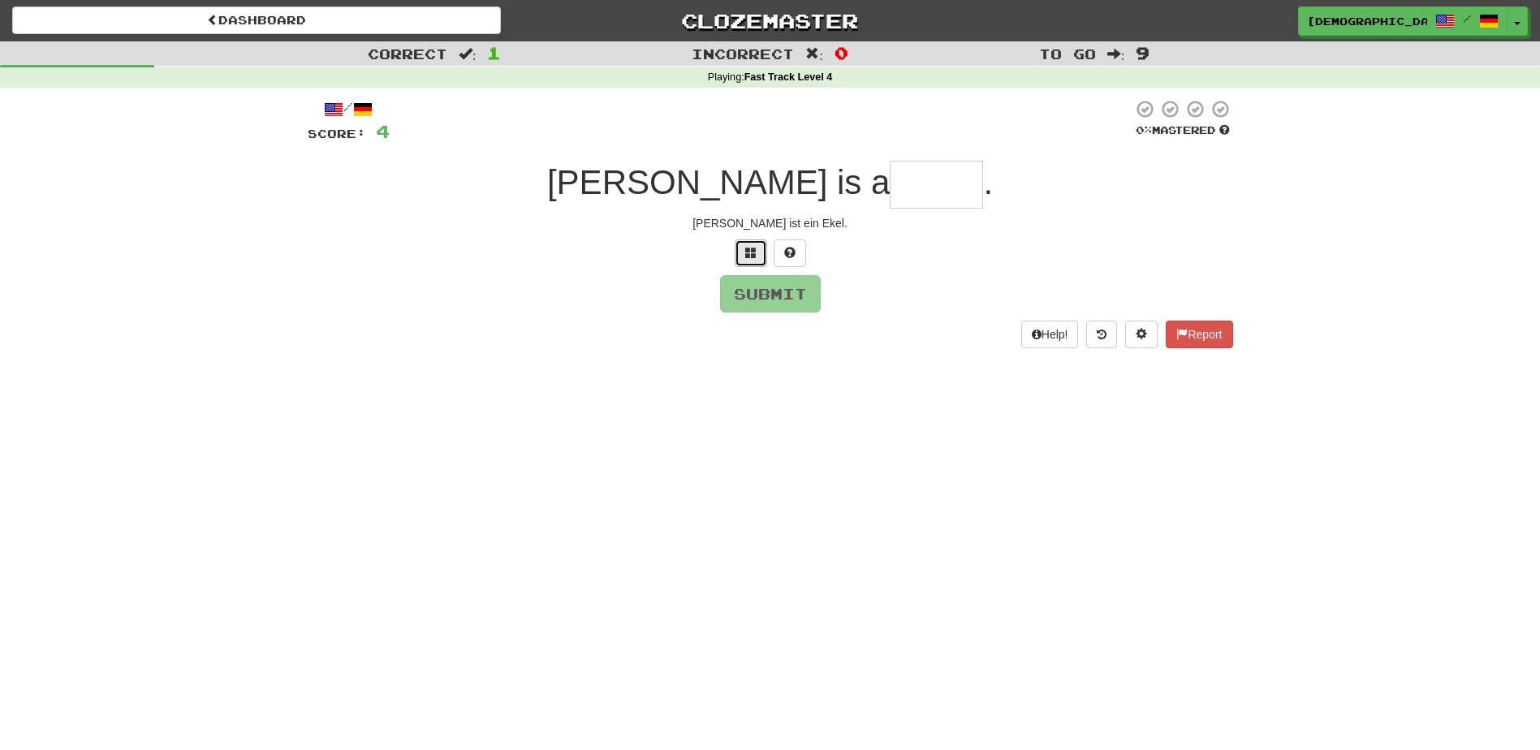
click at [749, 257] on span at bounding box center [750, 252] width 11 height 11
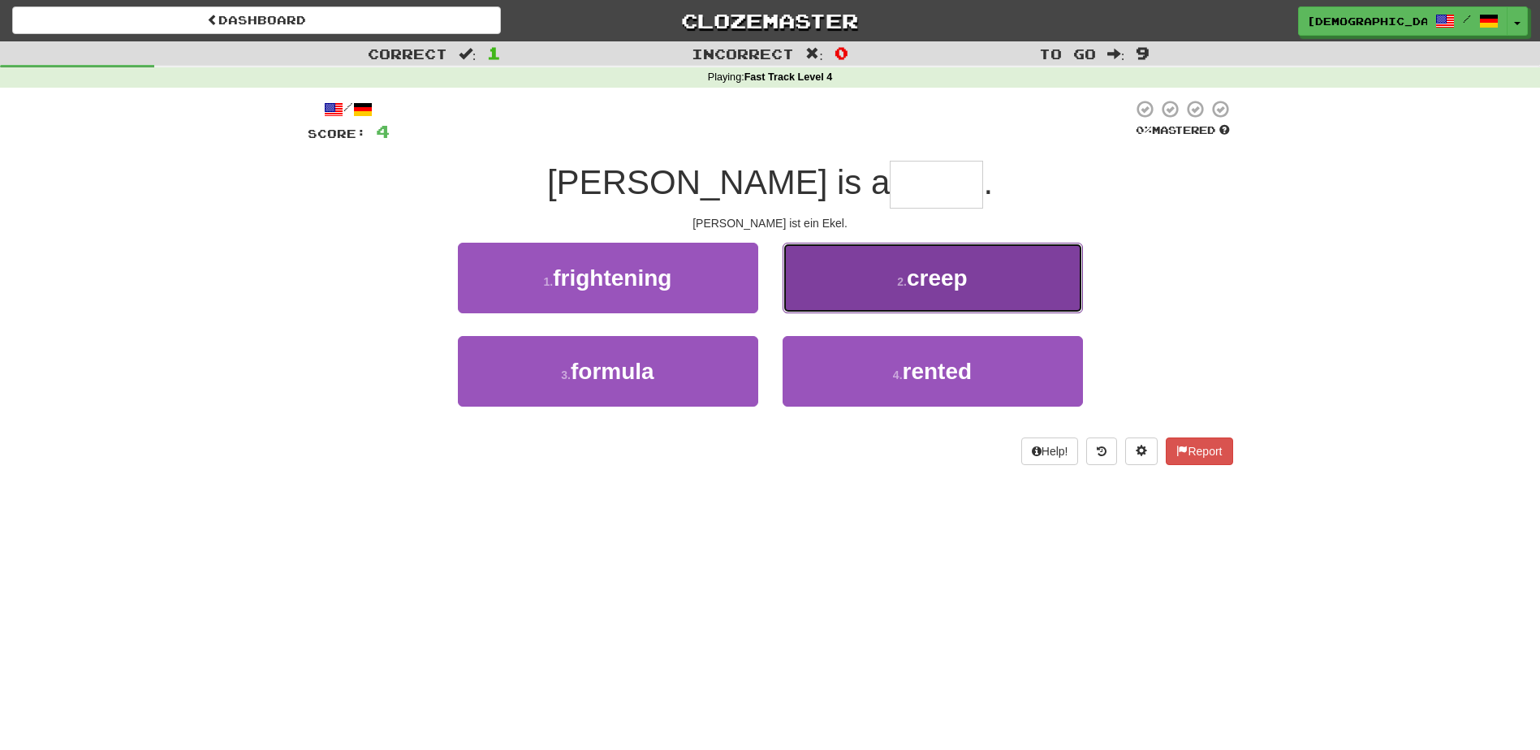
click at [963, 286] on span "creep" at bounding box center [937, 277] width 61 height 25
type input "*****"
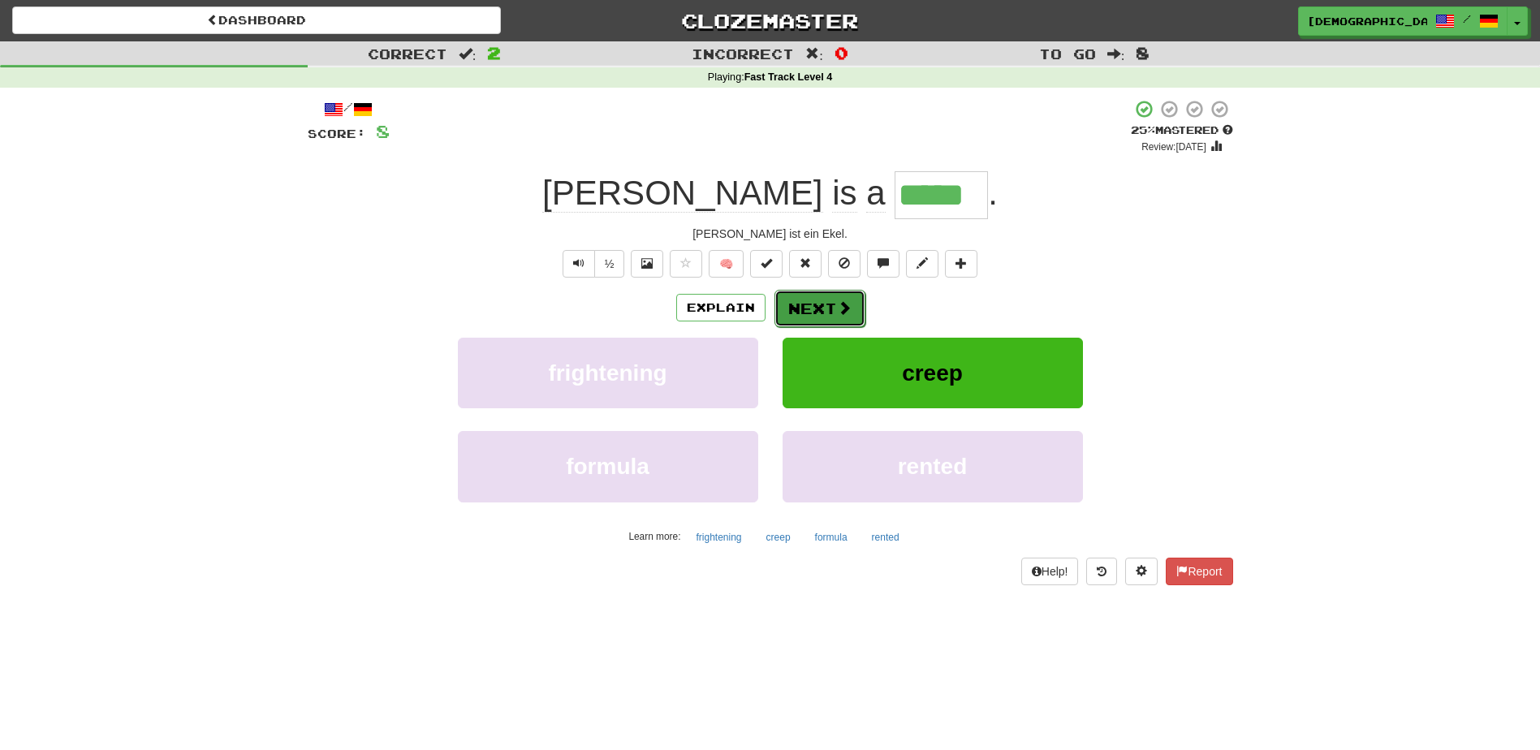
click at [834, 310] on button "Next" at bounding box center [819, 308] width 91 height 37
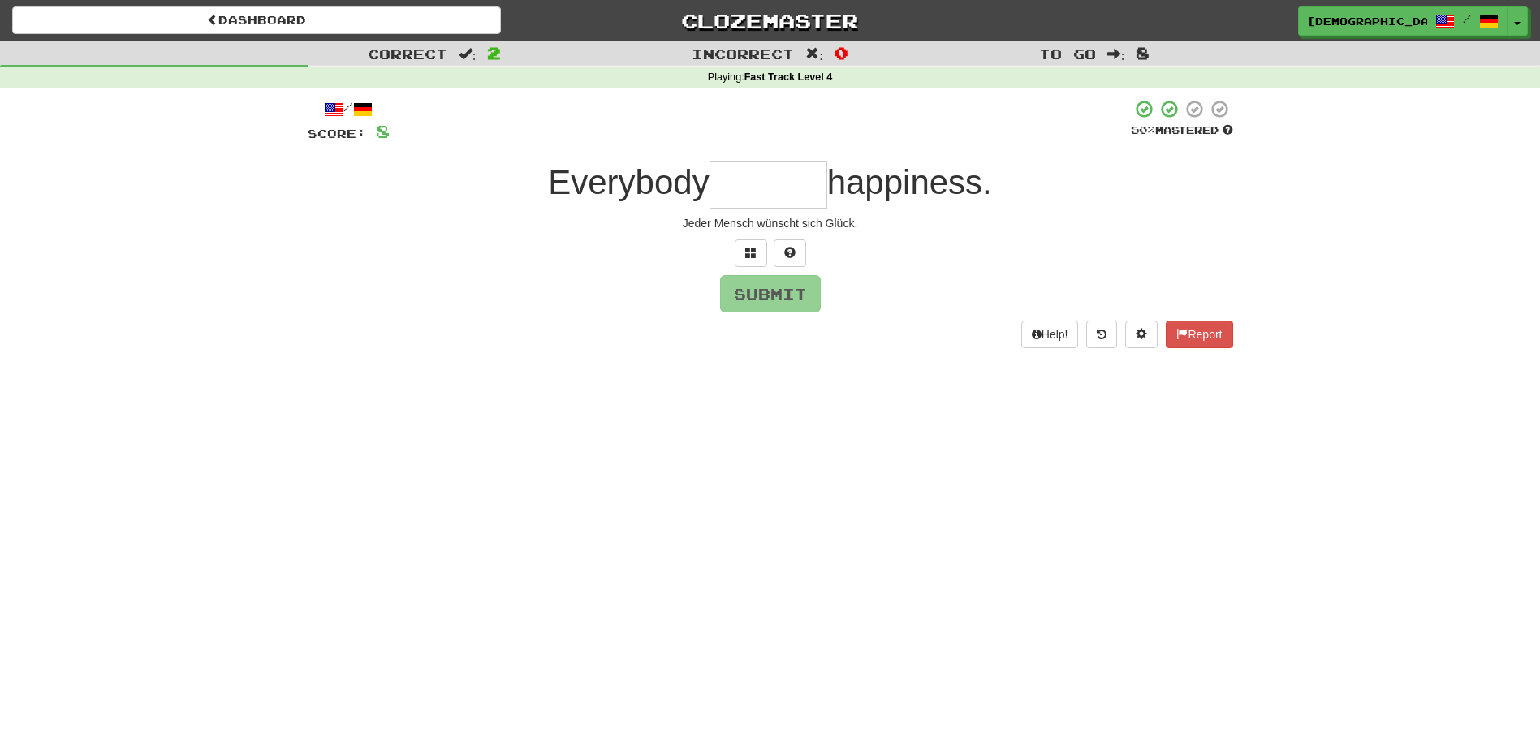
click at [753, 267] on div "/ Score: 8 50 % Mastered Everybody happiness. Jeder Mensch wünscht sich Glück. …" at bounding box center [771, 223] width 926 height 248
click at [753, 260] on button at bounding box center [751, 253] width 32 height 28
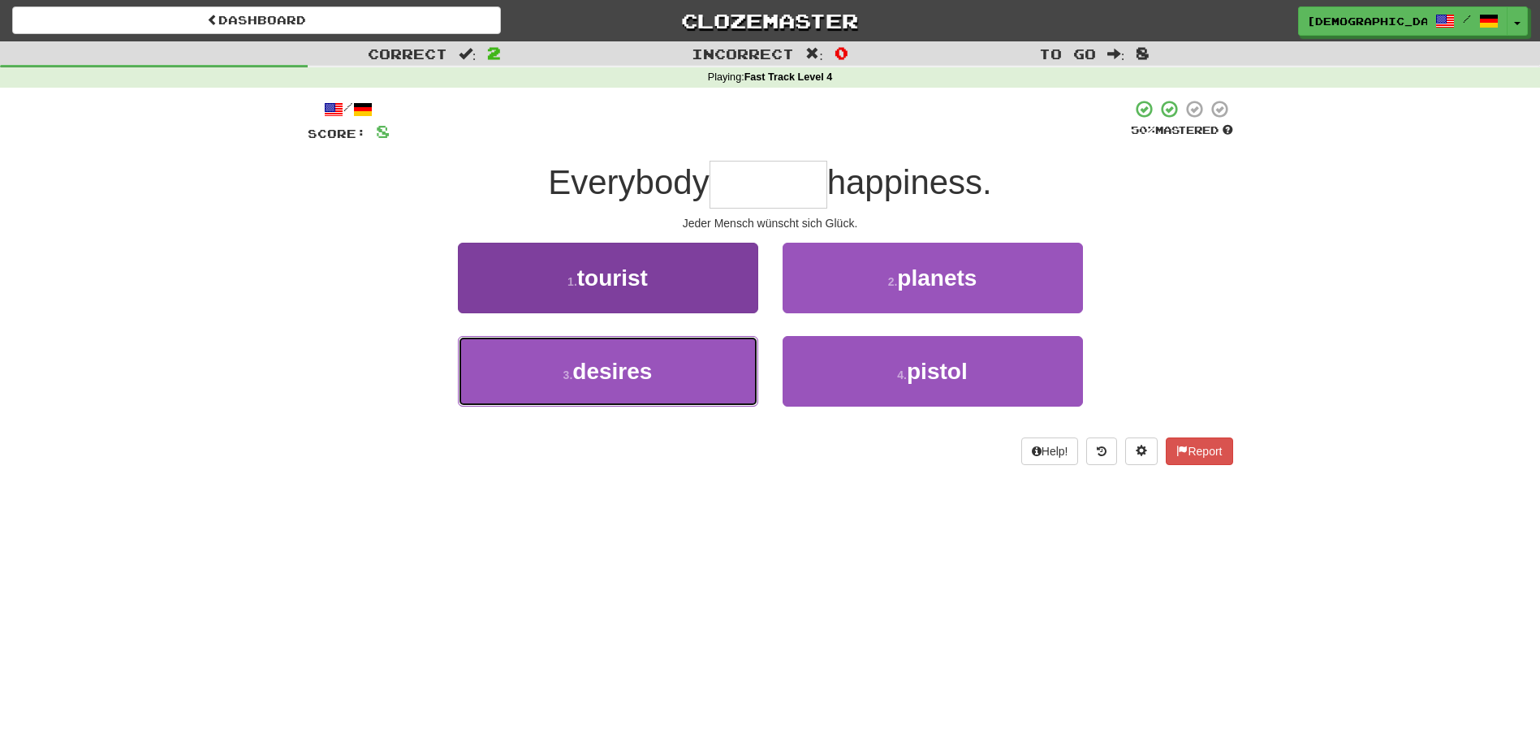
click at [656, 373] on button "3 . desires" at bounding box center [608, 371] width 300 height 71
type input "*******"
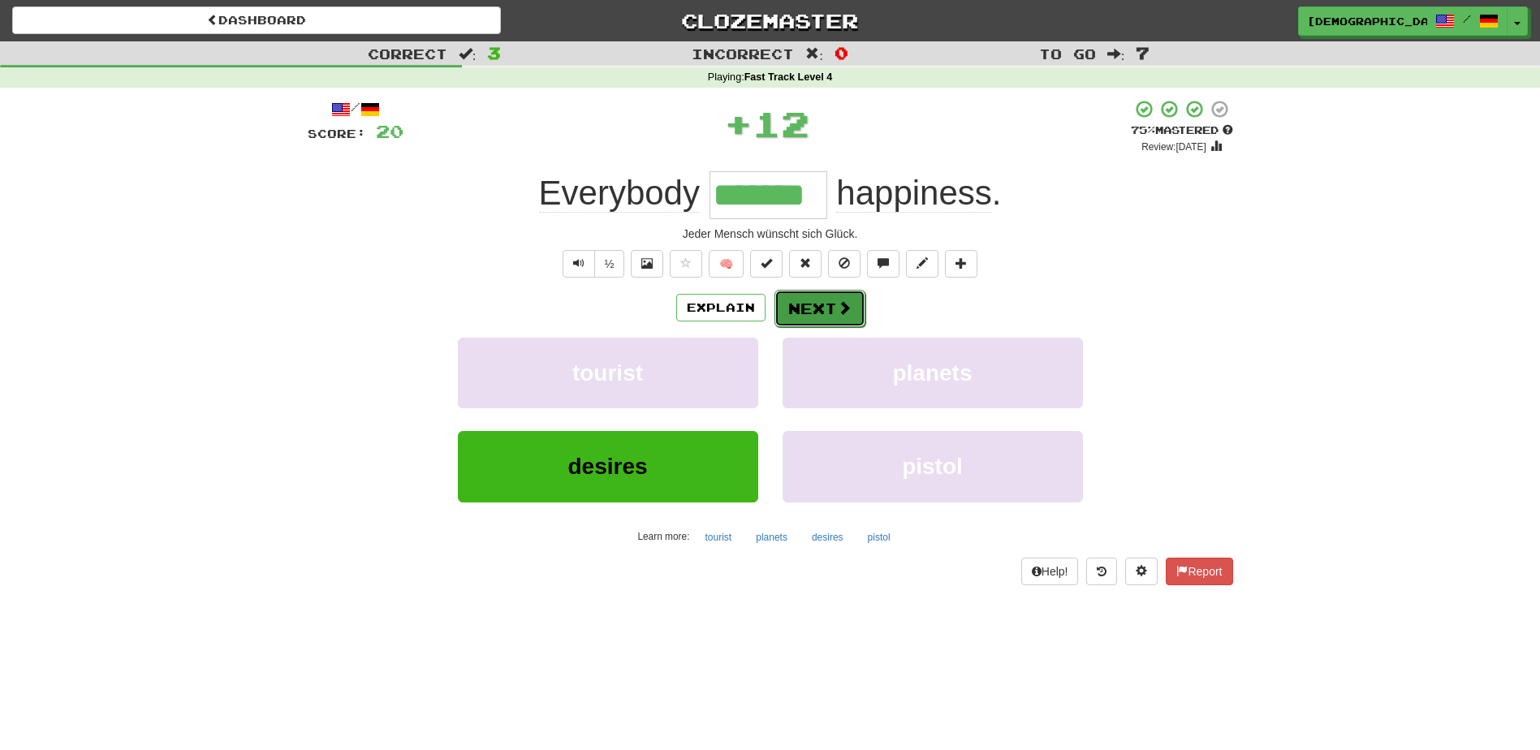
click at [817, 308] on button "Next" at bounding box center [819, 308] width 91 height 37
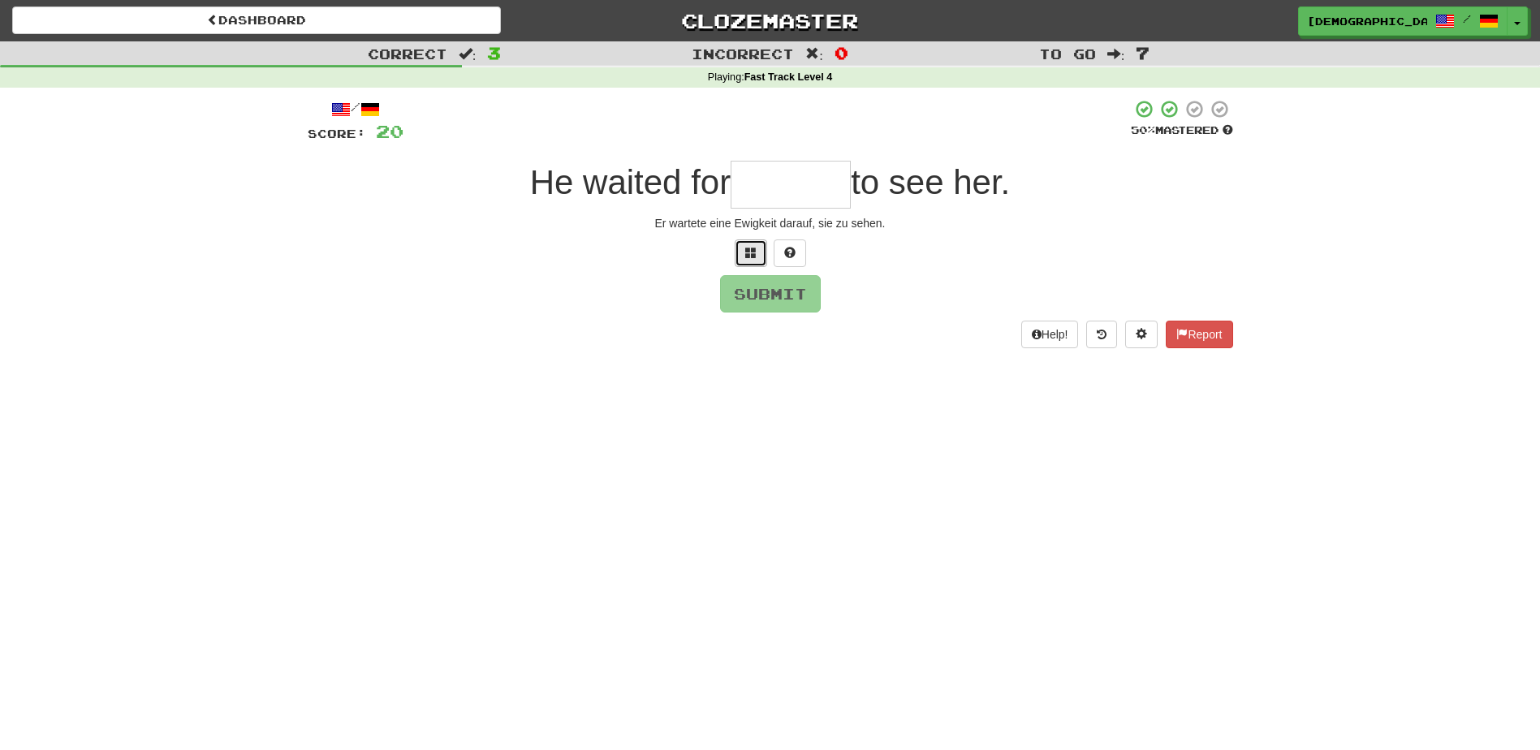
click at [746, 256] on span at bounding box center [750, 252] width 11 height 11
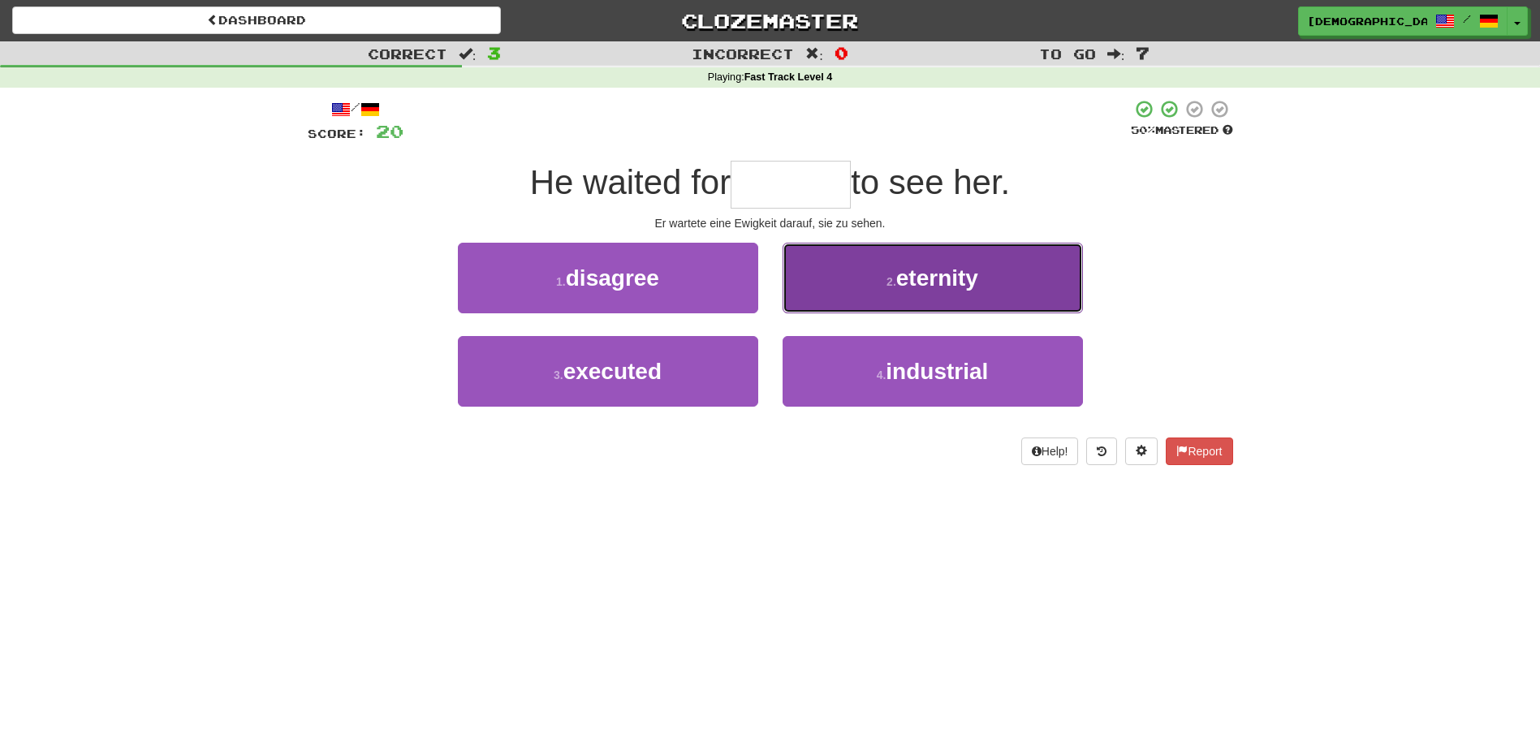
click at [904, 278] on span "eternity" at bounding box center [937, 277] width 82 height 25
type input "********"
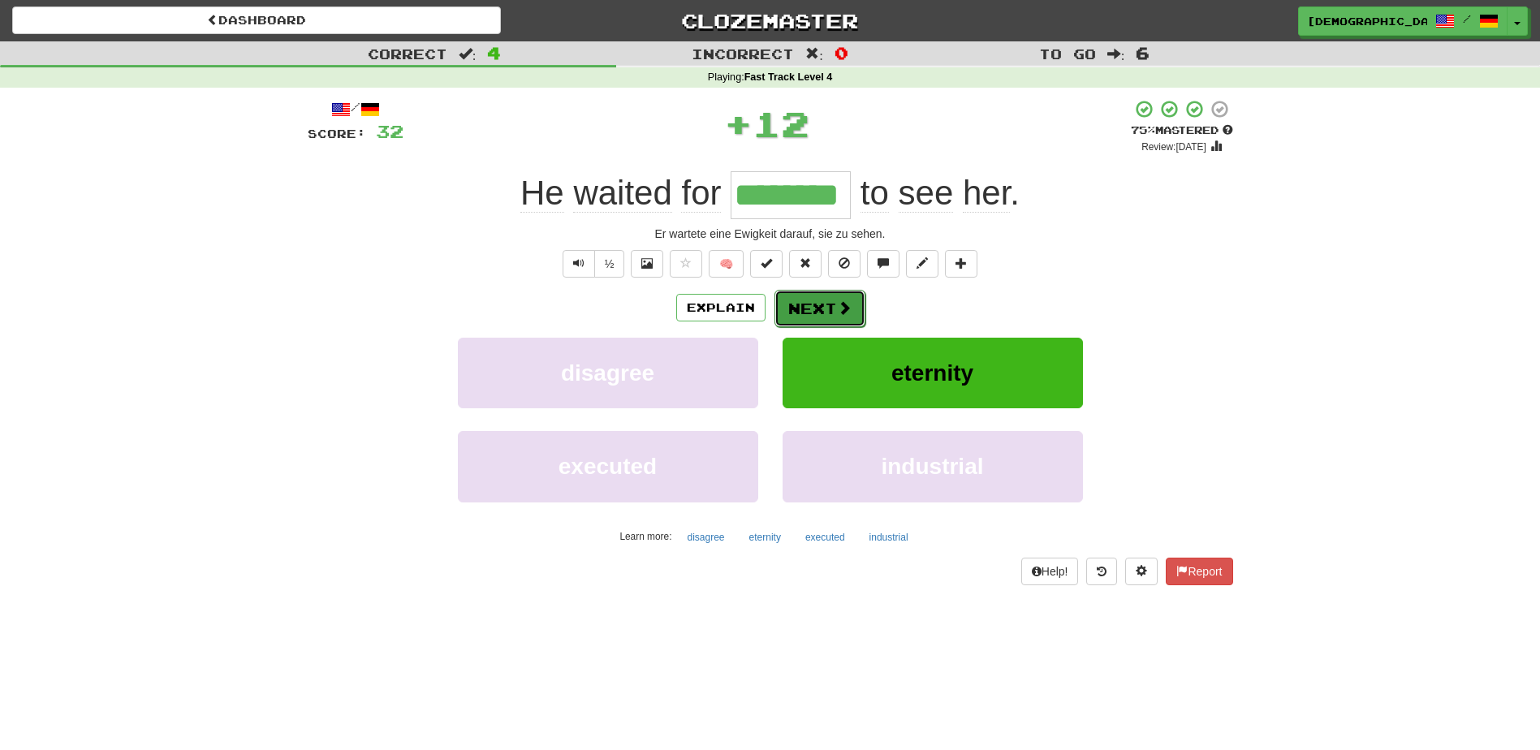
click at [810, 303] on button "Next" at bounding box center [819, 308] width 91 height 37
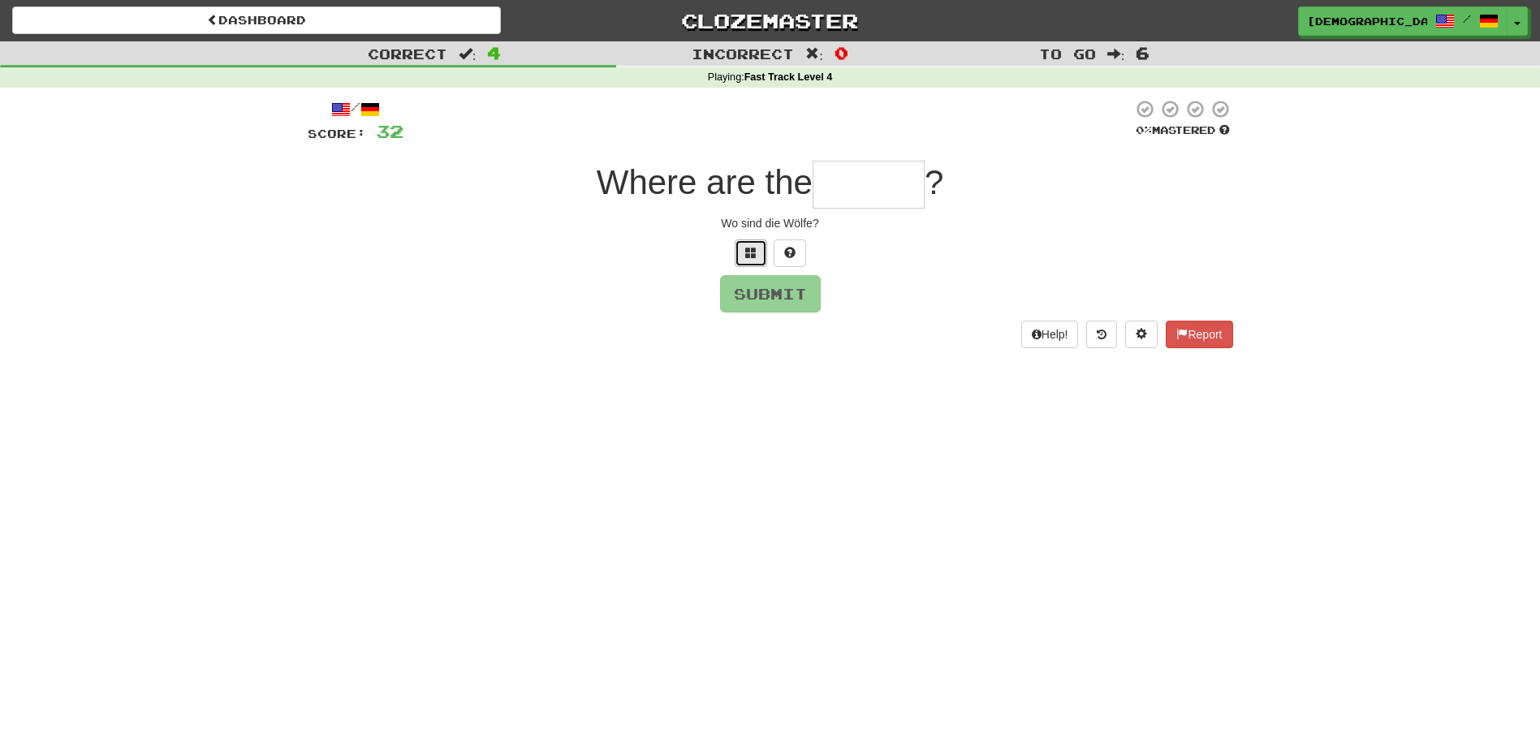
click at [752, 244] on button at bounding box center [751, 253] width 32 height 28
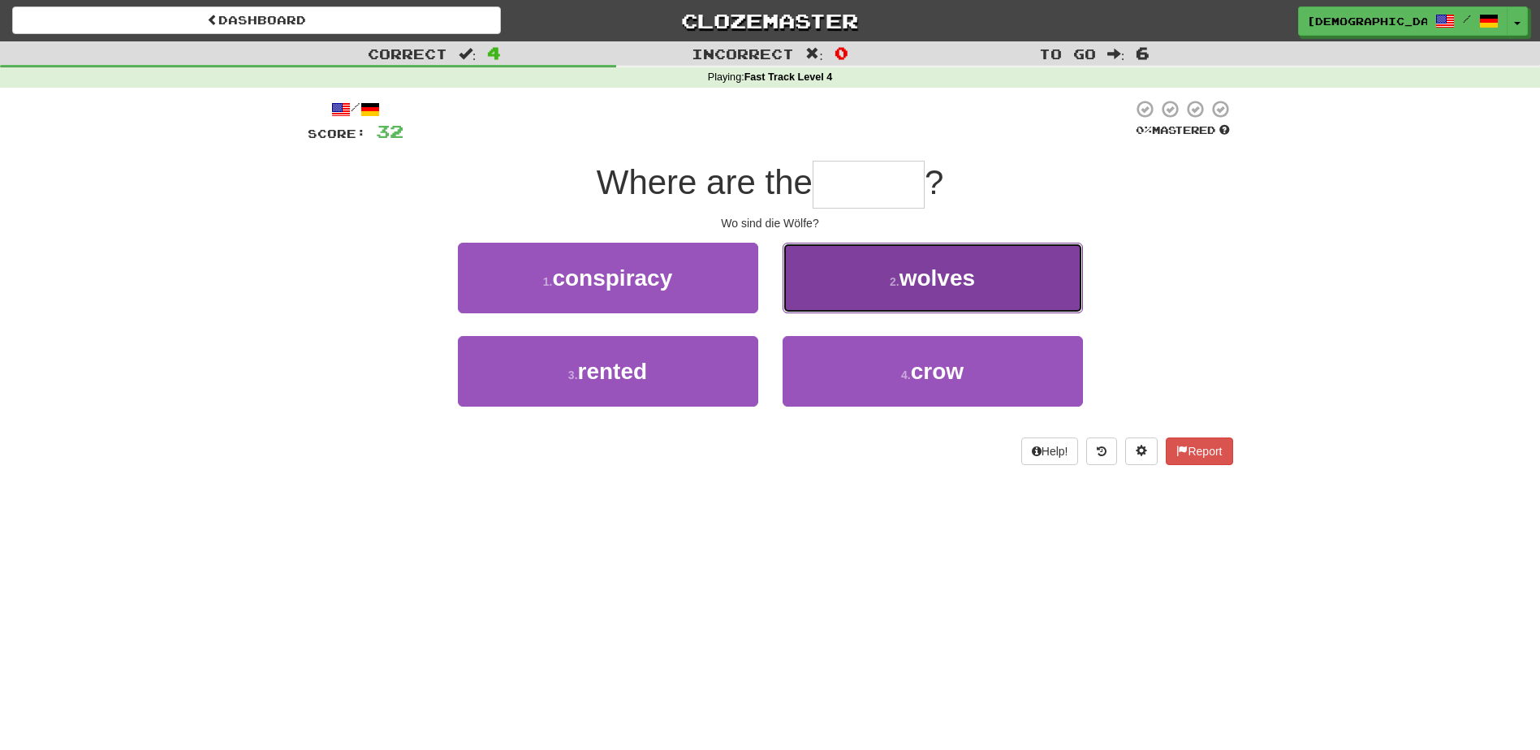
click at [924, 279] on span "wolves" at bounding box center [938, 277] width 76 height 25
type input "******"
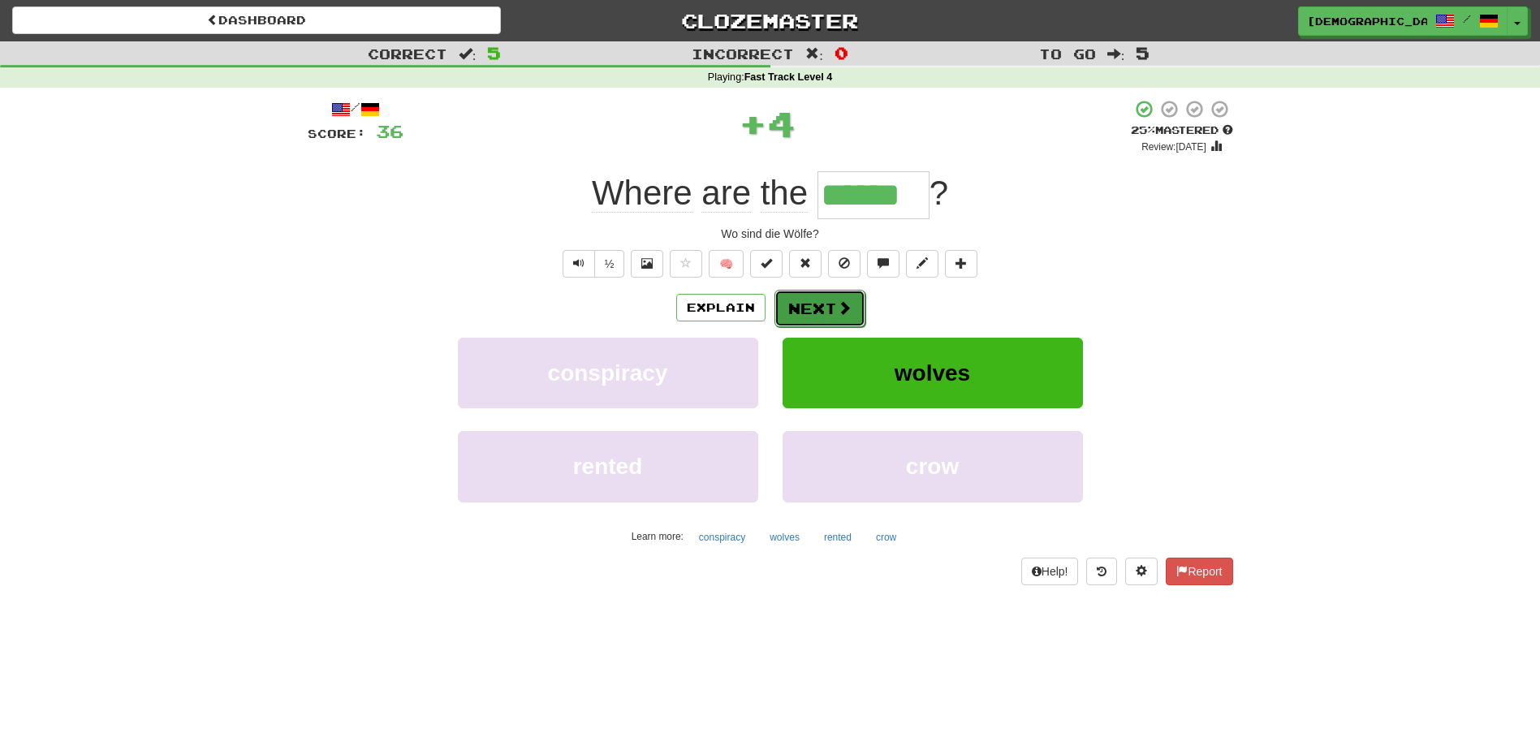
click at [818, 300] on button "Next" at bounding box center [819, 308] width 91 height 37
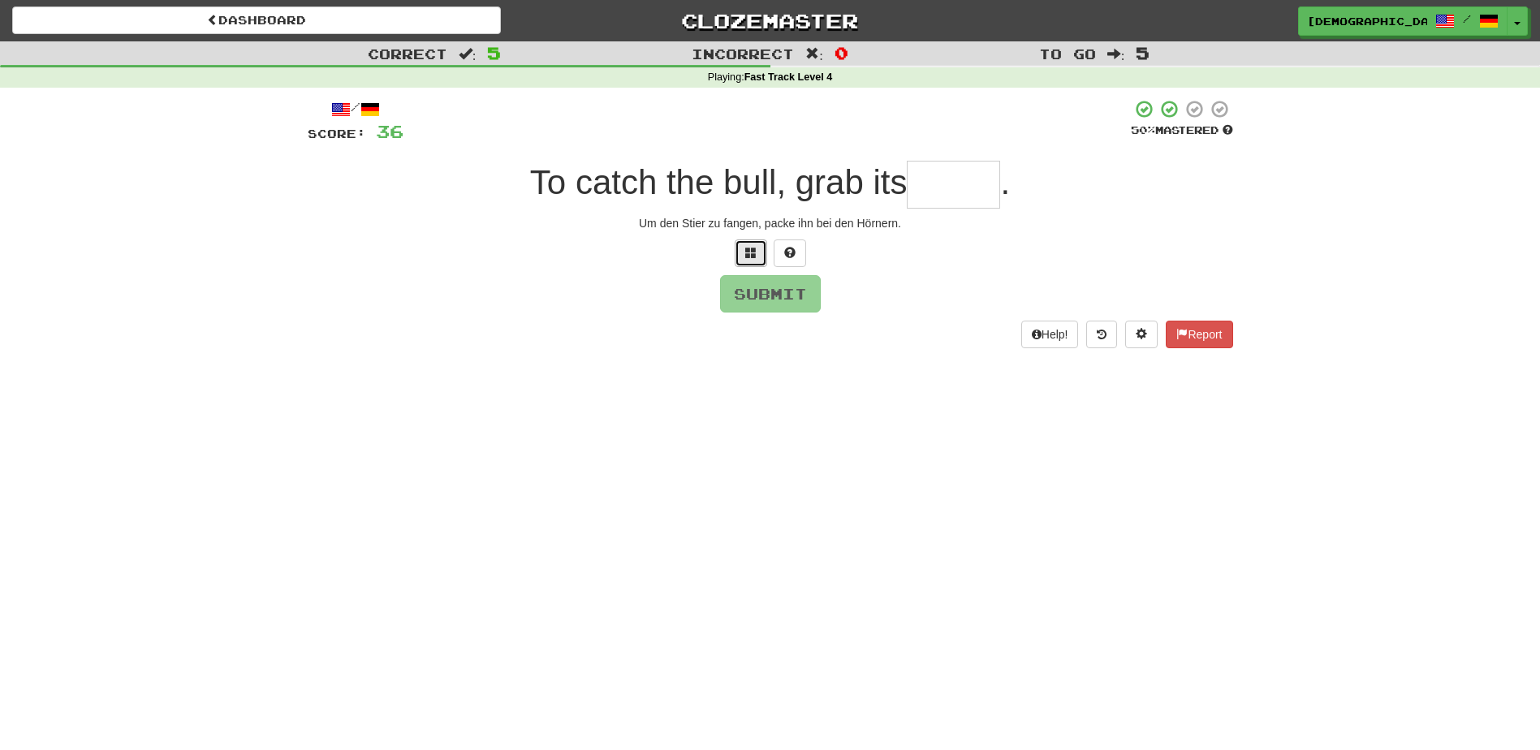
click at [756, 260] on button at bounding box center [751, 253] width 32 height 28
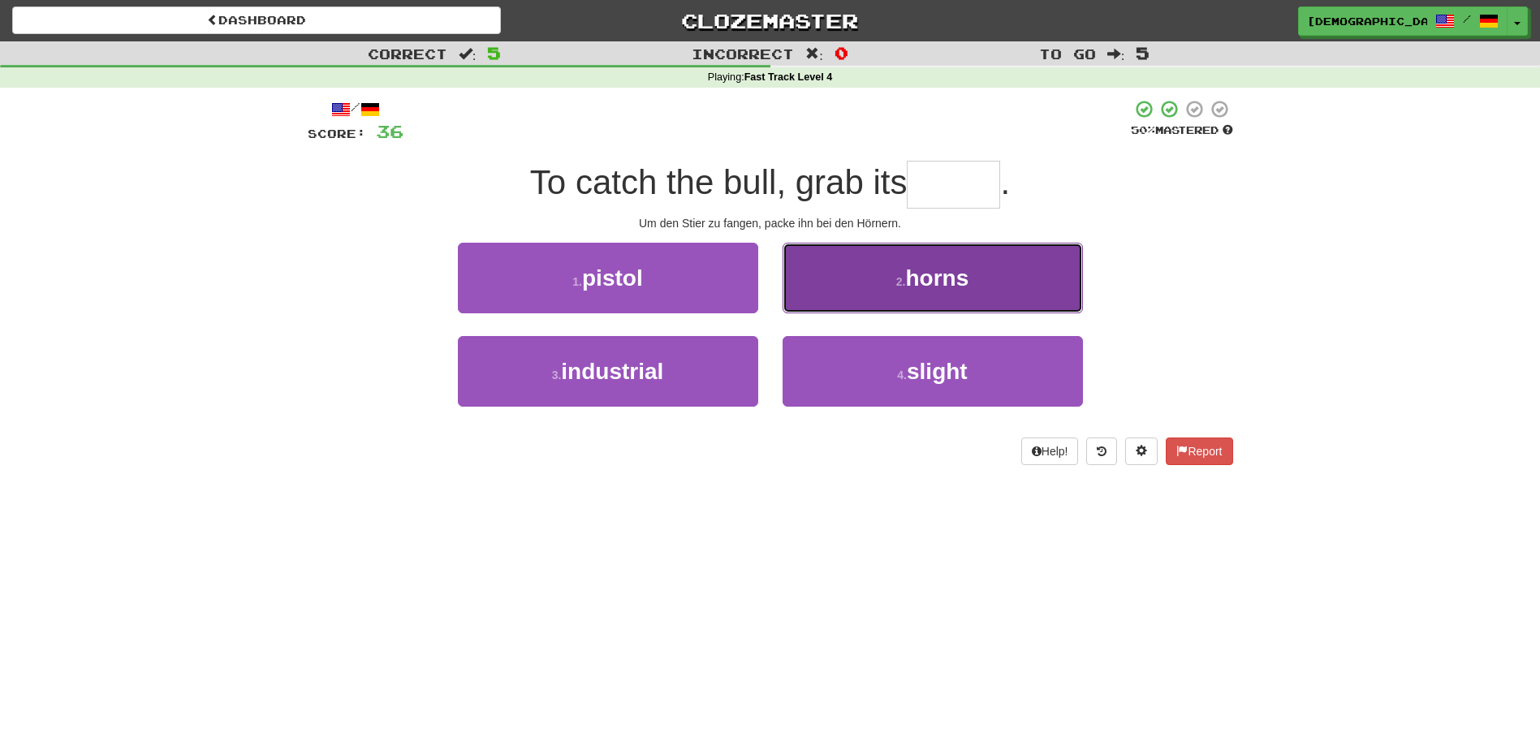
click at [919, 276] on span "horns" at bounding box center [936, 277] width 63 height 25
type input "*****"
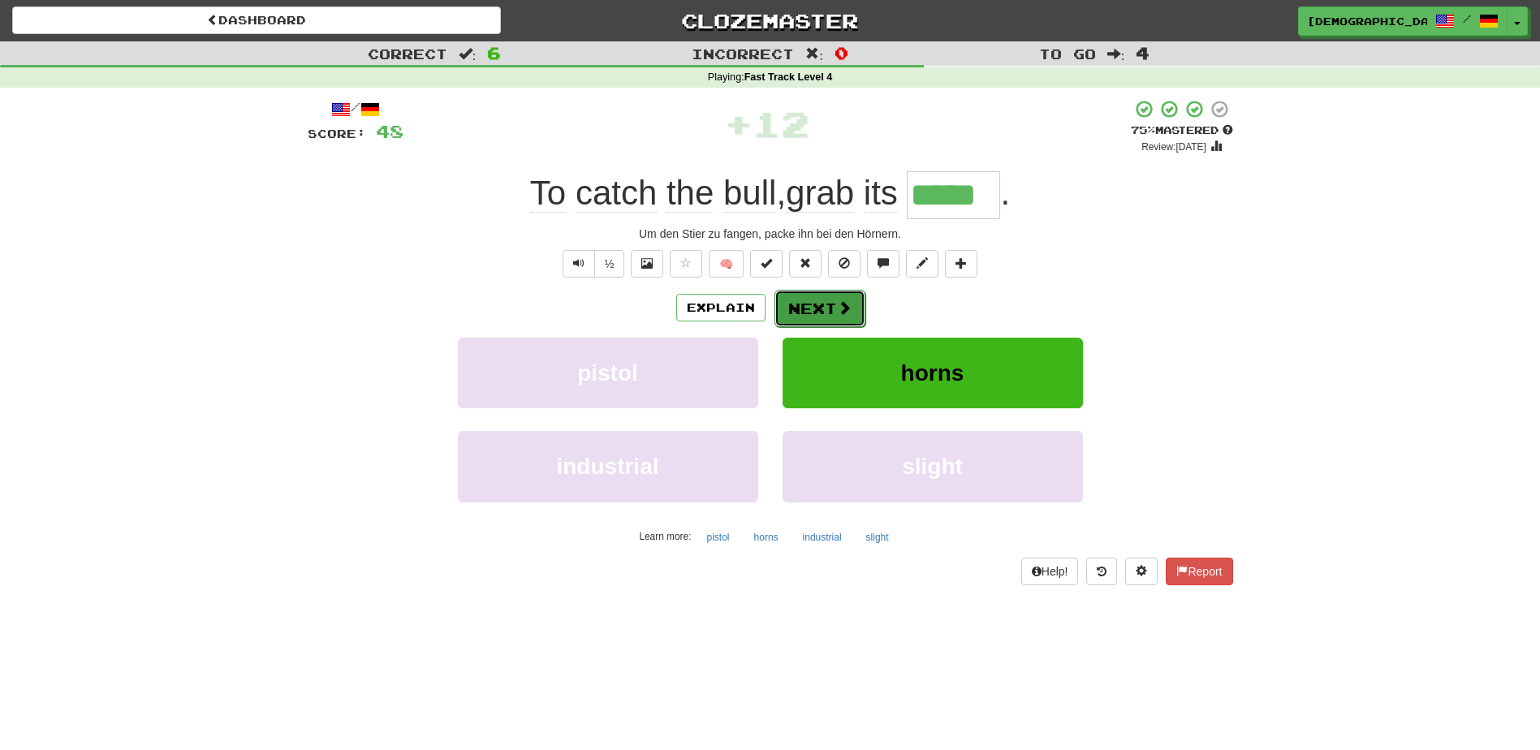
click at [808, 302] on button "Next" at bounding box center [819, 308] width 91 height 37
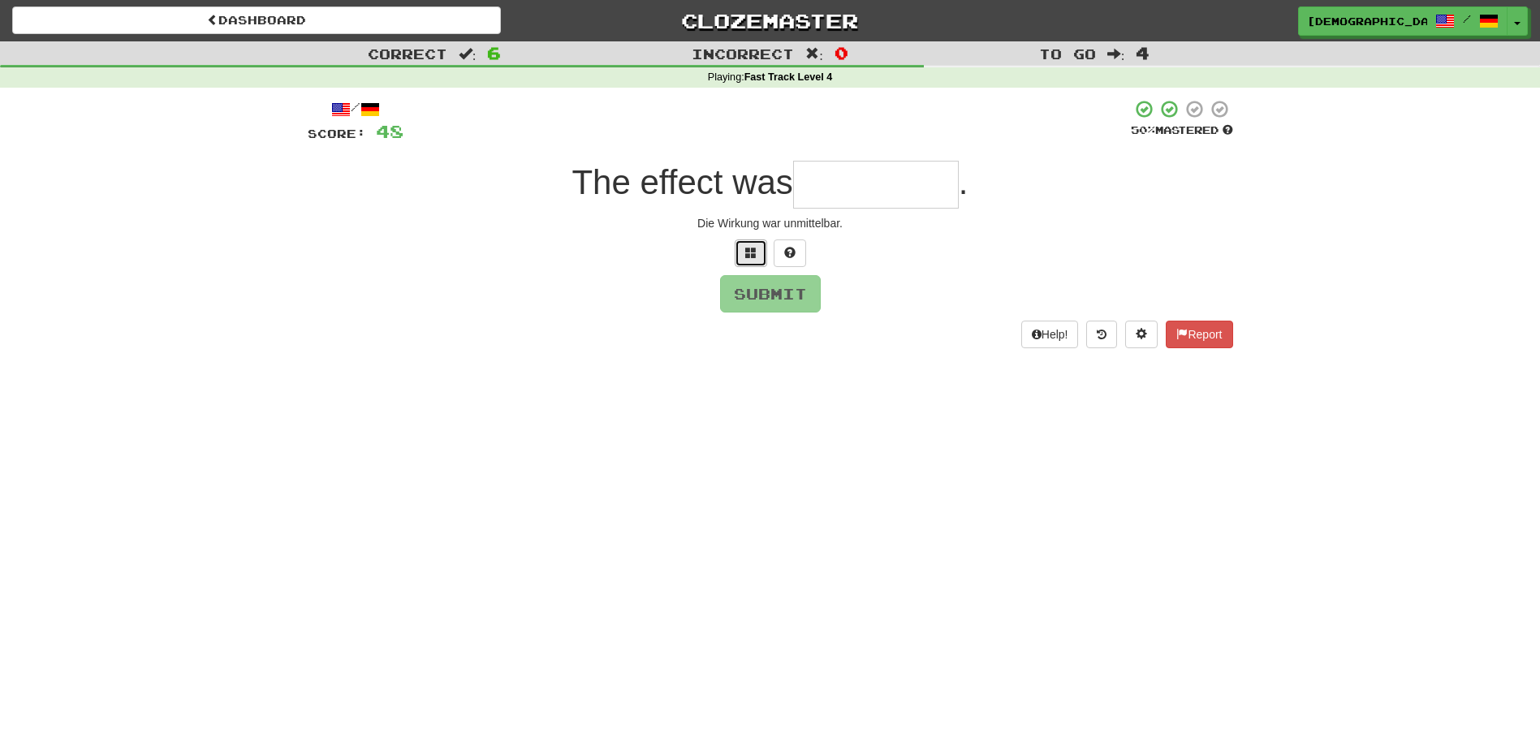
click at [751, 257] on span at bounding box center [750, 252] width 11 height 11
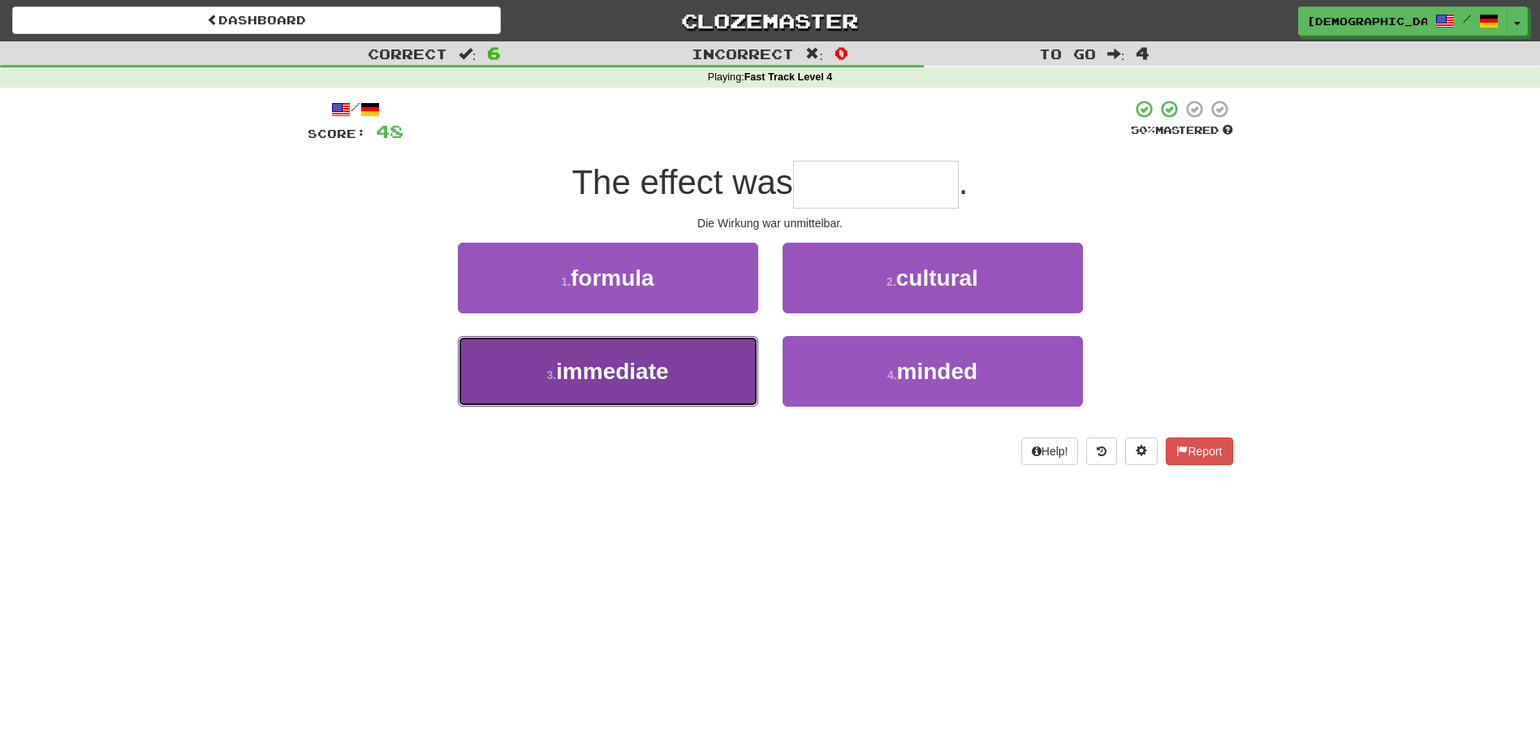
click at [685, 368] on button "3 . immediate" at bounding box center [608, 371] width 300 height 71
type input "*********"
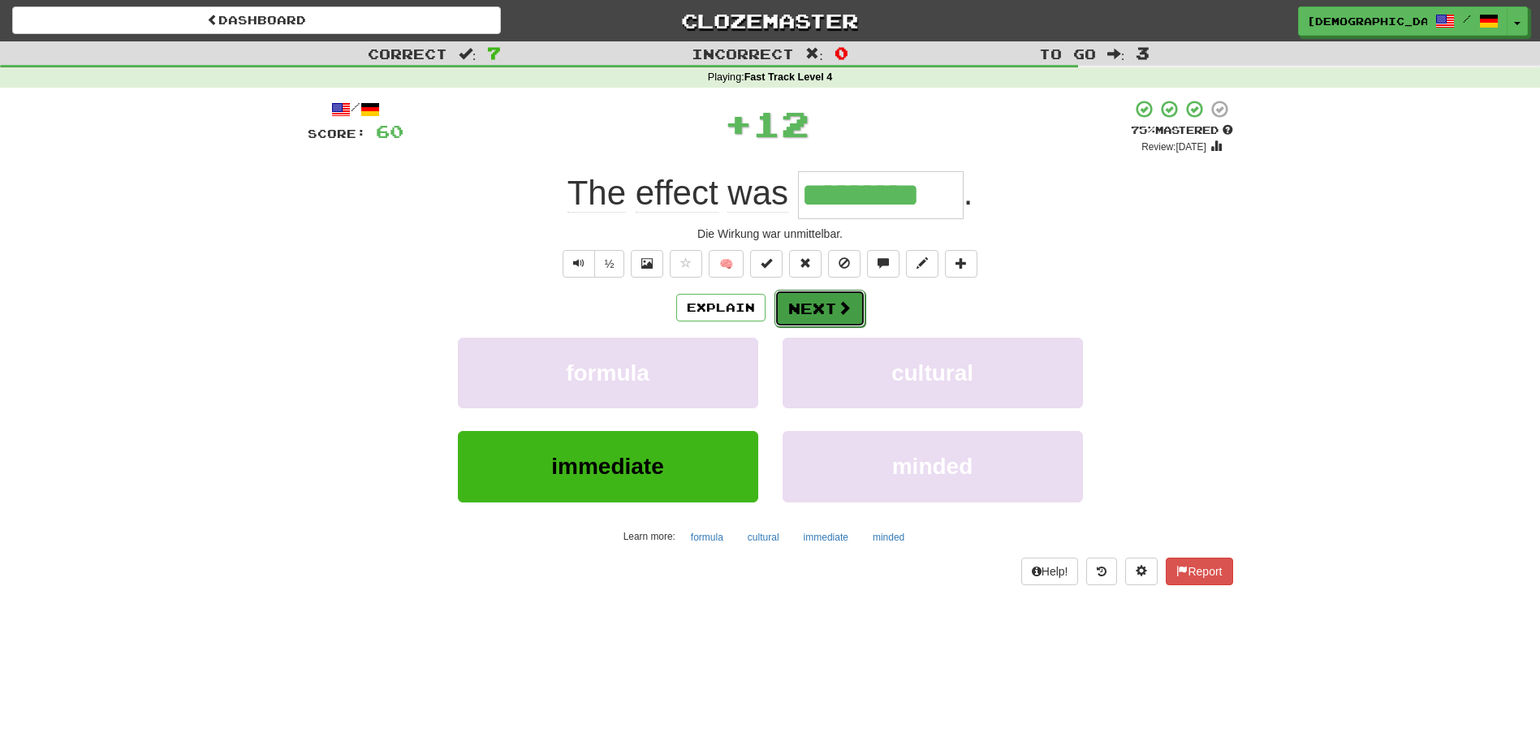
click at [819, 295] on button "Next" at bounding box center [819, 308] width 91 height 37
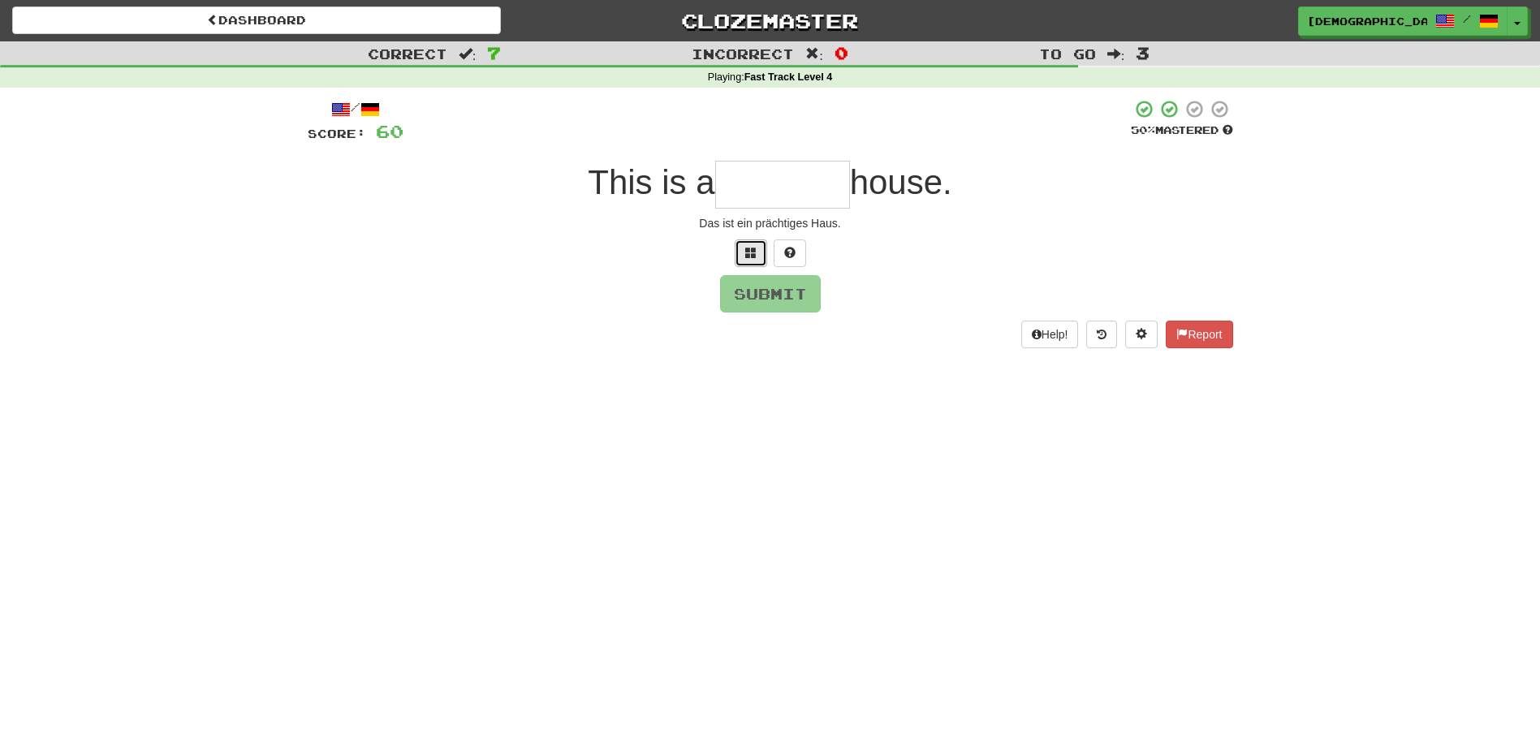
click at [749, 253] on span at bounding box center [750, 252] width 11 height 11
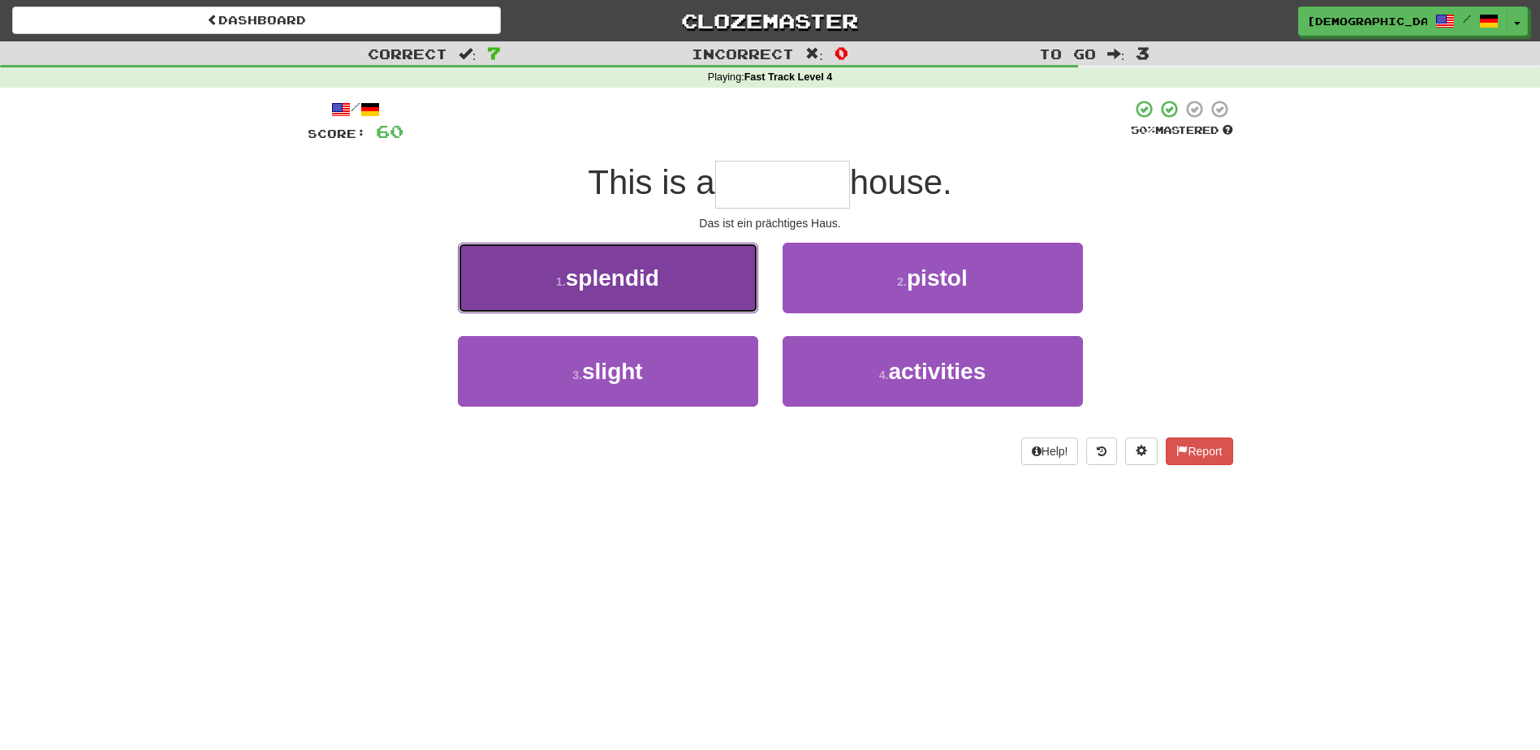
click at [641, 274] on span "splendid" at bounding box center [612, 277] width 93 height 25
type input "********"
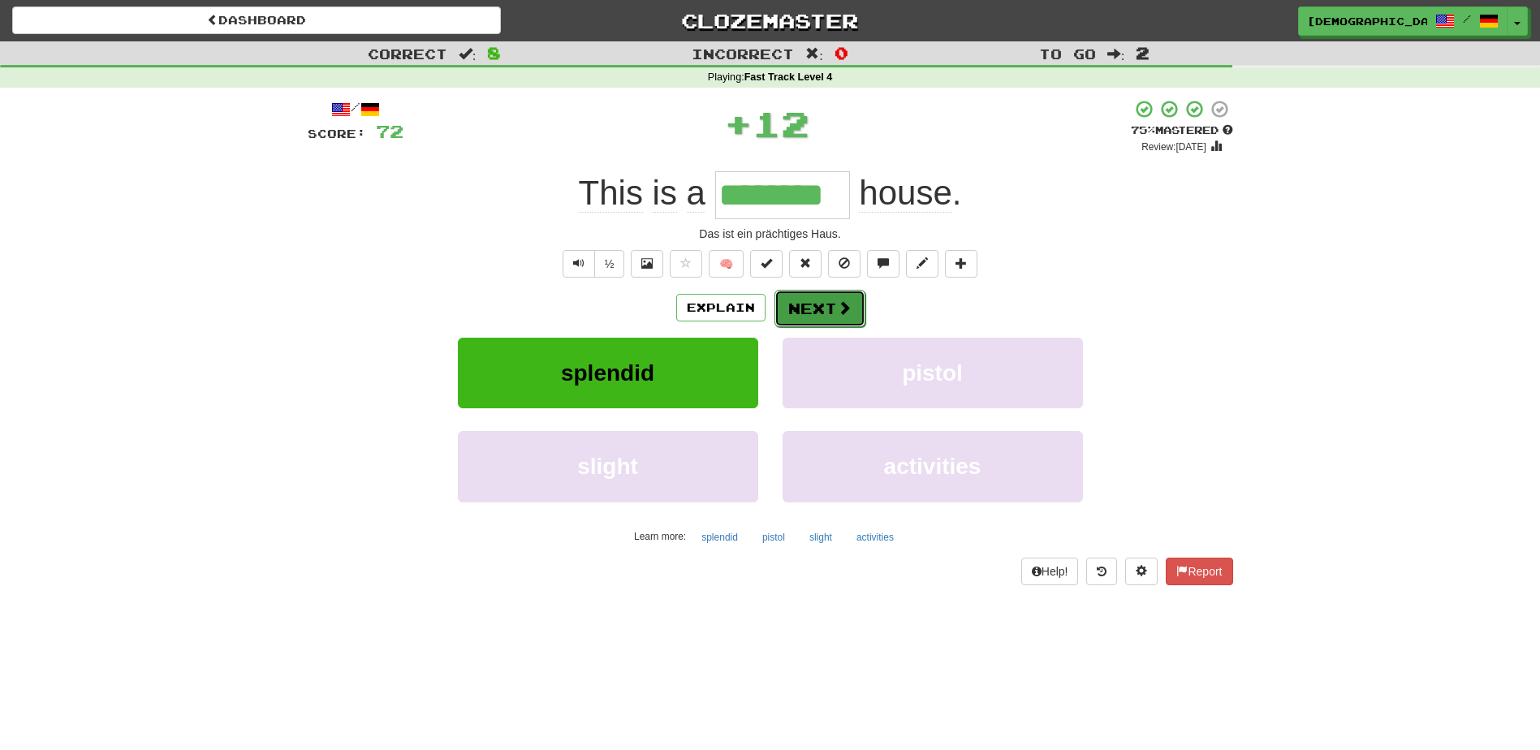
click at [837, 306] on span at bounding box center [844, 307] width 15 height 15
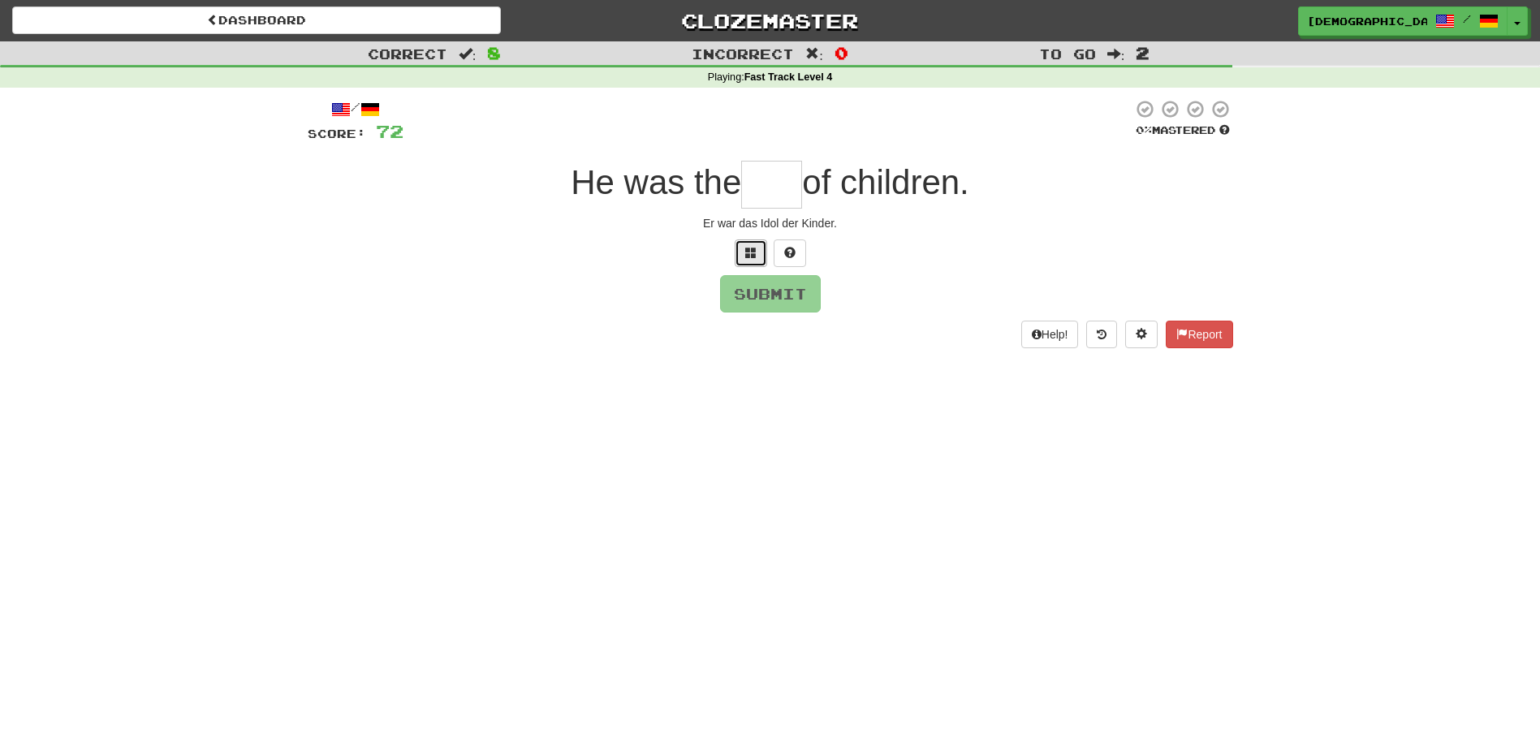
click at [749, 255] on span at bounding box center [750, 252] width 11 height 11
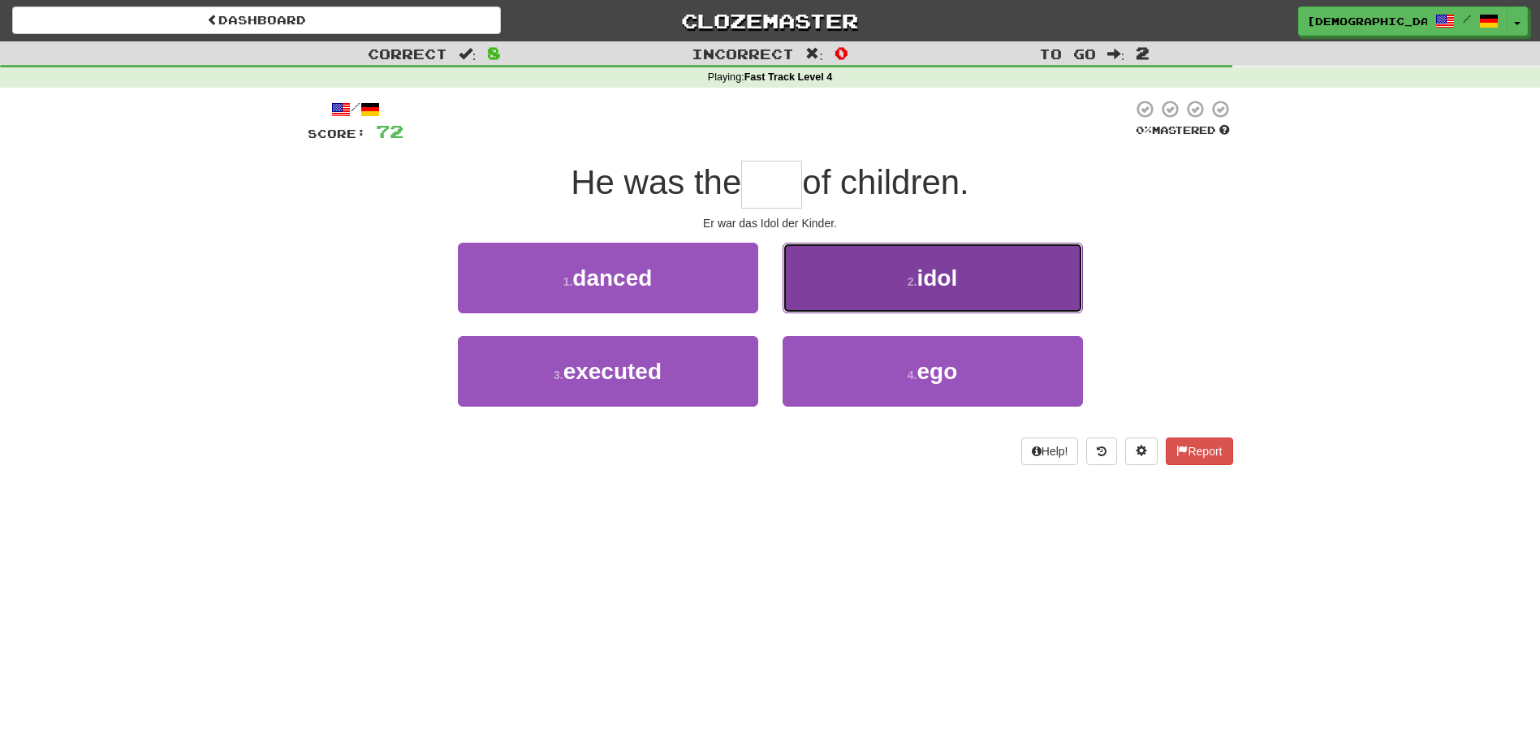
click at [925, 283] on span "idol" at bounding box center [937, 277] width 41 height 25
type input "****"
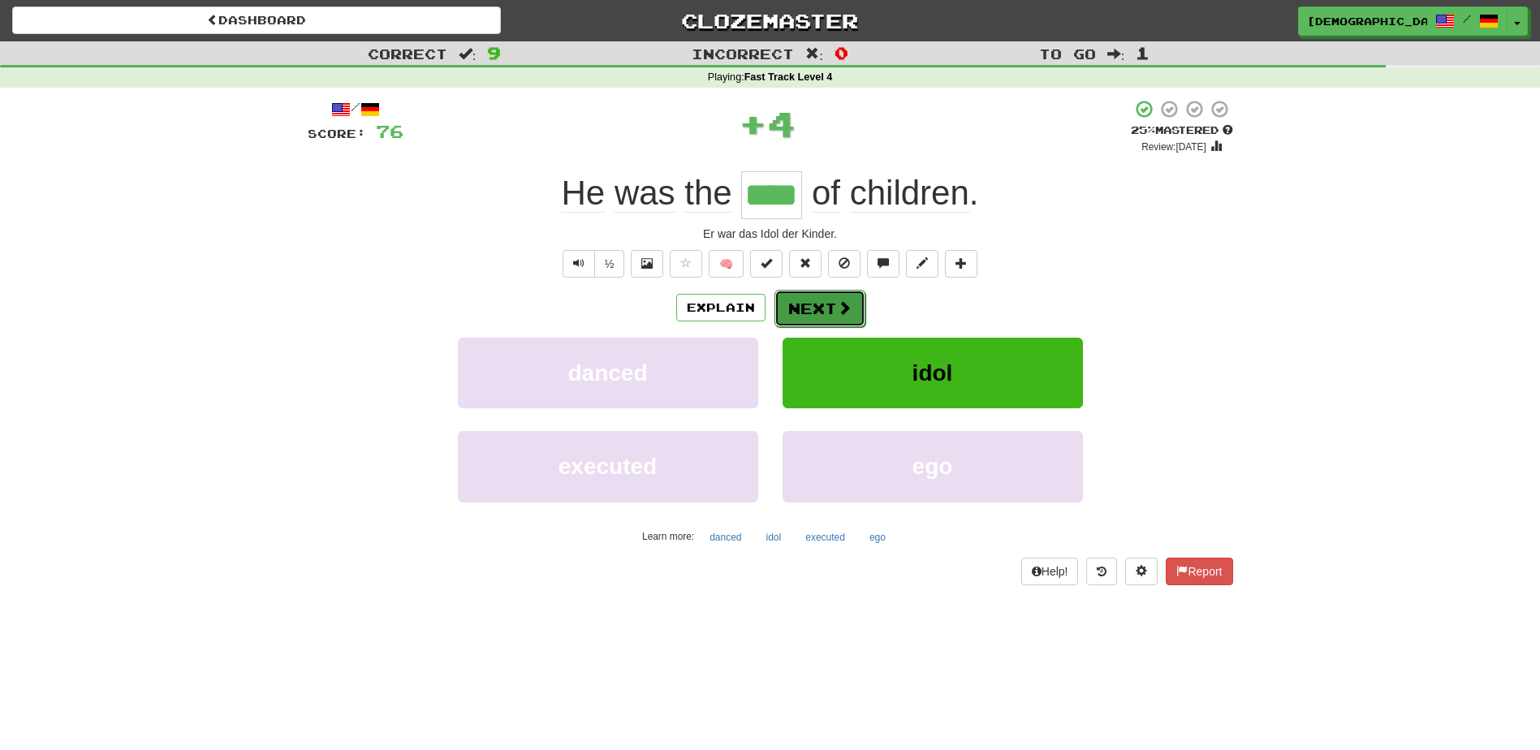
click at [809, 306] on button "Next" at bounding box center [819, 308] width 91 height 37
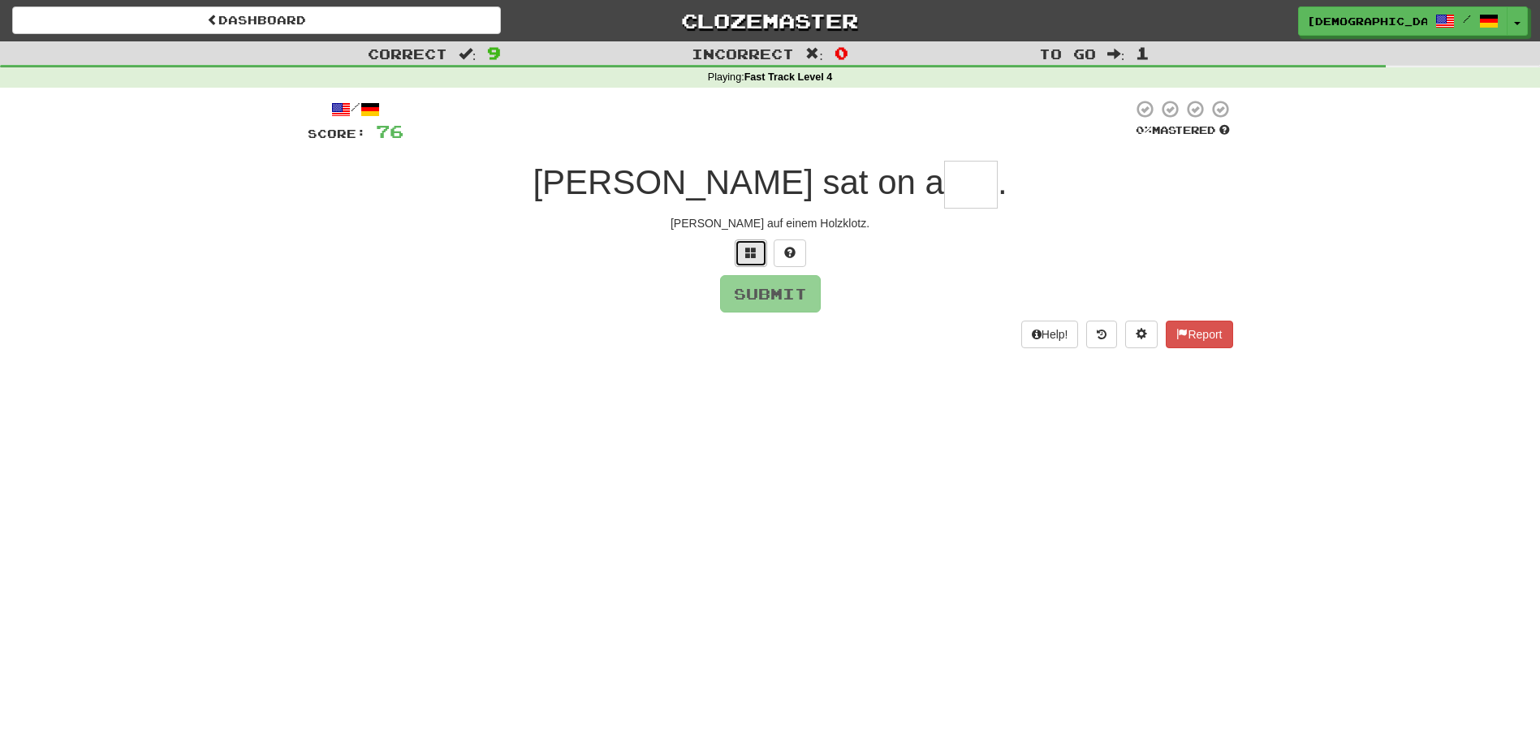
click at [756, 256] on span at bounding box center [750, 252] width 11 height 11
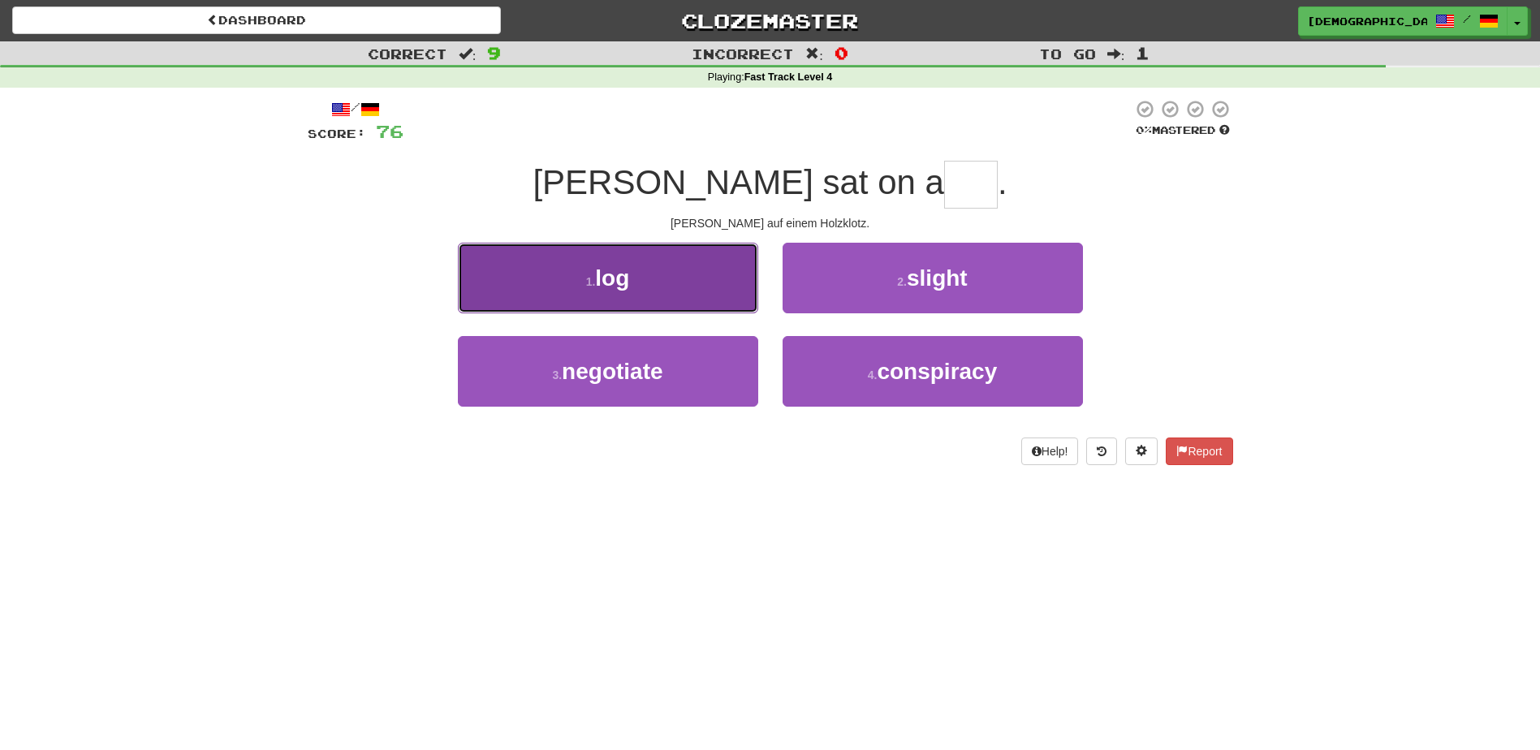
click at [680, 290] on button "1 . log" at bounding box center [608, 278] width 300 height 71
type input "***"
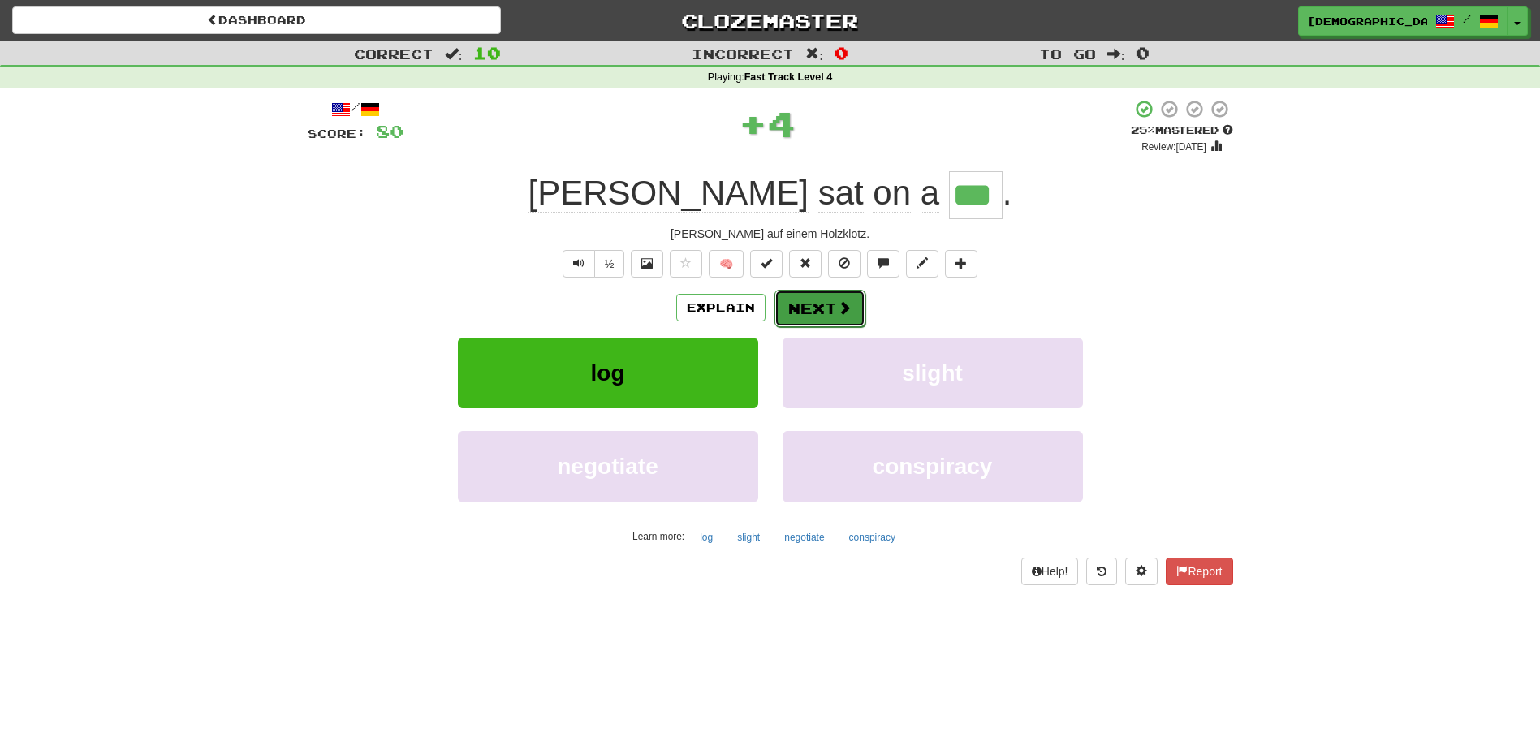
click at [832, 305] on button "Next" at bounding box center [819, 308] width 91 height 37
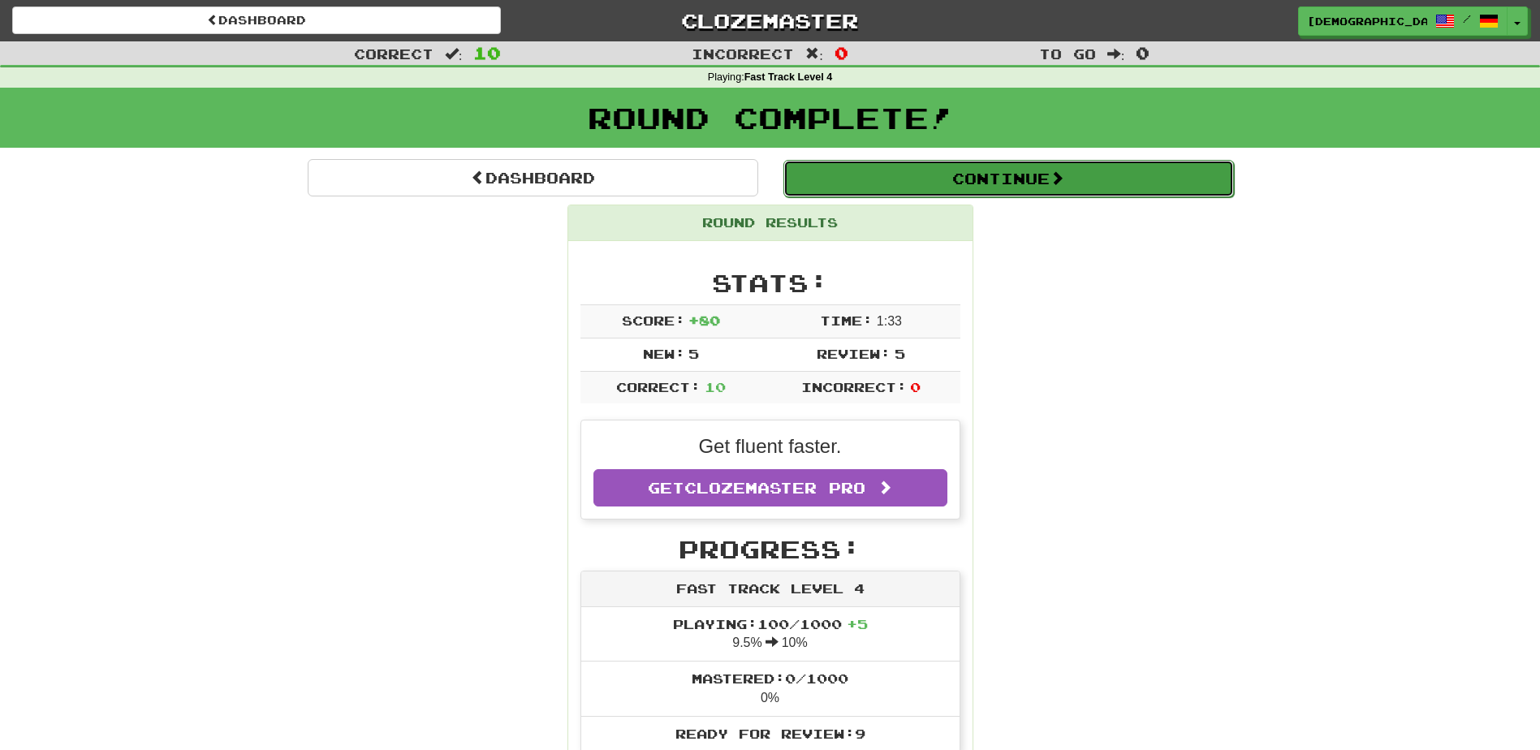
click at [934, 189] on button "Continue" at bounding box center [1008, 178] width 451 height 37
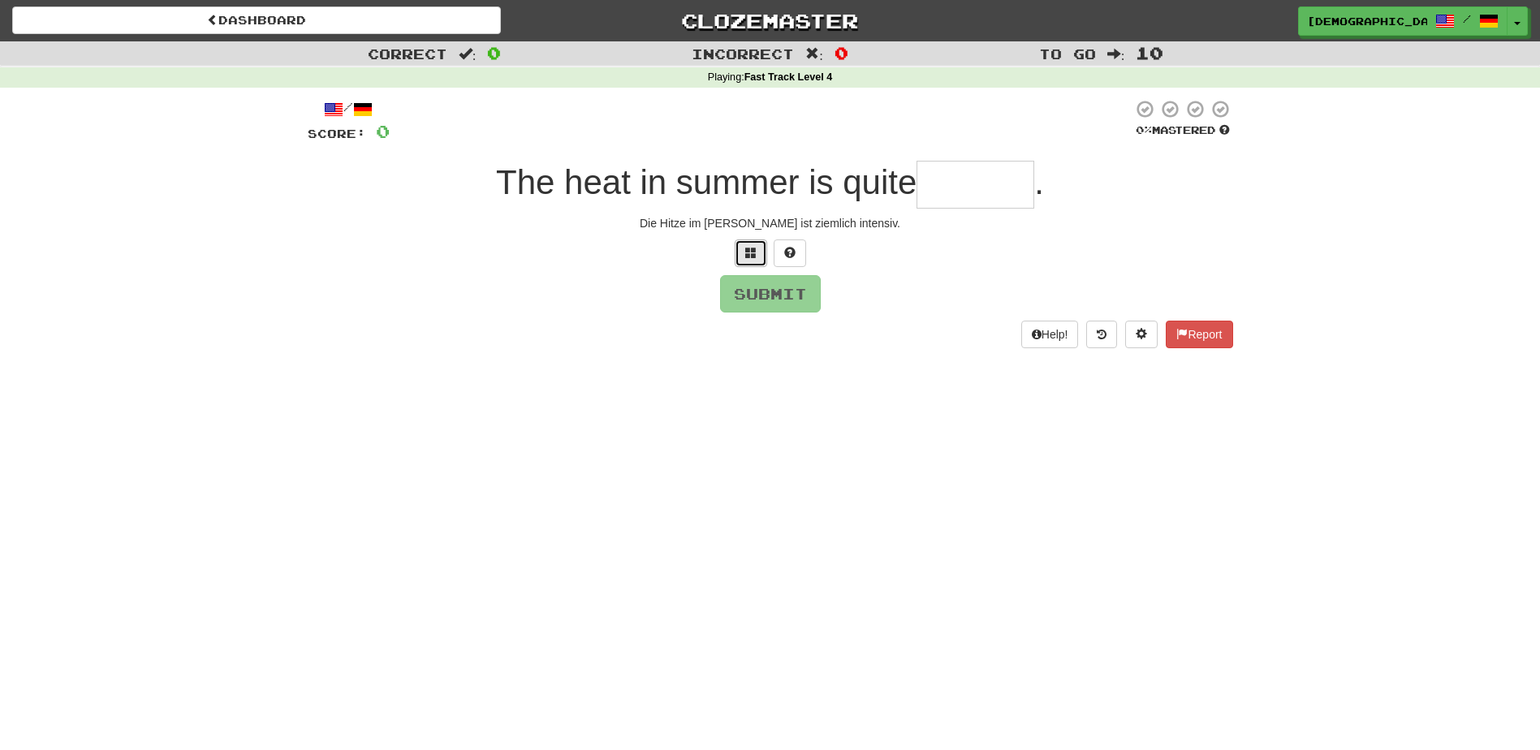
click at [750, 252] on span at bounding box center [750, 252] width 11 height 11
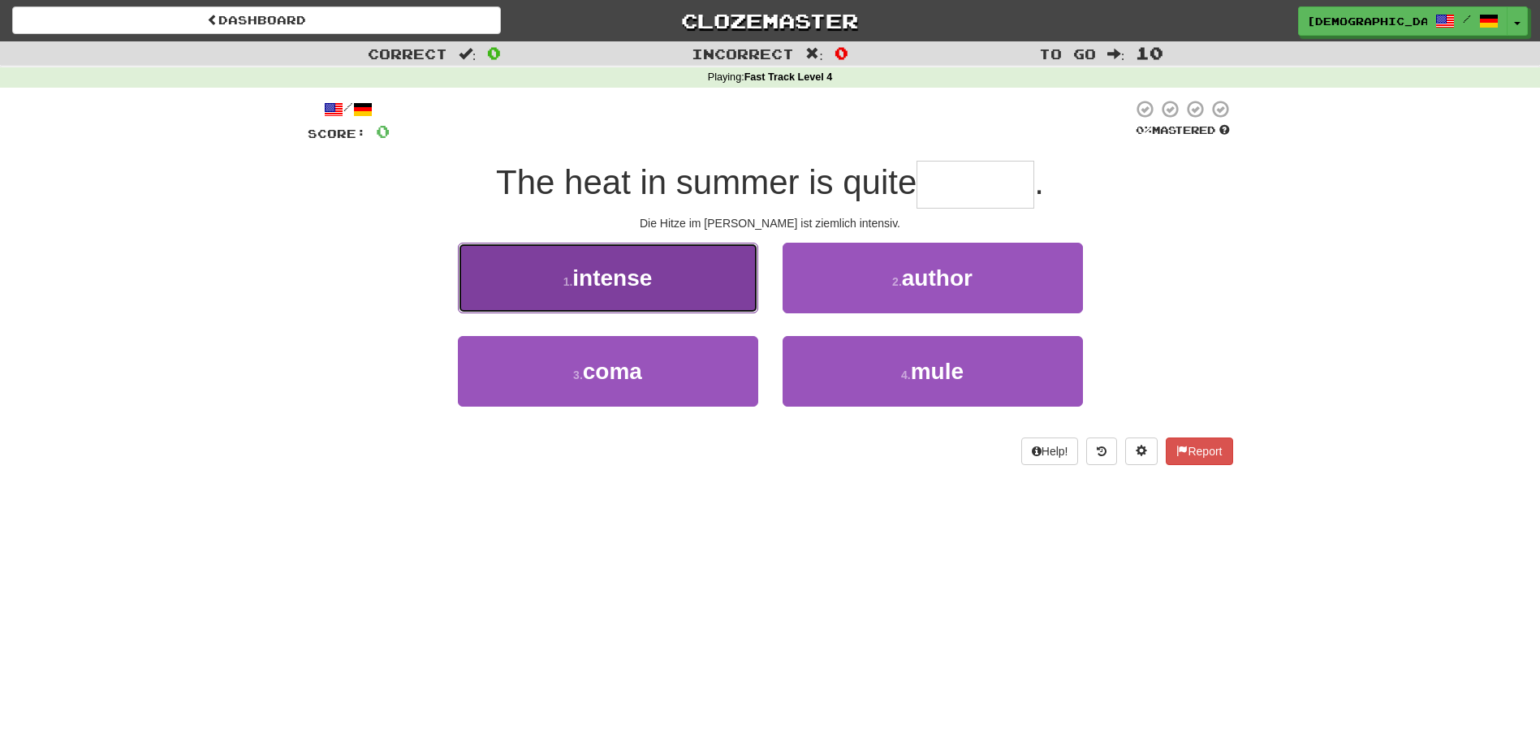
click at [704, 275] on button "1 . intense" at bounding box center [608, 278] width 300 height 71
type input "*******"
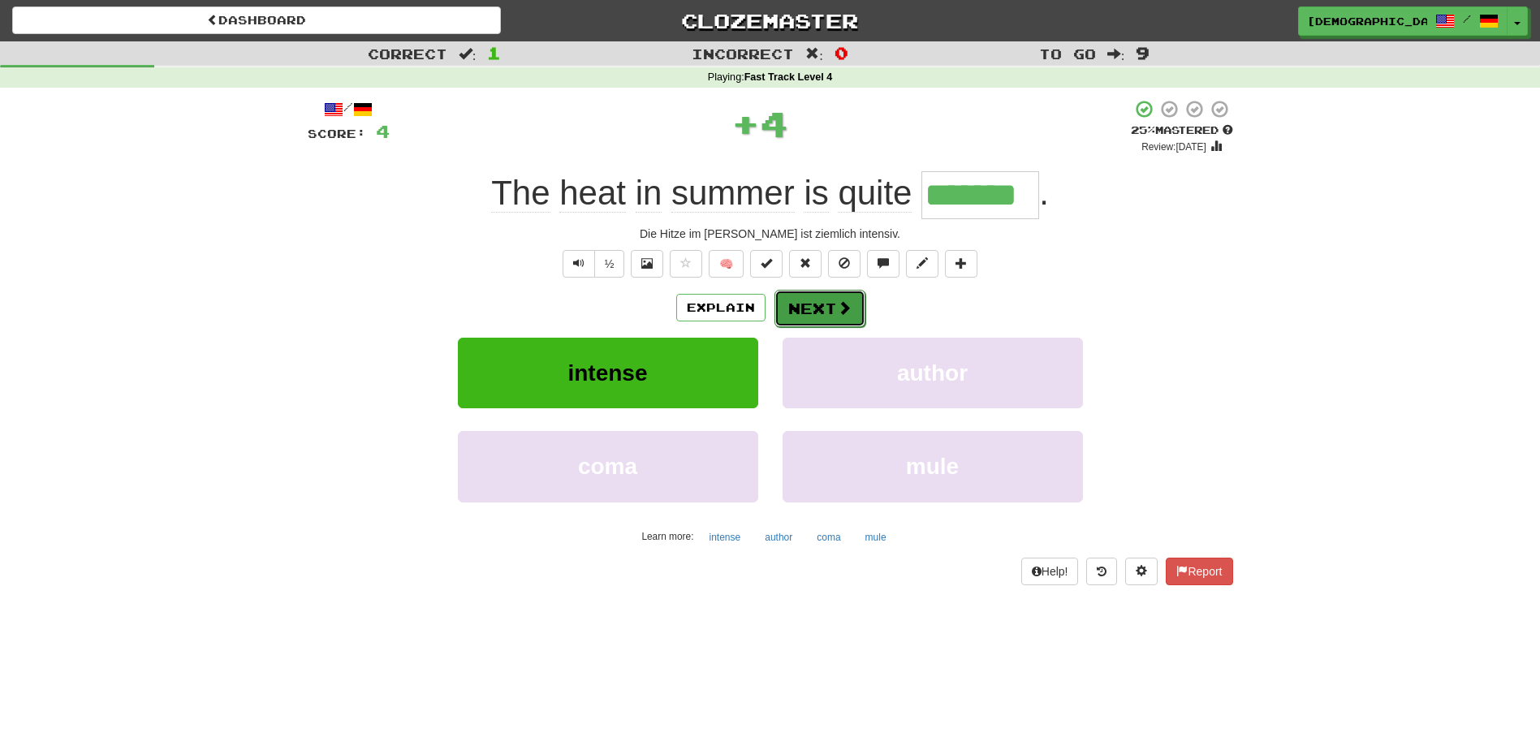
click at [808, 300] on button "Next" at bounding box center [819, 308] width 91 height 37
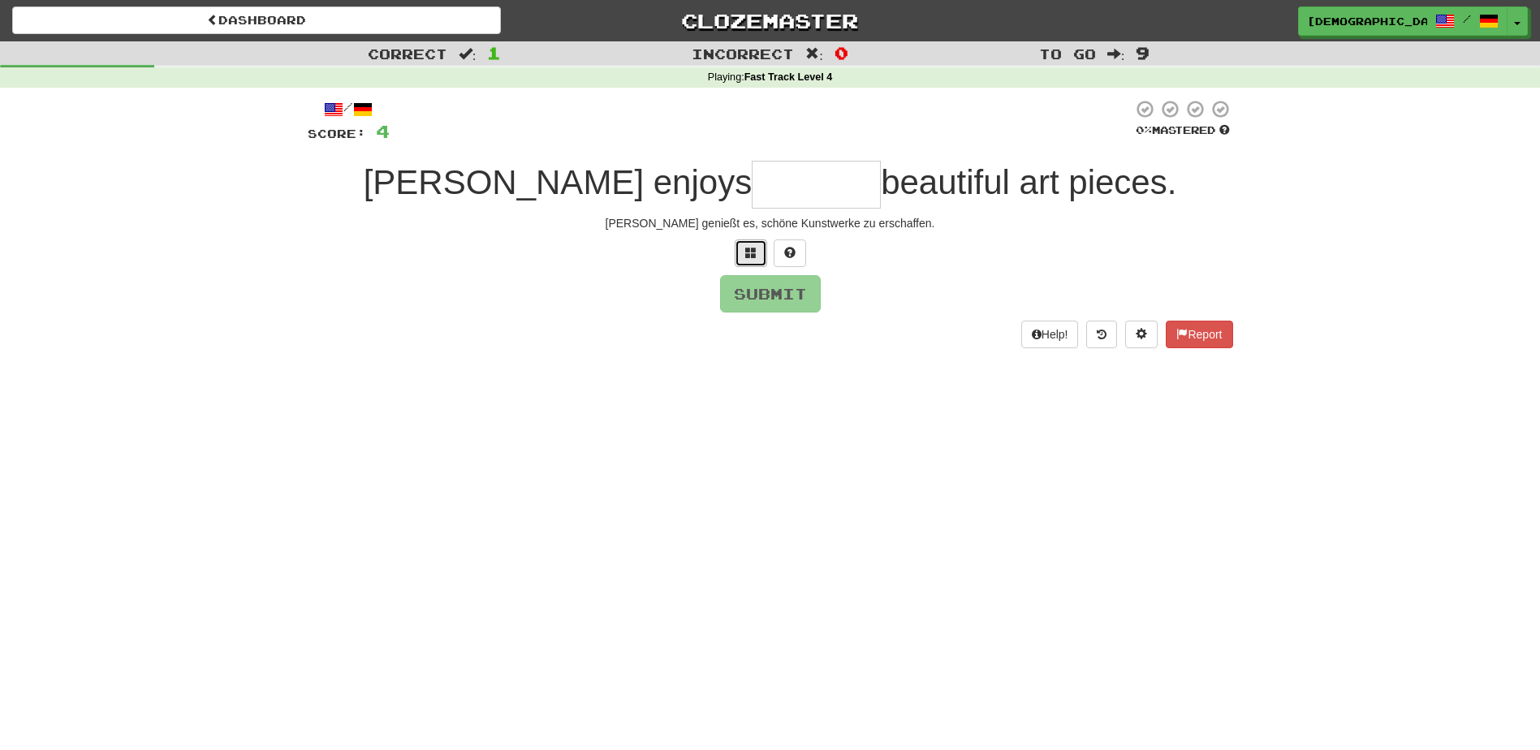
click at [755, 253] on span at bounding box center [750, 252] width 11 height 11
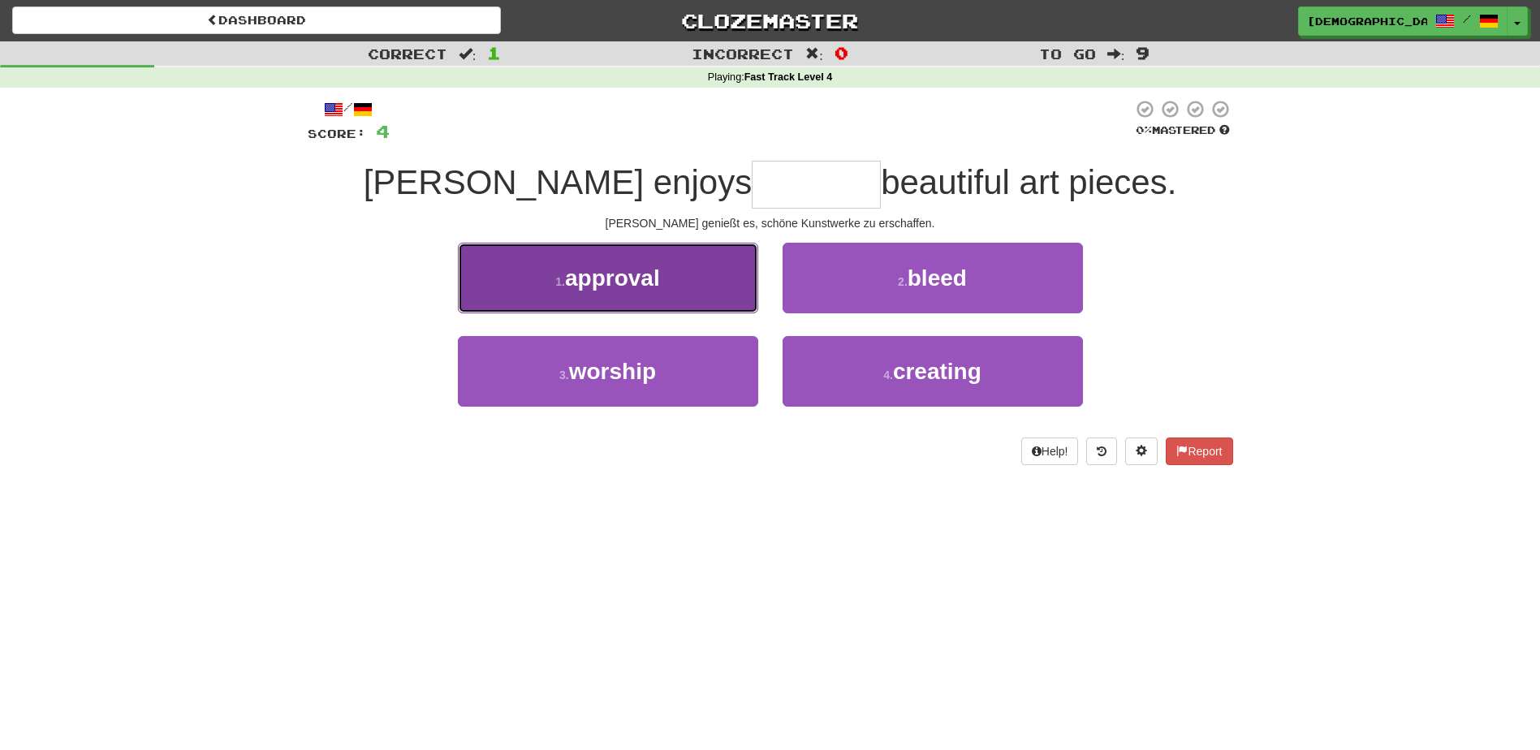
click at [718, 271] on button "1 . approval" at bounding box center [608, 278] width 300 height 71
type input "********"
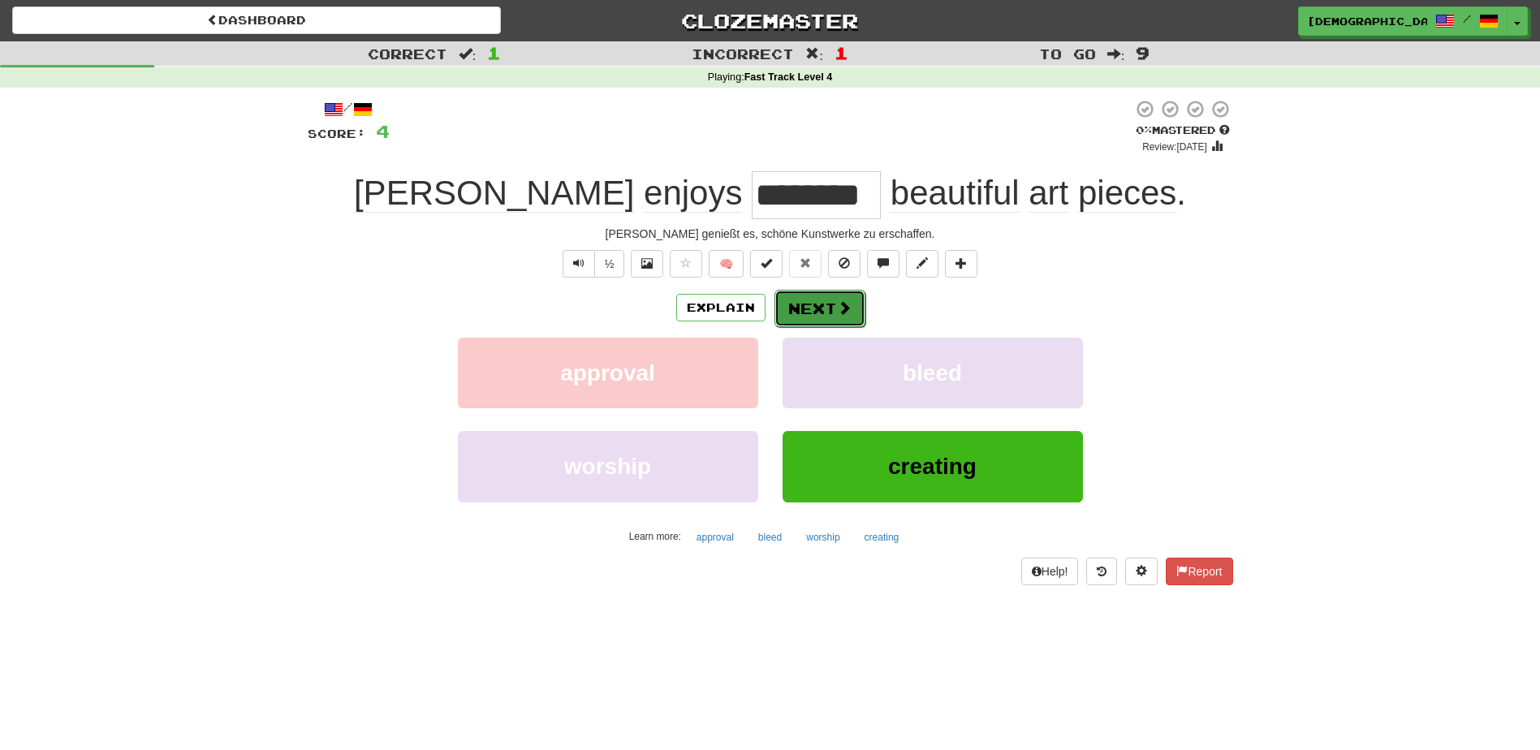
click at [813, 308] on button "Next" at bounding box center [819, 308] width 91 height 37
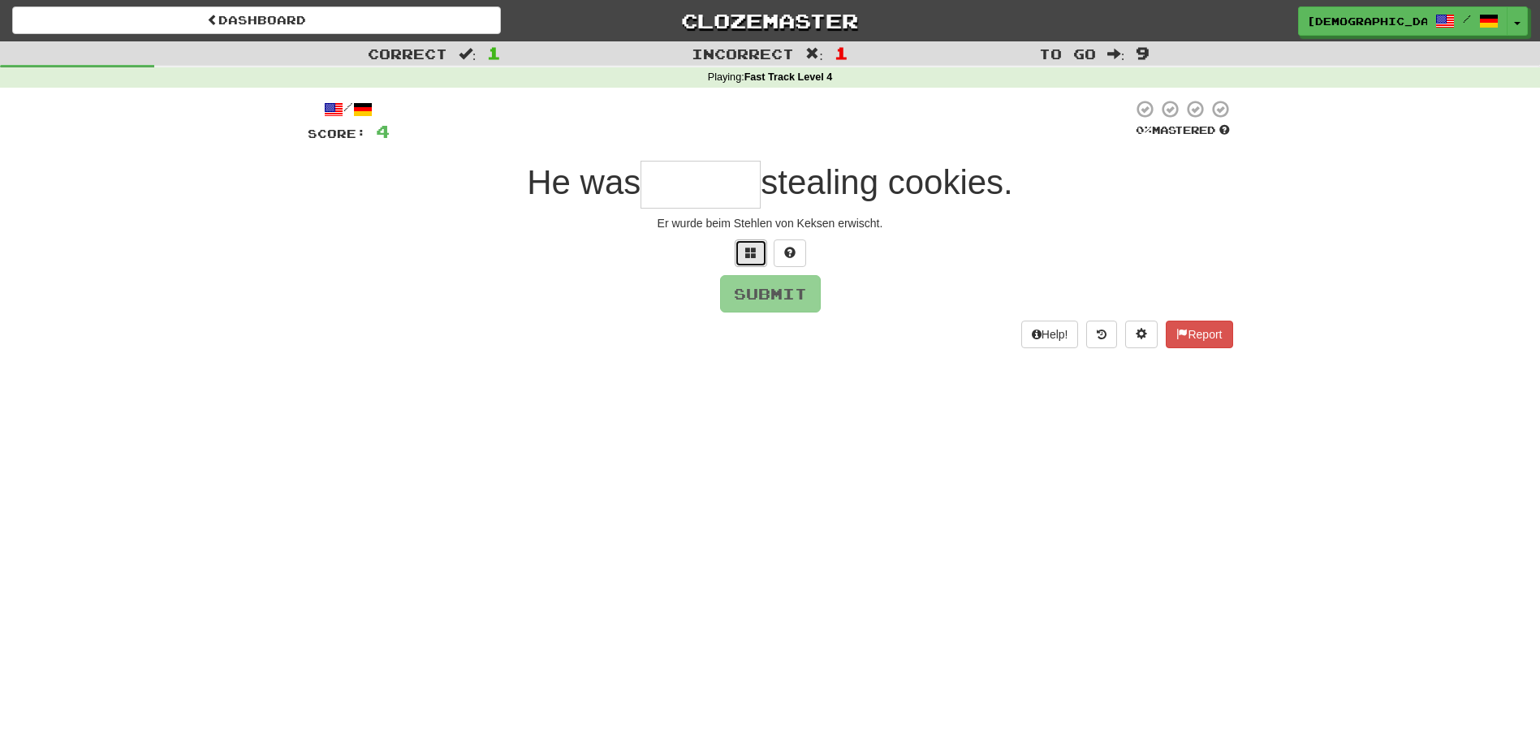
click at [748, 255] on span at bounding box center [750, 252] width 11 height 11
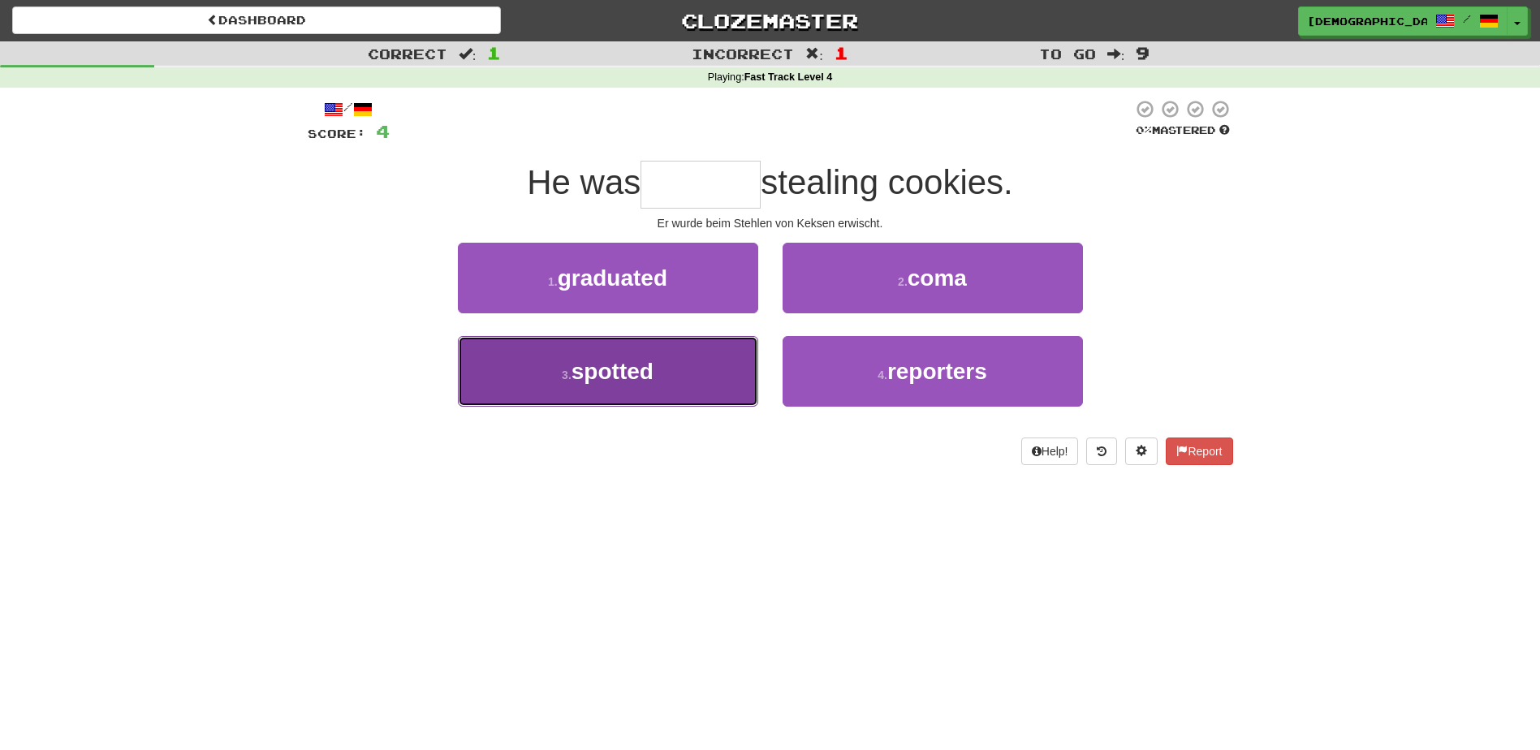
click at [685, 365] on button "3 . spotted" at bounding box center [608, 371] width 300 height 71
type input "*******"
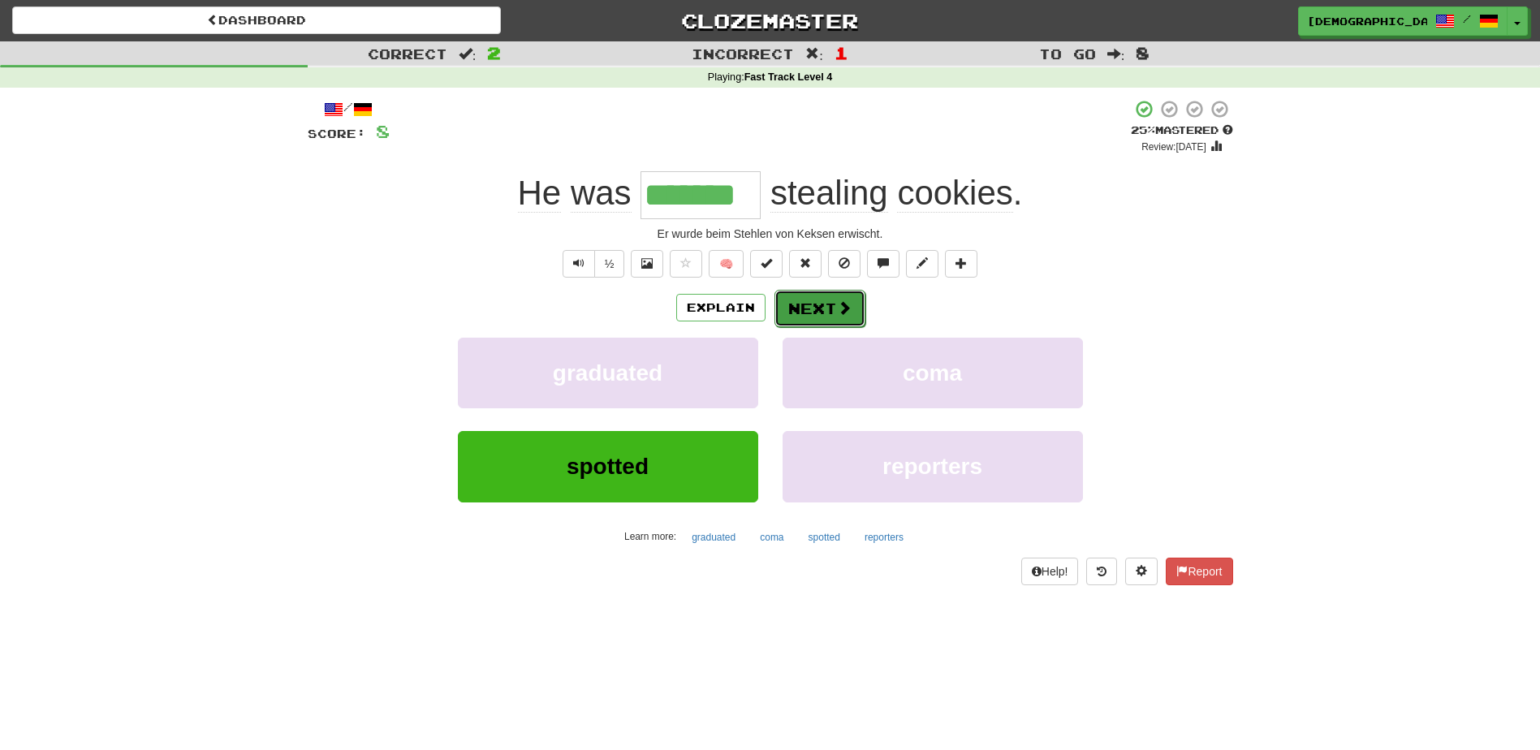
click at [825, 304] on button "Next" at bounding box center [819, 308] width 91 height 37
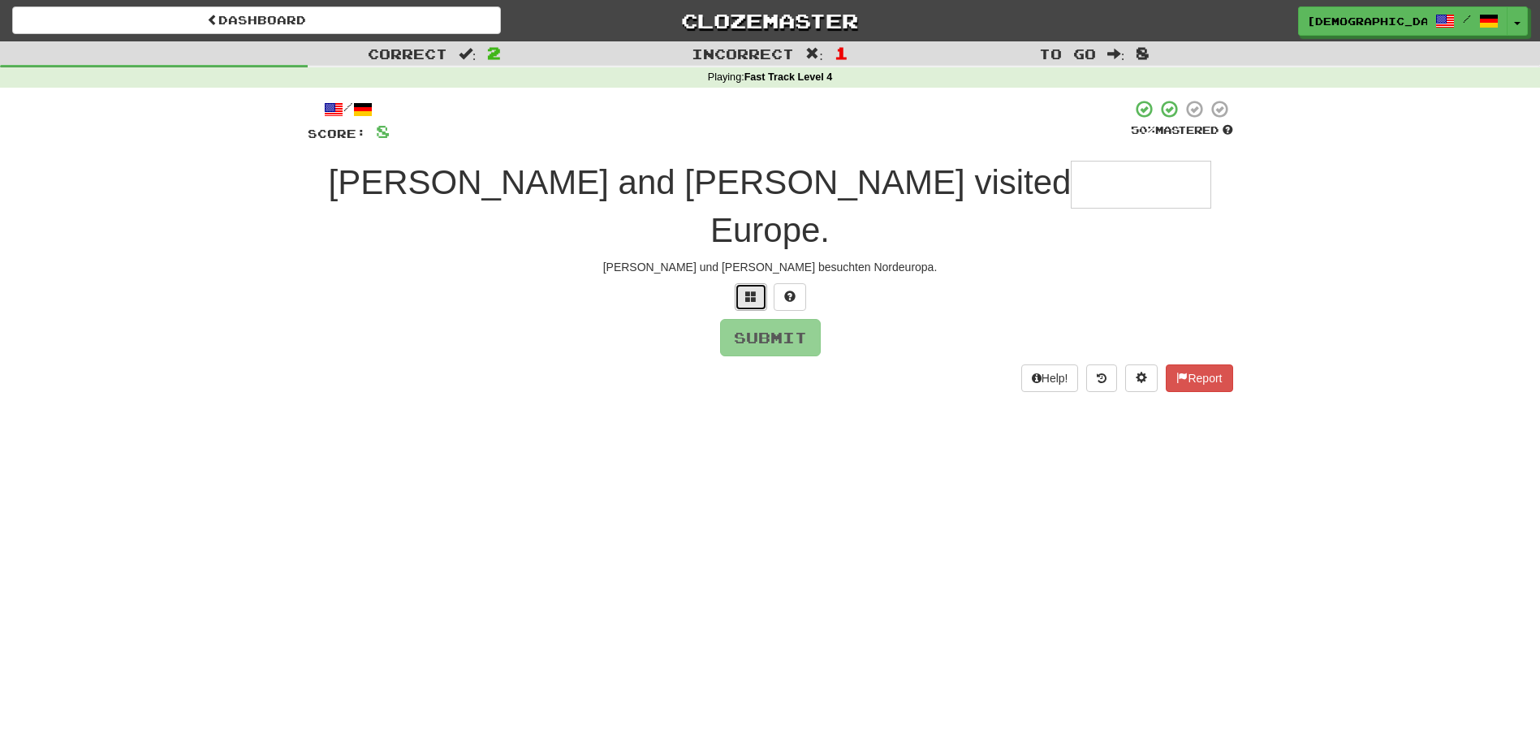
click at [749, 291] on span at bounding box center [750, 296] width 11 height 11
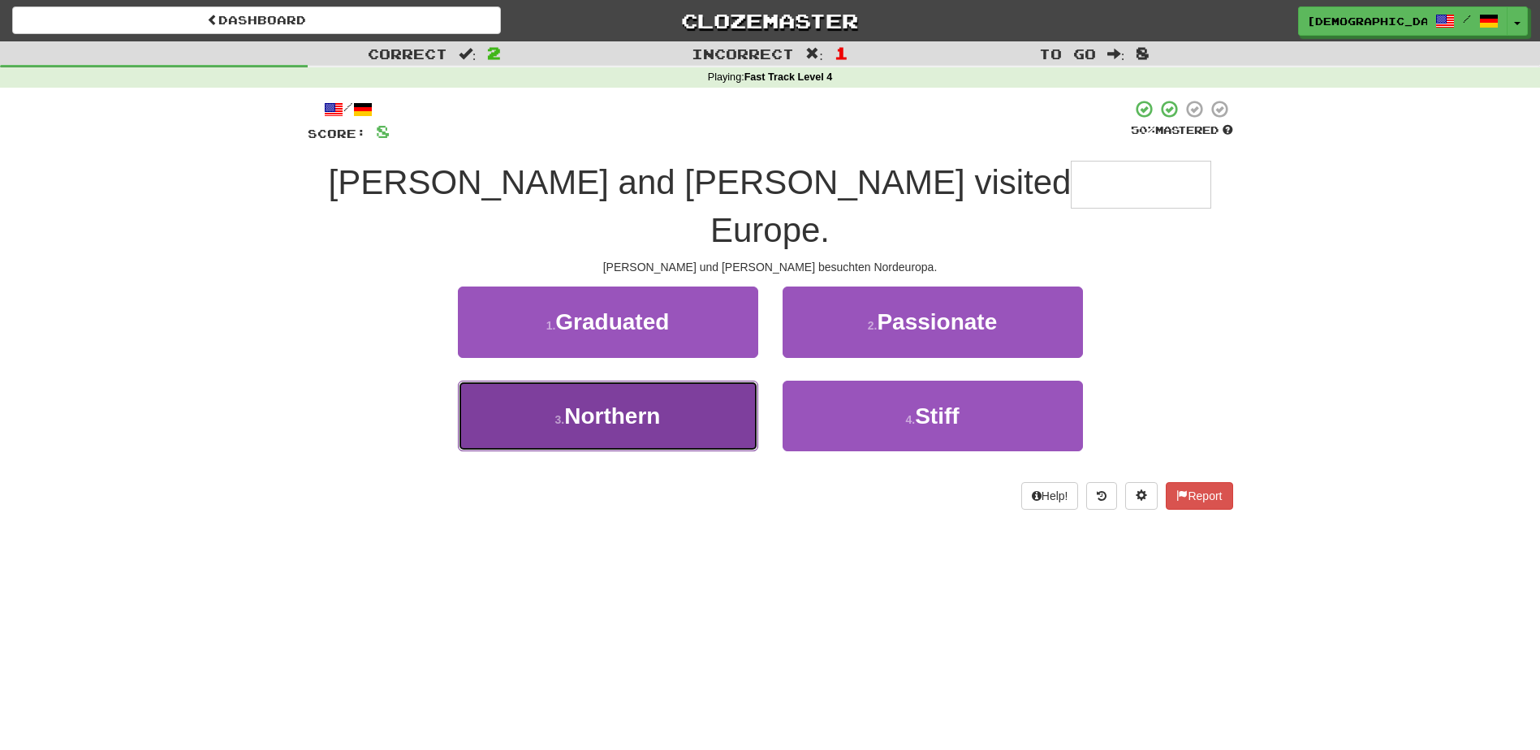
click at [683, 381] on button "3 . Northern" at bounding box center [608, 416] width 300 height 71
type input "********"
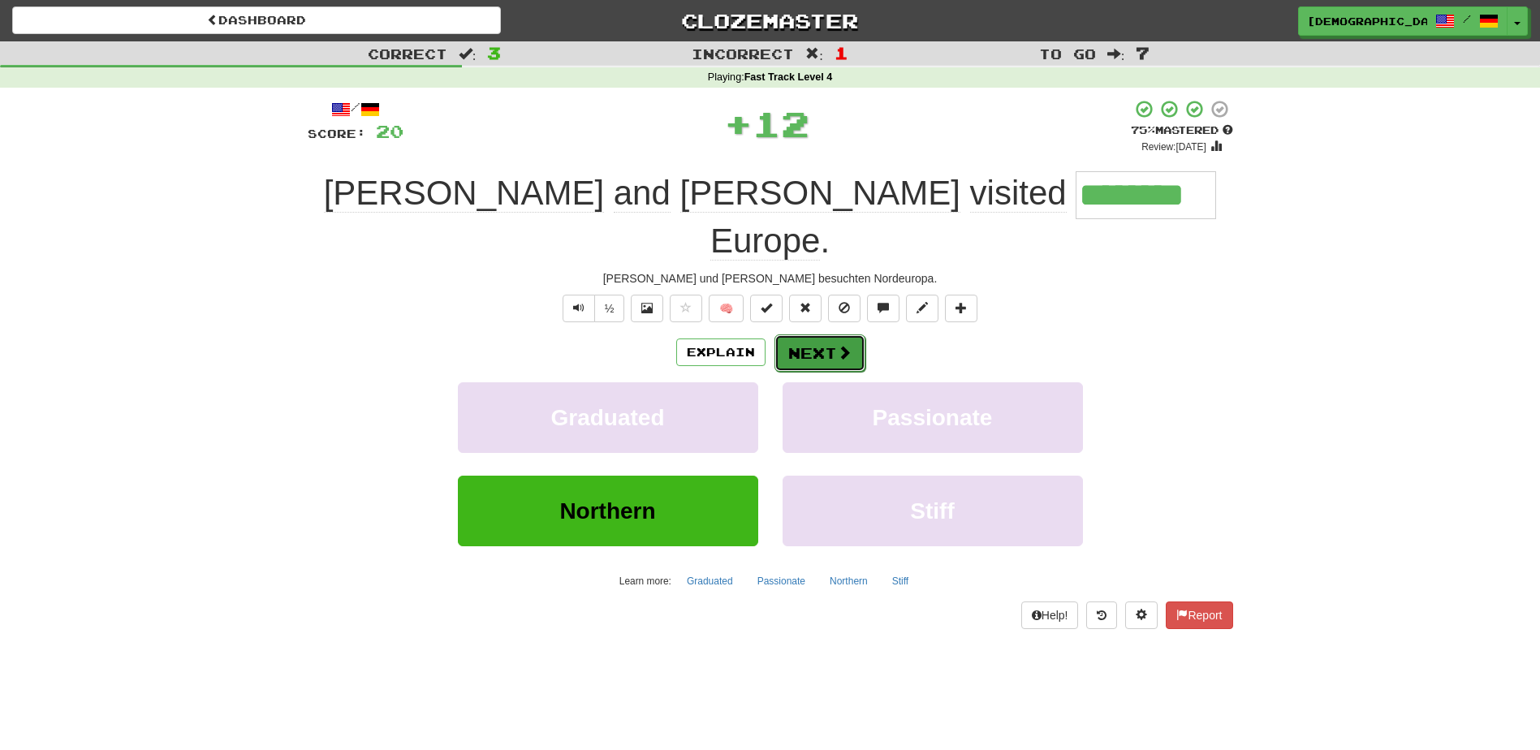
click at [819, 334] on button "Next" at bounding box center [819, 352] width 91 height 37
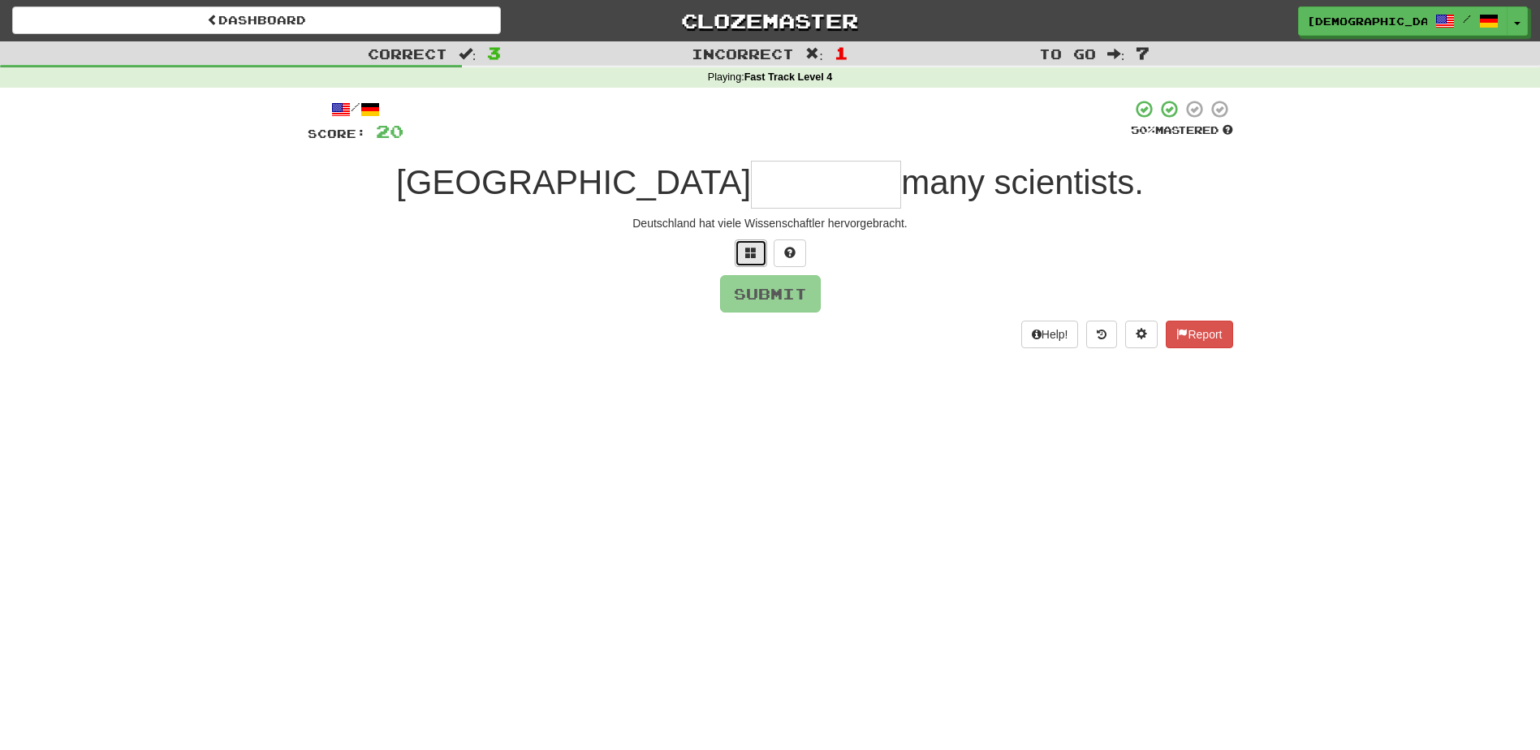
click at [753, 257] on span at bounding box center [750, 252] width 11 height 11
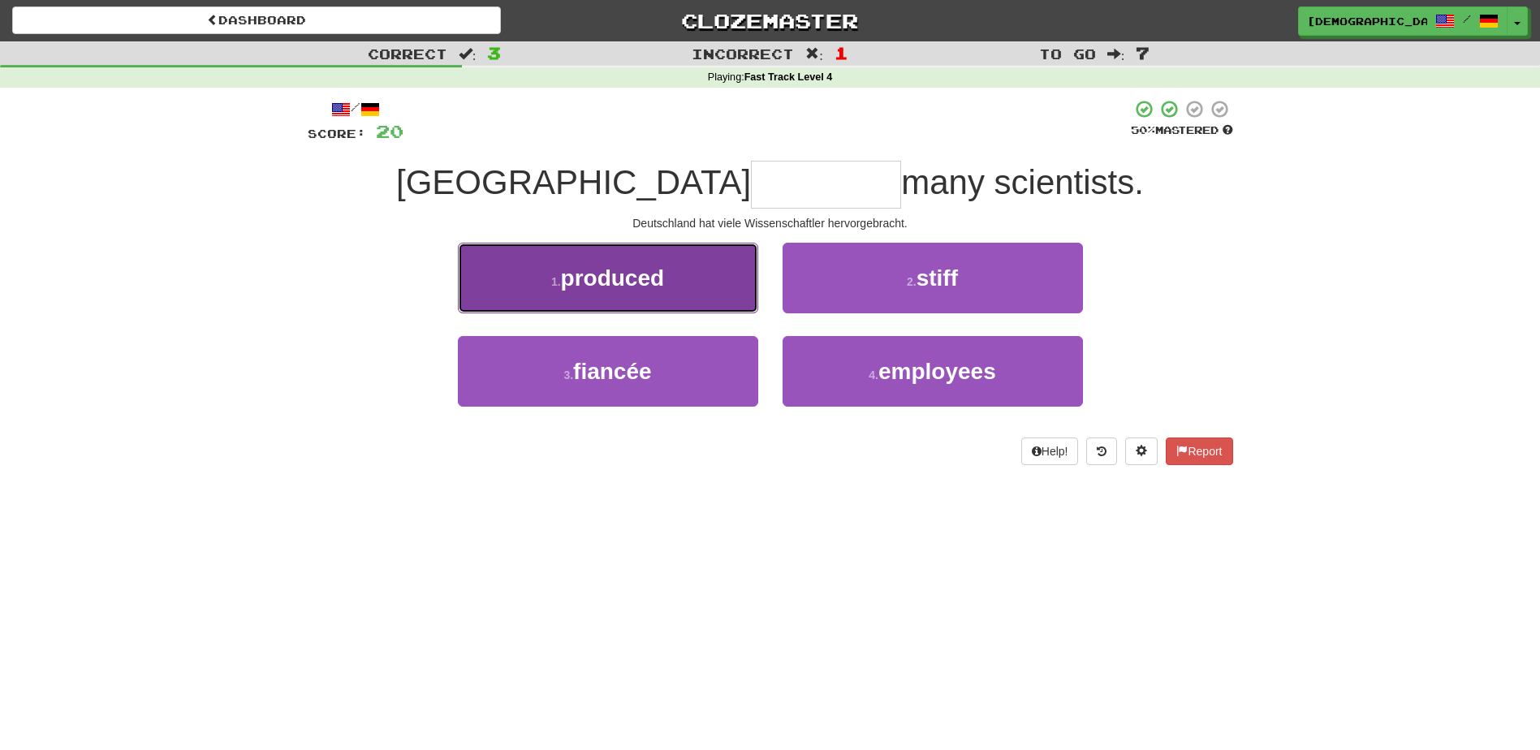
click at [691, 283] on button "1 . produced" at bounding box center [608, 278] width 300 height 71
type input "********"
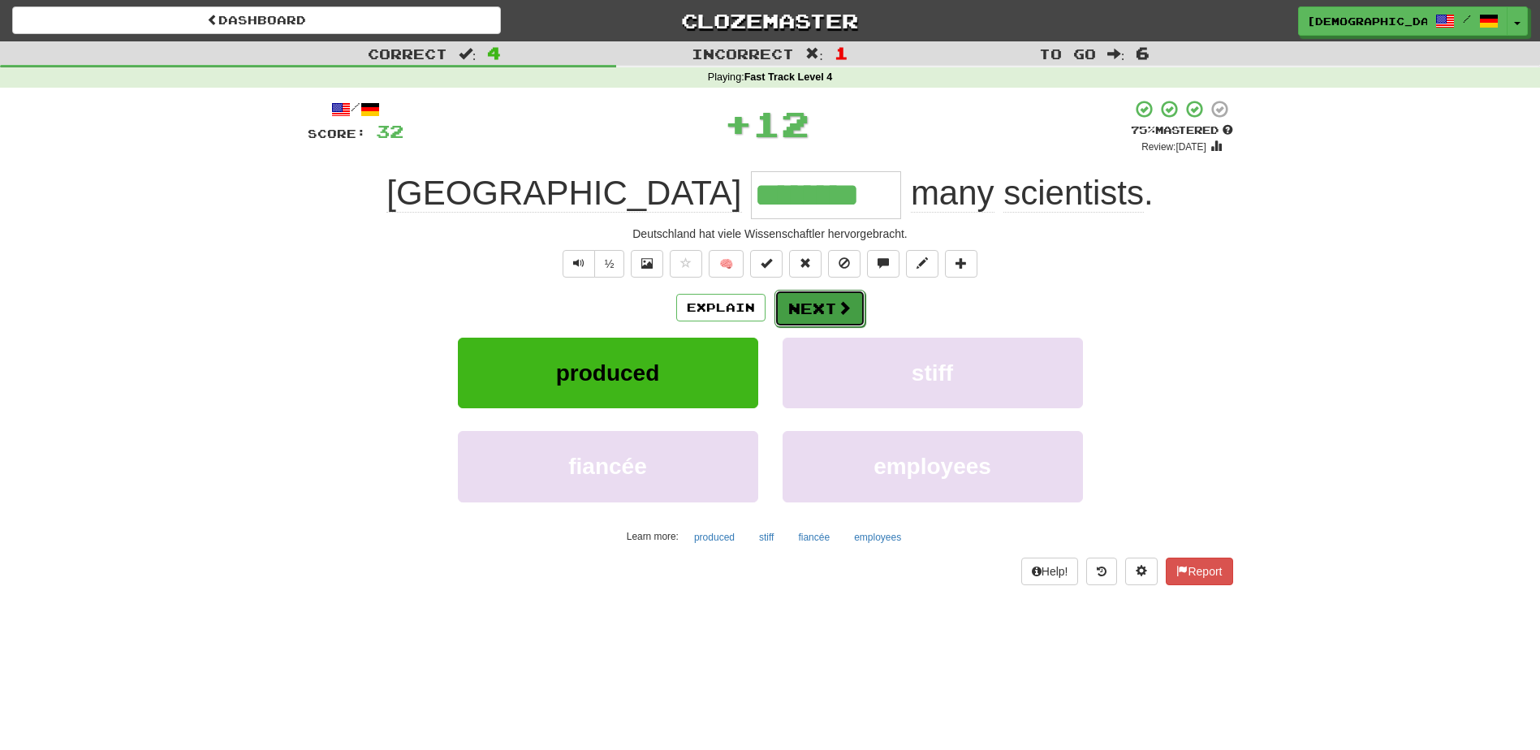
click at [801, 297] on button "Next" at bounding box center [819, 308] width 91 height 37
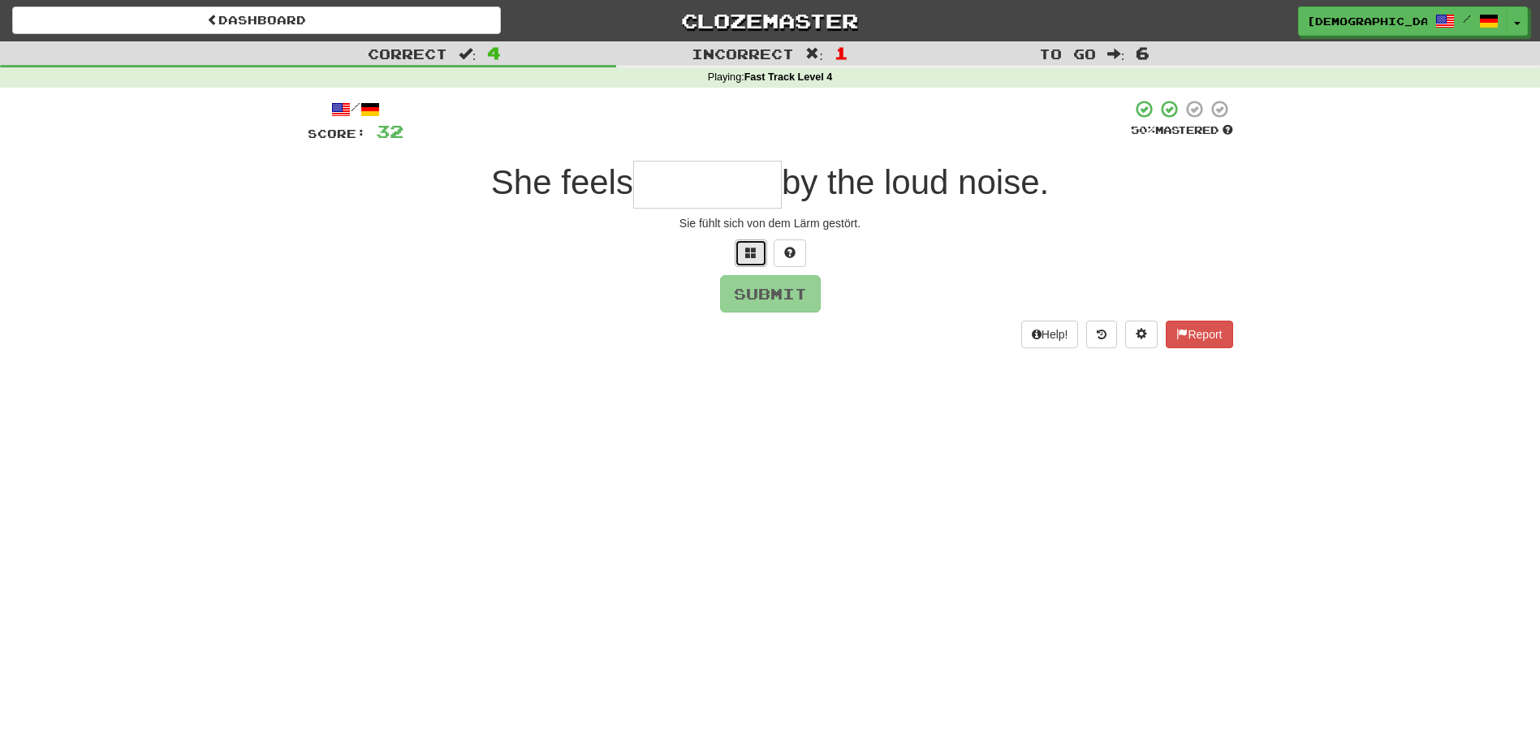
click at [746, 257] on span at bounding box center [750, 252] width 11 height 11
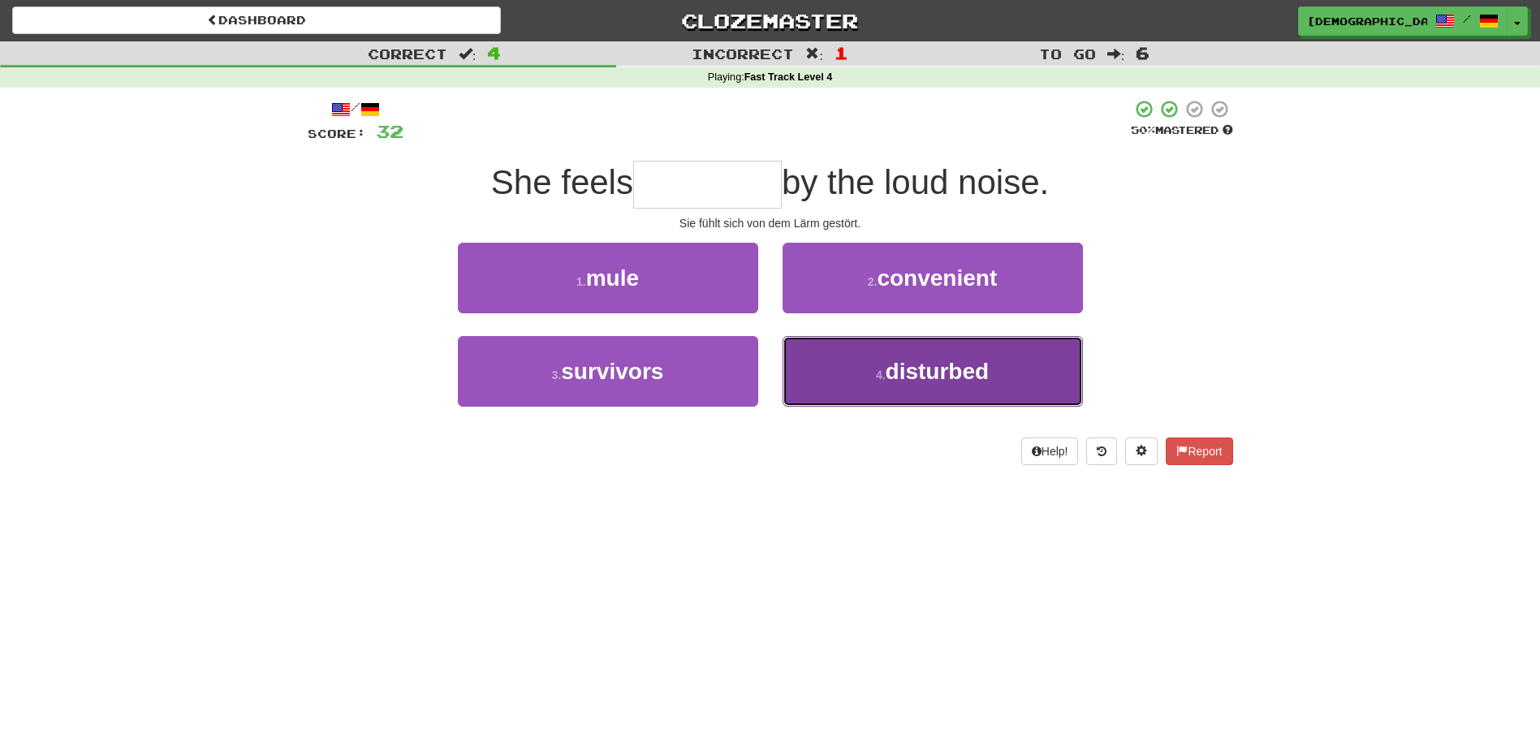
click at [906, 366] on span "disturbed" at bounding box center [938, 371] width 104 height 25
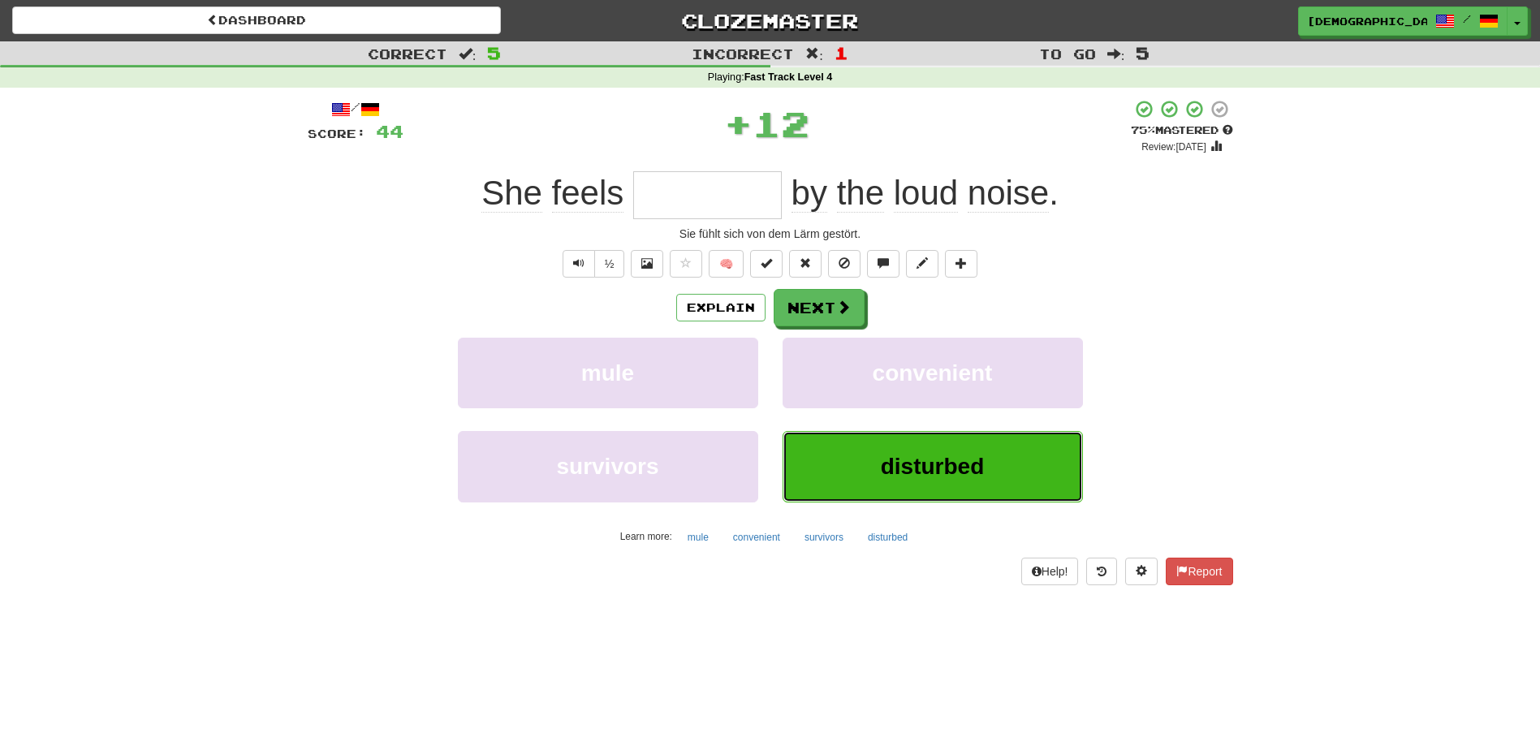
type input "*********"
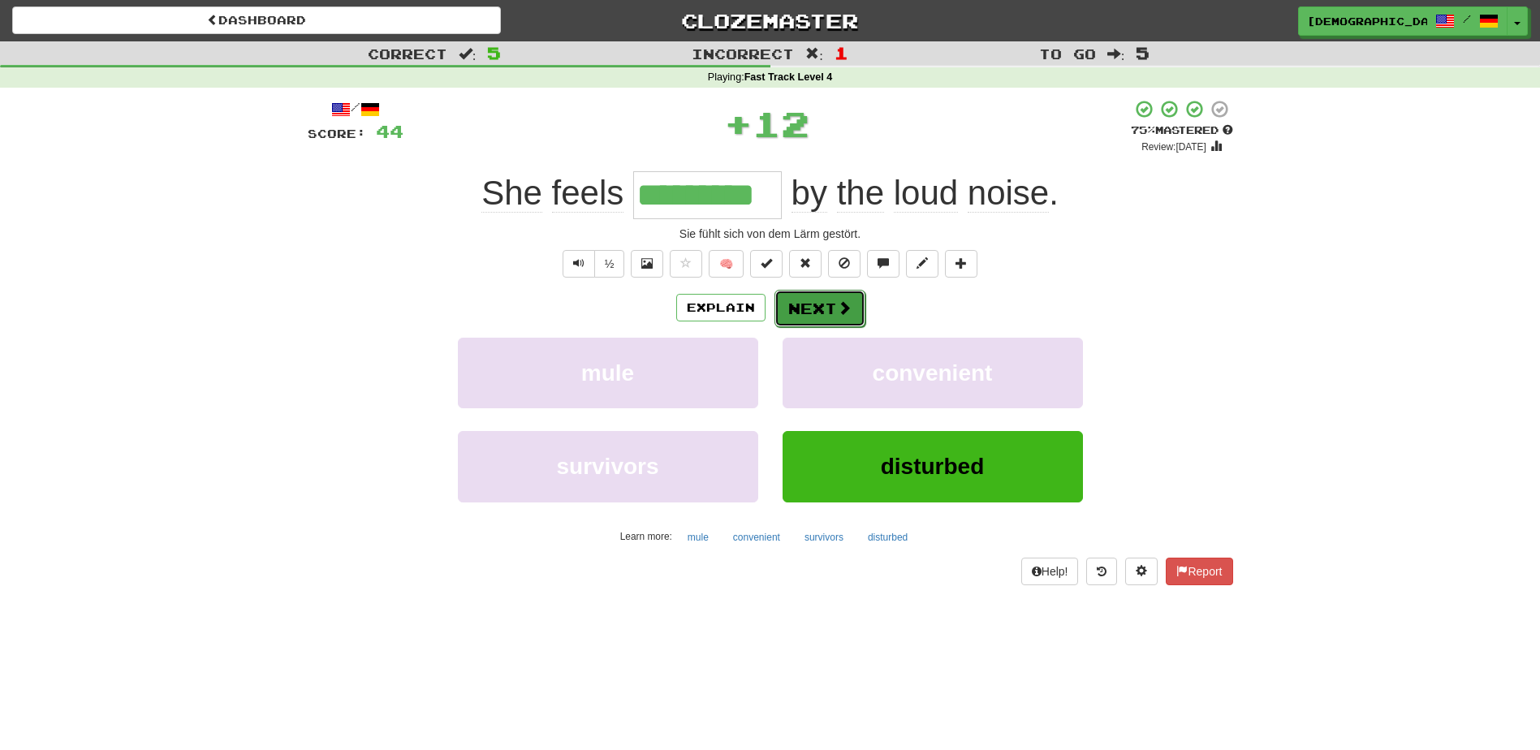
click at [808, 304] on button "Next" at bounding box center [819, 308] width 91 height 37
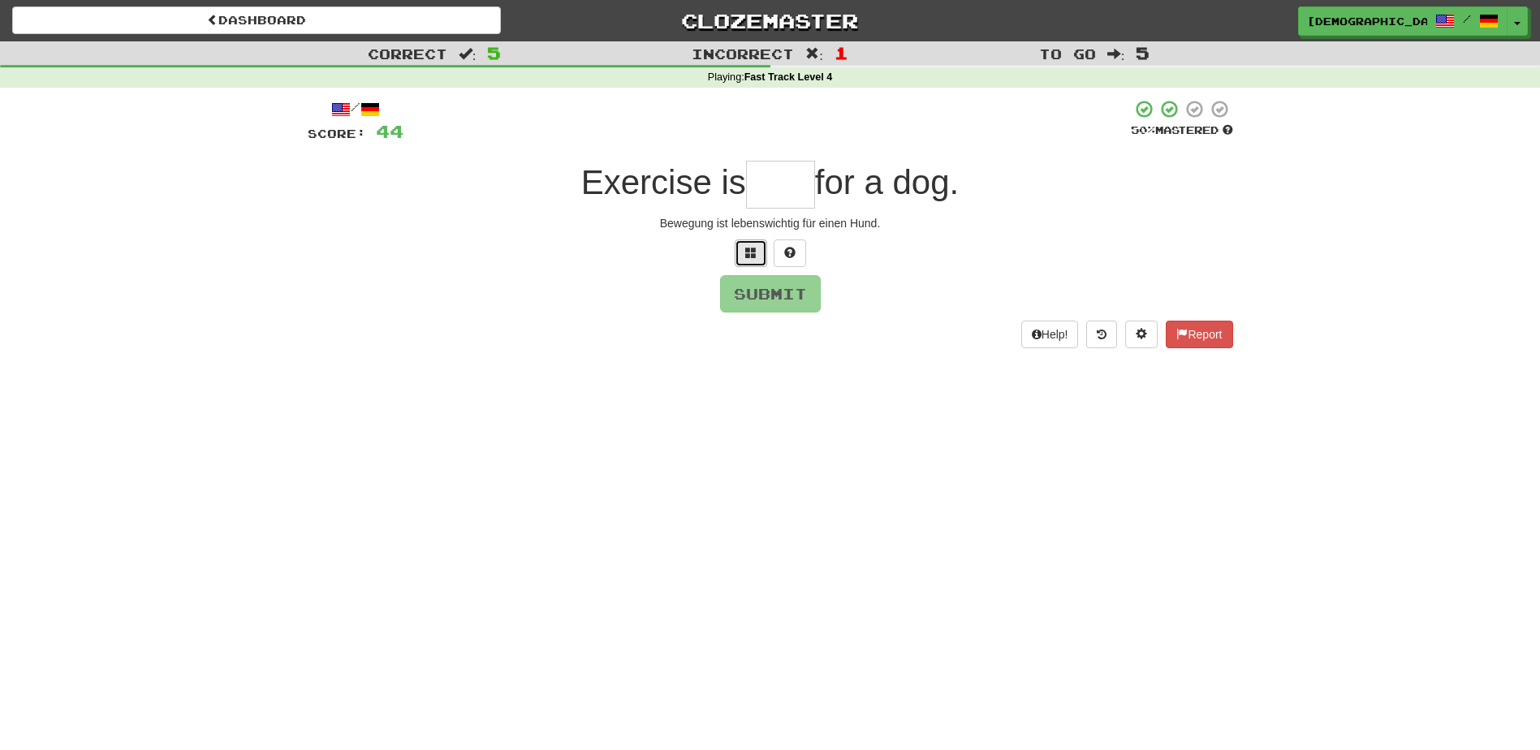
click at [749, 258] on span at bounding box center [750, 252] width 11 height 11
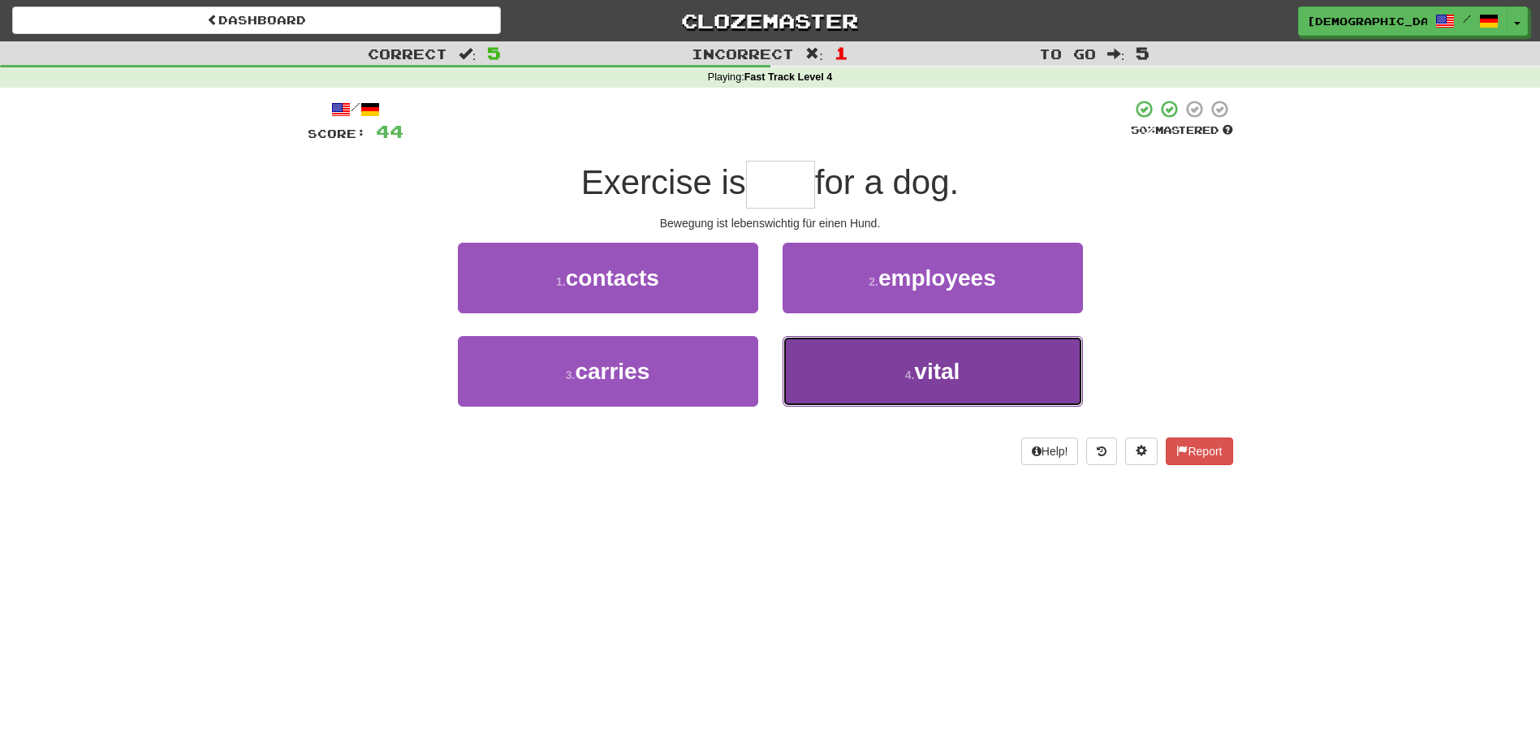
click at [934, 373] on span "vital" at bounding box center [936, 371] width 45 height 25
type input "*****"
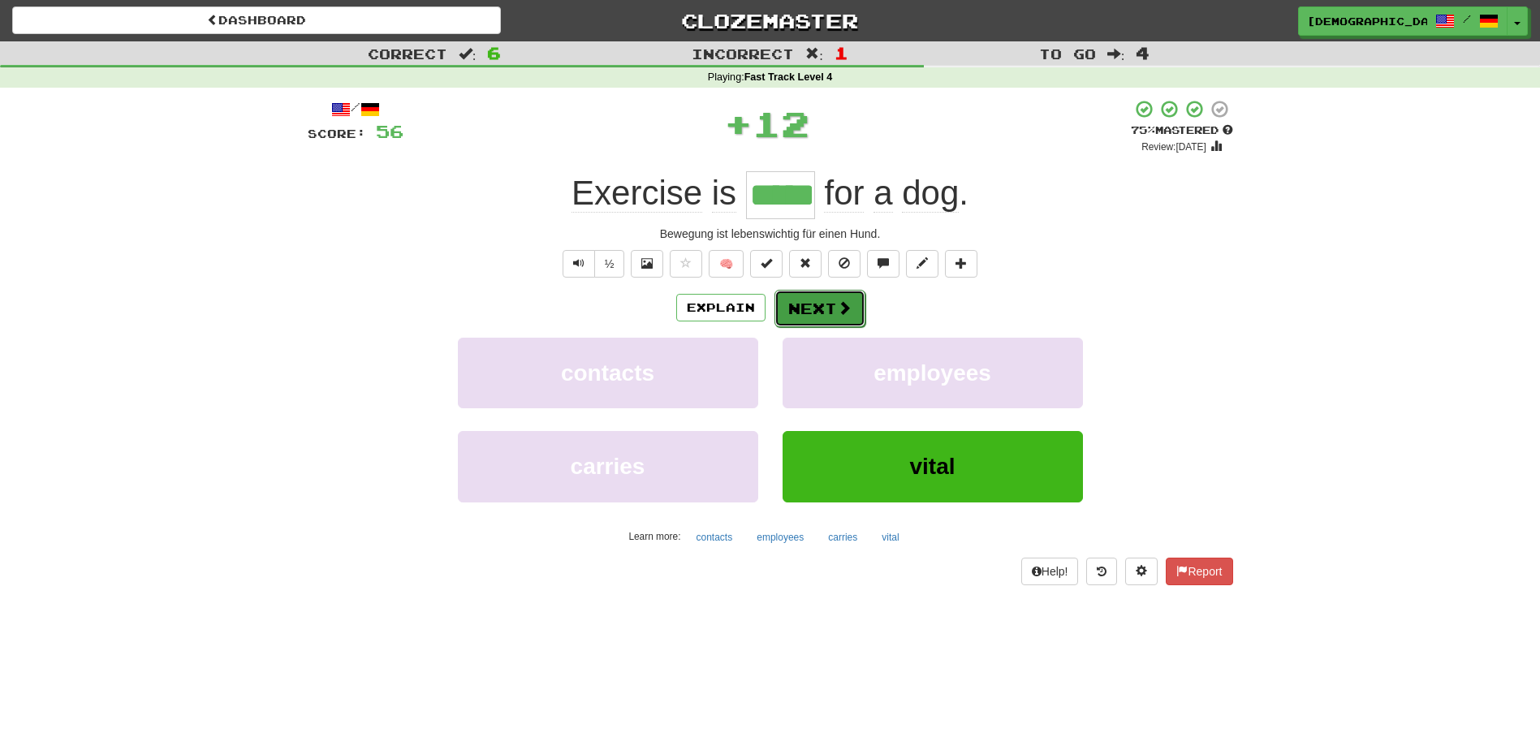
click at [813, 300] on button "Next" at bounding box center [819, 308] width 91 height 37
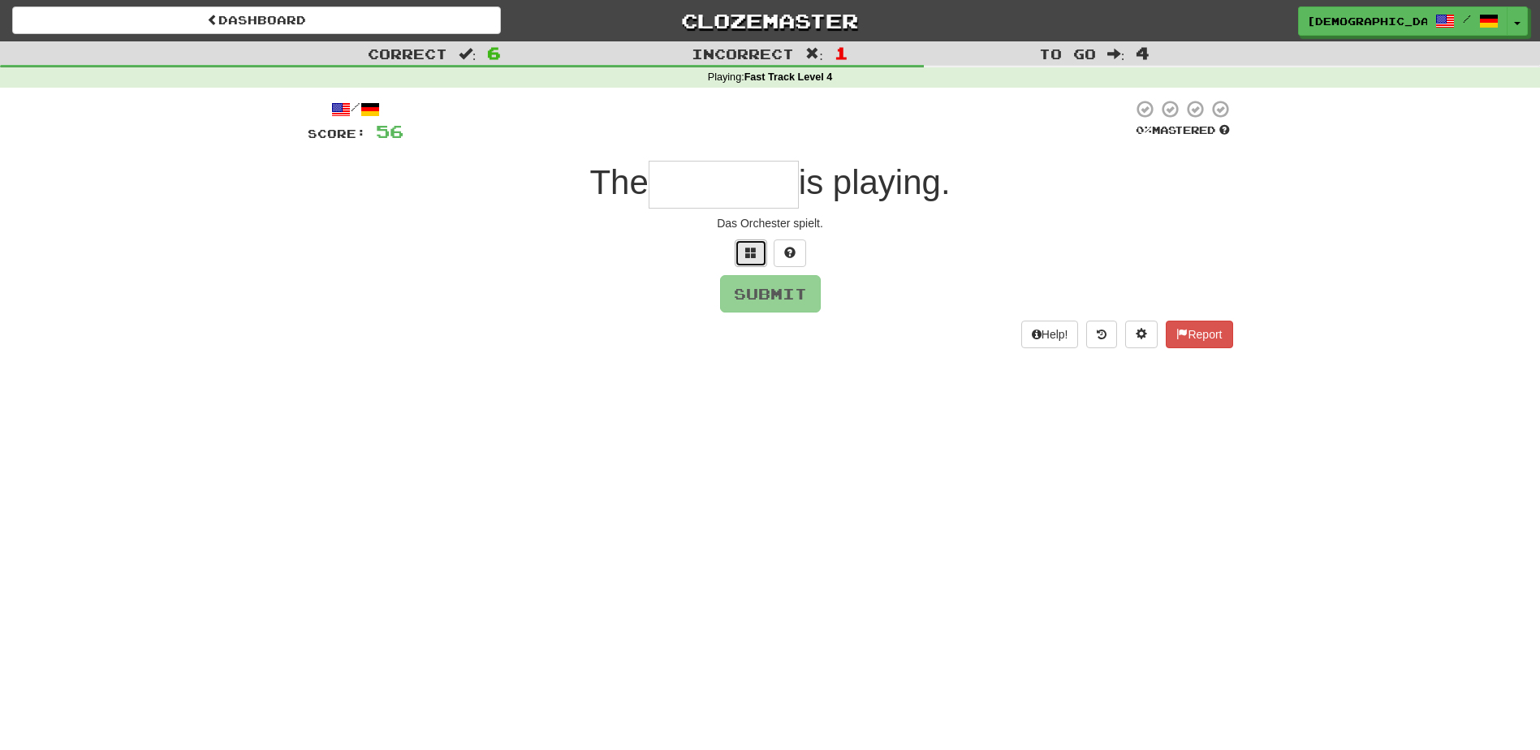
click at [744, 259] on button at bounding box center [751, 253] width 32 height 28
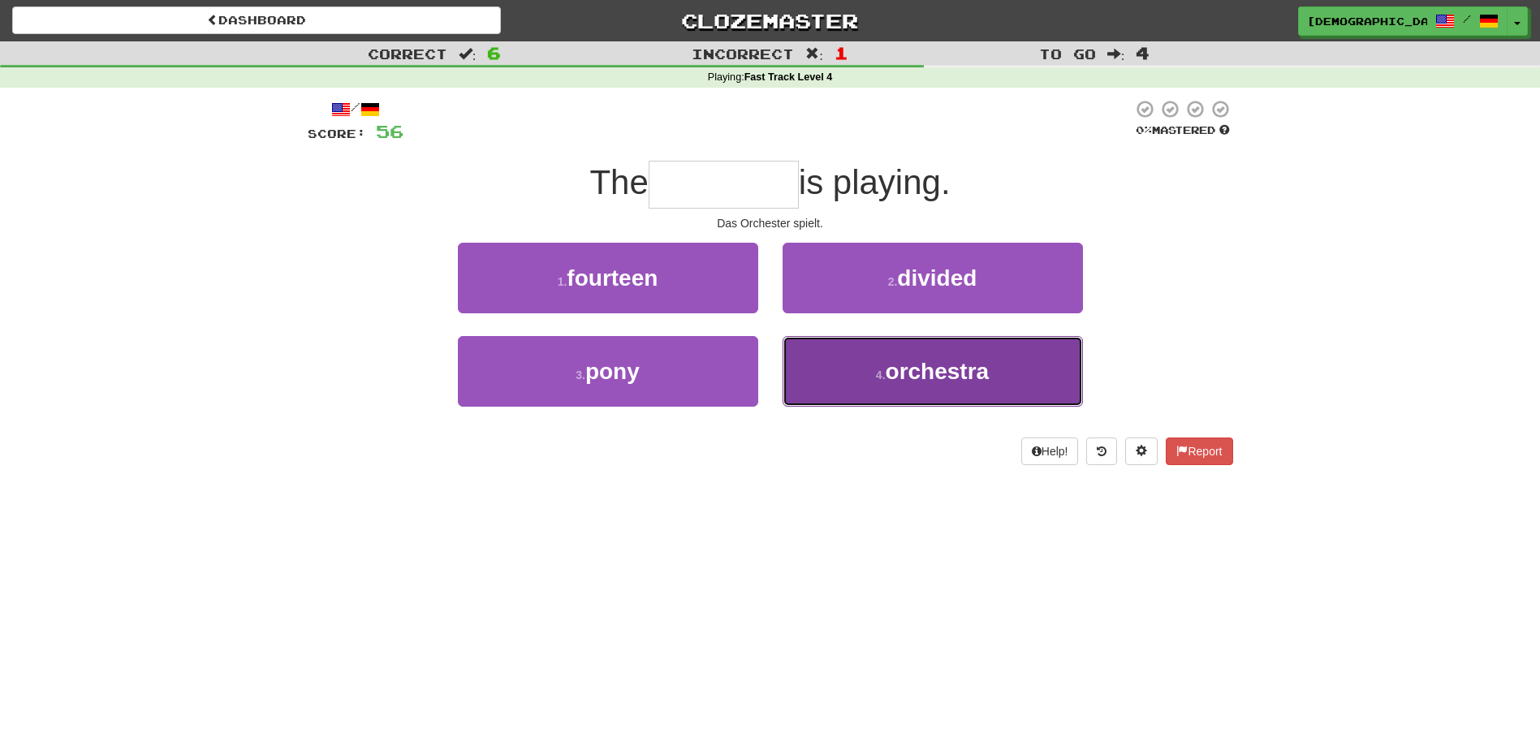
click at [948, 369] on span "orchestra" at bounding box center [938, 371] width 104 height 25
type input "*********"
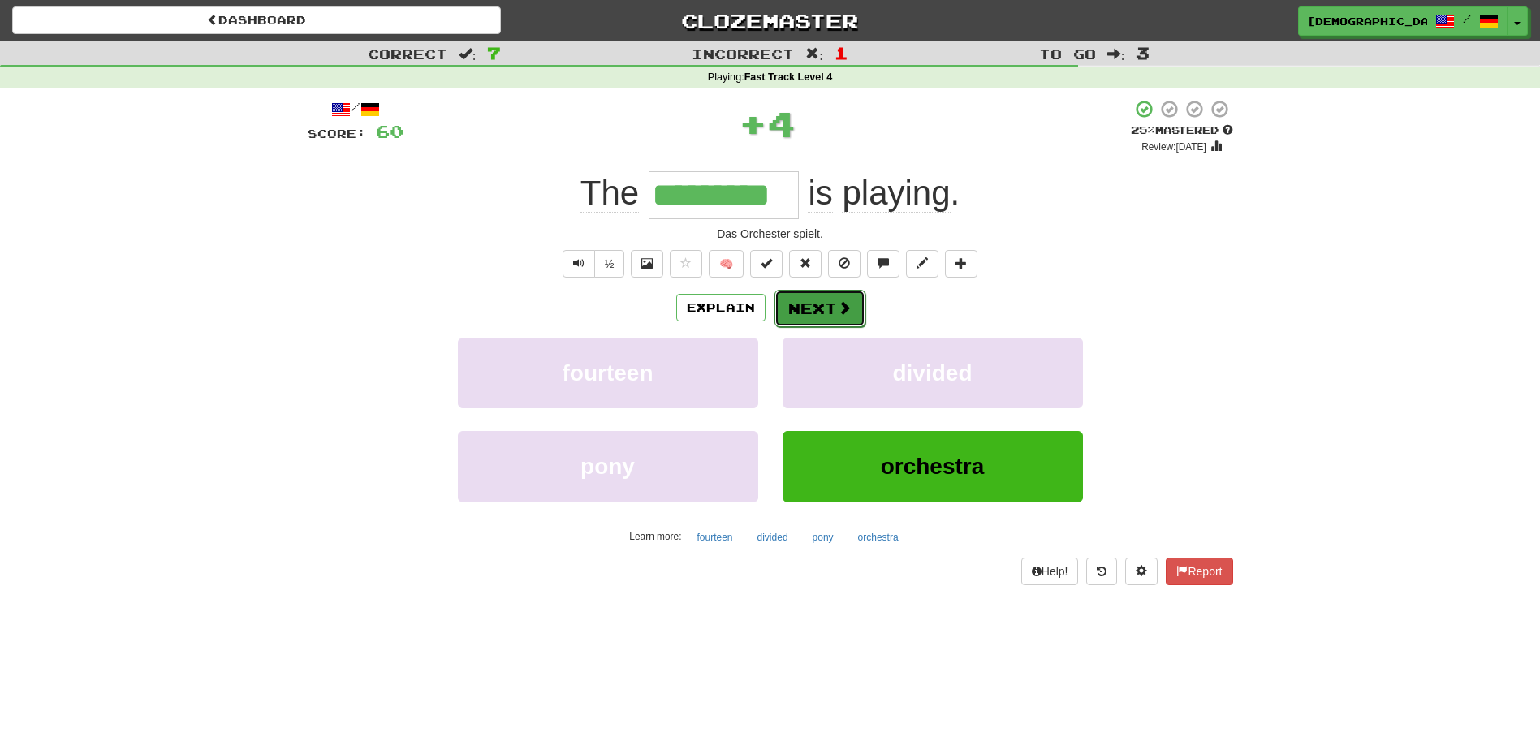
click at [815, 298] on button "Next" at bounding box center [819, 308] width 91 height 37
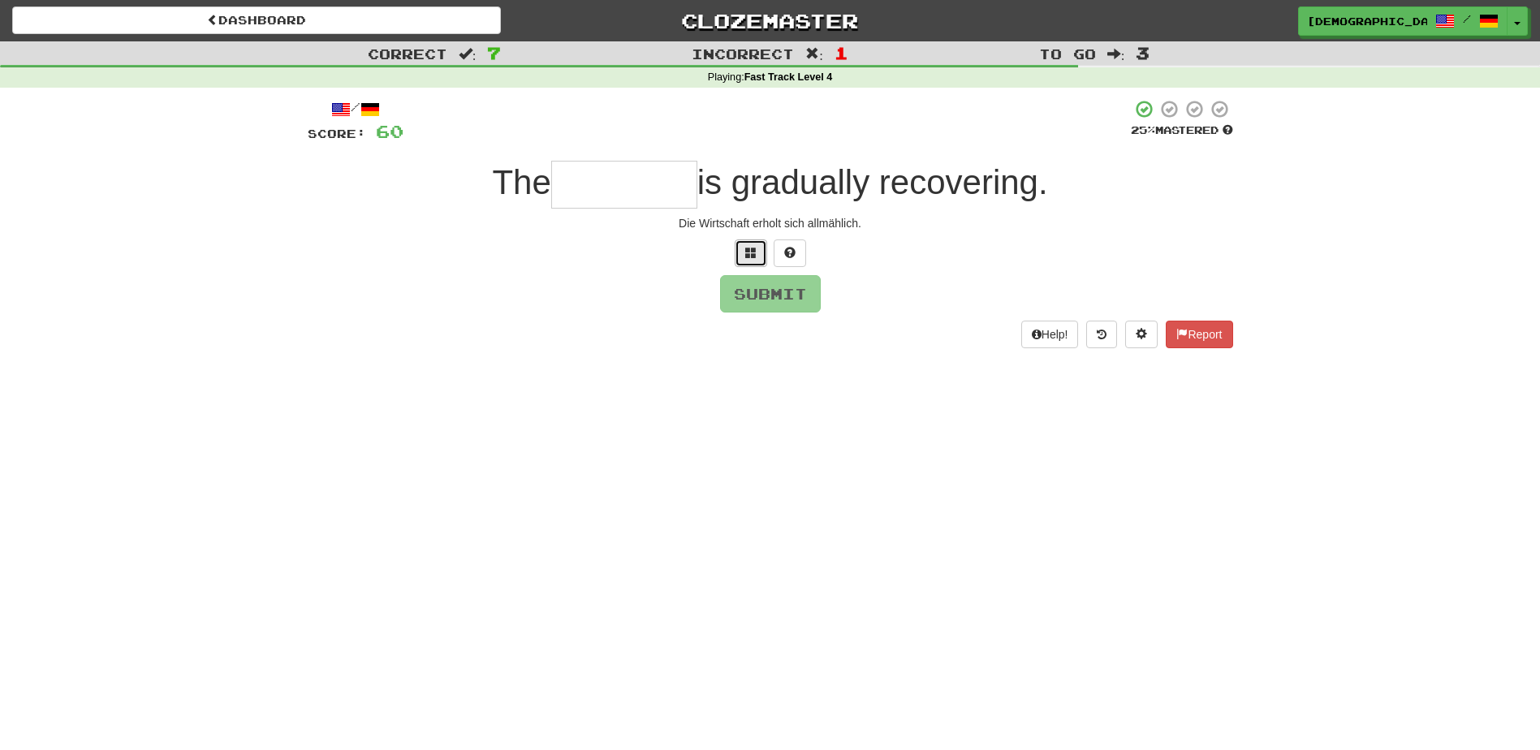
click at [739, 257] on button at bounding box center [751, 253] width 32 height 28
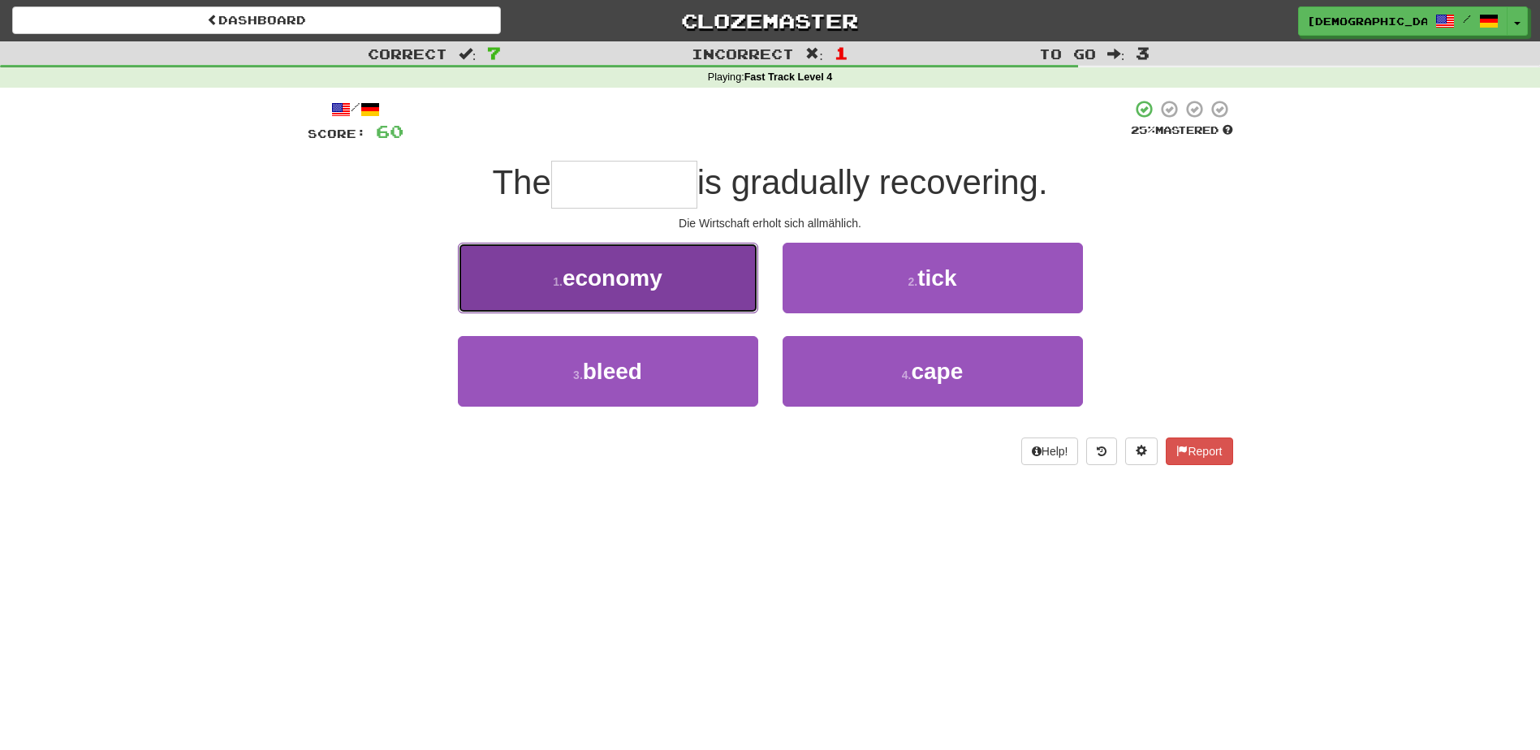
click at [684, 275] on button "1 . economy" at bounding box center [608, 278] width 300 height 71
type input "*******"
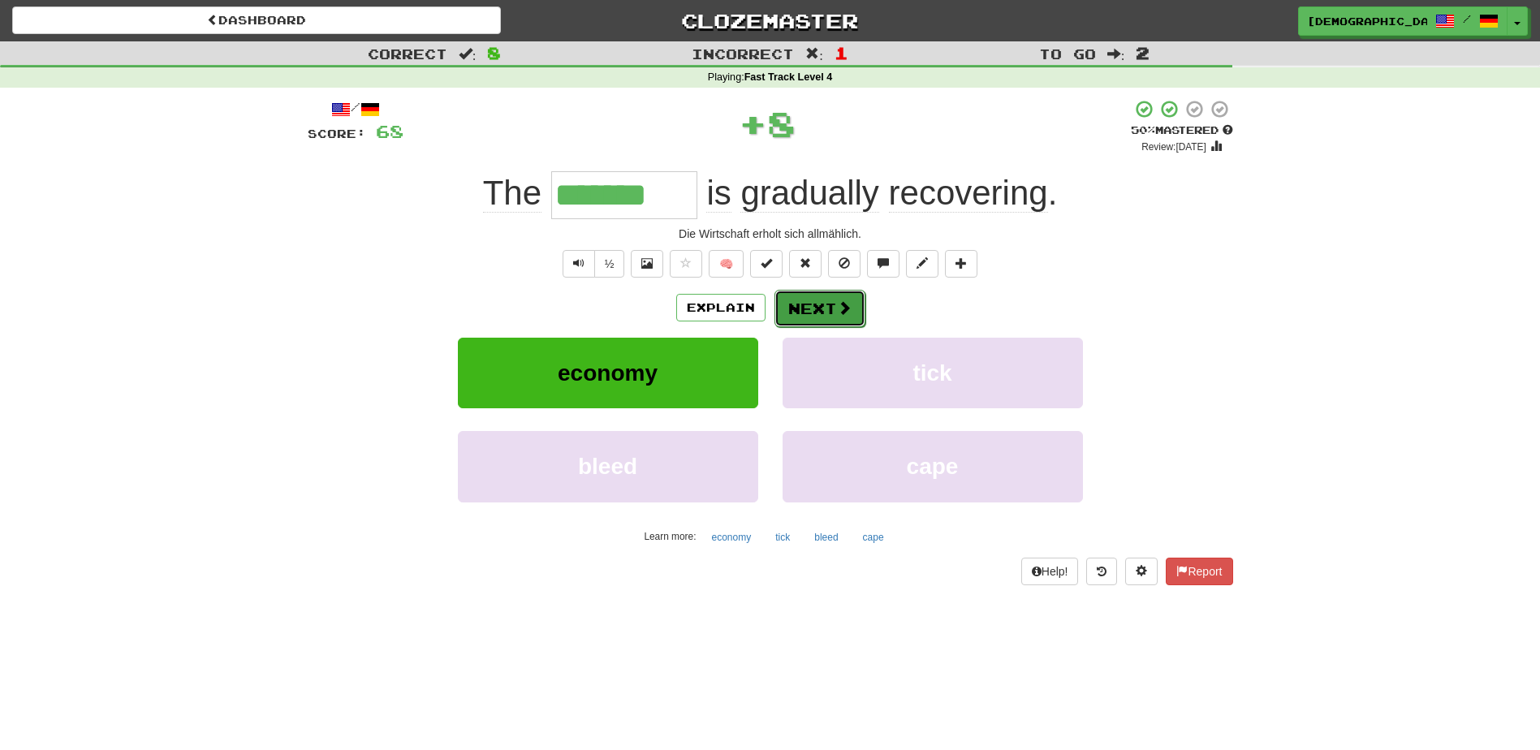
click at [809, 302] on button "Next" at bounding box center [819, 308] width 91 height 37
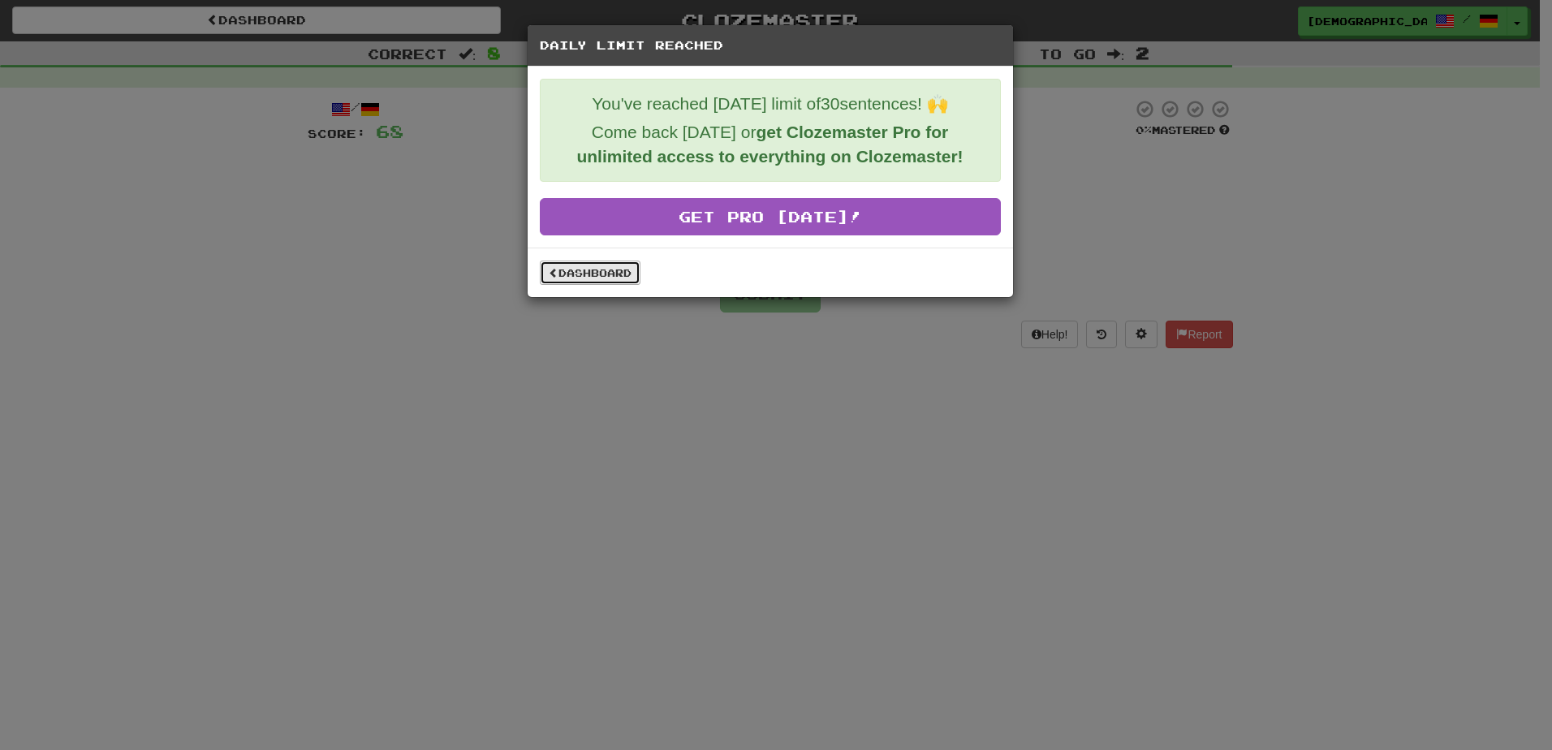
click at [609, 268] on link "Dashboard" at bounding box center [590, 273] width 101 height 24
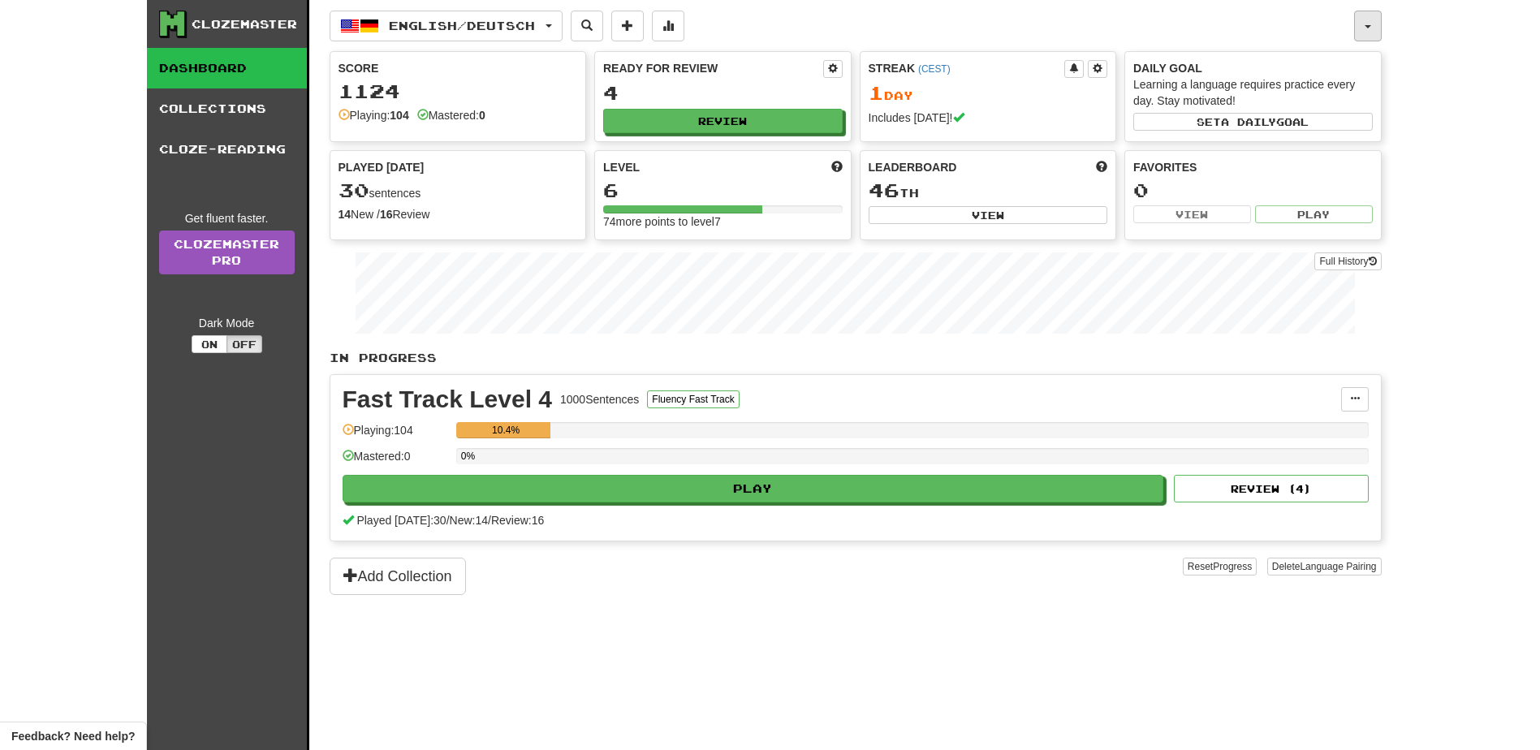
click at [1366, 27] on span "button" at bounding box center [1368, 26] width 6 height 3
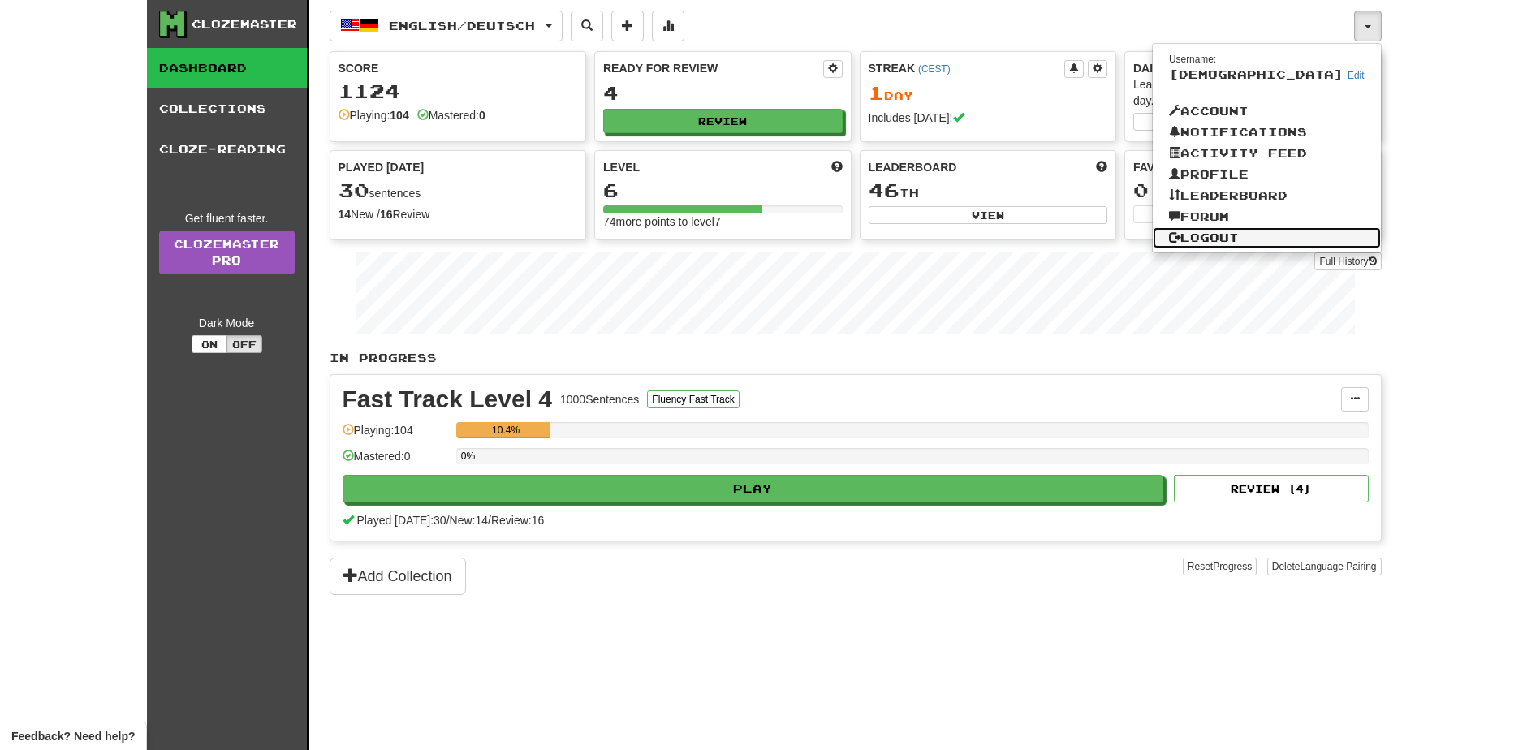
drag, startPoint x: 1279, startPoint y: 231, endPoint x: 1260, endPoint y: 231, distance: 19.5
click at [1279, 231] on link "Logout" at bounding box center [1267, 237] width 228 height 21
